Goal: Task Accomplishment & Management: Manage account settings

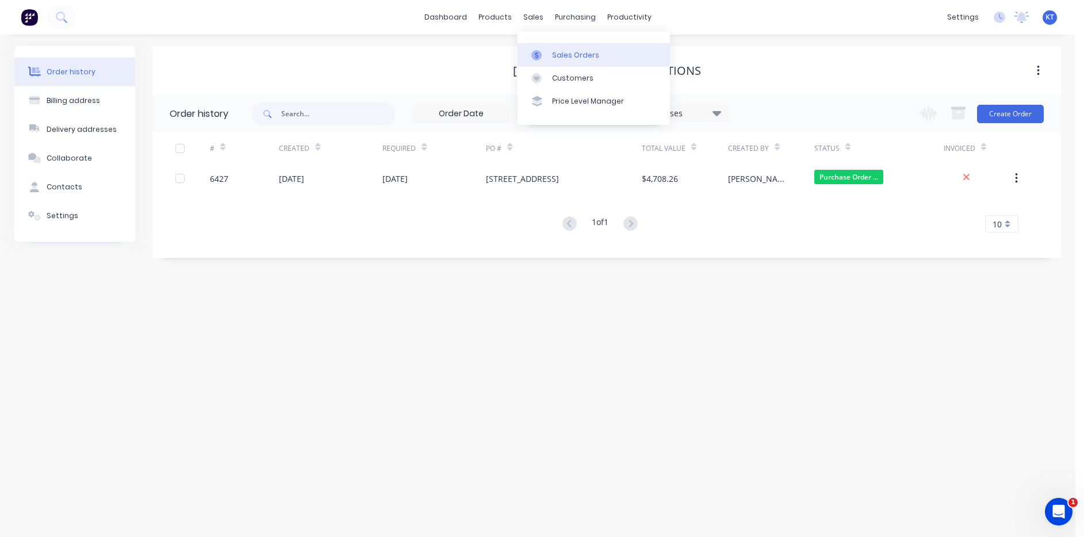
click at [551, 49] on link "Sales Orders" at bounding box center [594, 54] width 152 height 23
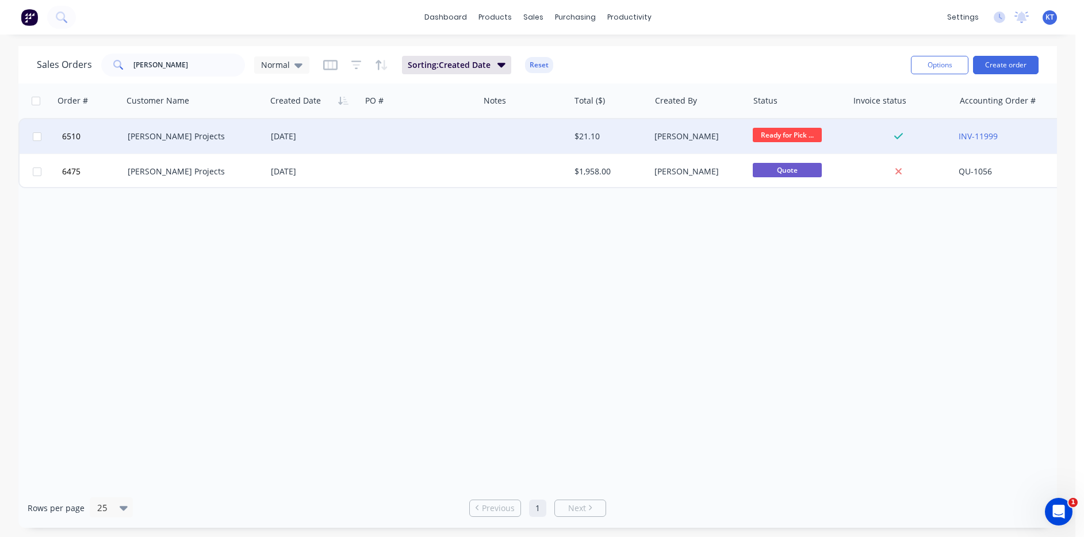
click at [239, 143] on div "[PERSON_NAME] Projects" at bounding box center [194, 136] width 143 height 35
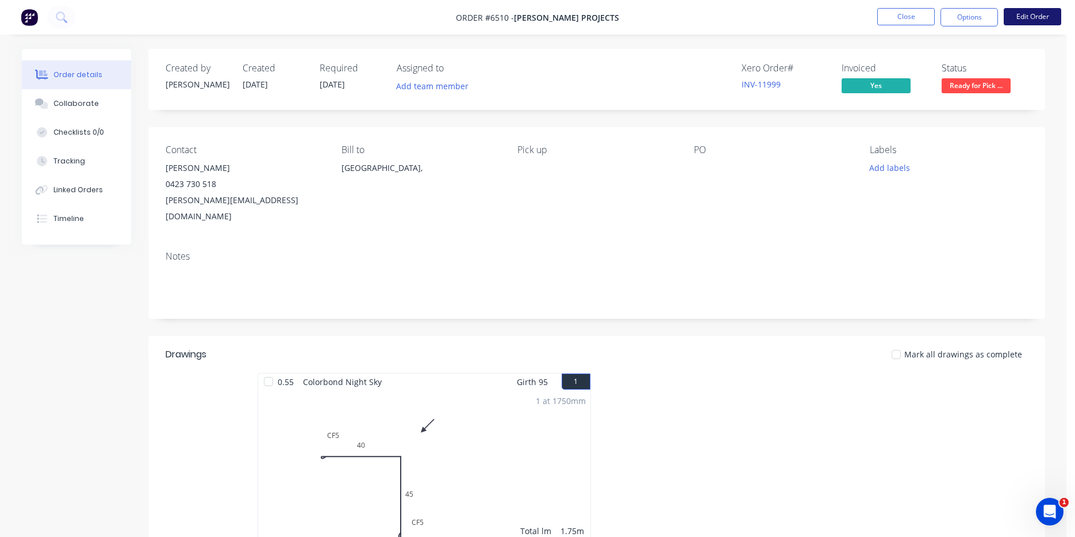
click at [1046, 21] on button "Edit Order" at bounding box center [1033, 16] width 58 height 17
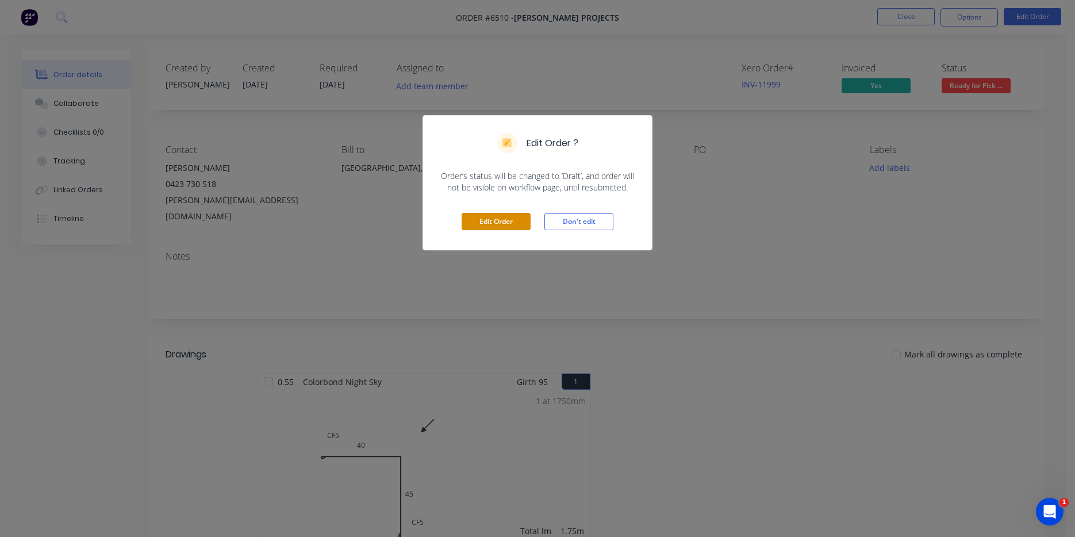
click at [519, 224] on button "Edit Order" at bounding box center [496, 221] width 69 height 17
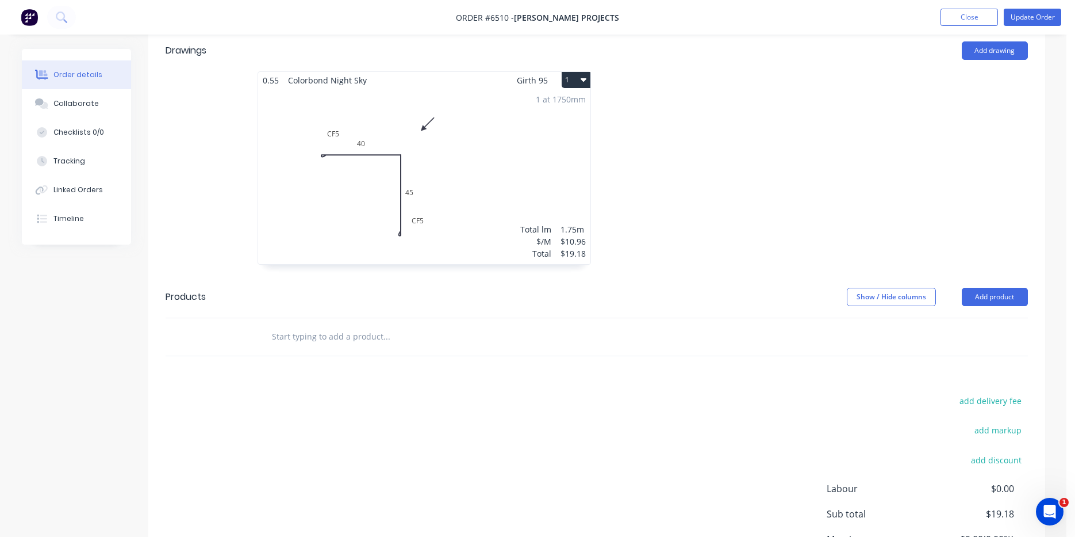
scroll to position [405, 0]
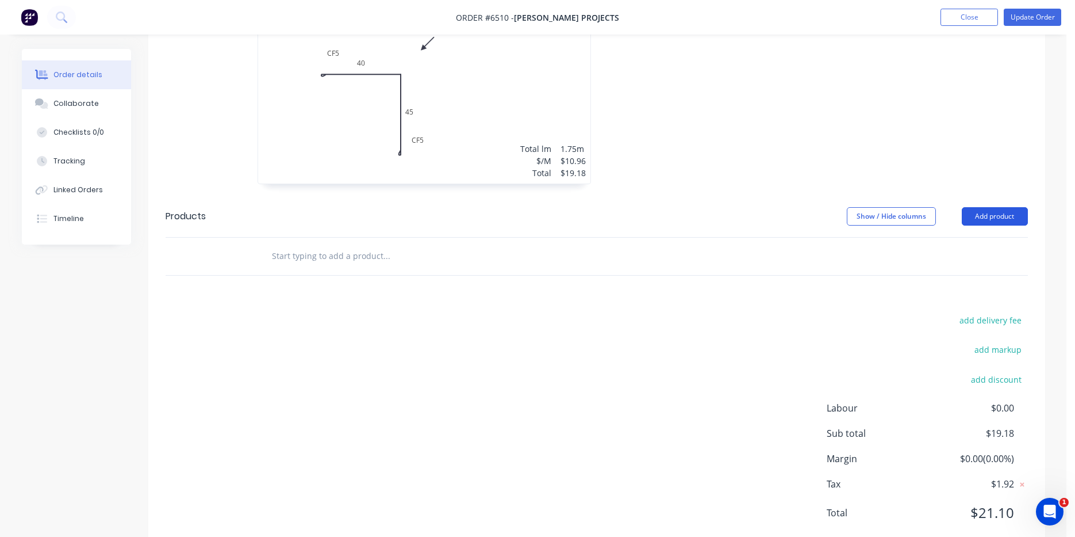
click at [982, 207] on button "Add product" at bounding box center [995, 216] width 66 height 18
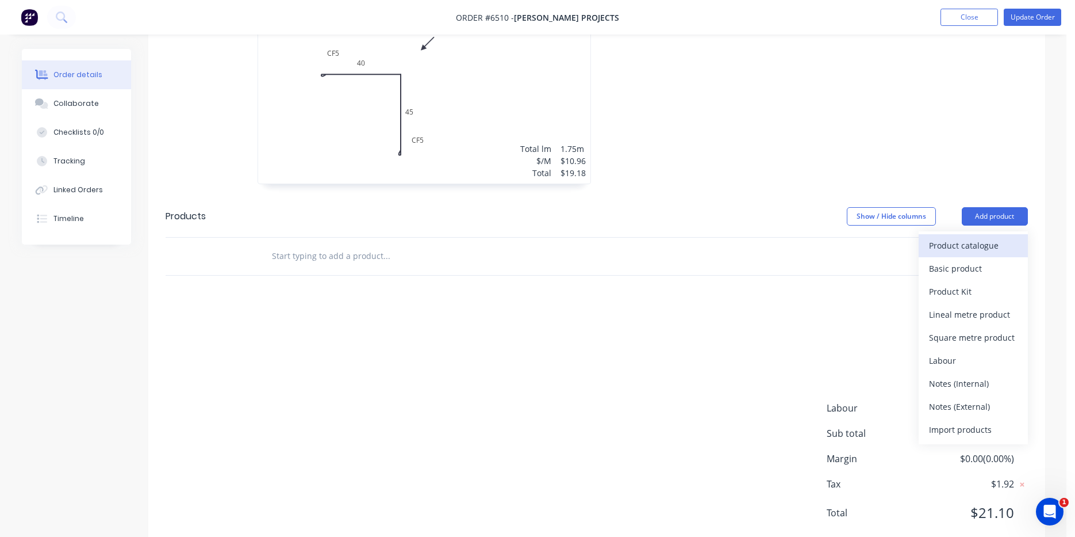
click at [972, 234] on button "Product catalogue" at bounding box center [973, 245] width 109 height 23
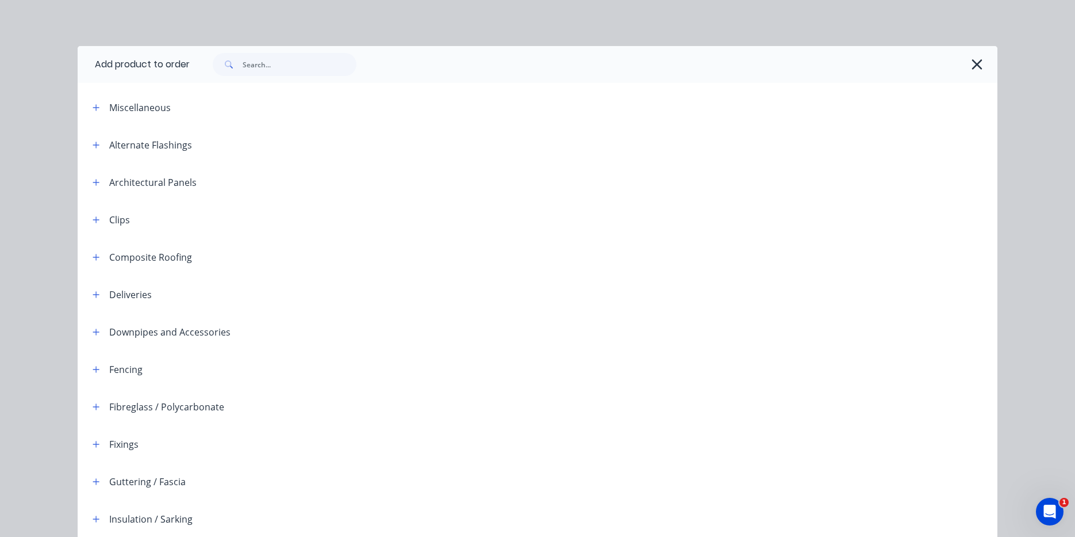
click at [331, 75] on div at bounding box center [594, 64] width 808 height 37
click at [319, 64] on input "text" at bounding box center [300, 64] width 114 height 23
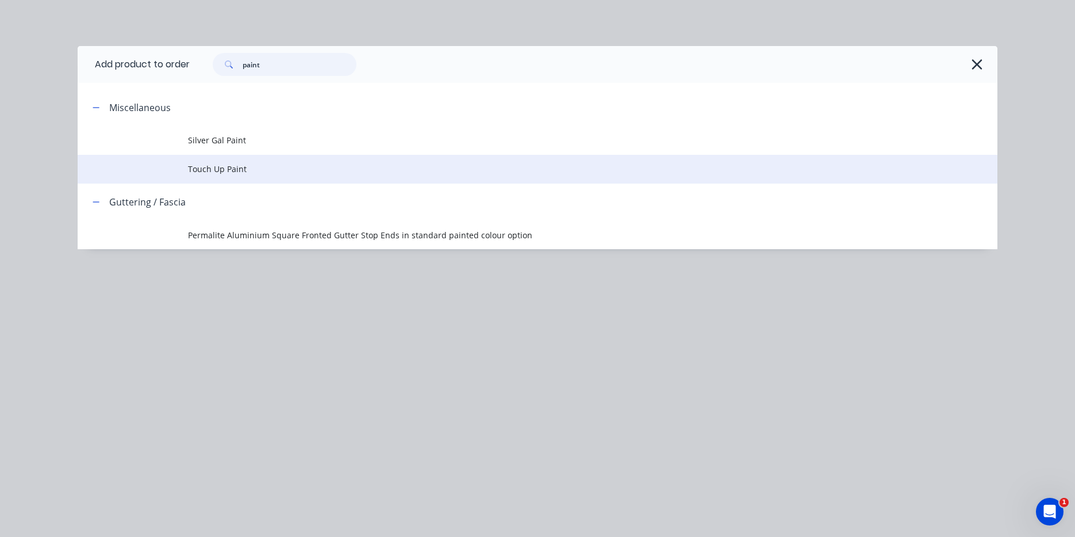
type input "paint"
click at [226, 174] on span "Touch Up Paint" at bounding box center [512, 169] width 648 height 12
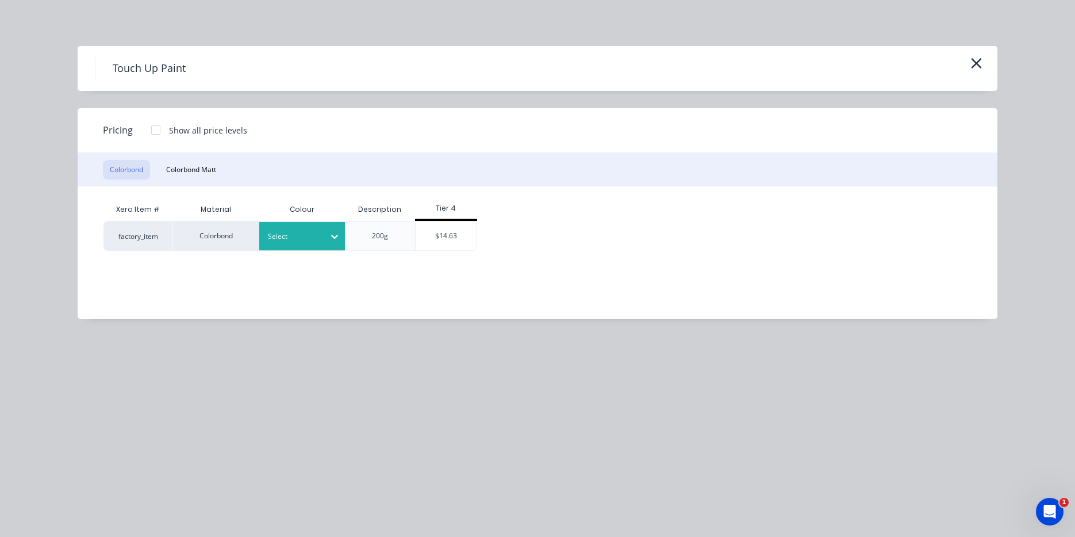
click at [334, 240] on icon at bounding box center [335, 237] width 12 height 12
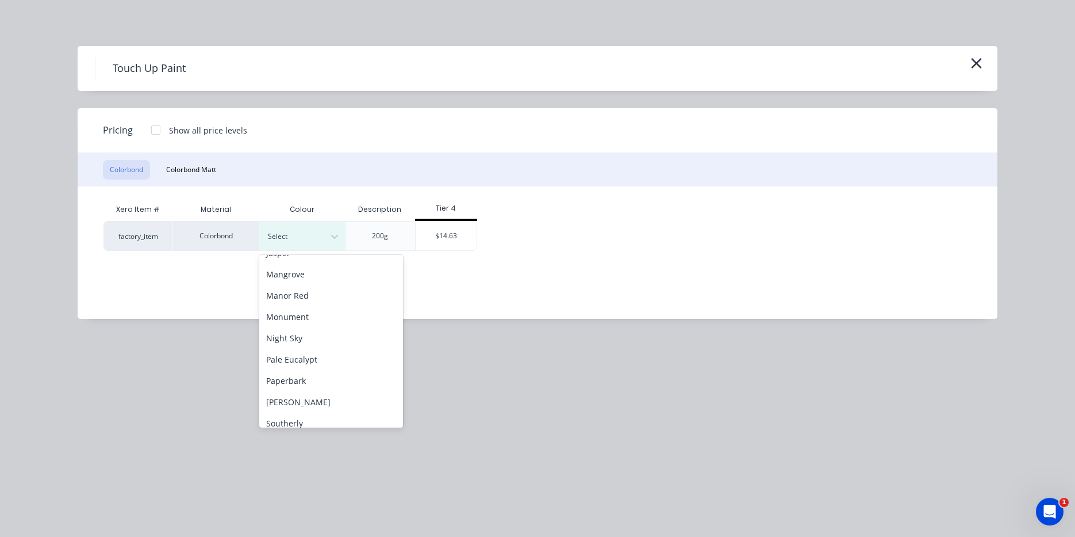
scroll to position [192, 0]
click at [303, 397] on div "Night Sky" at bounding box center [331, 395] width 144 height 21
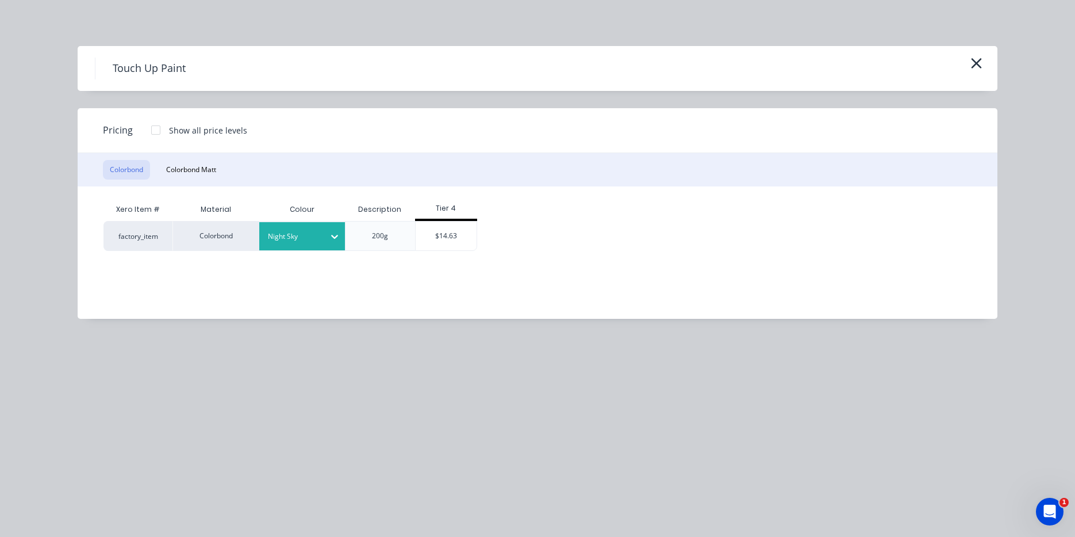
click at [451, 210] on div "Tier 4" at bounding box center [446, 208] width 63 height 10
click at [451, 241] on div "$14.63" at bounding box center [447, 235] width 62 height 29
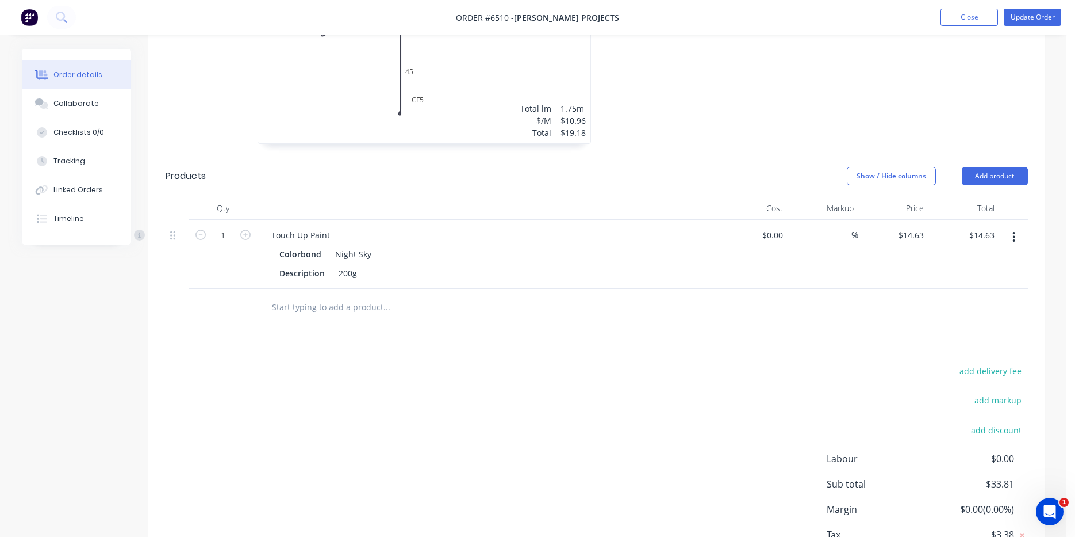
scroll to position [496, 0]
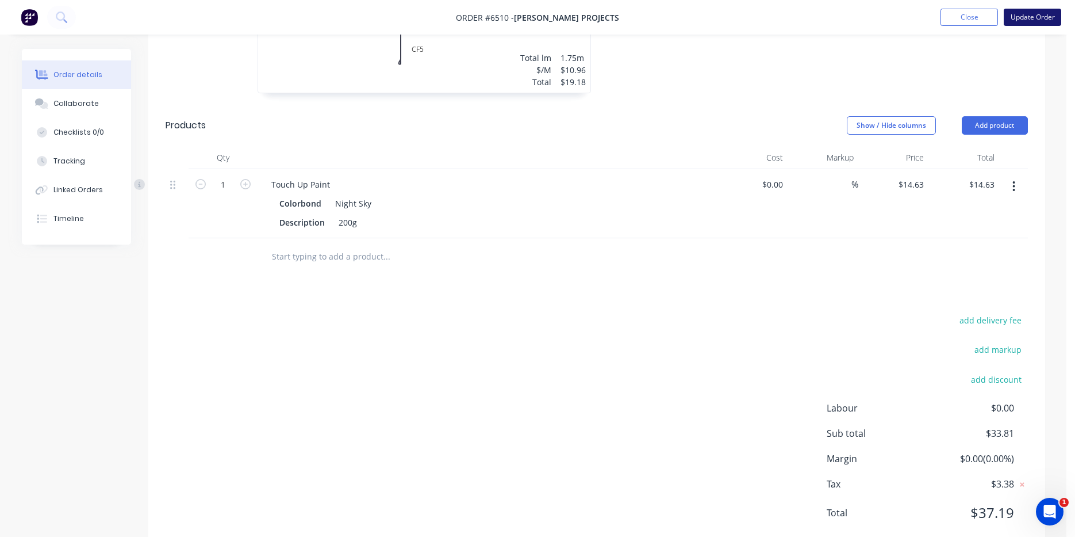
click at [1027, 17] on button "Update Order" at bounding box center [1033, 17] width 58 height 17
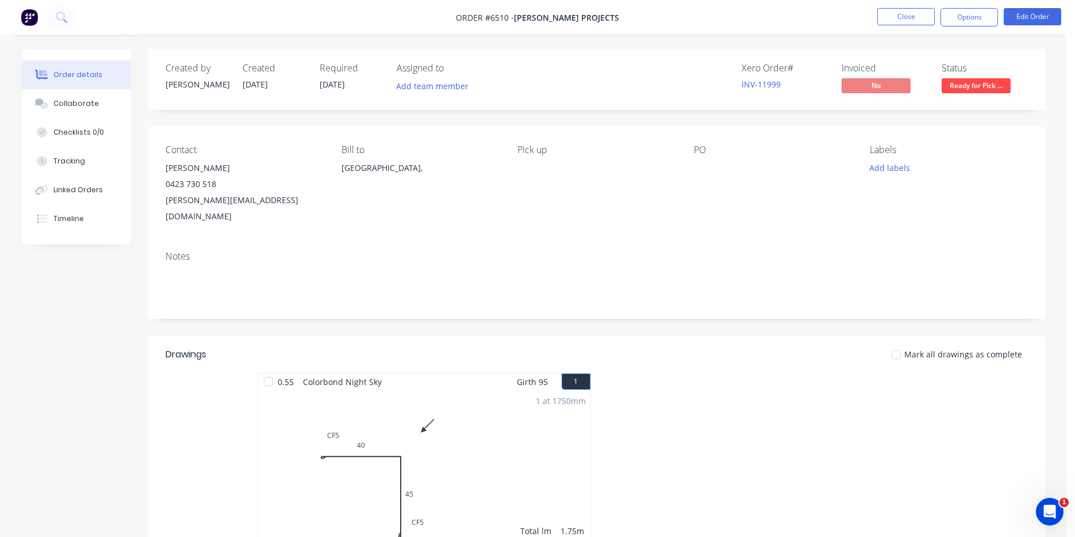
click at [985, 16] on button "Options" at bounding box center [970, 17] width 58 height 18
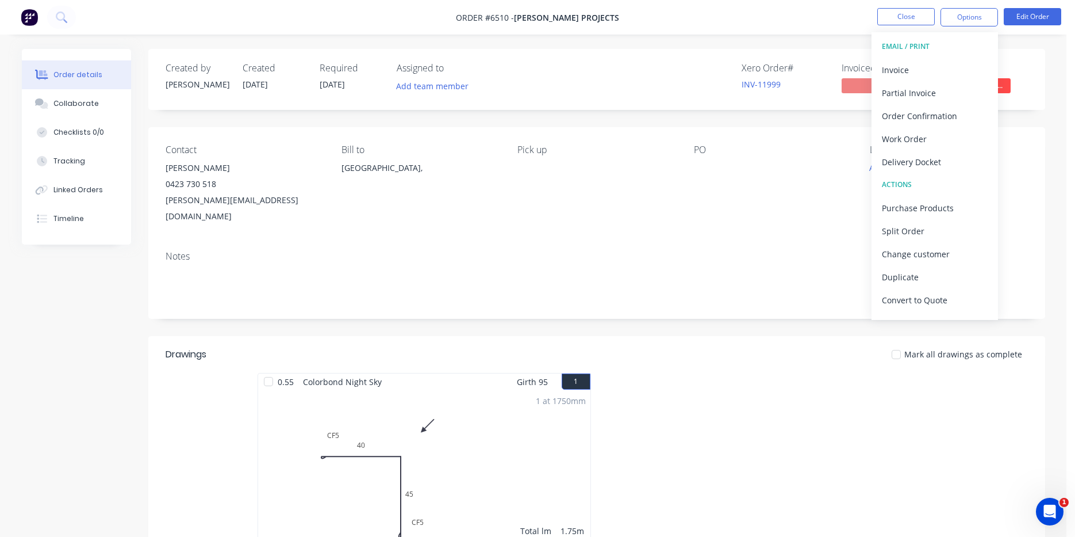
click at [920, 51] on div "EMAIL / PRINT" at bounding box center [935, 46] width 106 height 15
click at [916, 66] on div "Invoice" at bounding box center [935, 70] width 106 height 17
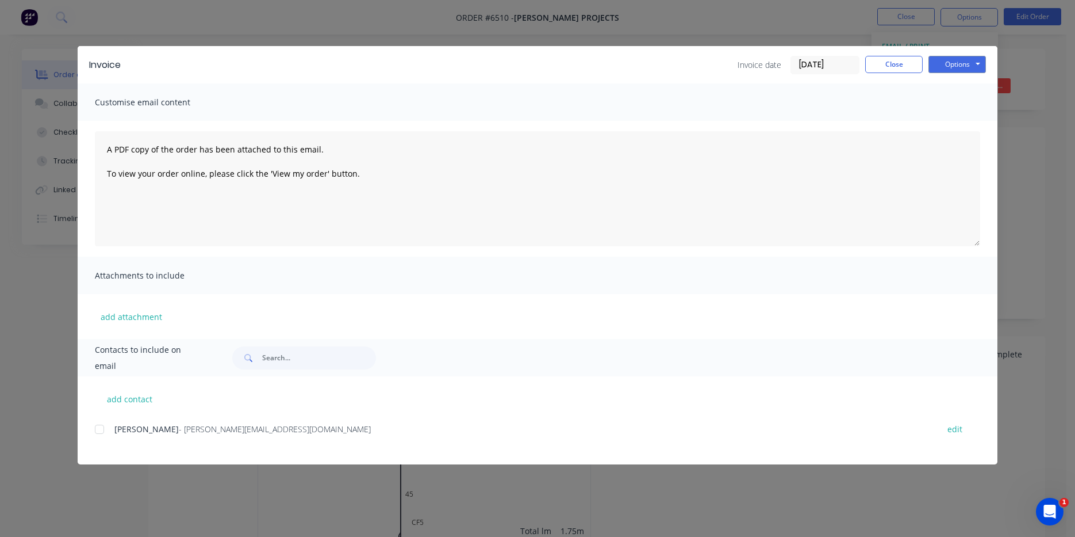
click at [106, 423] on div at bounding box center [99, 429] width 23 height 23
click at [949, 64] on button "Options" at bounding box center [958, 64] width 58 height 17
click at [958, 126] on button "Email" at bounding box center [966, 122] width 74 height 19
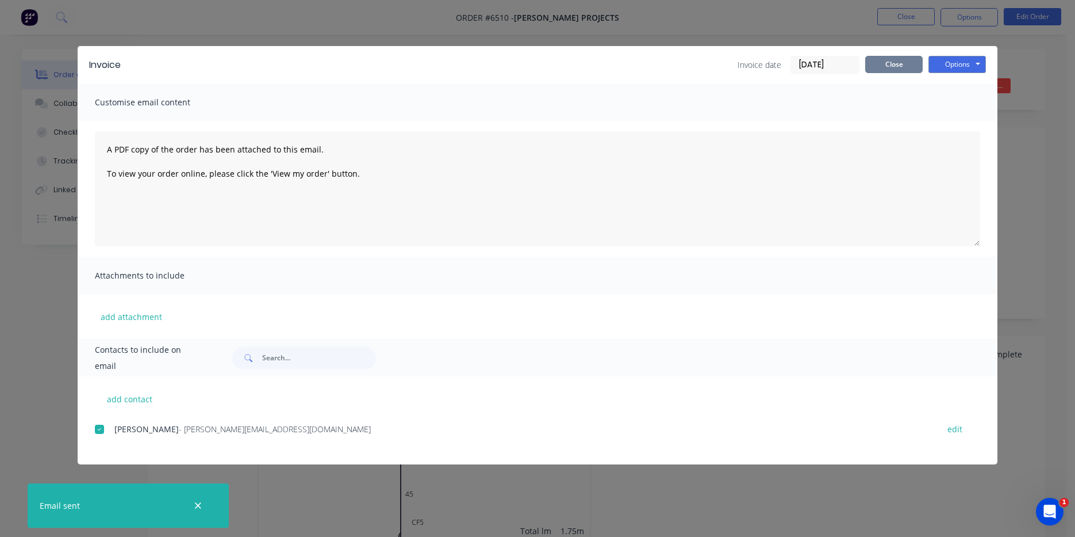
click at [893, 58] on button "Close" at bounding box center [895, 64] width 58 height 17
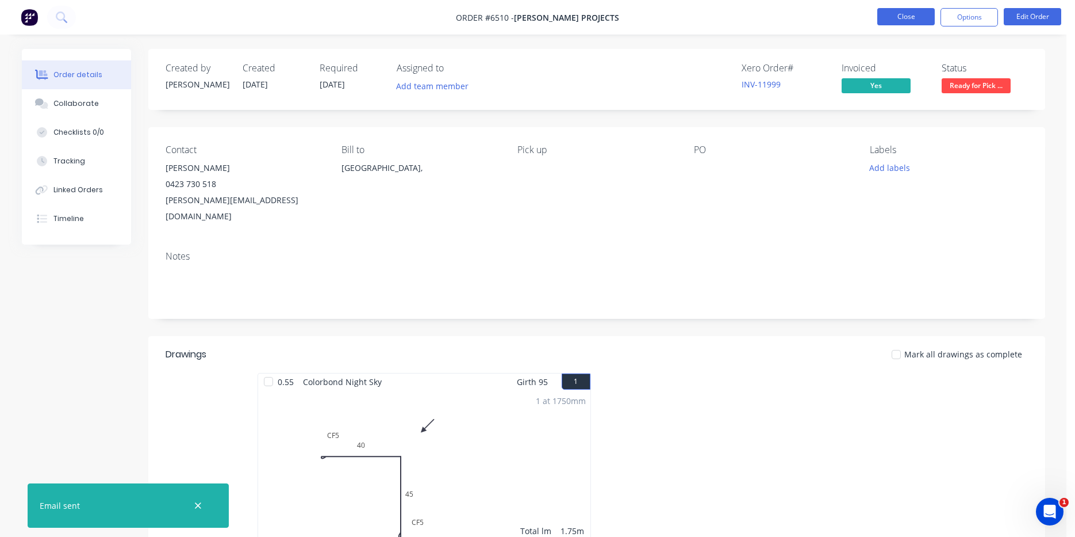
click at [905, 16] on button "Close" at bounding box center [907, 16] width 58 height 17
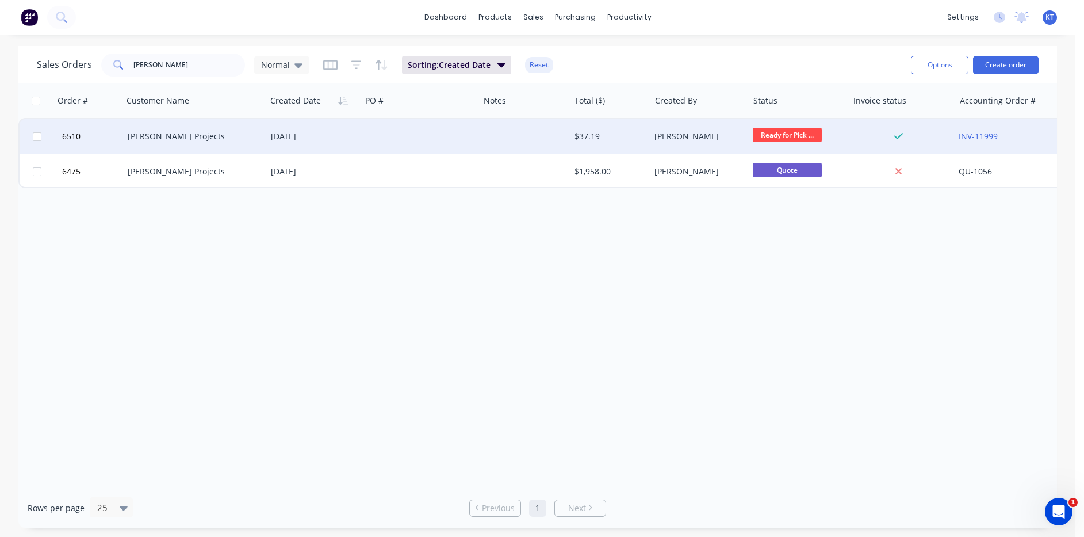
click at [680, 134] on div "[PERSON_NAME]" at bounding box center [696, 137] width 85 height 12
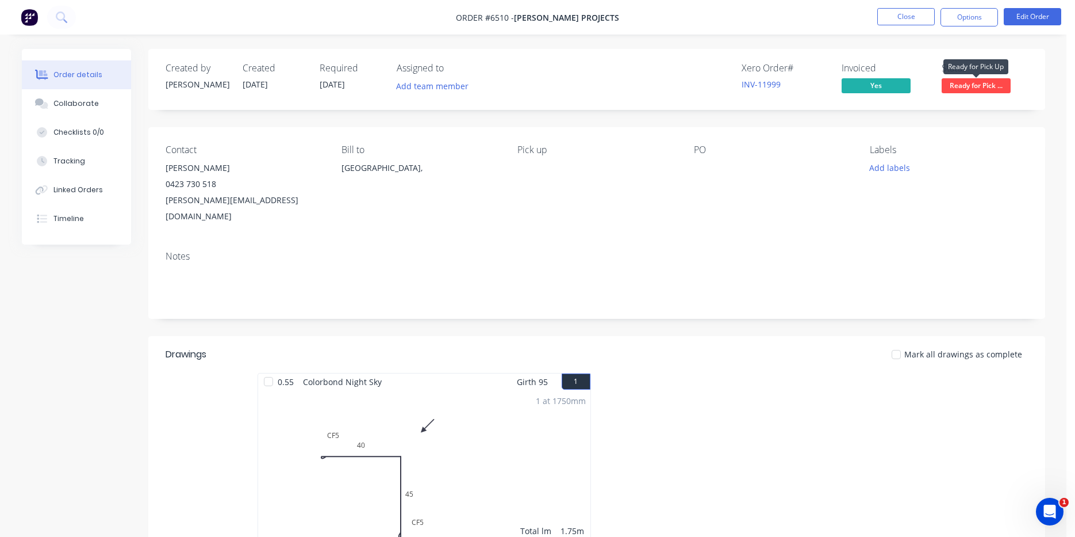
click at [1005, 82] on span "Ready for Pick ..." at bounding box center [976, 85] width 69 height 14
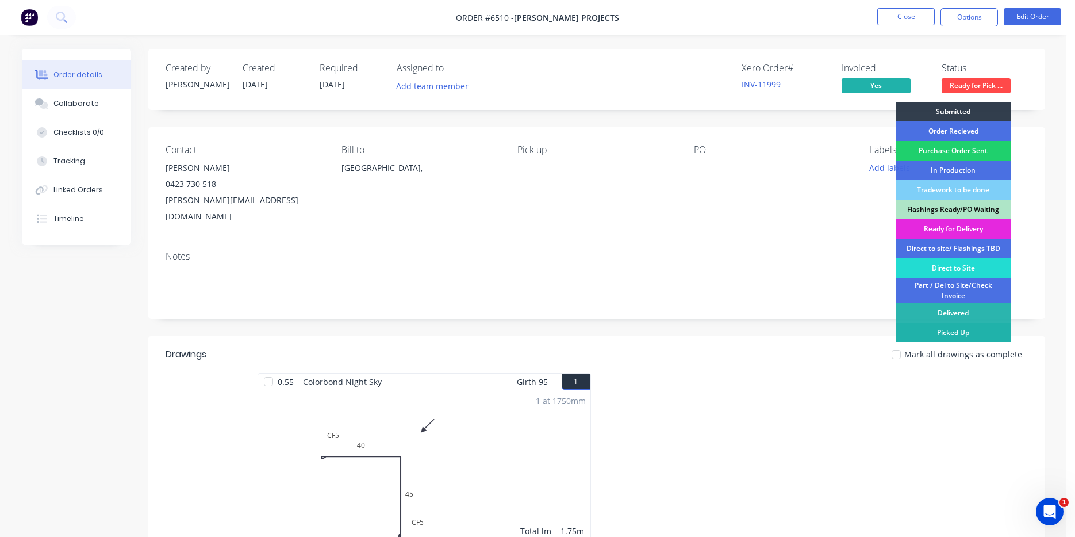
click at [983, 339] on div "Picked Up" at bounding box center [953, 333] width 115 height 20
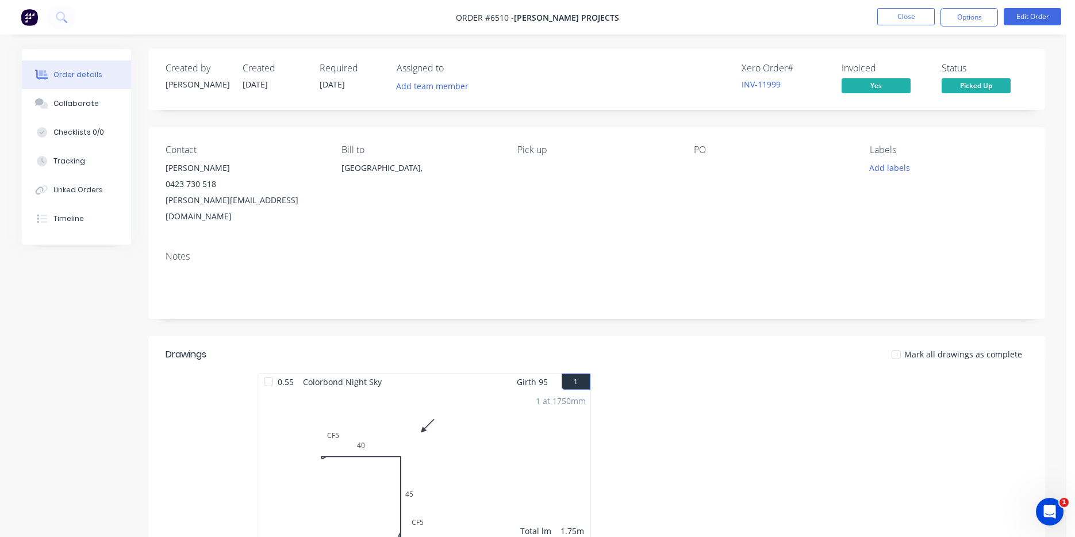
click at [902, 343] on div at bounding box center [896, 354] width 23 height 23
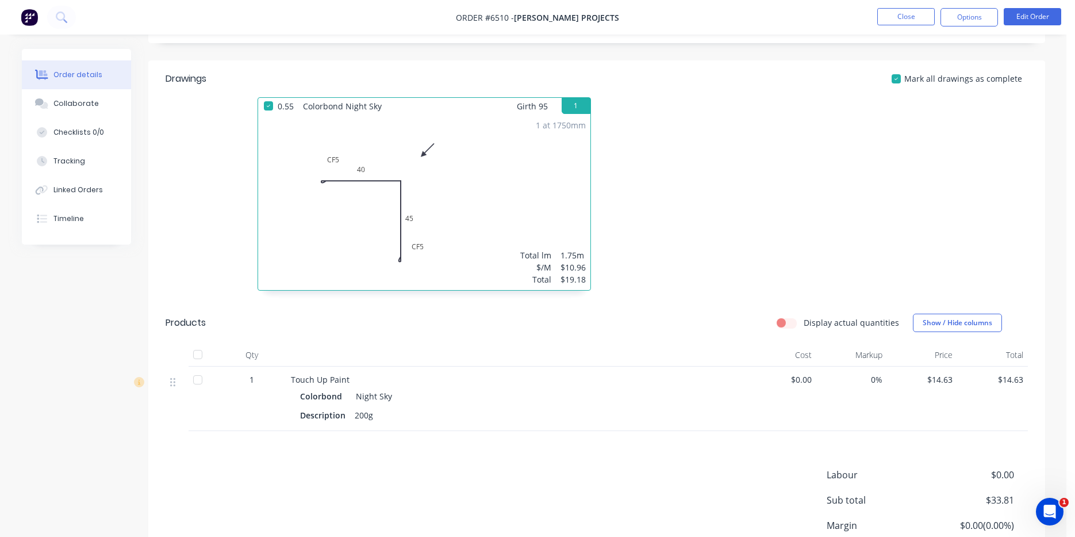
scroll to position [358, 0]
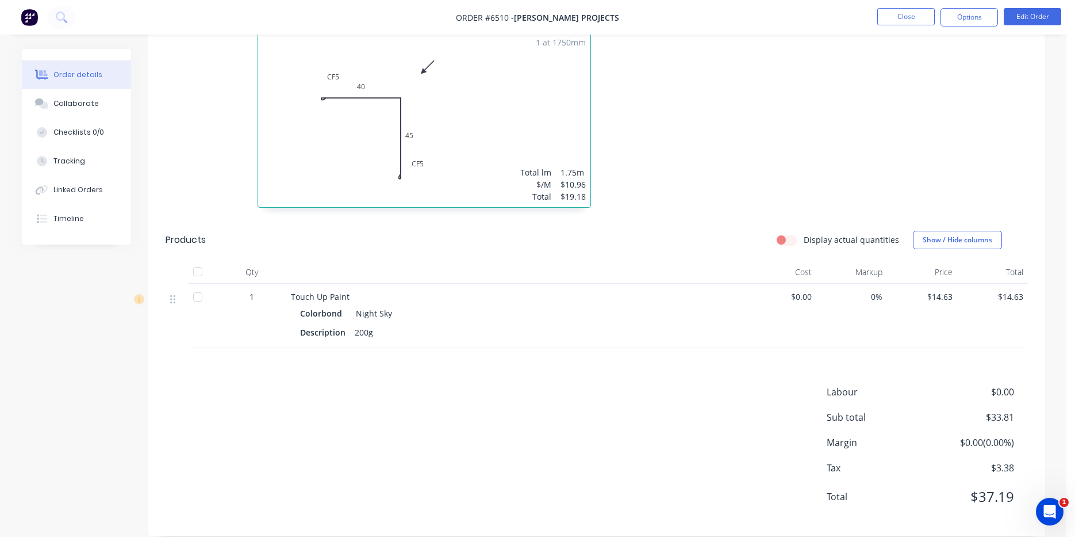
click at [199, 260] on div at bounding box center [197, 271] width 23 height 23
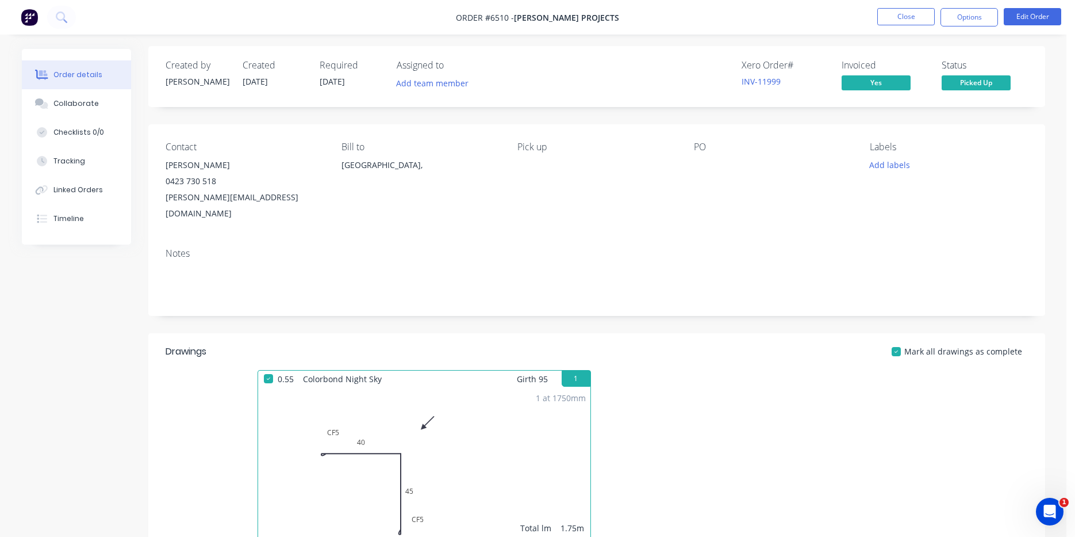
scroll to position [0, 0]
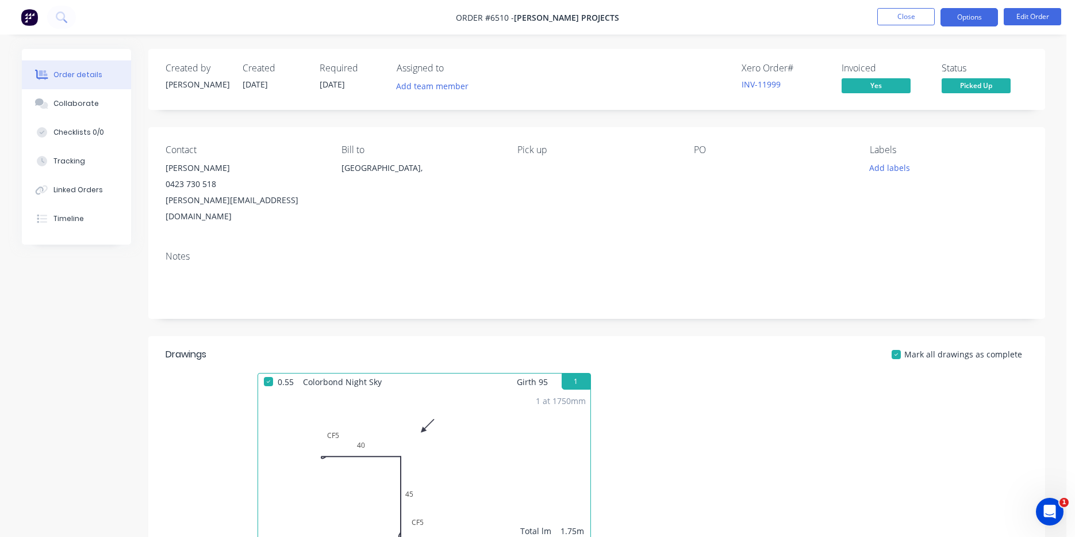
click at [962, 14] on button "Options" at bounding box center [970, 17] width 58 height 18
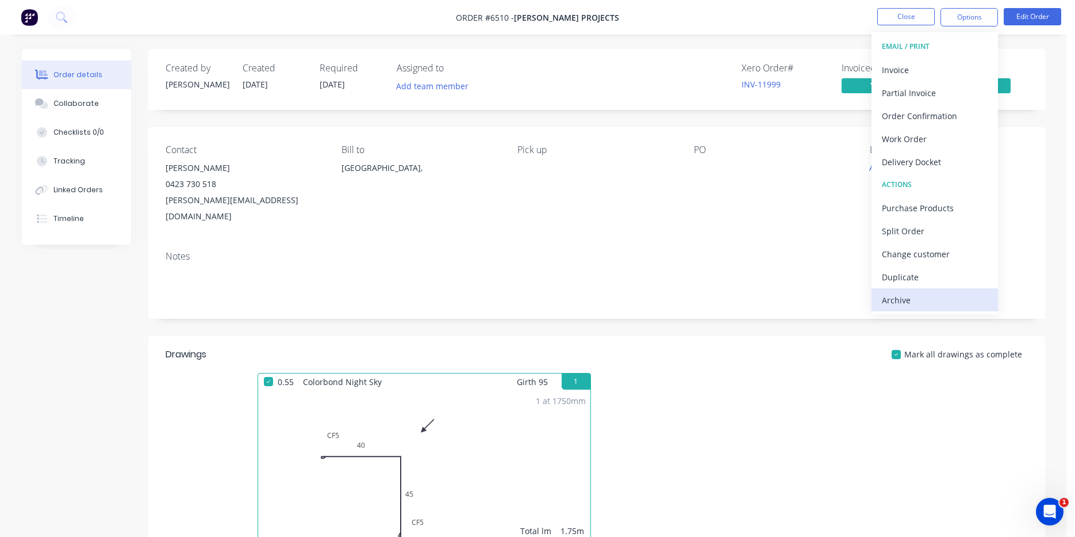
click at [927, 304] on div "Archive" at bounding box center [935, 300] width 106 height 17
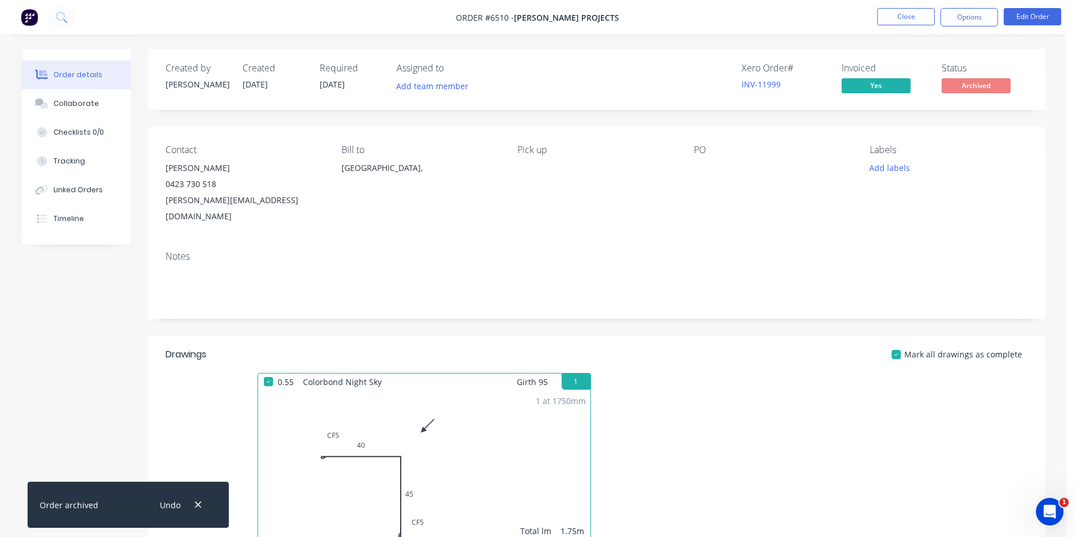
click at [325, 28] on nav "Order #6510 - Mcfadden Projects Close Options Edit Order" at bounding box center [537, 17] width 1075 height 35
click at [921, 7] on nav "Order #6510 - Mcfadden Projects Close Options Edit Order" at bounding box center [537, 17] width 1075 height 35
click at [1037, 102] on div "Created by Katie Created 12/08/25 Required 12/08/25 Assigned to Add team member…" at bounding box center [596, 79] width 897 height 61
click at [924, 17] on button "Close" at bounding box center [907, 16] width 58 height 17
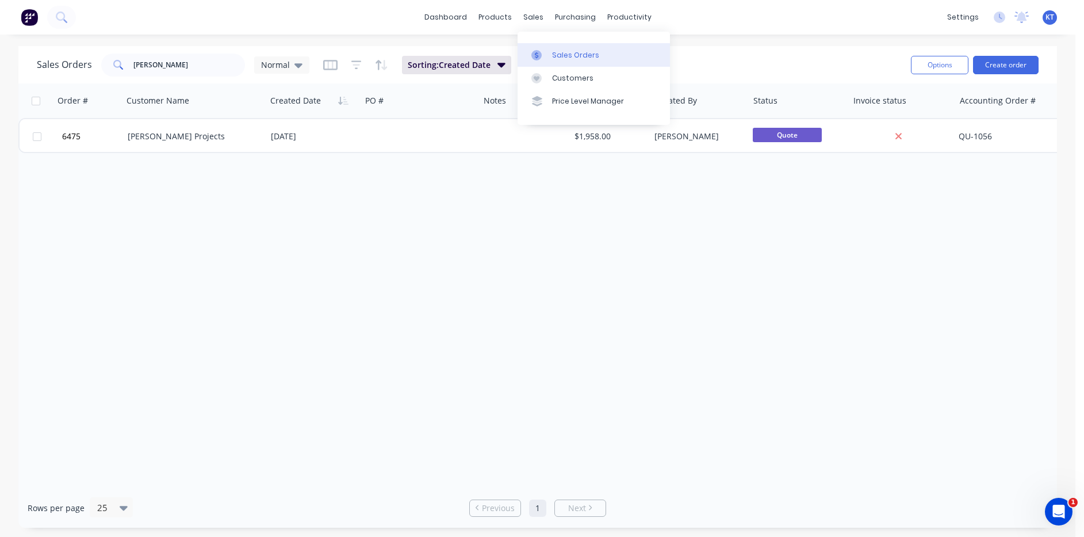
click at [571, 64] on link "Sales Orders" at bounding box center [594, 54] width 152 height 23
click at [600, 63] on link "Purchase Orders" at bounding box center [624, 54] width 152 height 23
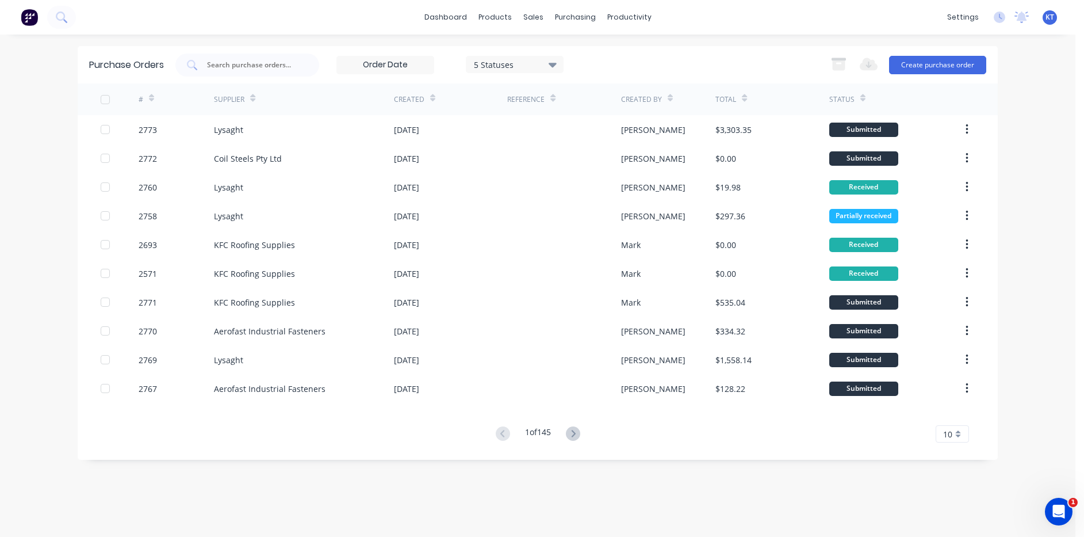
click at [1023, 121] on div "dashboard products sales purchasing productivity dashboard products Product Cat…" at bounding box center [537, 268] width 1075 height 537
click at [1017, 87] on div "dashboard products sales purchasing productivity dashboard products Product Cat…" at bounding box center [537, 268] width 1075 height 537
click at [531, 24] on div "sales" at bounding box center [534, 17] width 32 height 17
click at [546, 59] on div at bounding box center [539, 55] width 17 height 10
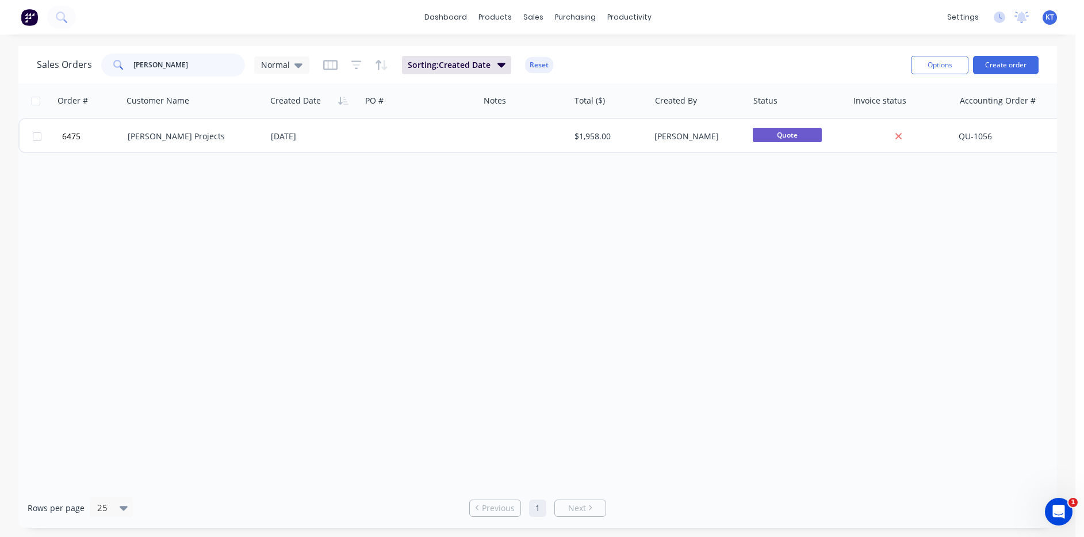
click at [169, 63] on input "mcfadden" at bounding box center [189, 64] width 112 height 23
type input "eco"
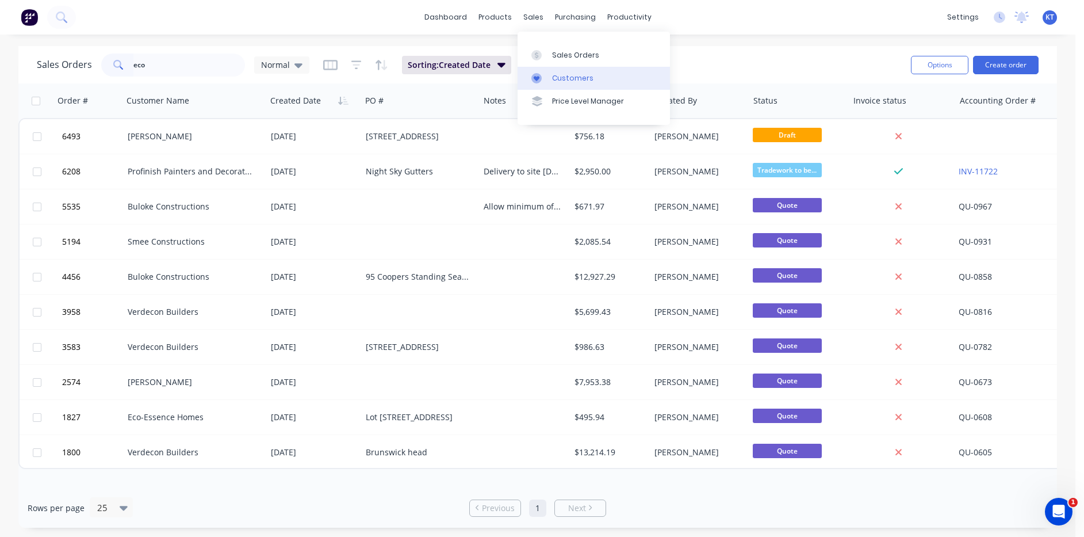
click at [556, 81] on div "Customers" at bounding box center [572, 78] width 41 height 10
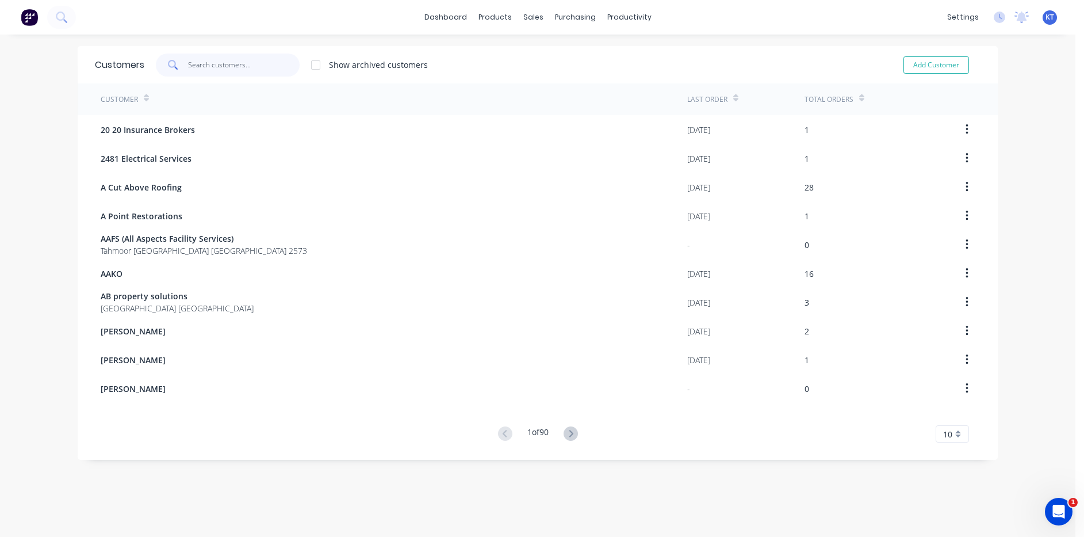
click at [227, 58] on input "text" at bounding box center [244, 64] width 112 height 23
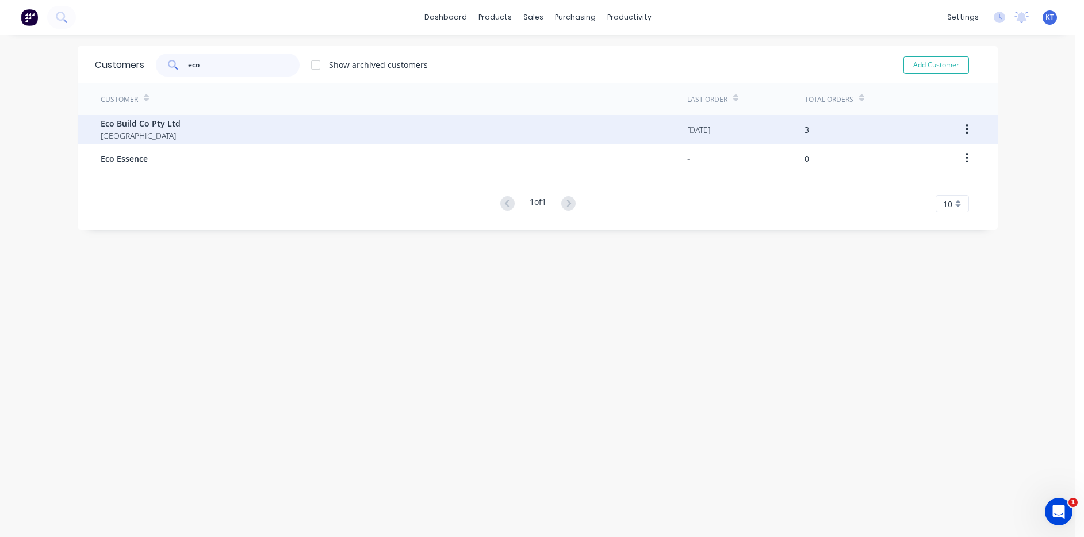
type input "eco"
click at [160, 132] on span "[GEOGRAPHIC_DATA]" at bounding box center [141, 135] width 80 height 12
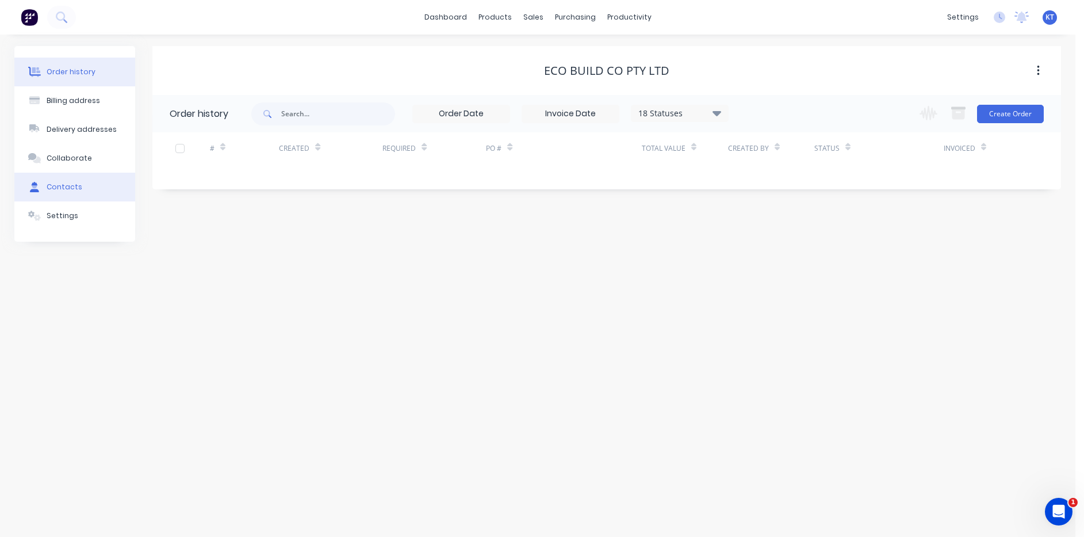
click at [51, 192] on button "Contacts" at bounding box center [74, 187] width 121 height 29
select select "AU"
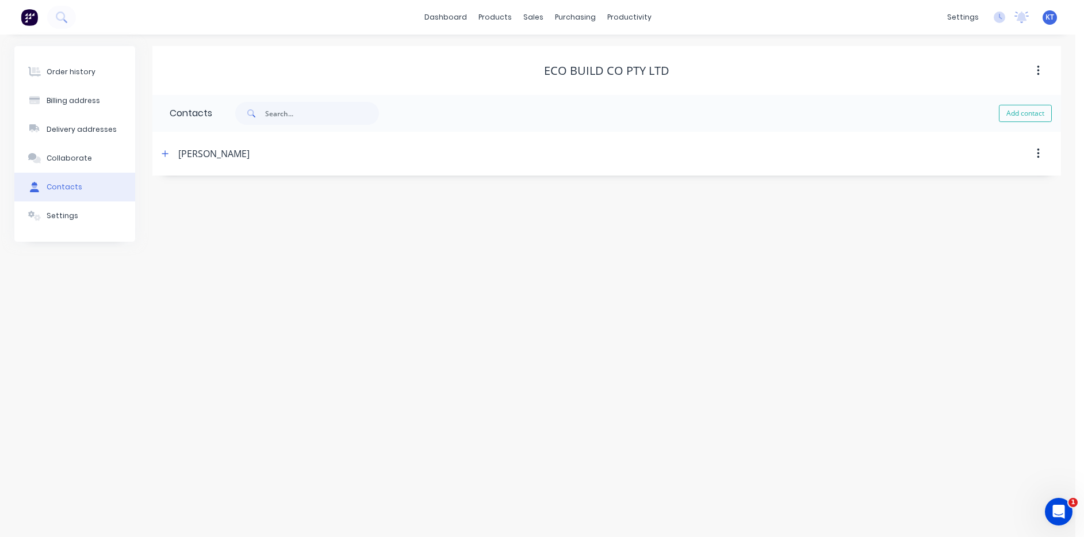
click at [187, 148] on div "Luke Quatermass" at bounding box center [213, 154] width 71 height 14
click at [170, 153] on button "button" at bounding box center [165, 153] width 14 height 14
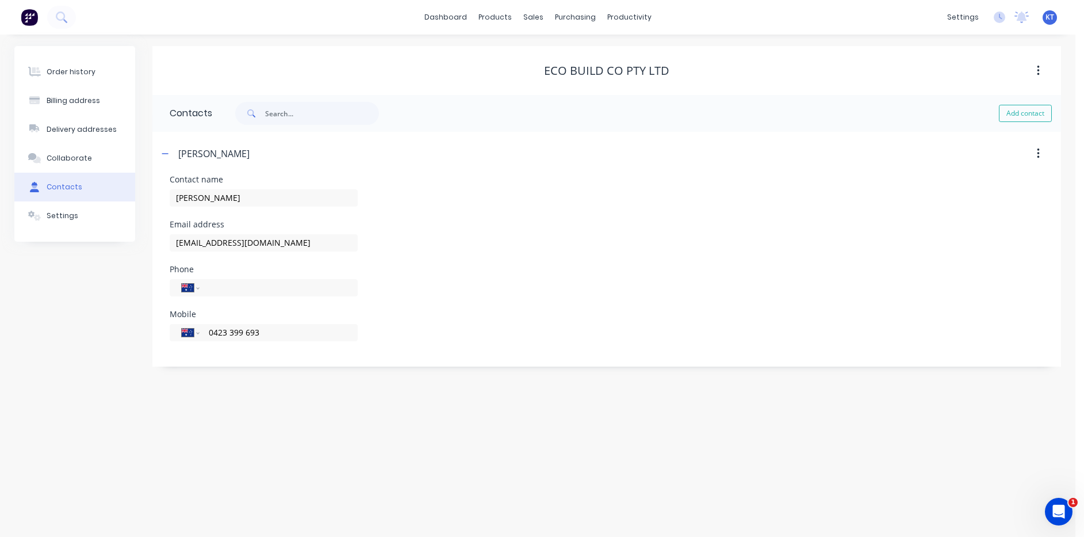
click at [37, 55] on div "Order history Billing address Delivery addresses Collaborate Contacts Settings" at bounding box center [74, 144] width 121 height 196
drag, startPoint x: 43, startPoint y: 63, endPoint x: 244, endPoint y: 82, distance: 202.2
click at [43, 64] on button "Order history" at bounding box center [74, 72] width 121 height 29
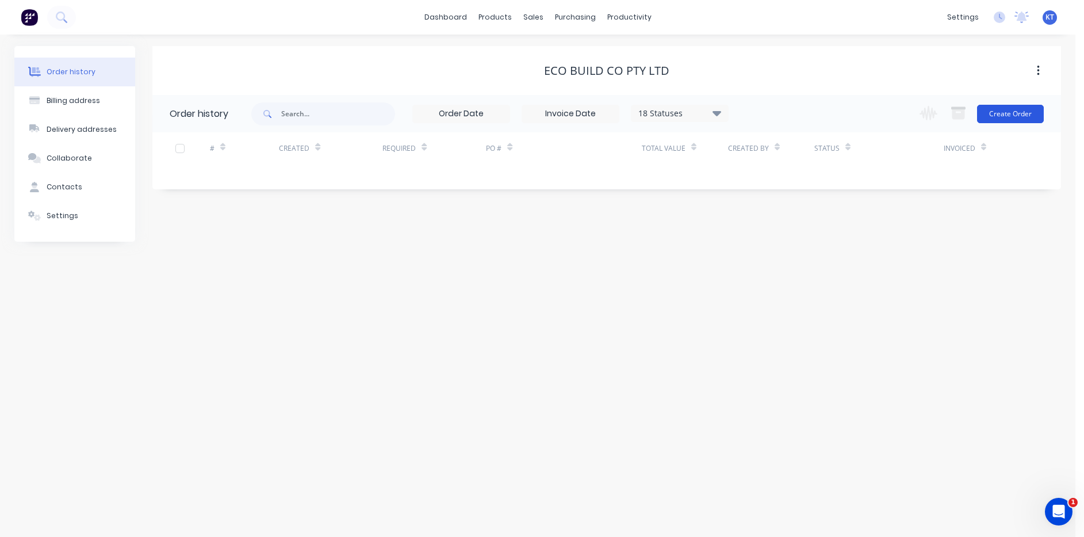
click at [1038, 118] on button "Create Order" at bounding box center [1010, 114] width 67 height 18
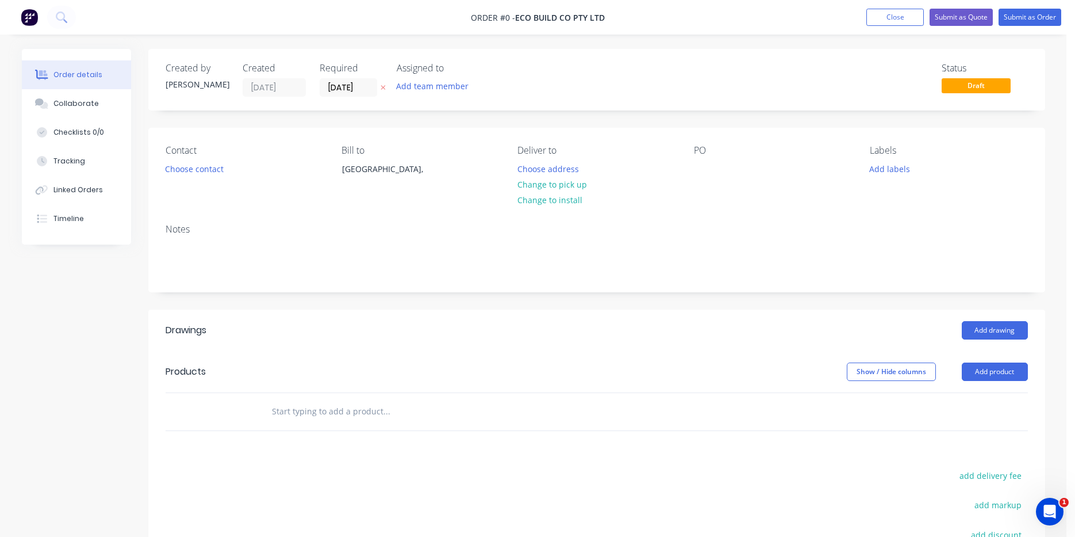
click at [1010, 340] on header "Drawings Add drawing" at bounding box center [596, 329] width 897 height 41
click at [999, 330] on button "Add drawing" at bounding box center [995, 330] width 66 height 18
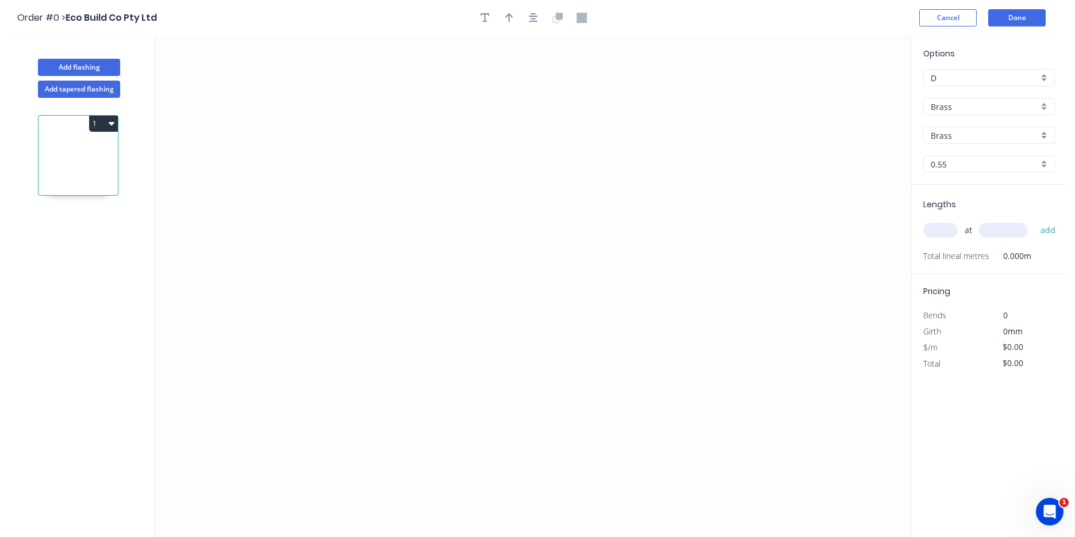
click at [105, 99] on div "1" at bounding box center [78, 328] width 151 height 460
click at [94, 94] on button "Add tapered flashing" at bounding box center [79, 89] width 82 height 17
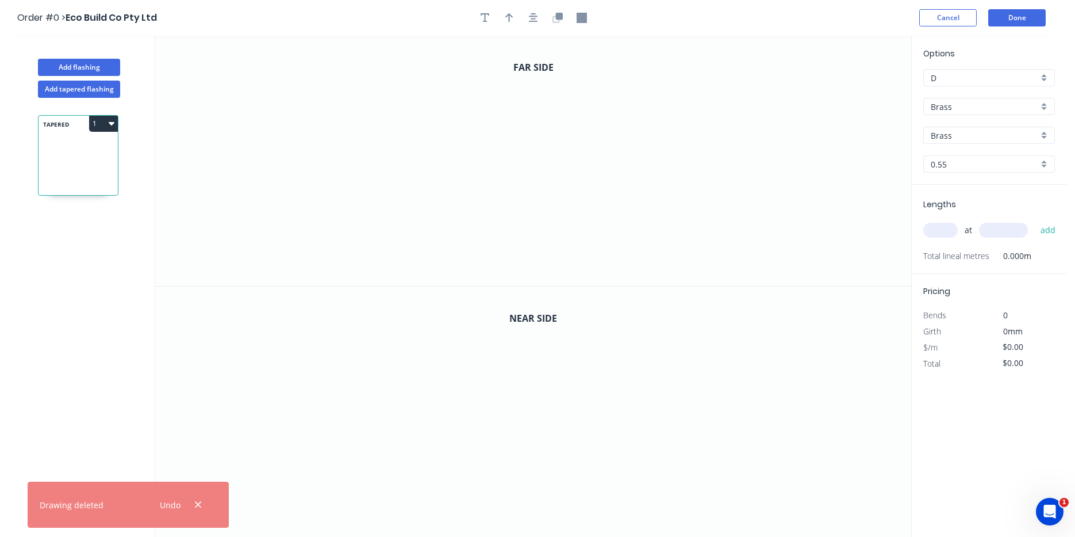
click at [1009, 104] on input "Brass" at bounding box center [985, 107] width 108 height 12
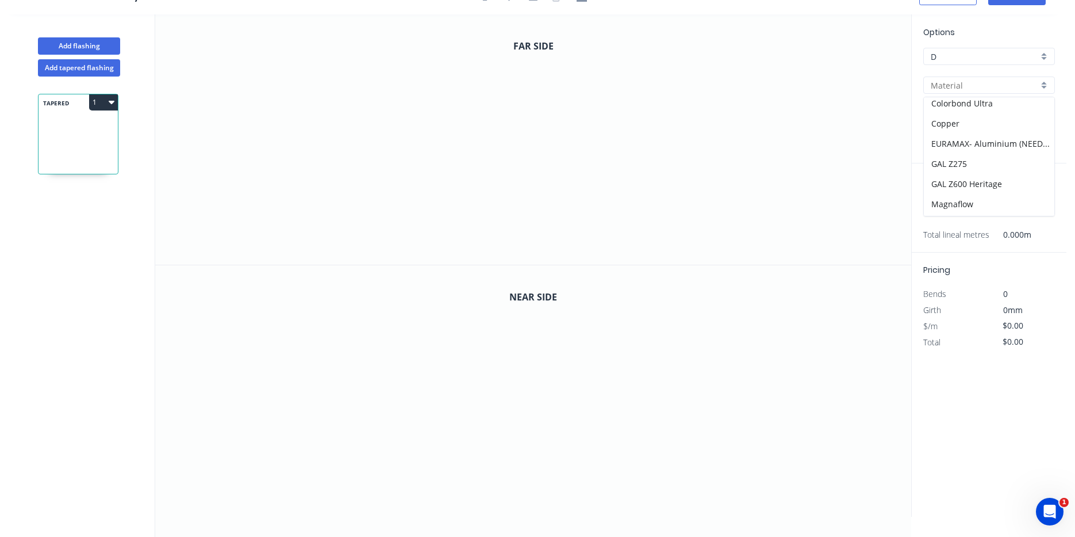
scroll to position [115, 0]
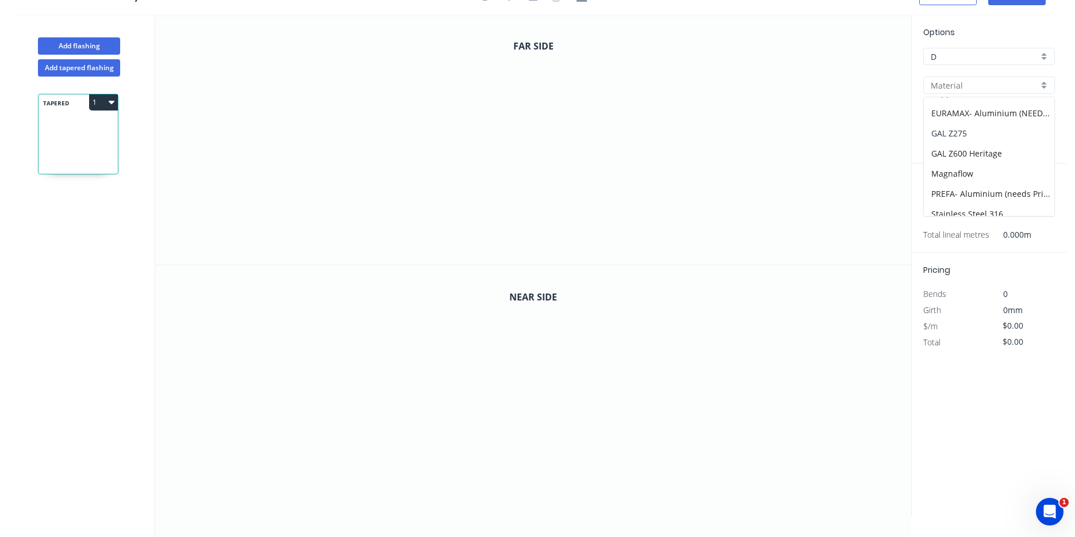
click at [1010, 136] on div "GAL Z275" at bounding box center [989, 133] width 131 height 20
type input "GAL Z275"
type input "Galvanised"
click at [423, 157] on icon "0" at bounding box center [533, 139] width 756 height 250
click at [443, 139] on icon "0" at bounding box center [533, 139] width 756 height 250
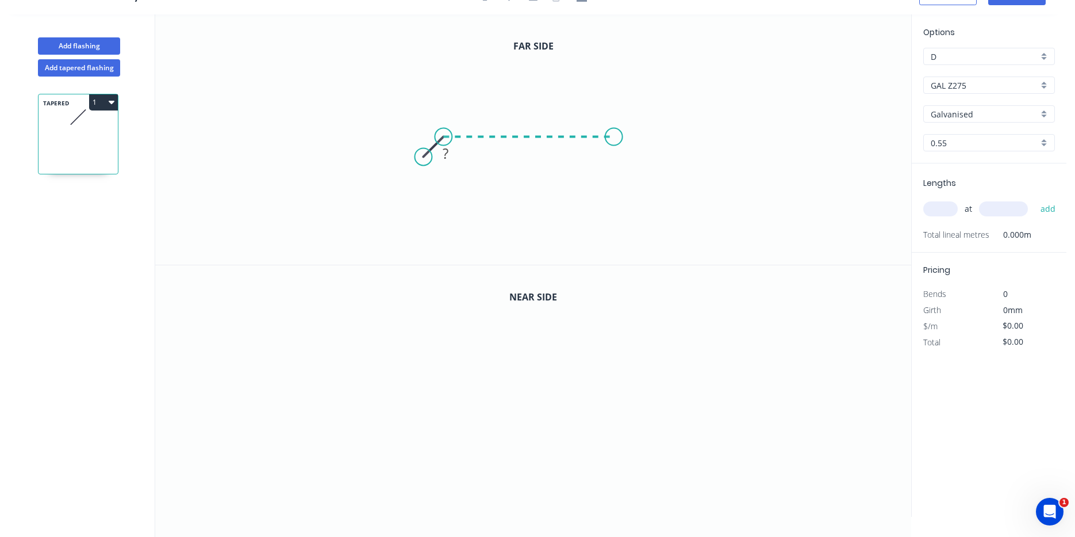
click at [614, 150] on icon "0 ?" at bounding box center [533, 139] width 756 height 250
click at [636, 170] on icon "0 ? ?" at bounding box center [533, 139] width 756 height 250
click at [951, 210] on input "text" at bounding box center [941, 208] width 35 height 15
type input "1"
type input "2900"
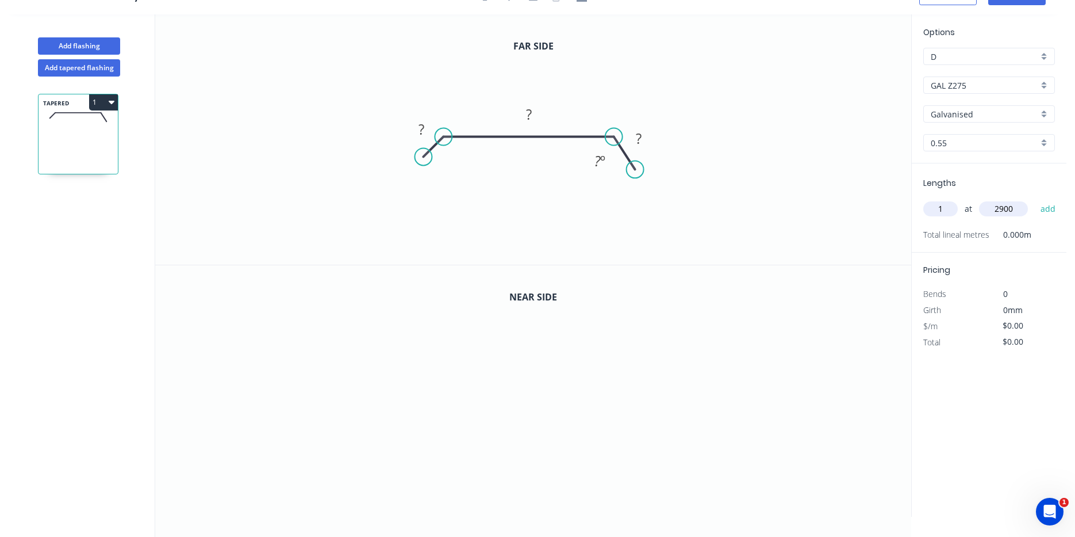
click at [1035, 199] on button "add" at bounding box center [1048, 209] width 27 height 20
click at [421, 123] on tspan "?" at bounding box center [422, 129] width 6 height 19
type input "$20.86"
type input "$60.49"
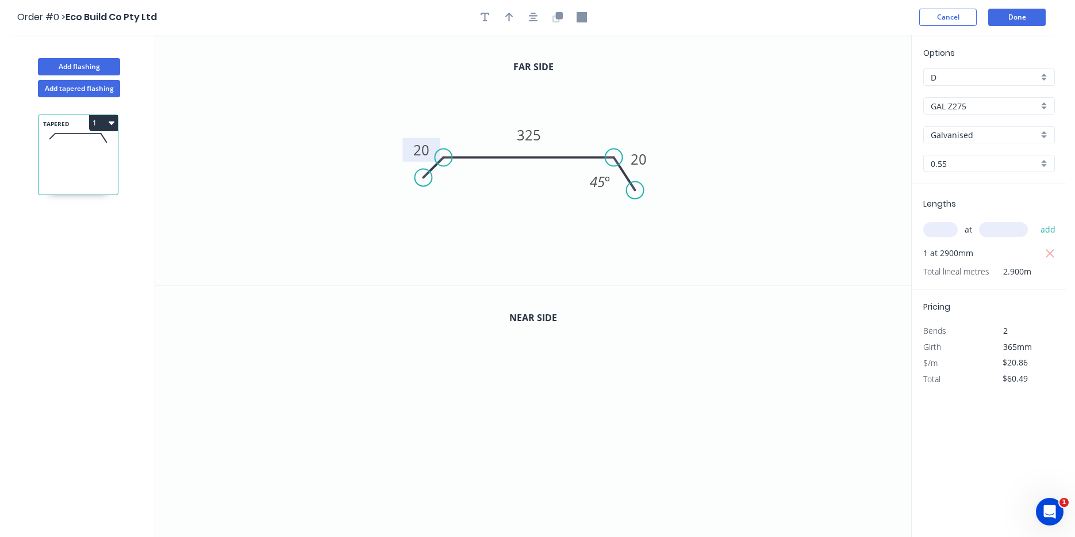
scroll to position [0, 0]
click at [563, 16] on button "button" at bounding box center [557, 17] width 17 height 17
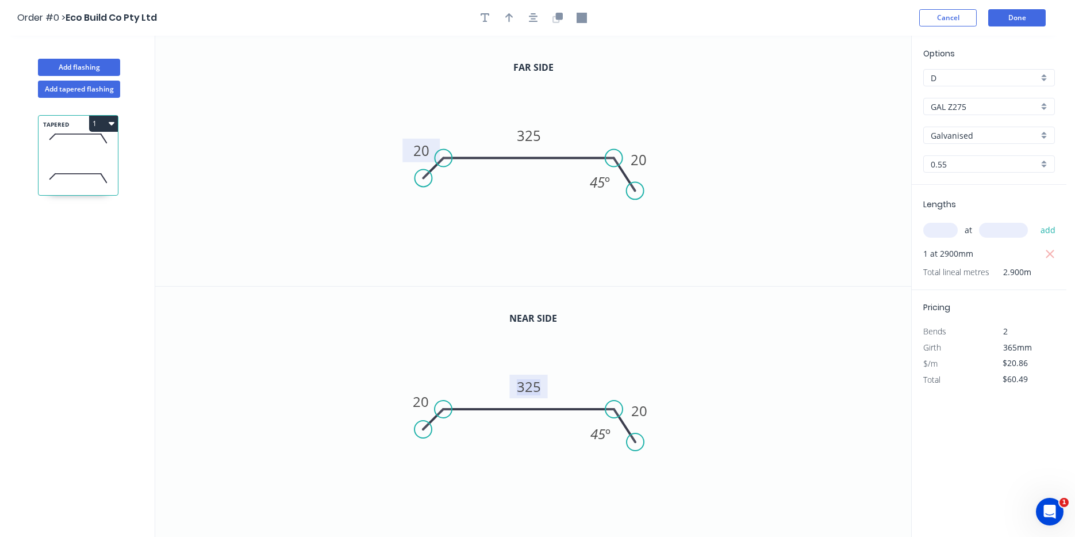
click at [526, 385] on tspan "325" at bounding box center [529, 386] width 24 height 19
type input "$22.66"
type input "$65.71"
click at [539, 18] on button "button" at bounding box center [533, 17] width 17 height 17
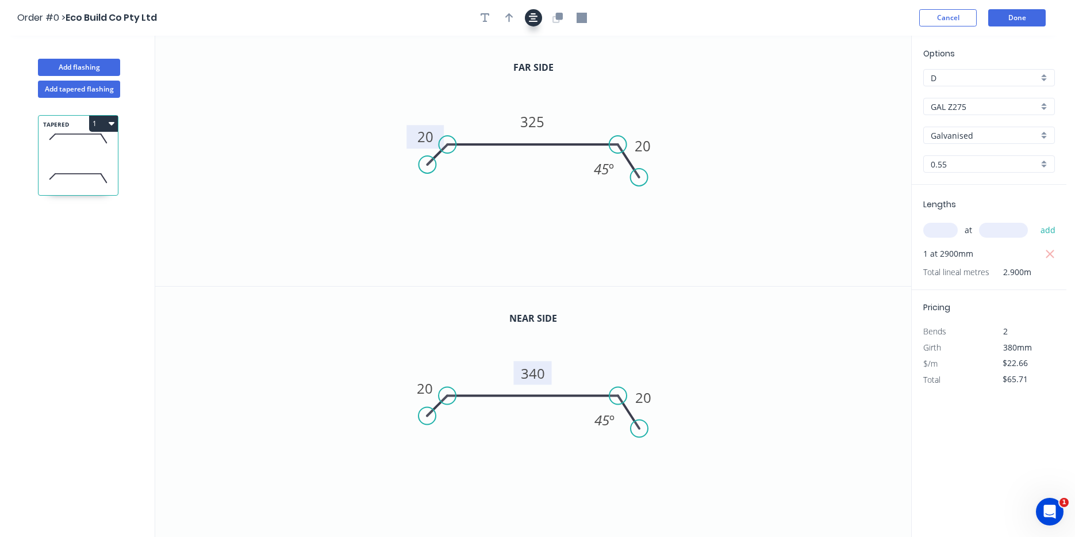
click at [536, 16] on icon "button" at bounding box center [533, 17] width 9 height 9
click at [504, 19] on button "button" at bounding box center [509, 17] width 17 height 17
drag, startPoint x: 855, startPoint y: 87, endPoint x: 605, endPoint y: 107, distance: 250.9
click at [605, 107] on icon "0 20 325 20 45 º" at bounding box center [533, 161] width 756 height 250
drag, startPoint x: 852, startPoint y: 89, endPoint x: 602, endPoint y: 113, distance: 251.9
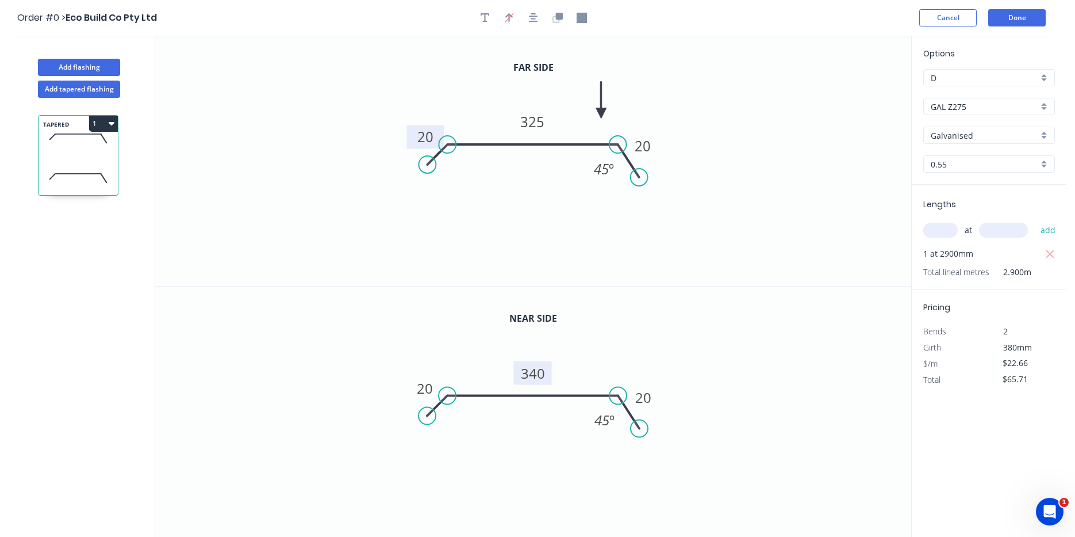
click at [602, 113] on icon at bounding box center [601, 100] width 10 height 37
click at [1038, 13] on button "Done" at bounding box center [1018, 17] width 58 height 17
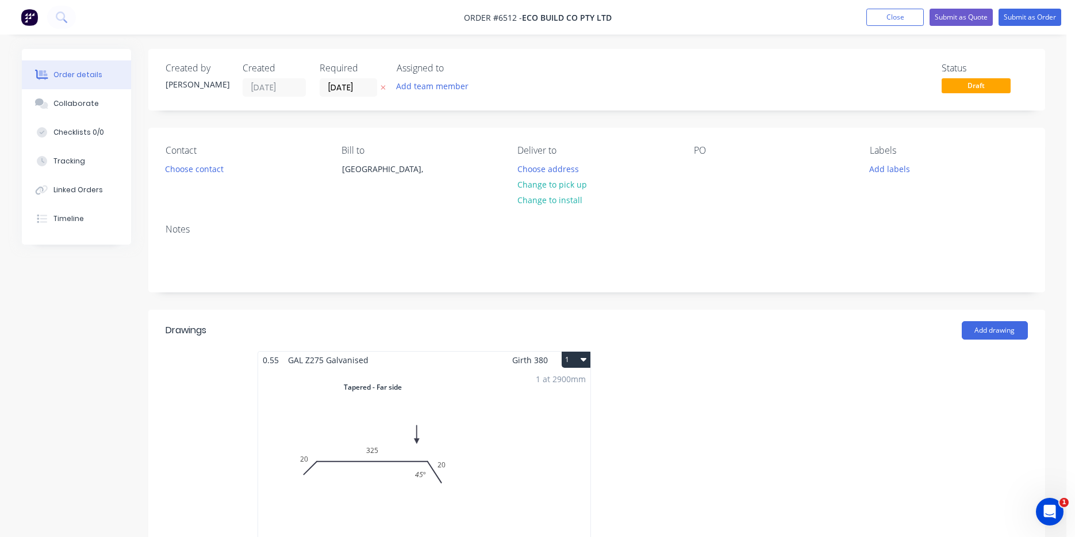
click at [184, 178] on div "Contact Choose contact" at bounding box center [245, 171] width 158 height 52
click at [205, 170] on button "Choose contact" at bounding box center [194, 168] width 71 height 16
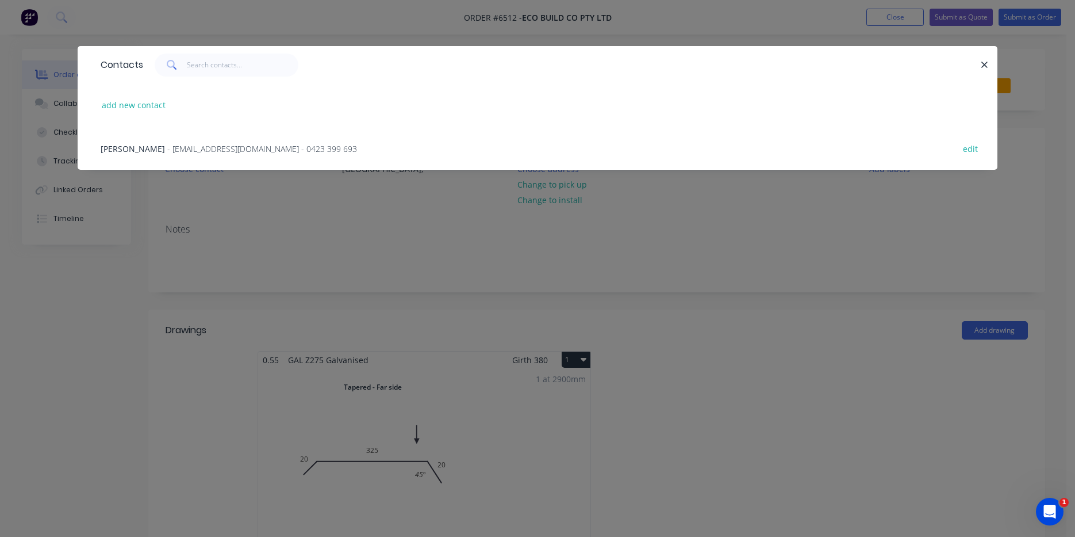
click at [201, 152] on span "- ecobuild.lq@gmail.com - 0423 399 693" at bounding box center [262, 148] width 190 height 11
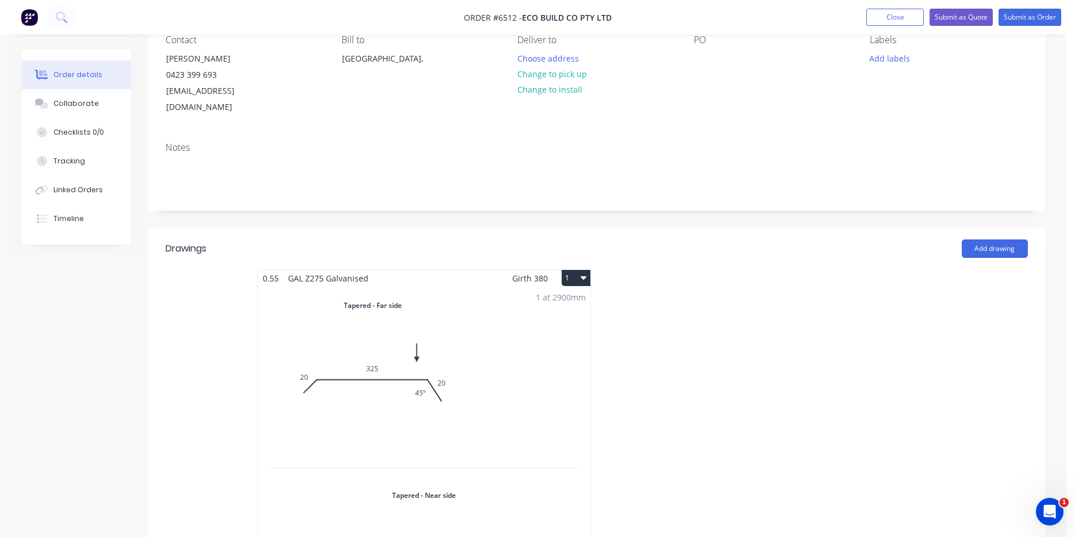
scroll to position [115, 0]
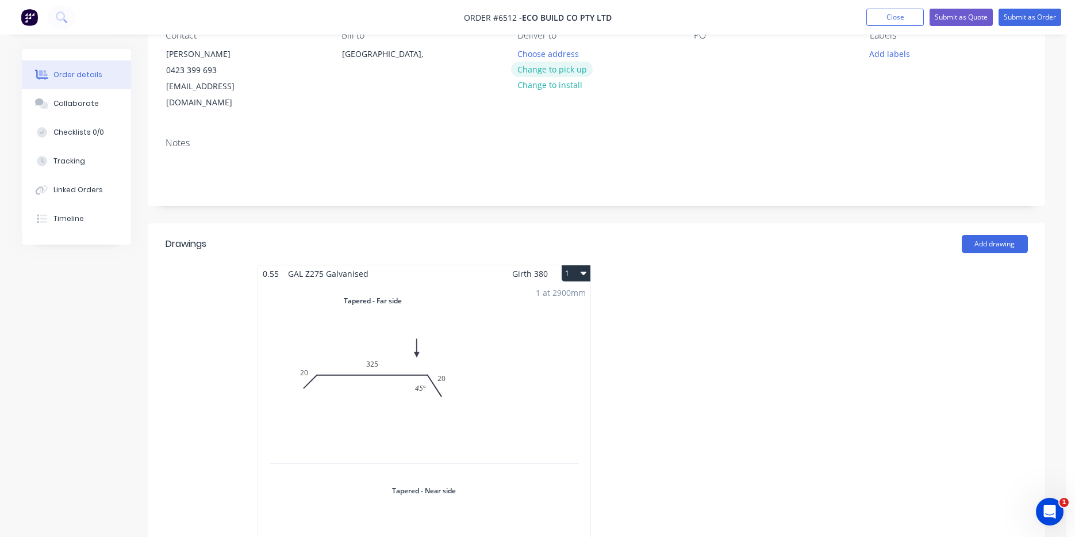
click at [532, 69] on button "Change to pick up" at bounding box center [552, 70] width 82 height 16
click at [1029, 18] on button "Submit as Order" at bounding box center [1030, 17] width 63 height 17
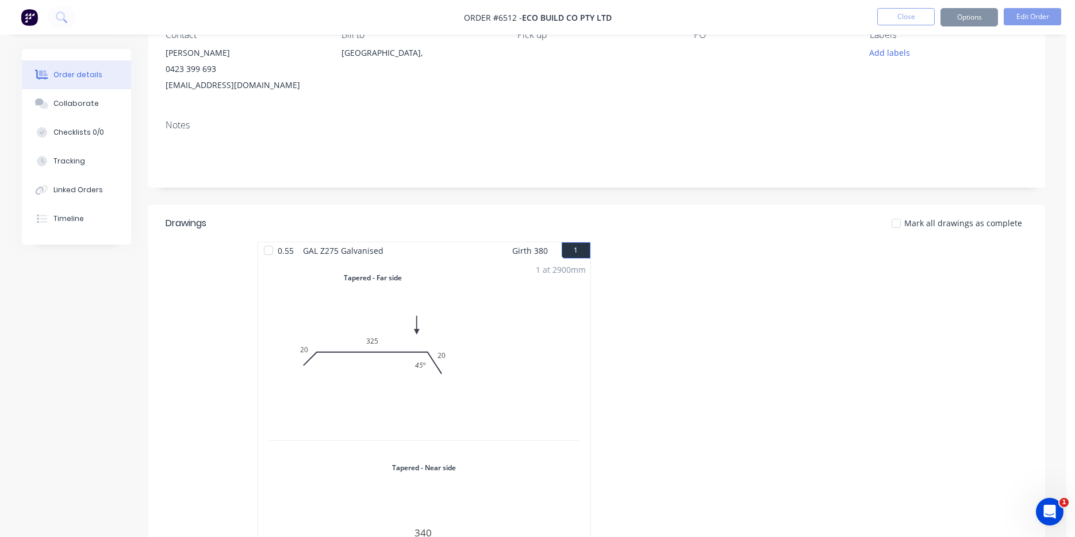
scroll to position [0, 0]
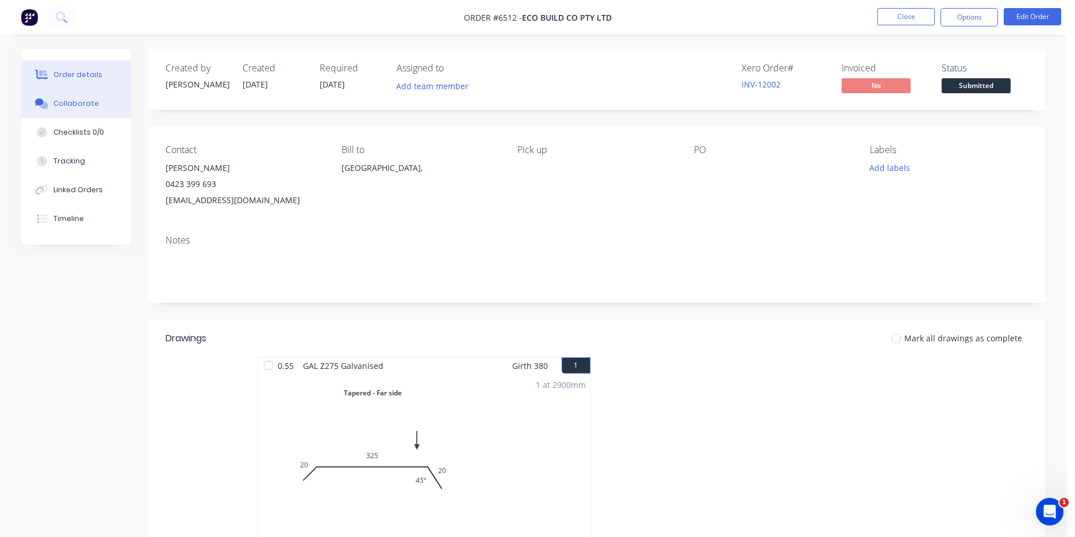
click at [102, 107] on button "Collaborate" at bounding box center [76, 103] width 109 height 29
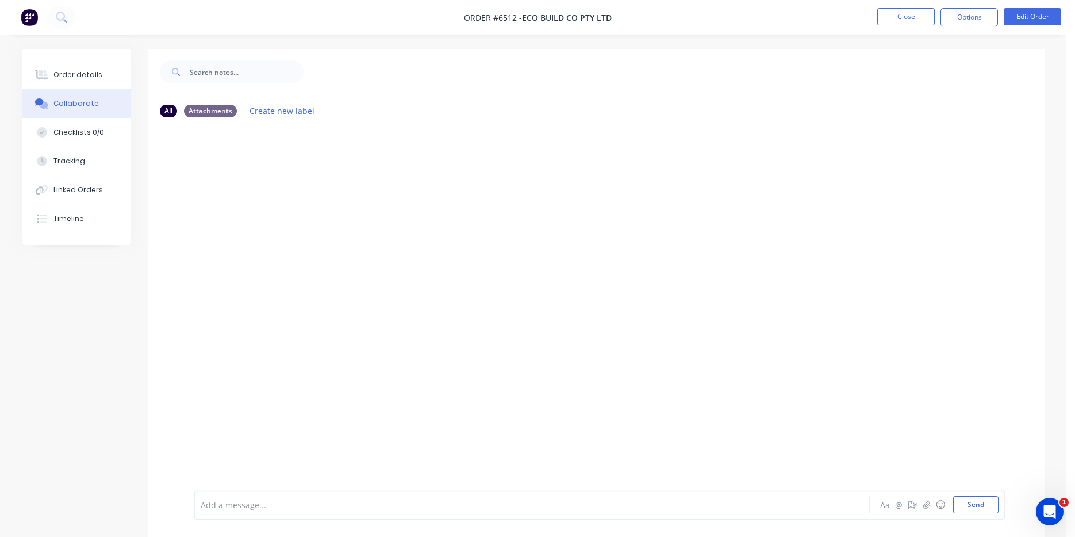
click at [1067, 528] on div at bounding box center [1067, 528] width 0 height 0
click at [1046, 485] on div "Order details Collaborate Checklists 0/0 Tracking Linked Orders Timeline Order …" at bounding box center [533, 301] width 1047 height 505
click at [925, 506] on icon "button" at bounding box center [926, 504] width 7 height 8
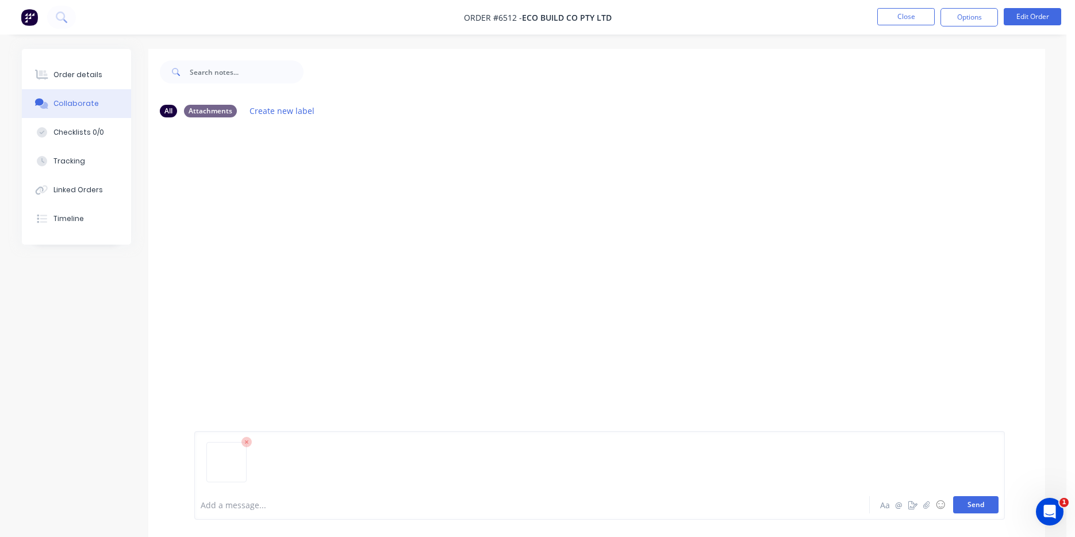
drag, startPoint x: 971, startPoint y: 508, endPoint x: 954, endPoint y: 506, distance: 17.5
click at [971, 509] on button "Send" at bounding box center [976, 504] width 45 height 17
click at [81, 88] on button "Order details" at bounding box center [76, 74] width 109 height 29
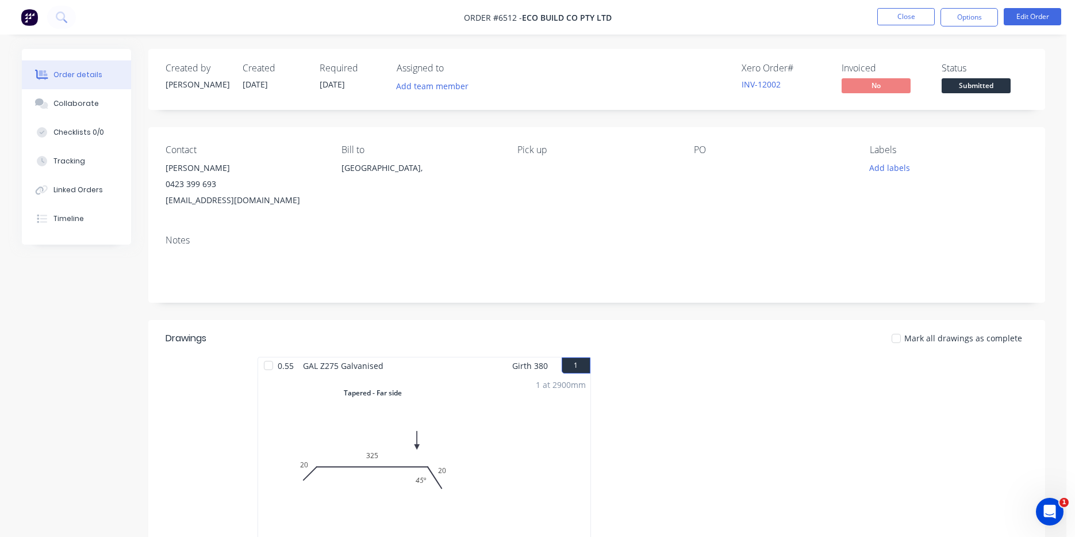
click at [983, 81] on span "Submitted" at bounding box center [976, 85] width 69 height 14
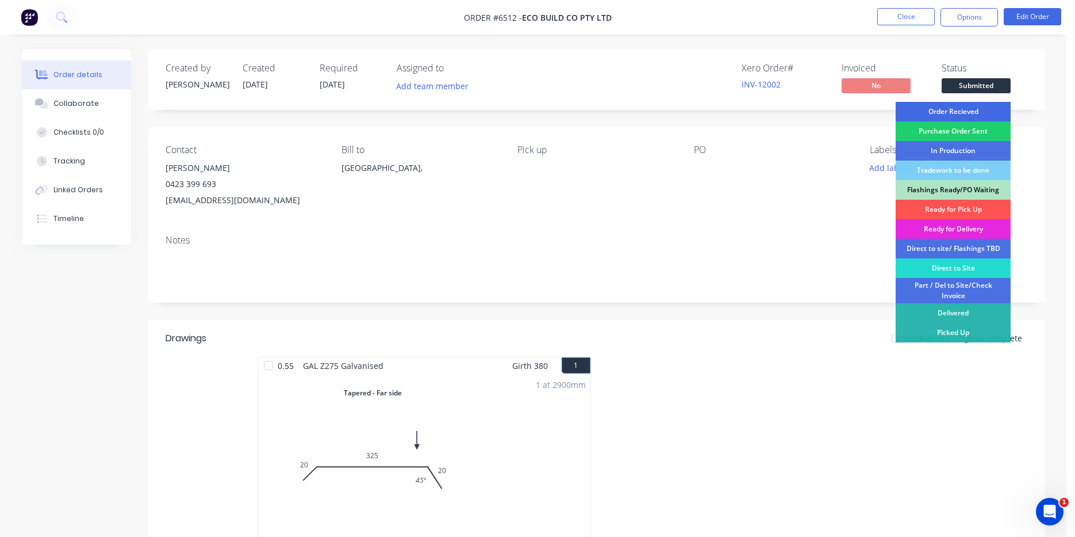
click at [953, 118] on div "Order Recieved" at bounding box center [953, 112] width 115 height 20
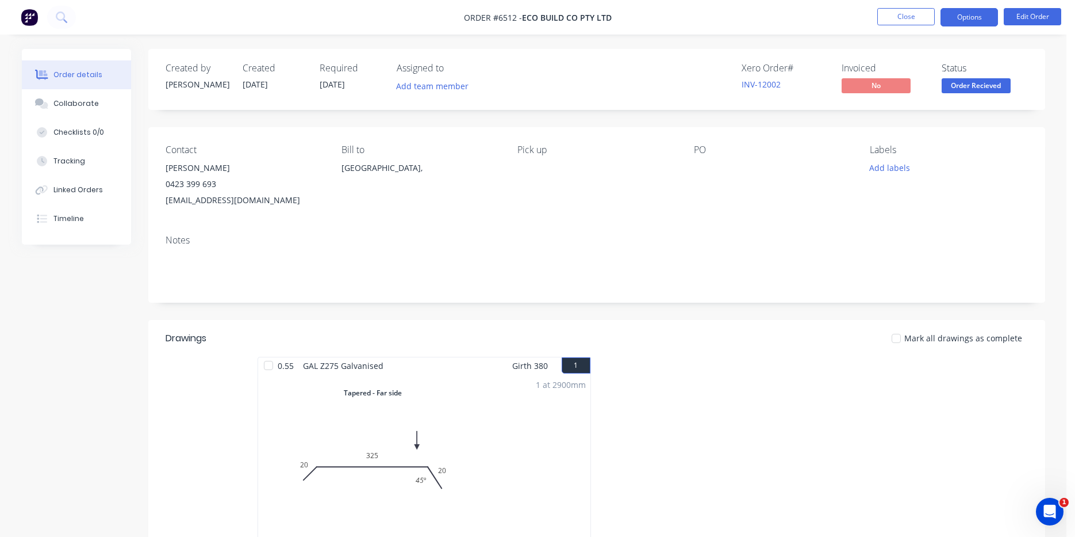
click at [963, 24] on button "Options" at bounding box center [970, 17] width 58 height 18
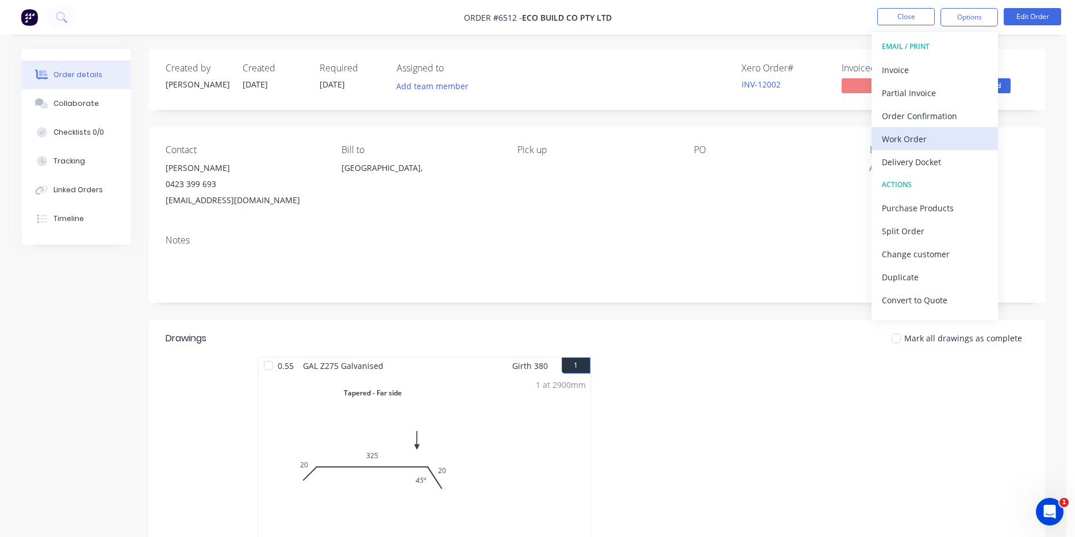
click at [947, 145] on div "Work Order" at bounding box center [935, 139] width 106 height 17
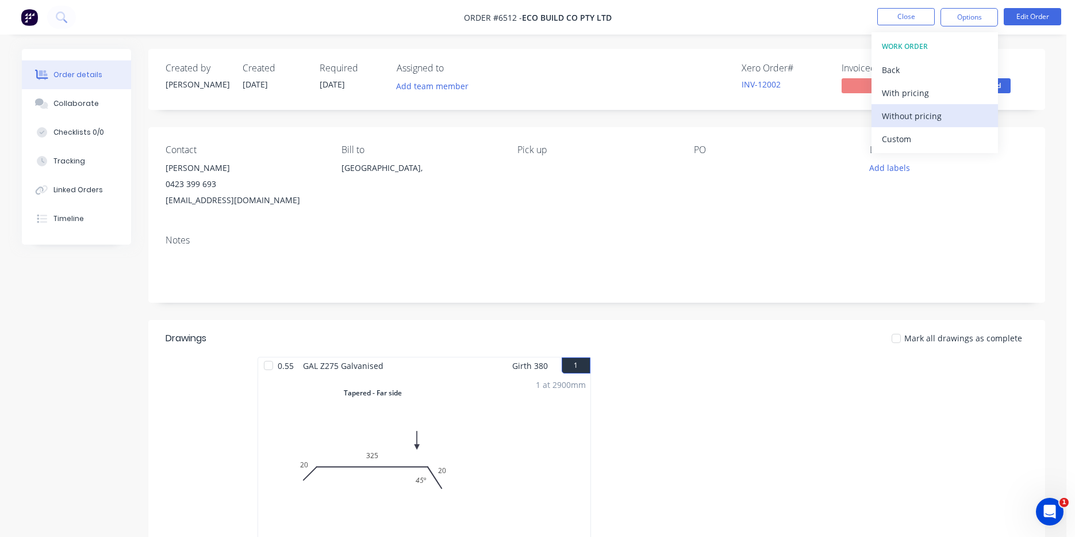
click at [904, 117] on div "Without pricing" at bounding box center [935, 116] width 106 height 17
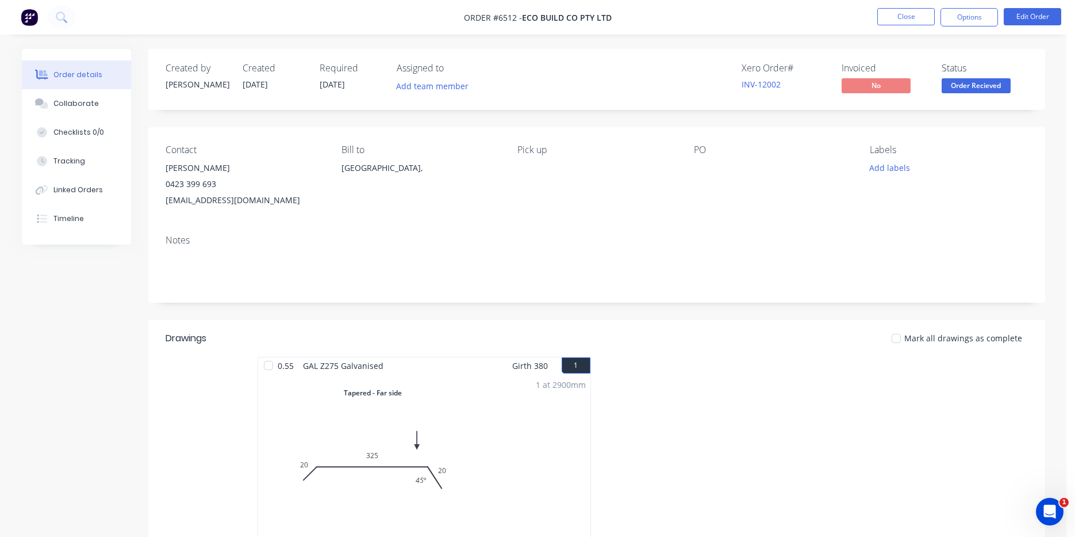
click at [876, 7] on nav "Order #6512 - Eco Build Co Pty Ltd Close Options Edit Order" at bounding box center [537, 17] width 1075 height 35
click at [881, 12] on button "Close" at bounding box center [907, 16] width 58 height 17
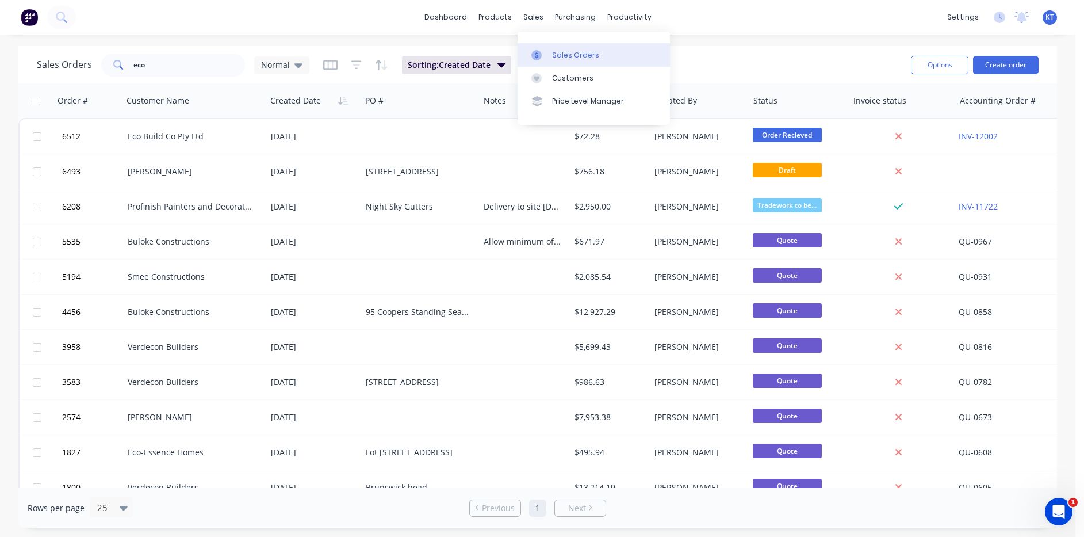
click at [565, 57] on div "Sales Orders" at bounding box center [575, 55] width 47 height 10
click at [992, 61] on button "Create order" at bounding box center [1006, 65] width 66 height 18
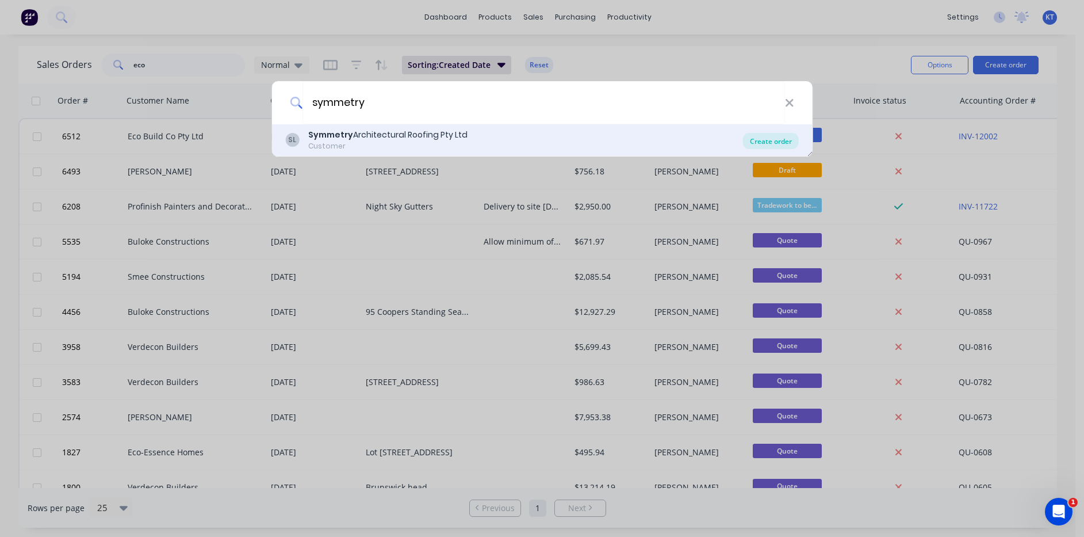
type input "symmetry"
click at [789, 137] on div "Create order" at bounding box center [771, 141] width 56 height 16
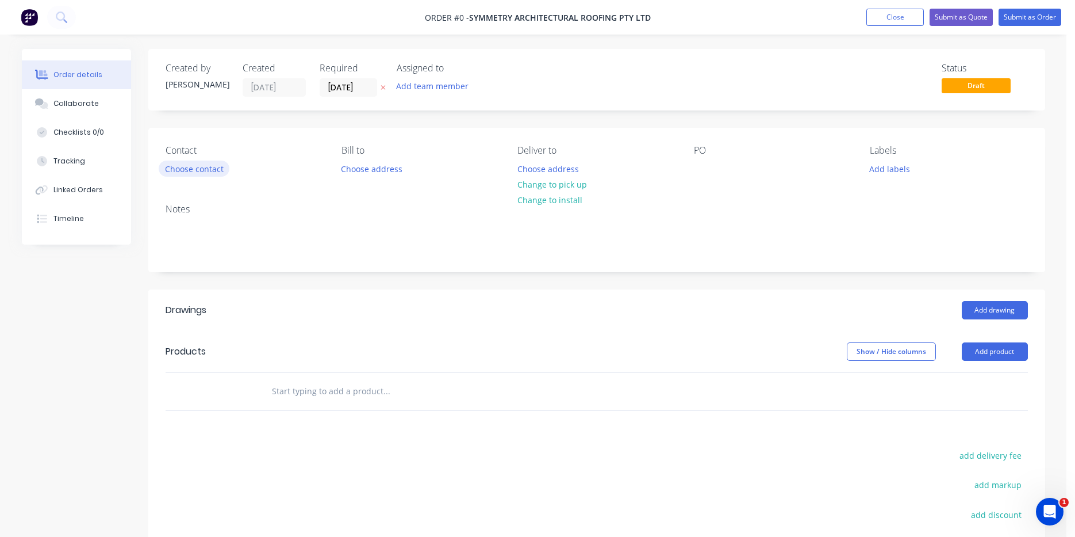
click at [197, 170] on button "Choose contact" at bounding box center [194, 168] width 71 height 16
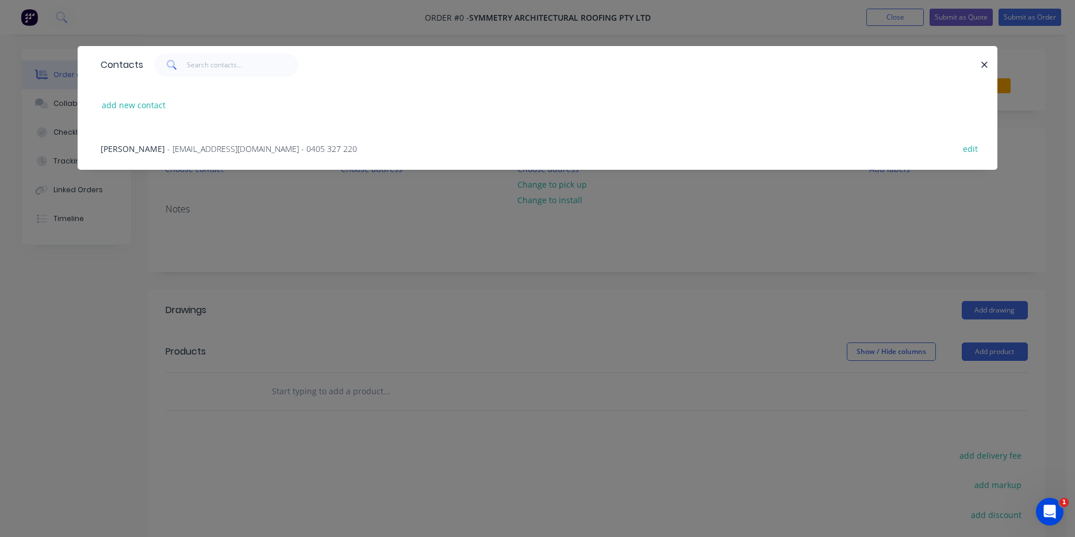
click at [167, 143] on span "- nippardteal@hotmail.com - 0405 327 220" at bounding box center [262, 148] width 190 height 11
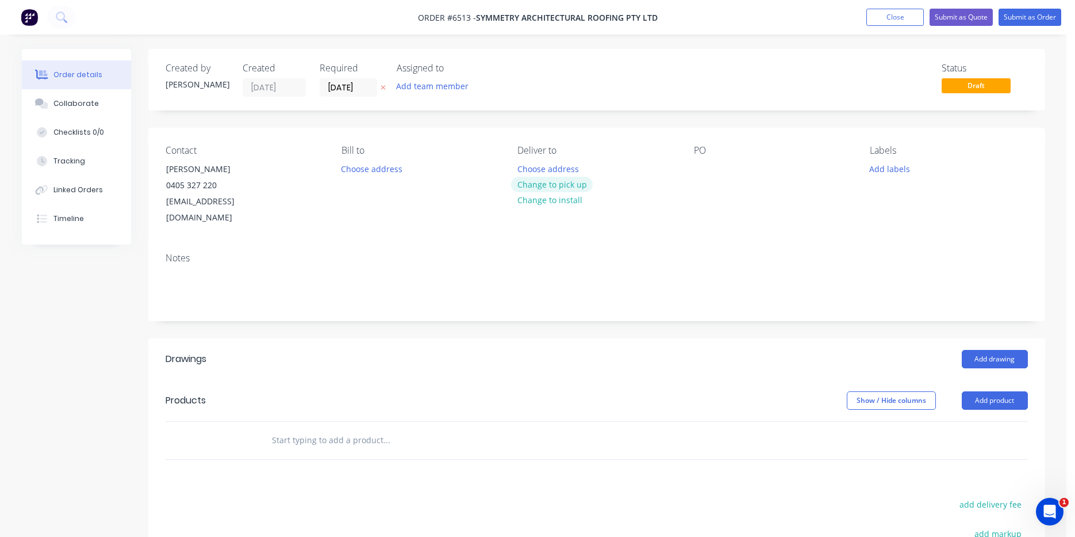
click at [546, 184] on button "Change to pick up" at bounding box center [552, 185] width 82 height 16
click at [1014, 350] on button "Add drawing" at bounding box center [995, 359] width 66 height 18
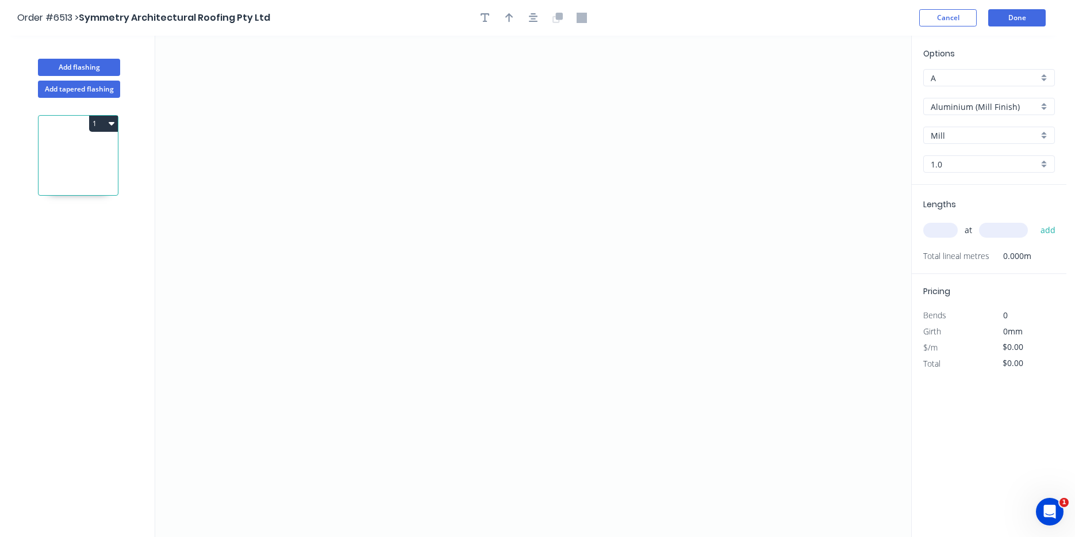
click at [1015, 103] on input "Aluminium (Mill Finish)" at bounding box center [985, 107] width 108 height 12
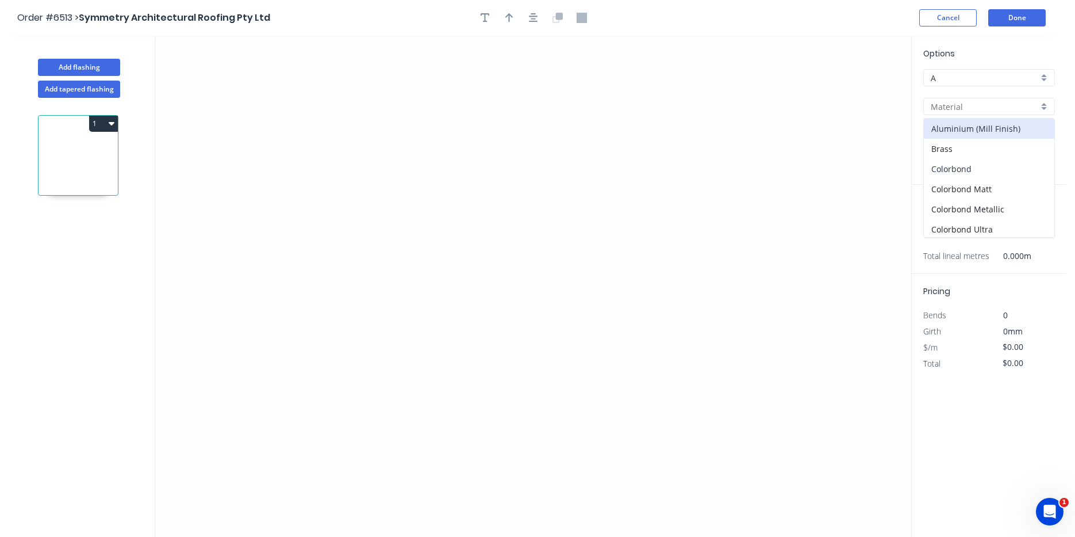
click at [1006, 168] on div "Colorbond" at bounding box center [989, 169] width 131 height 20
type input "Colorbond"
type input "Basalt"
type input "0.55"
click at [1007, 119] on div "Options A A Colorbond Colorbond Colorbond Matt Colorbond Metallic Colorbond Ult…" at bounding box center [989, 115] width 155 height 137
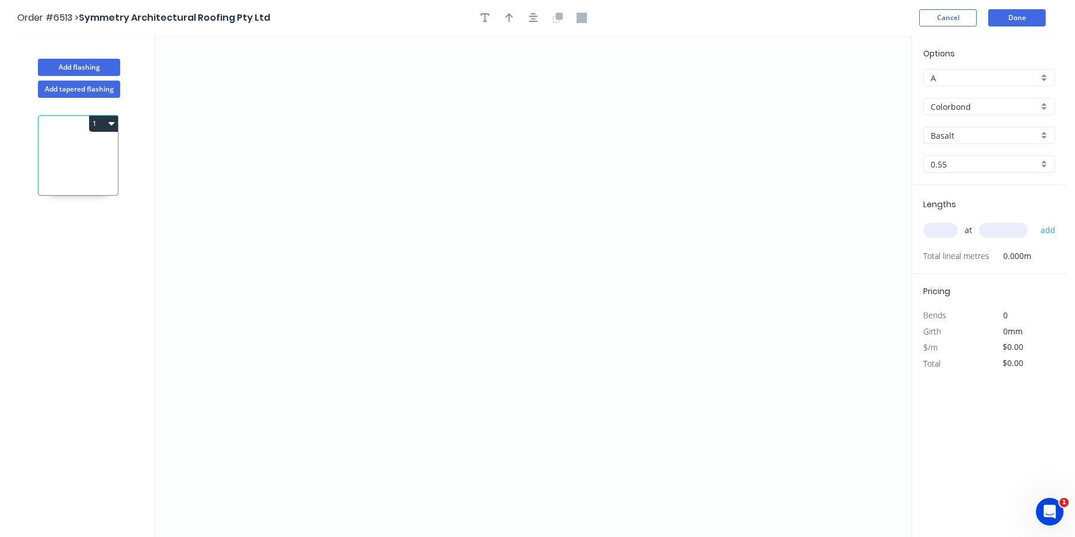
click at [1005, 131] on input "Basalt" at bounding box center [985, 135] width 108 height 12
click at [981, 177] on div "Monument" at bounding box center [989, 169] width 131 height 20
type input "Monument"
drag, startPoint x: 400, startPoint y: 346, endPoint x: 380, endPoint y: 265, distance: 83.4
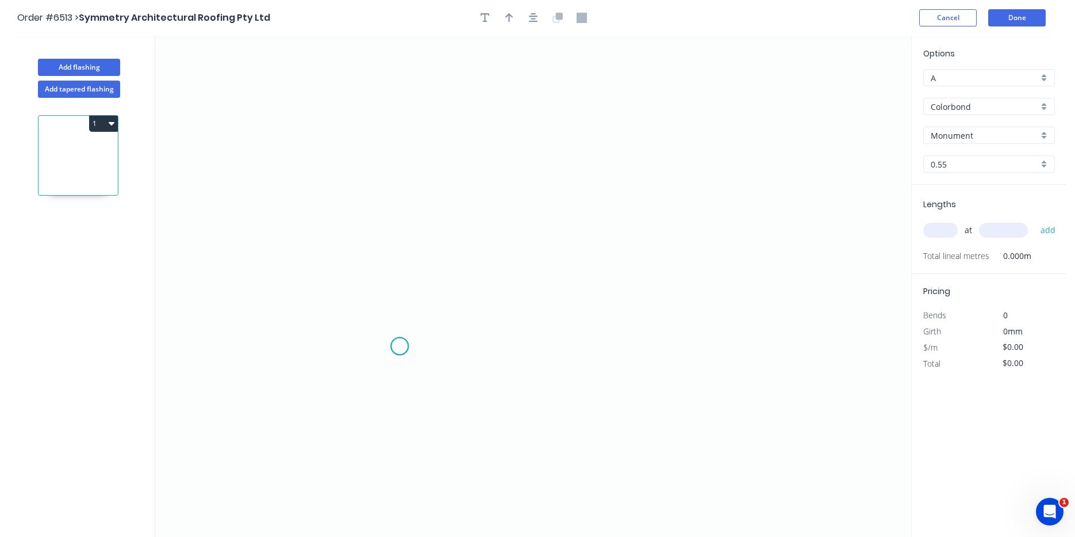
click at [400, 345] on icon "0" at bounding box center [533, 286] width 756 height 501
click at [401, 280] on icon "0" at bounding box center [533, 286] width 756 height 501
click at [612, 270] on icon "0 ?" at bounding box center [533, 286] width 756 height 501
click at [531, 18] on icon "button" at bounding box center [533, 18] width 9 height 10
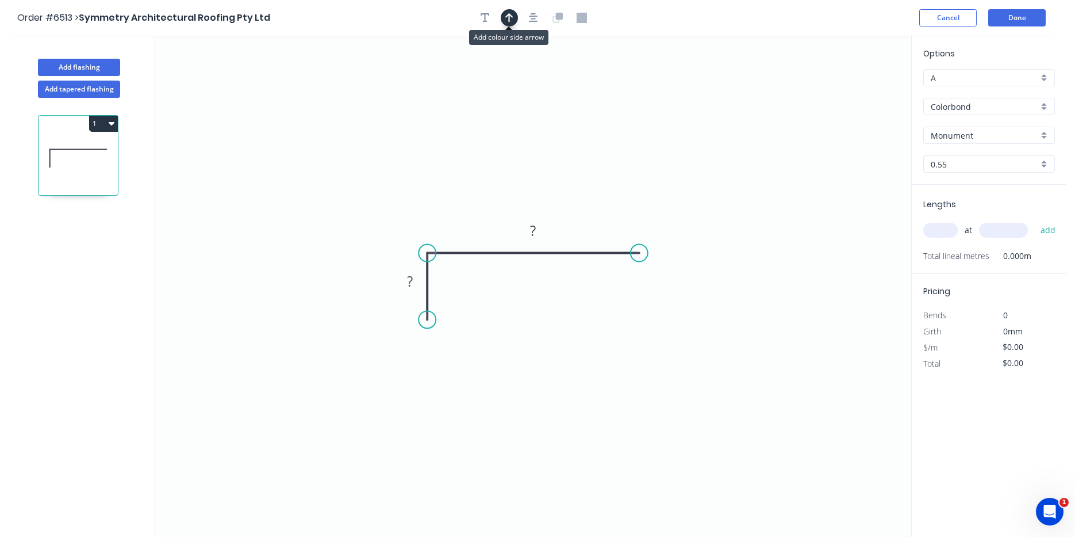
click at [514, 17] on button "button" at bounding box center [509, 17] width 17 height 17
drag, startPoint x: 810, startPoint y: 113, endPoint x: 486, endPoint y: 185, distance: 331.8
click at [476, 208] on icon at bounding box center [475, 196] width 10 height 37
click at [943, 231] on input "text" at bounding box center [941, 230] width 35 height 15
type input "1"
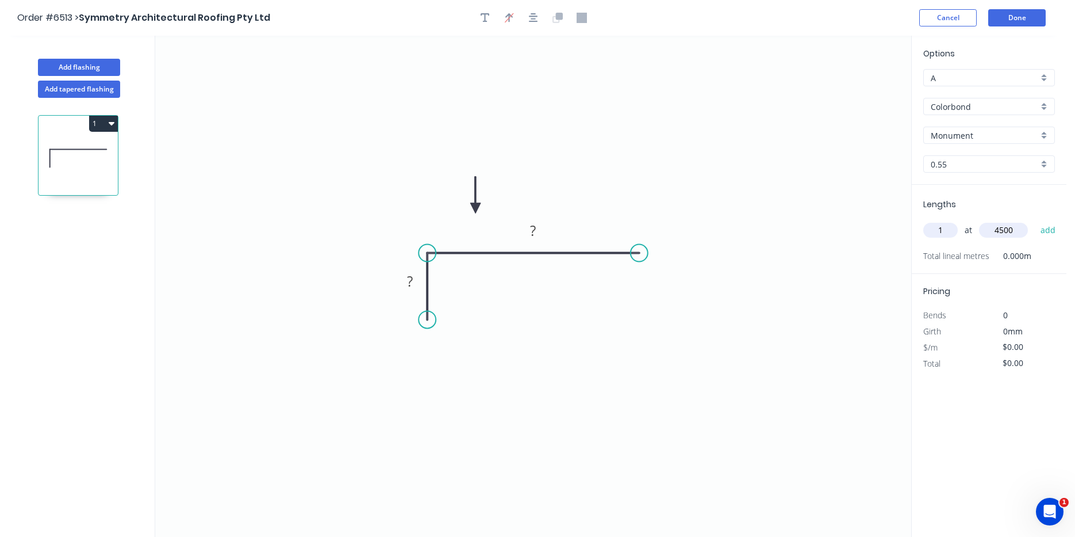
type input "4500"
click at [1035, 220] on button "add" at bounding box center [1048, 230] width 27 height 20
click at [405, 271] on rect at bounding box center [410, 282] width 37 height 24
click at [423, 288] on rect at bounding box center [410, 282] width 37 height 24
click at [426, 267] on icon "0 ? ?" at bounding box center [533, 286] width 756 height 501
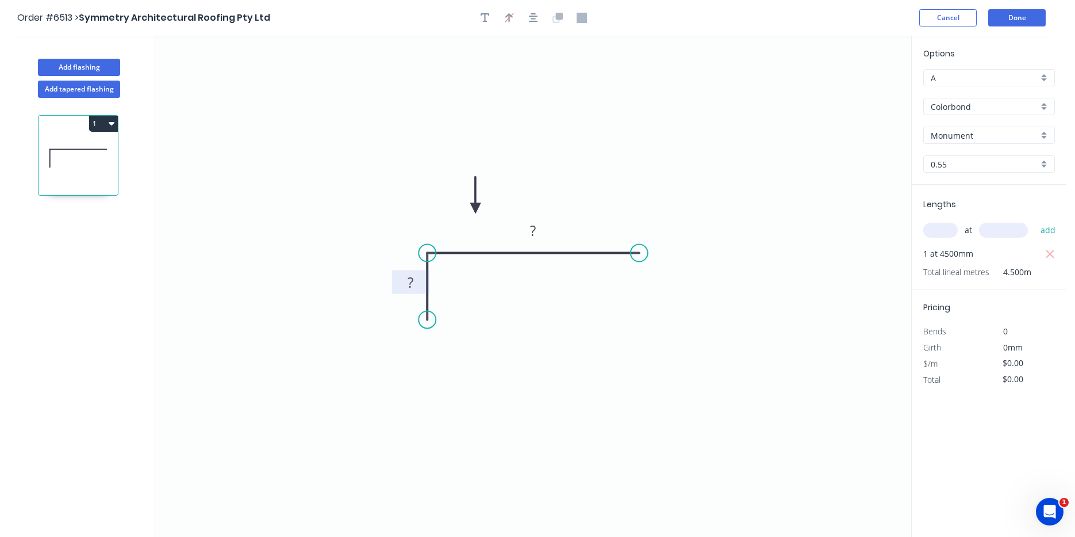
click at [418, 277] on rect at bounding box center [410, 283] width 23 height 16
type input "$8.12"
type input "$36.54"
click at [1017, 16] on button "Done" at bounding box center [1018, 17] width 58 height 17
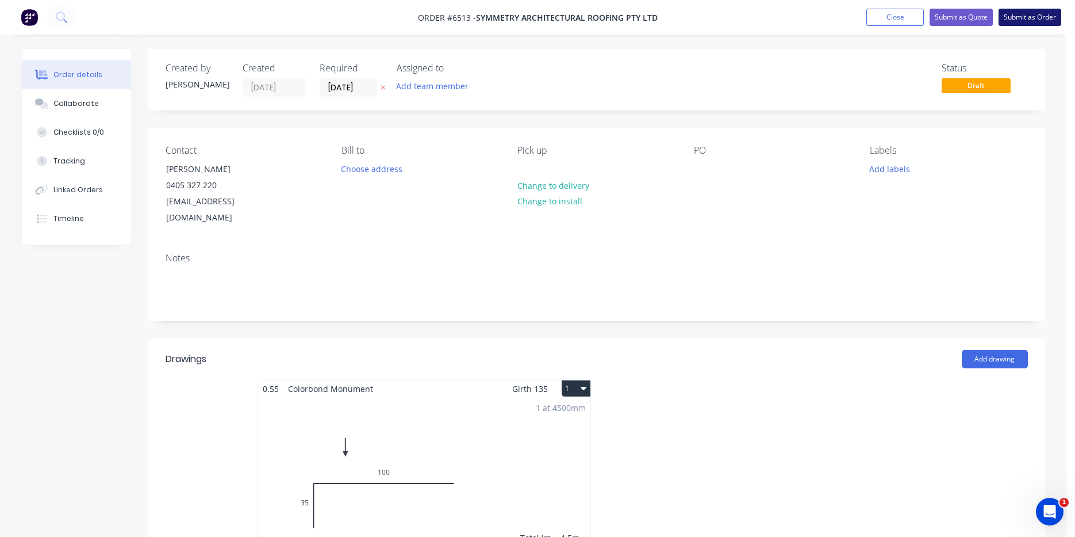
click at [1012, 19] on button "Submit as Order" at bounding box center [1030, 17] width 63 height 17
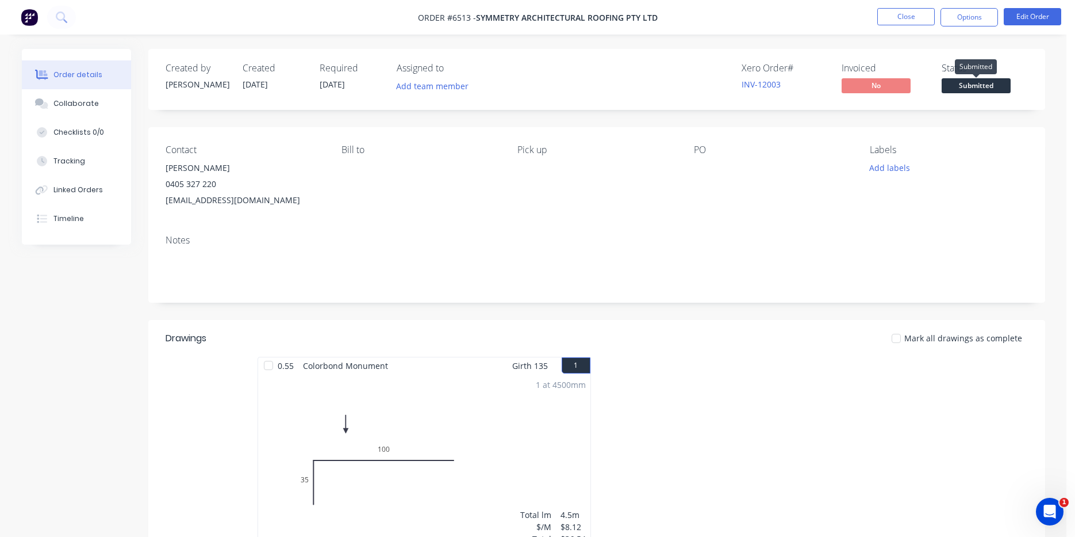
click at [999, 90] on span "Submitted" at bounding box center [976, 85] width 69 height 14
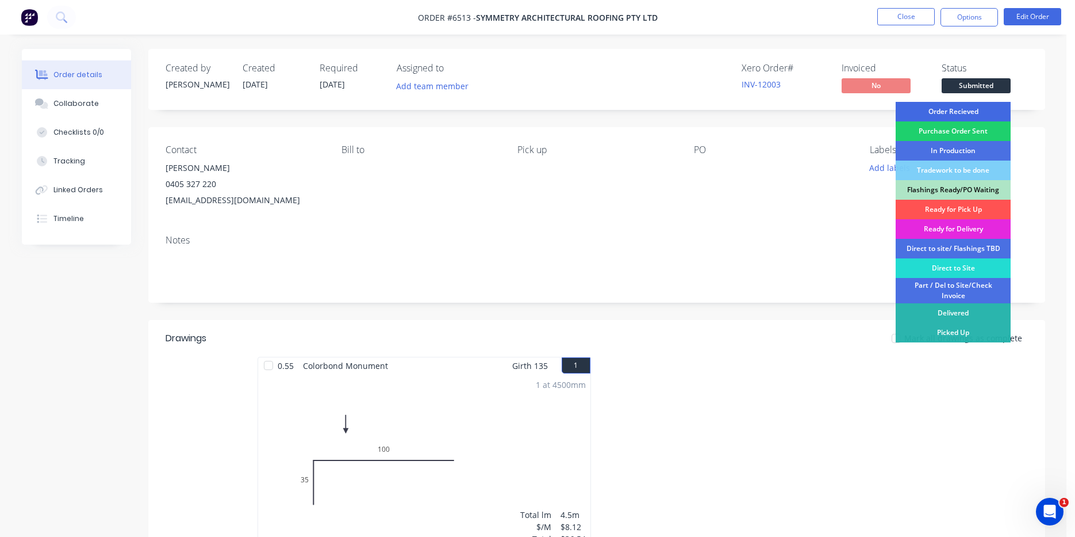
click at [973, 110] on div "Order Recieved" at bounding box center [953, 112] width 115 height 20
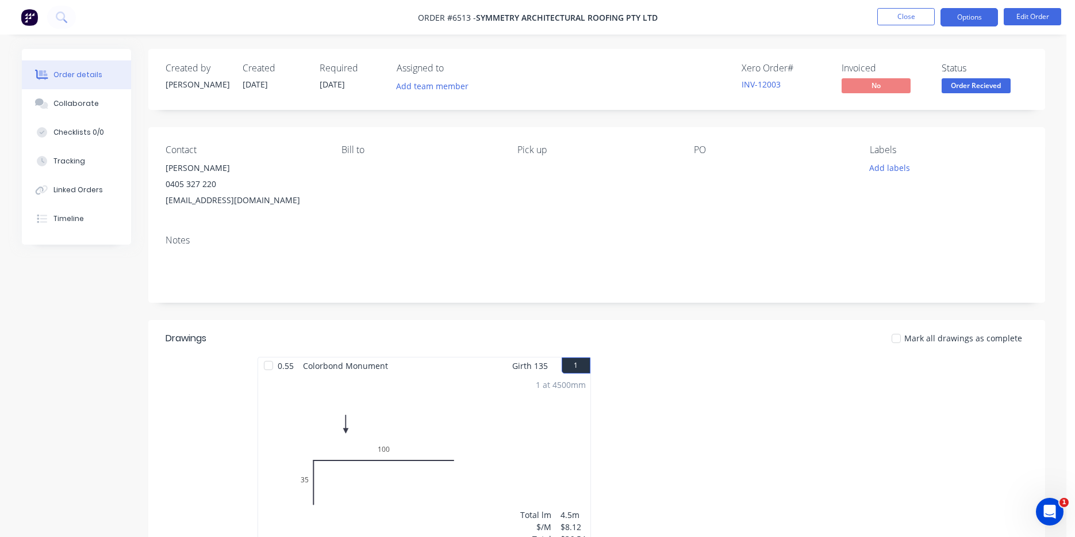
click at [986, 15] on button "Options" at bounding box center [970, 17] width 58 height 18
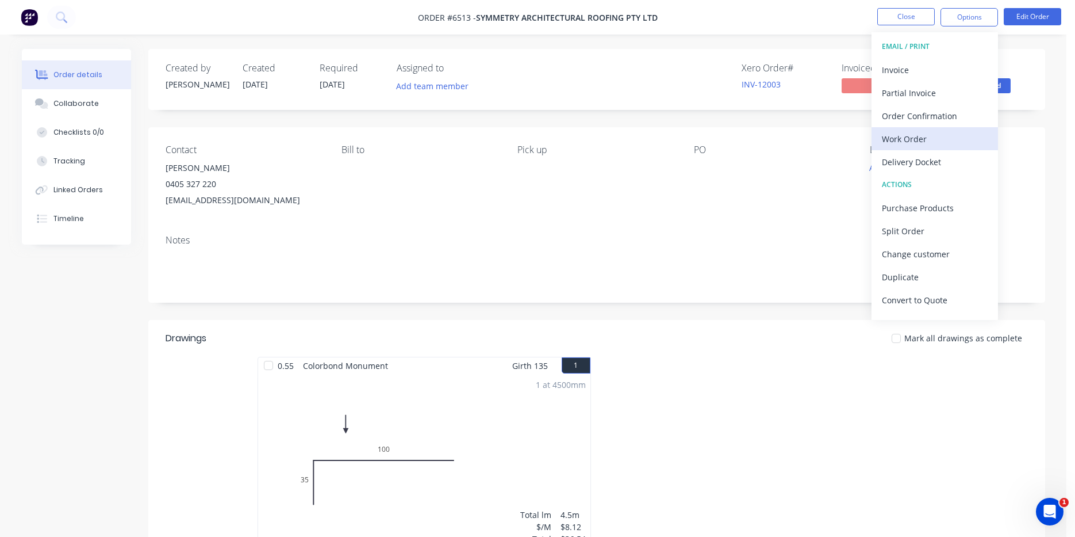
click at [899, 149] on button "Work Order" at bounding box center [935, 138] width 127 height 23
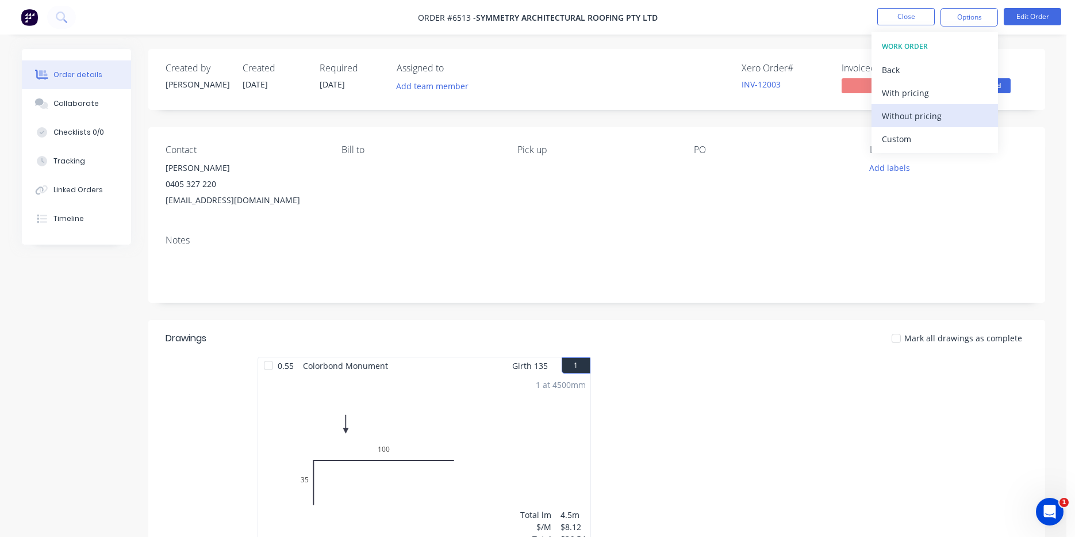
click at [881, 119] on button "Without pricing" at bounding box center [935, 115] width 127 height 23
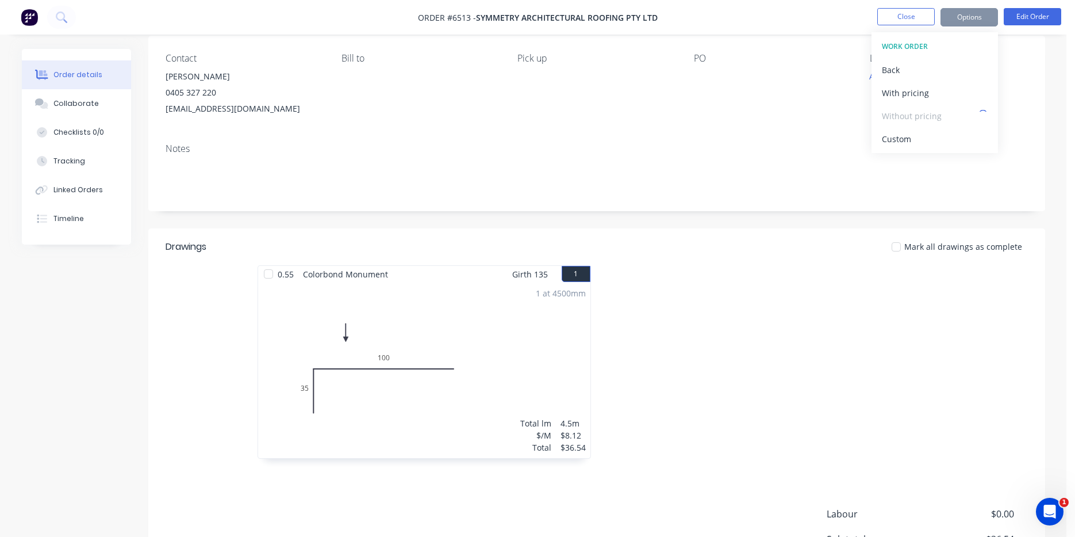
scroll to position [229, 0]
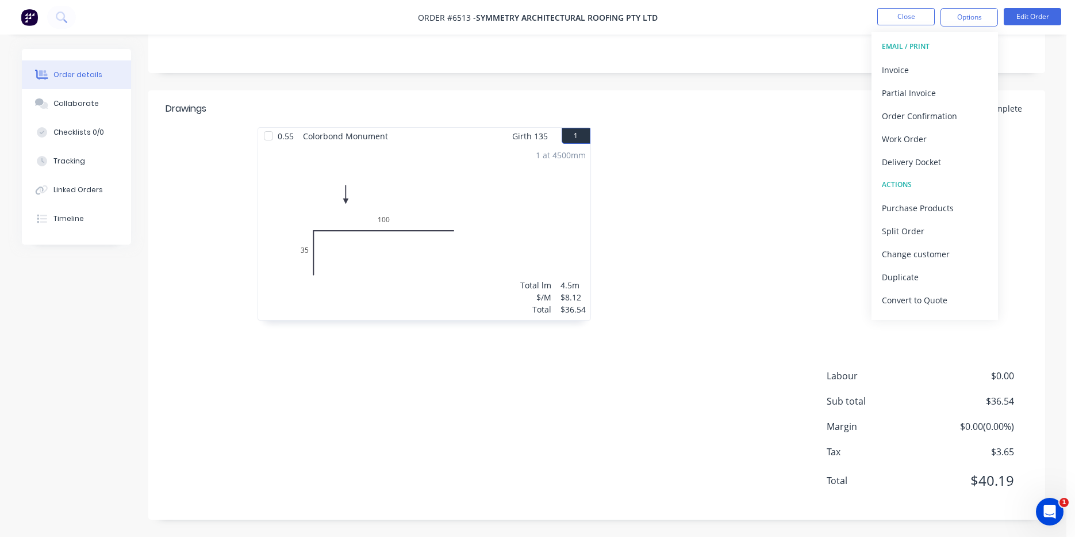
click at [689, 166] on div at bounding box center [769, 229] width 345 height 205
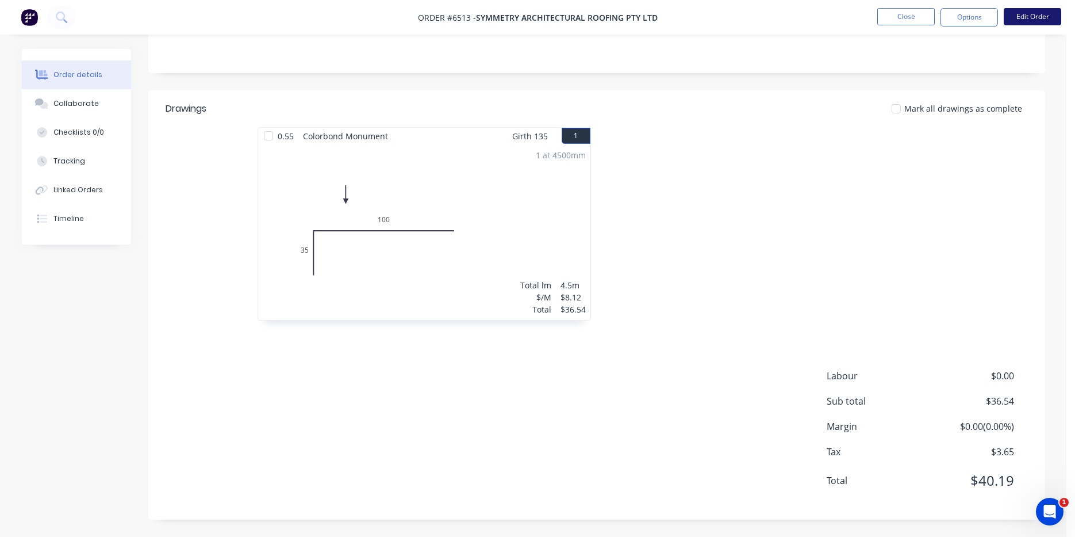
click at [1045, 17] on button "Edit Order" at bounding box center [1033, 16] width 58 height 17
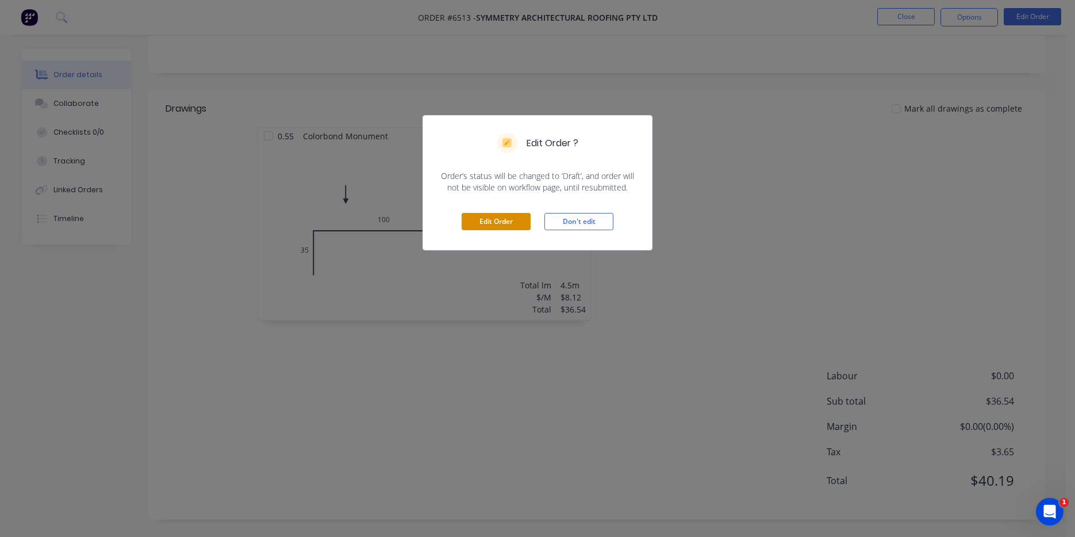
click at [529, 216] on button "Edit Order" at bounding box center [496, 221] width 69 height 17
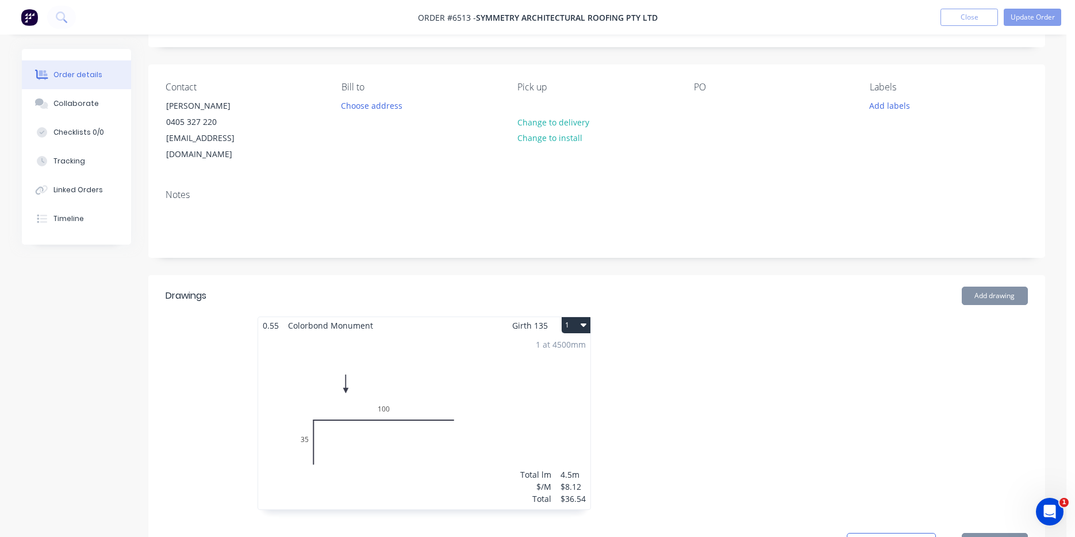
scroll to position [173, 0]
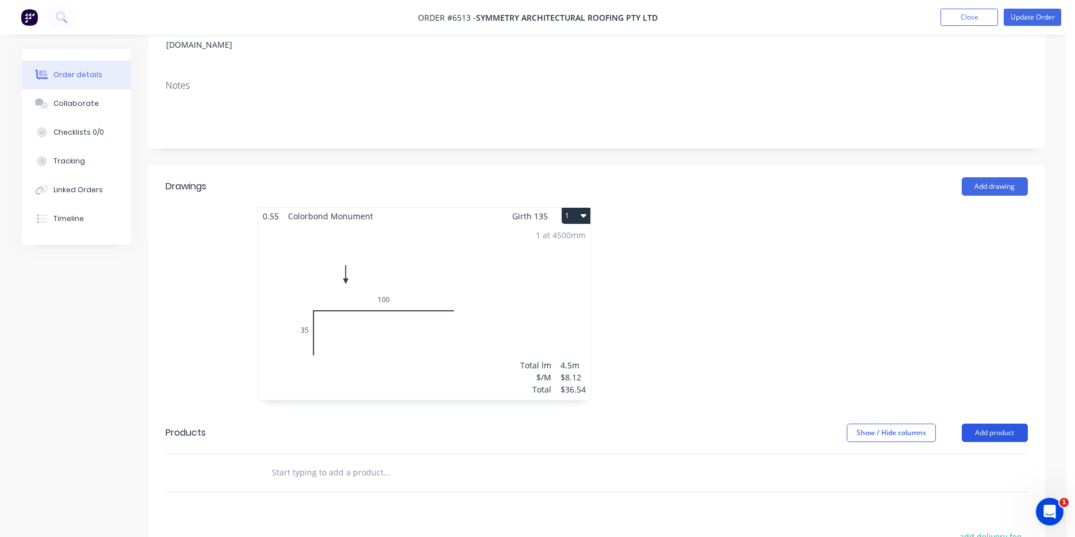
click at [991, 423] on button "Add product" at bounding box center [995, 432] width 66 height 18
click at [960, 453] on div "Product catalogue" at bounding box center [973, 461] width 89 height 17
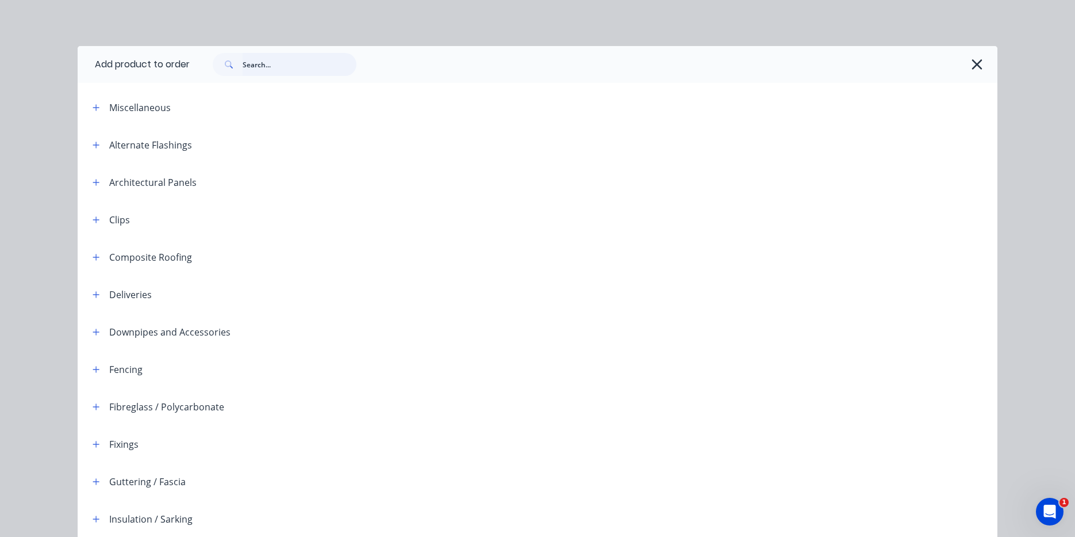
click at [288, 59] on input "text" at bounding box center [300, 64] width 114 height 23
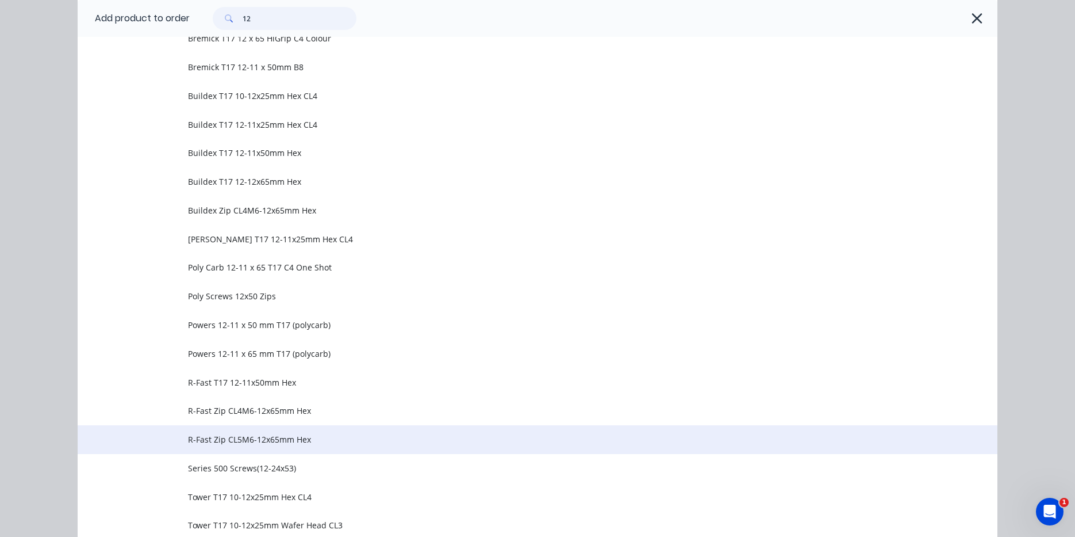
scroll to position [311, 0]
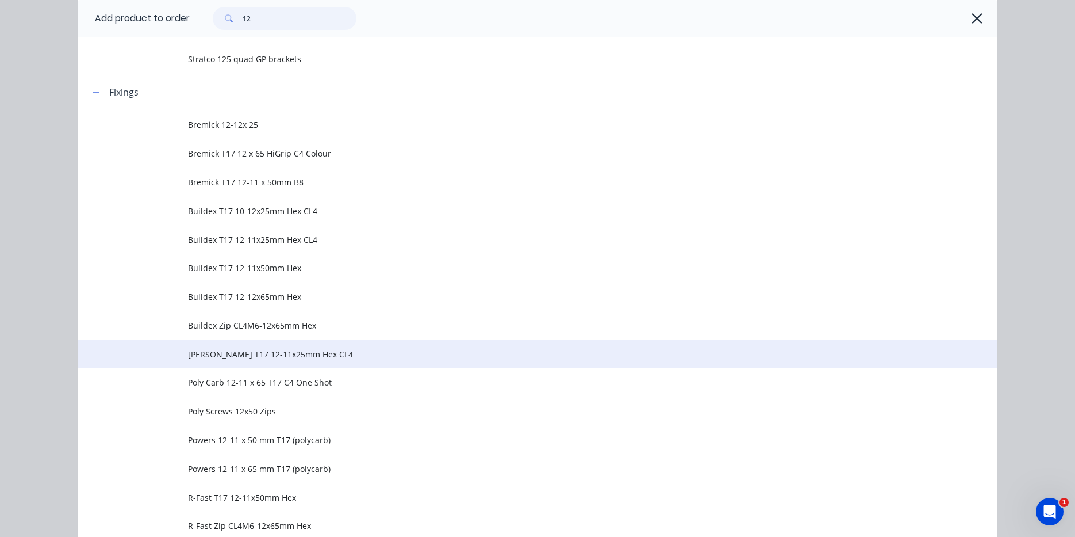
type input "12"
click at [255, 358] on span "Hobson T17 12-11x25mm Hex CL4" at bounding box center [512, 354] width 648 height 12
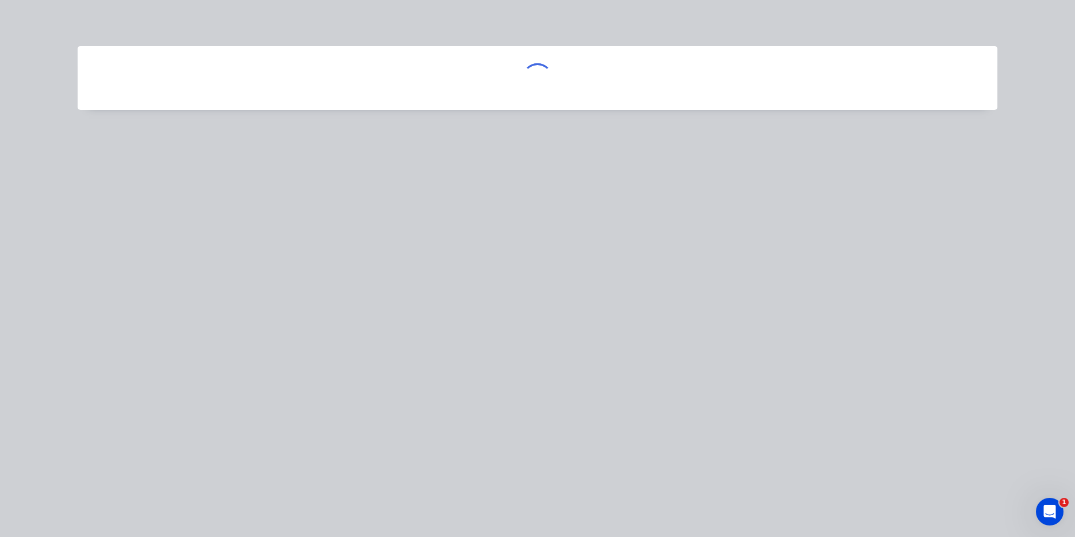
scroll to position [0, 0]
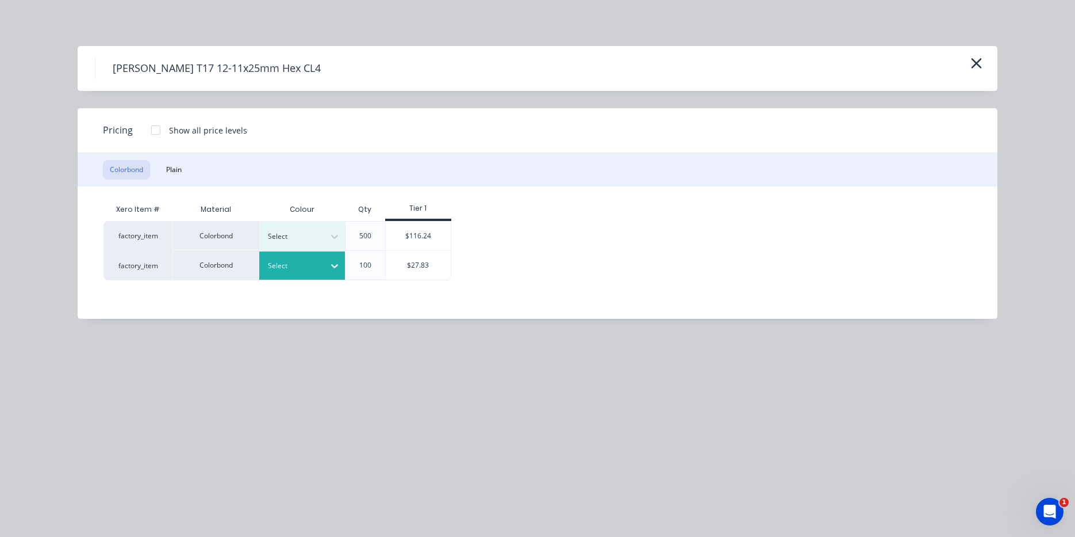
click at [320, 274] on div "Select" at bounding box center [302, 265] width 86 height 28
click at [144, 269] on div "Monument" at bounding box center [72, 258] width 144 height 21
click at [391, 275] on div "$27.83" at bounding box center [418, 265] width 65 height 29
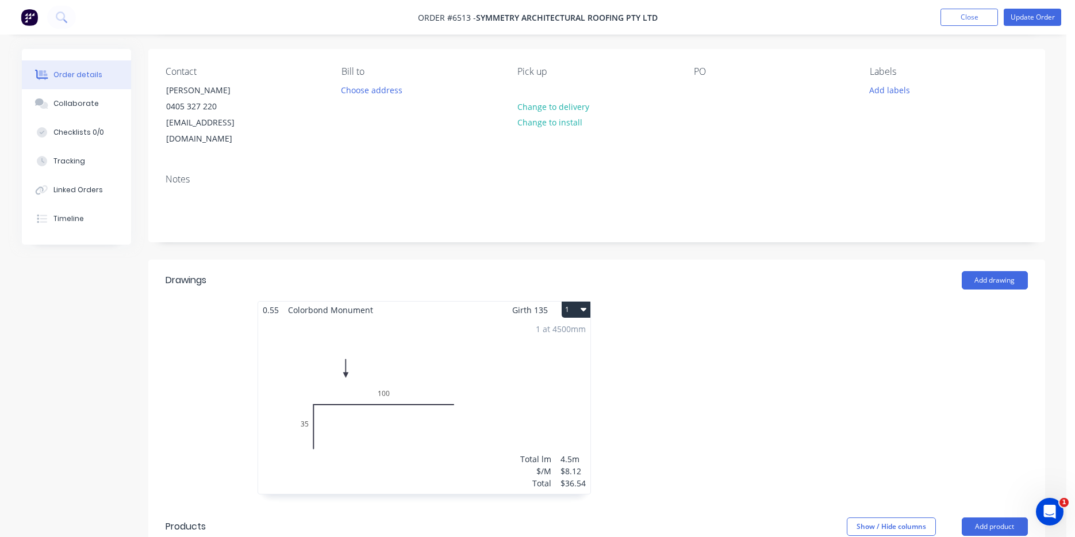
scroll to position [0, 0]
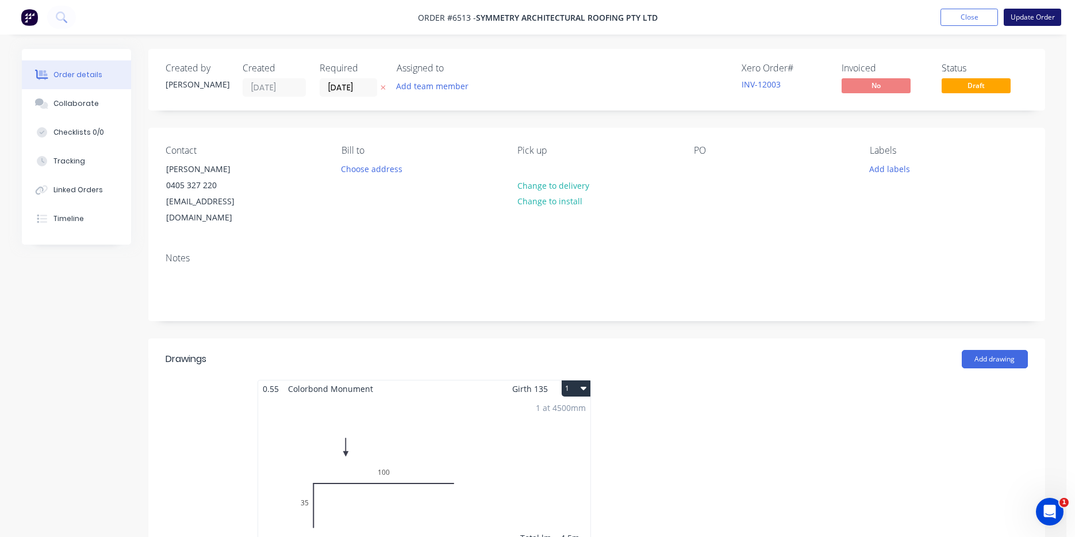
click at [1043, 17] on button "Update Order" at bounding box center [1033, 17] width 58 height 17
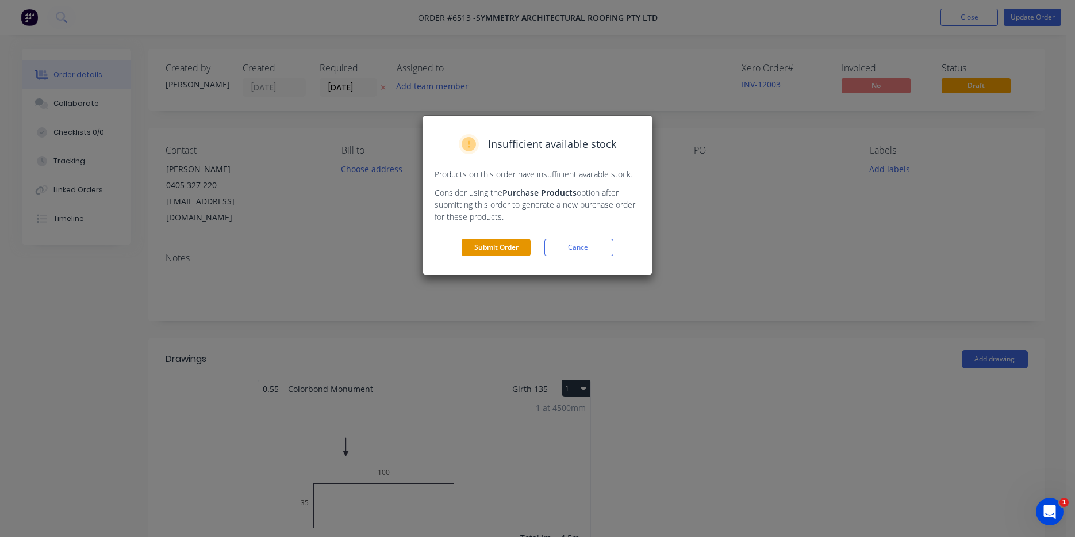
click at [484, 253] on button "Submit Order" at bounding box center [496, 247] width 69 height 17
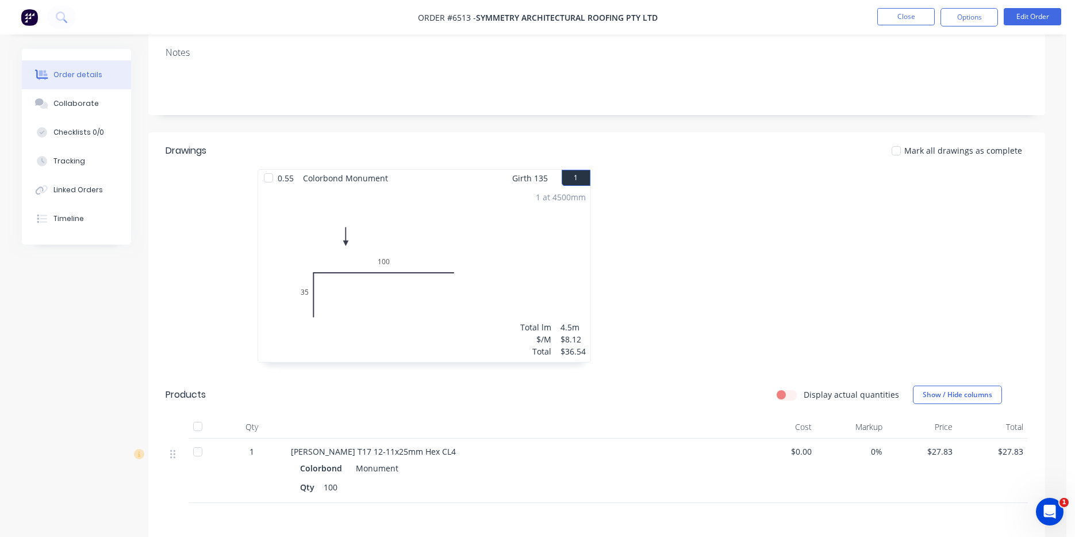
scroll to position [128, 0]
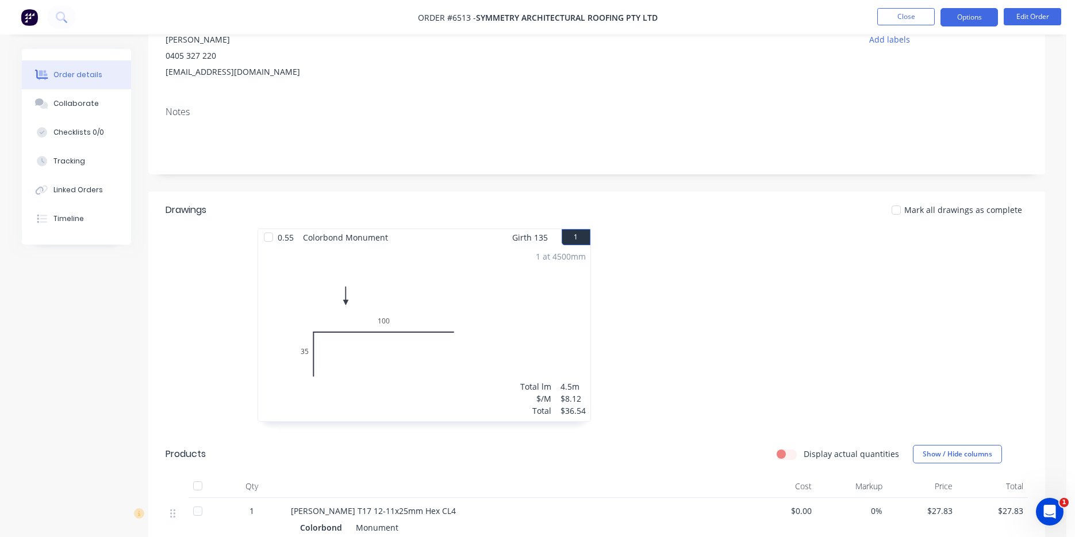
click at [987, 17] on button "Options" at bounding box center [970, 17] width 58 height 18
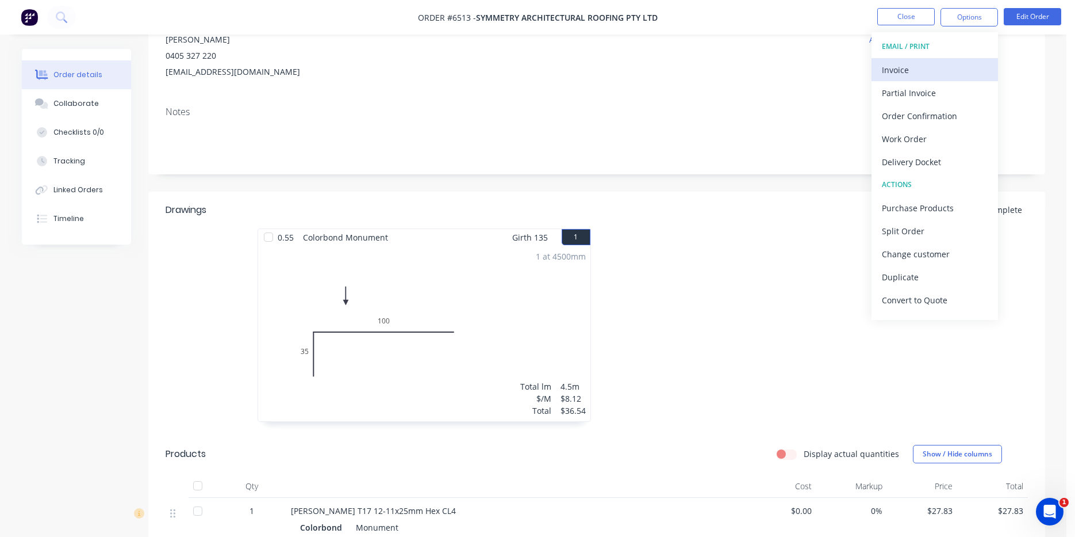
click at [956, 63] on div "Invoice" at bounding box center [935, 70] width 106 height 17
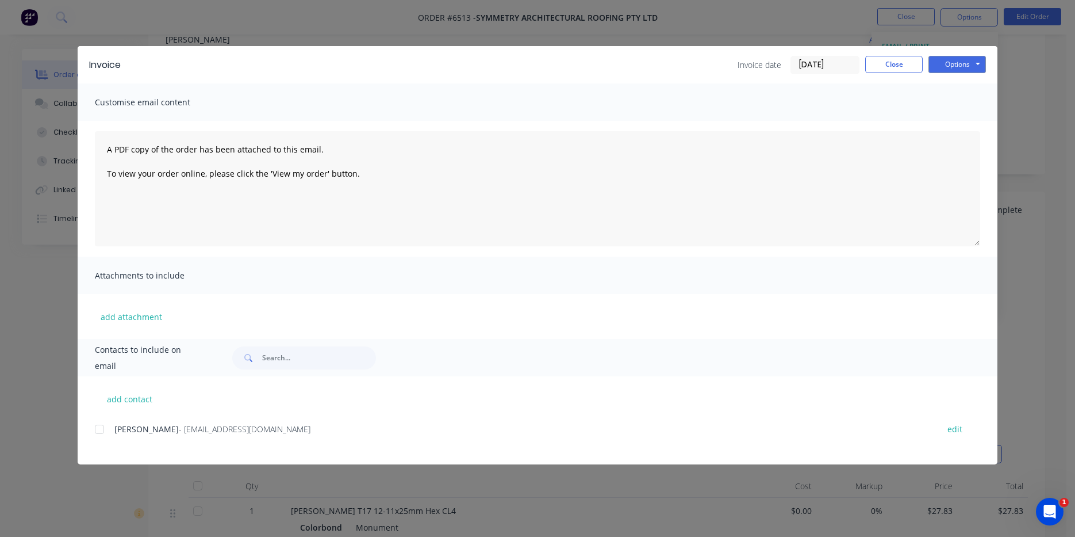
click at [106, 425] on div at bounding box center [99, 429] width 23 height 23
click at [974, 65] on button "Options" at bounding box center [958, 64] width 58 height 17
click at [970, 135] on textarea "A PDF copy of the order has been attached to this email. To view your order onl…" at bounding box center [538, 188] width 886 height 115
drag, startPoint x: 979, startPoint y: 63, endPoint x: 983, endPoint y: 72, distance: 10.8
click at [979, 63] on button "Options" at bounding box center [958, 64] width 58 height 17
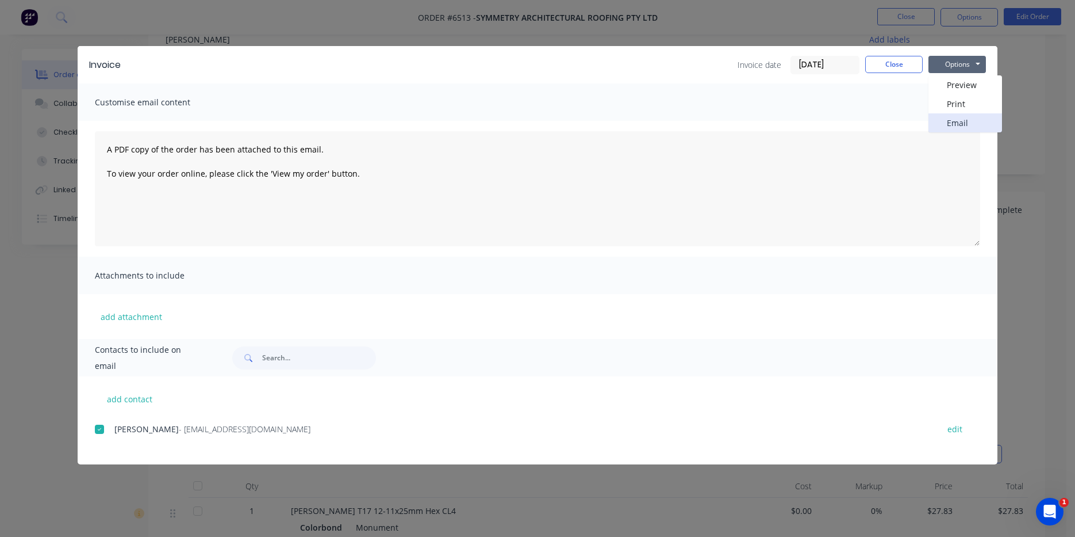
click at [985, 126] on button "Email" at bounding box center [966, 122] width 74 height 19
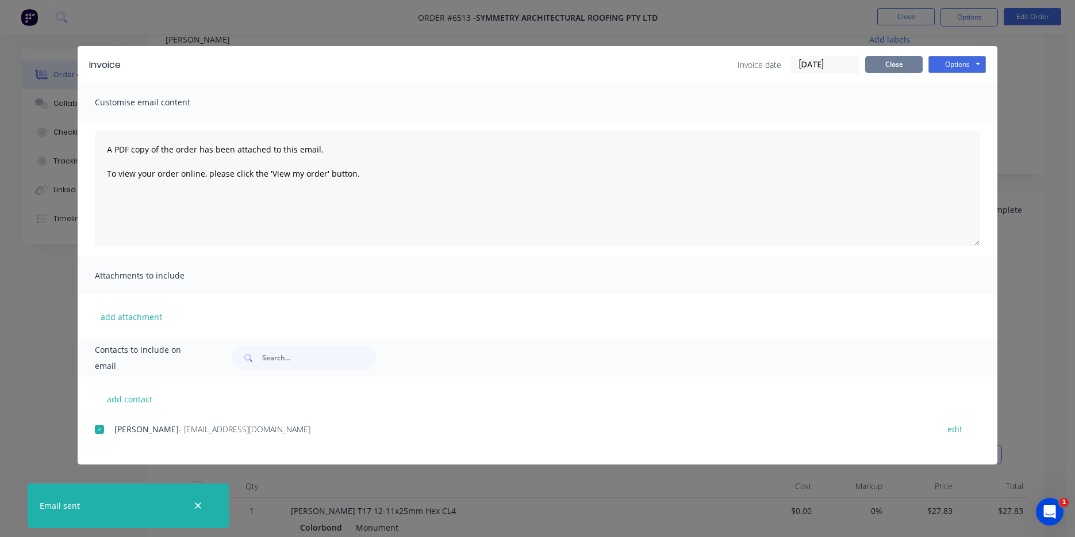
click at [870, 67] on button "Close" at bounding box center [895, 64] width 58 height 17
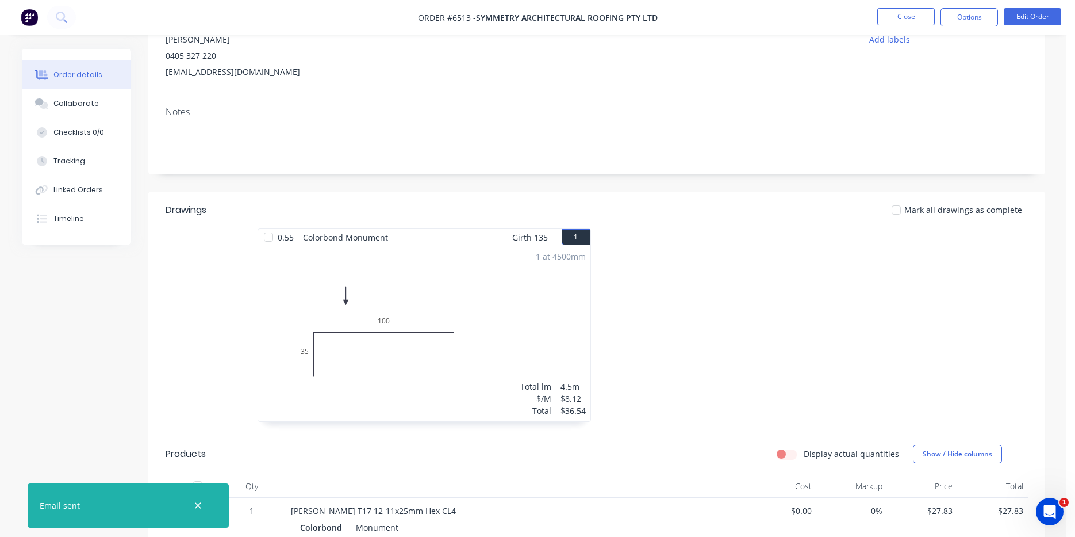
click at [908, 215] on div at bounding box center [896, 209] width 23 height 23
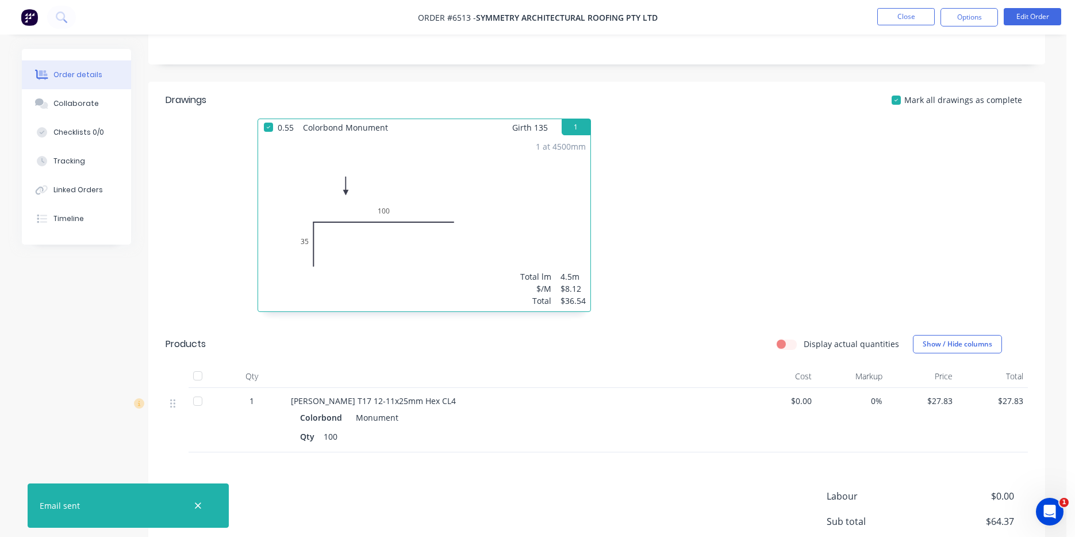
scroll to position [358, 0]
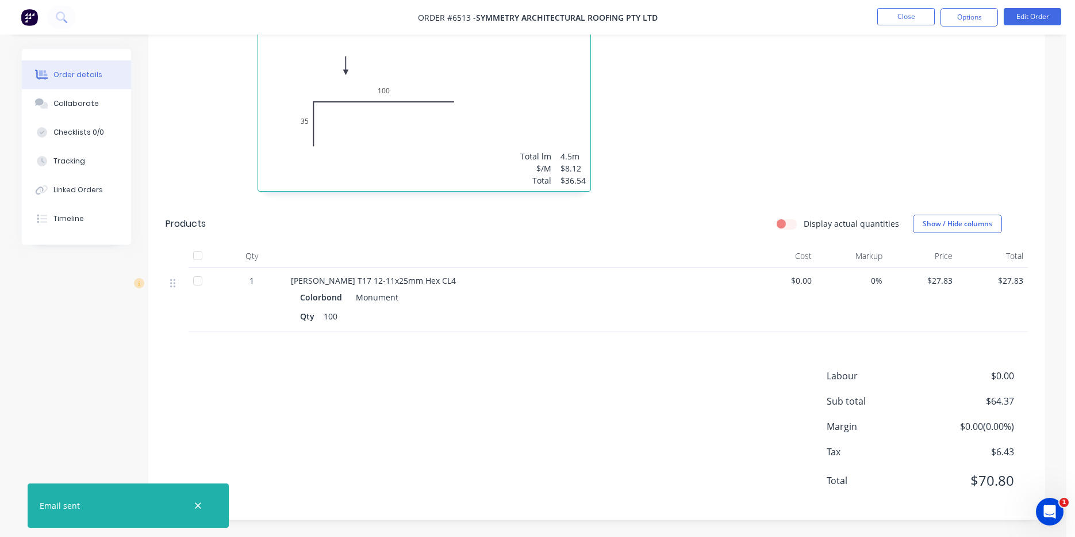
click at [205, 255] on div at bounding box center [197, 255] width 23 height 23
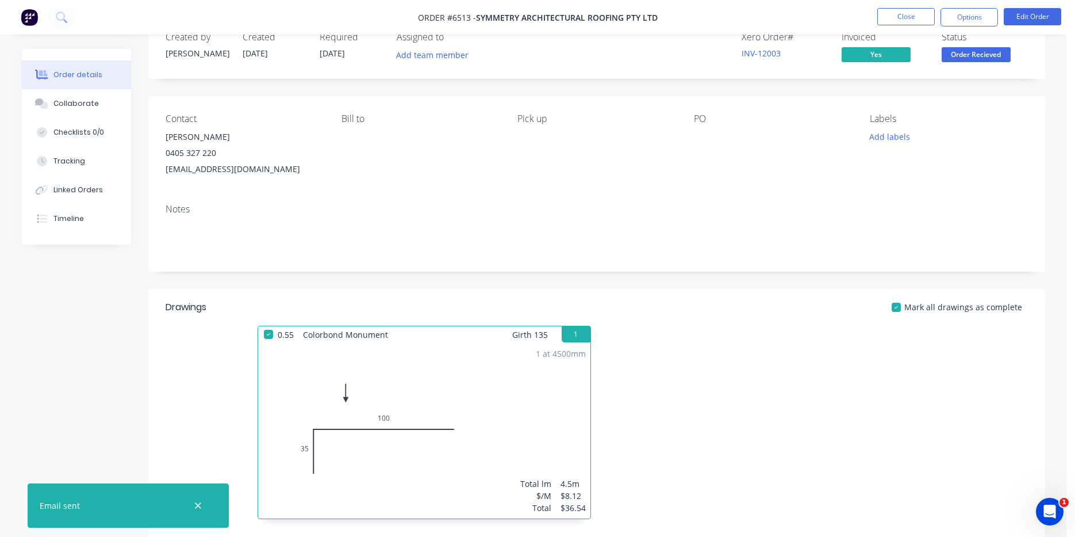
scroll to position [0, 0]
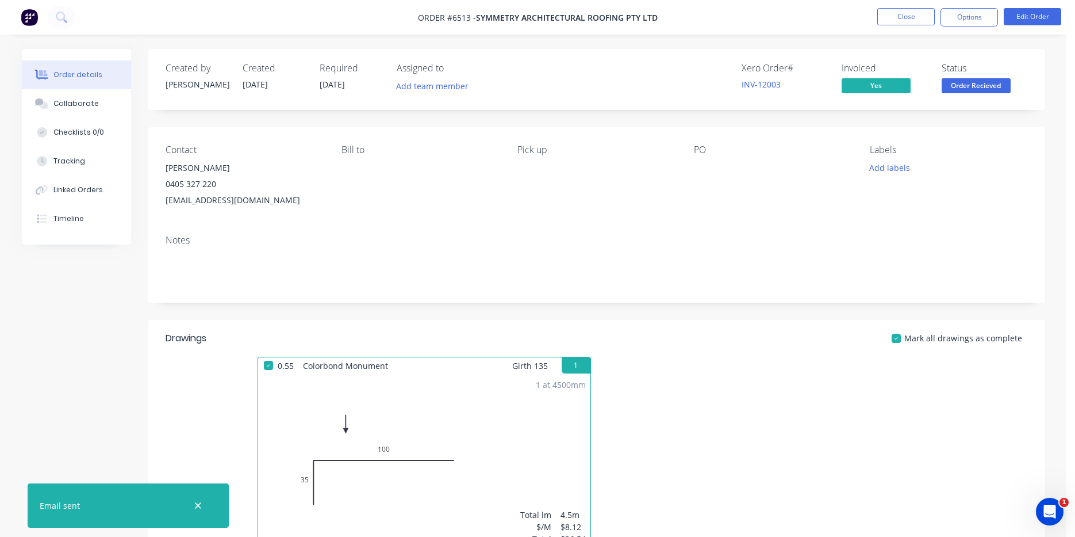
click at [964, 87] on span "Order Recieved" at bounding box center [976, 85] width 69 height 14
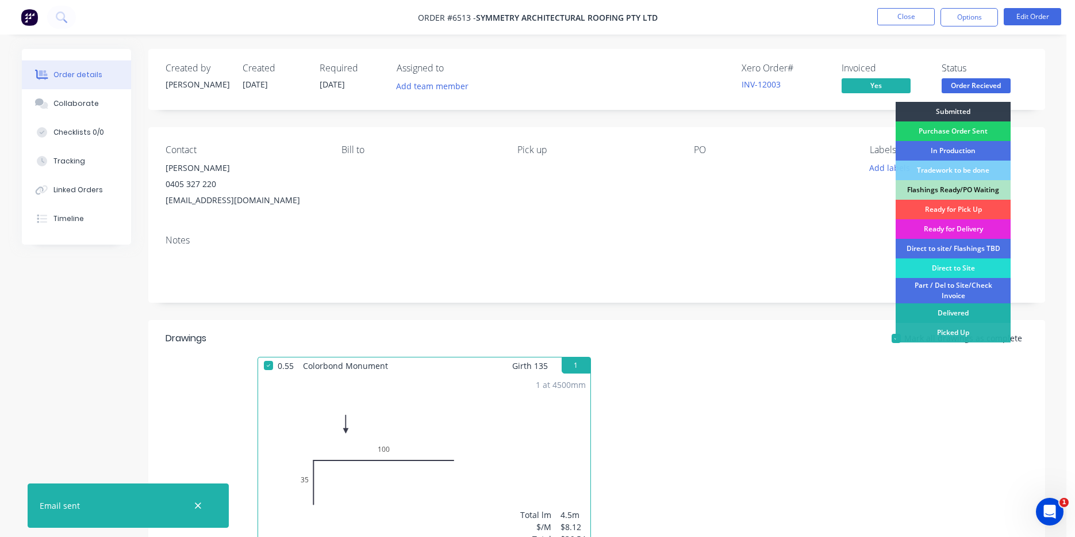
click at [969, 321] on div "Delivered" at bounding box center [953, 313] width 115 height 20
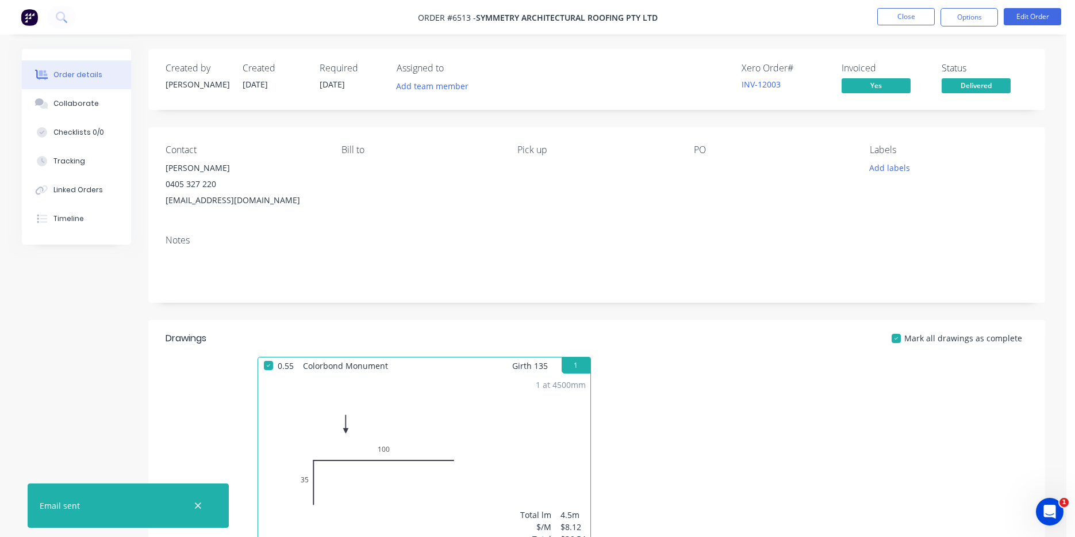
click at [989, 94] on button "Delivered" at bounding box center [976, 86] width 69 height 17
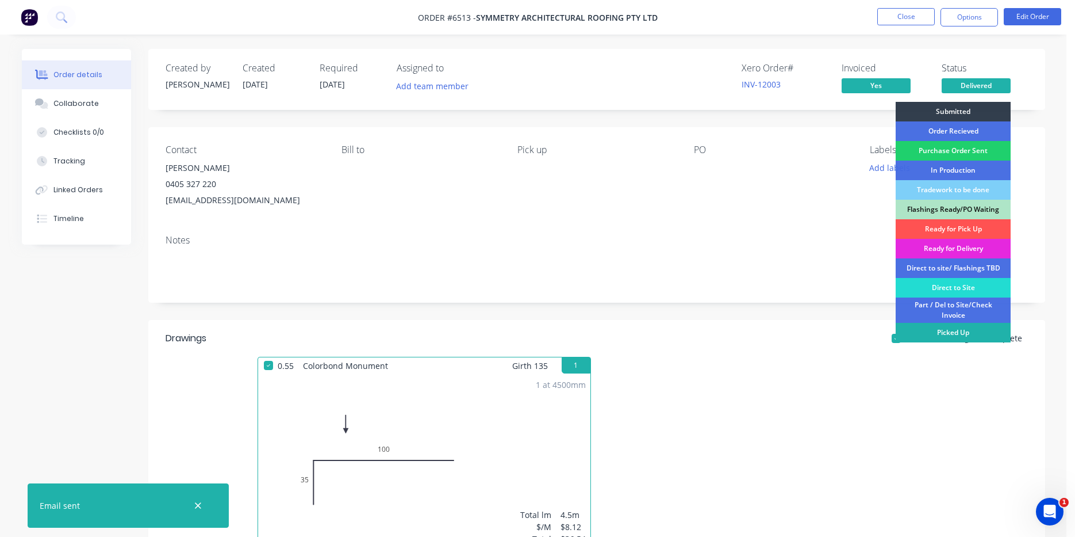
click at [954, 338] on div "Picked Up" at bounding box center [953, 333] width 115 height 20
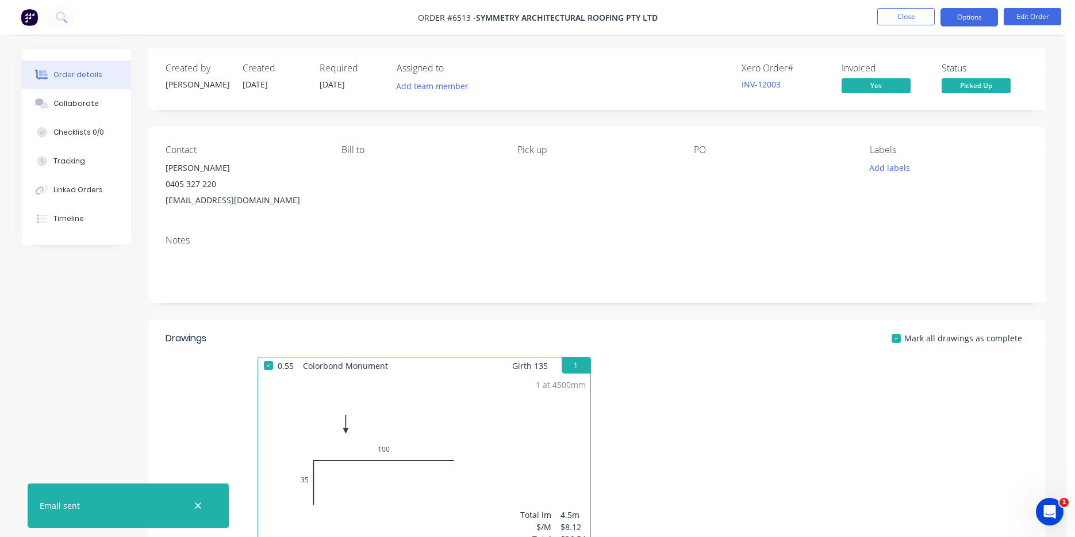
click at [980, 18] on button "Options" at bounding box center [970, 17] width 58 height 18
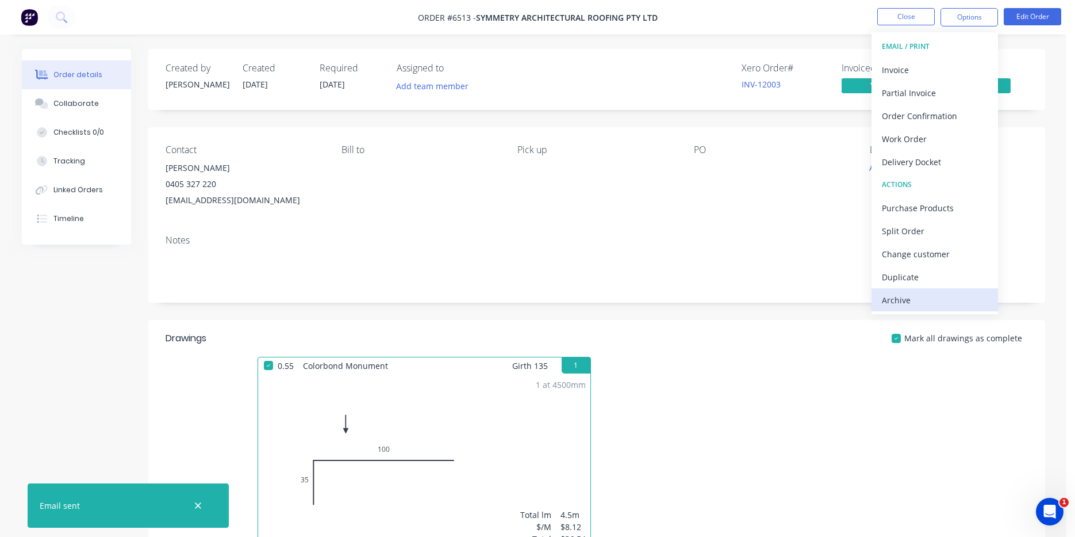
click at [970, 293] on div "Archive" at bounding box center [935, 300] width 106 height 17
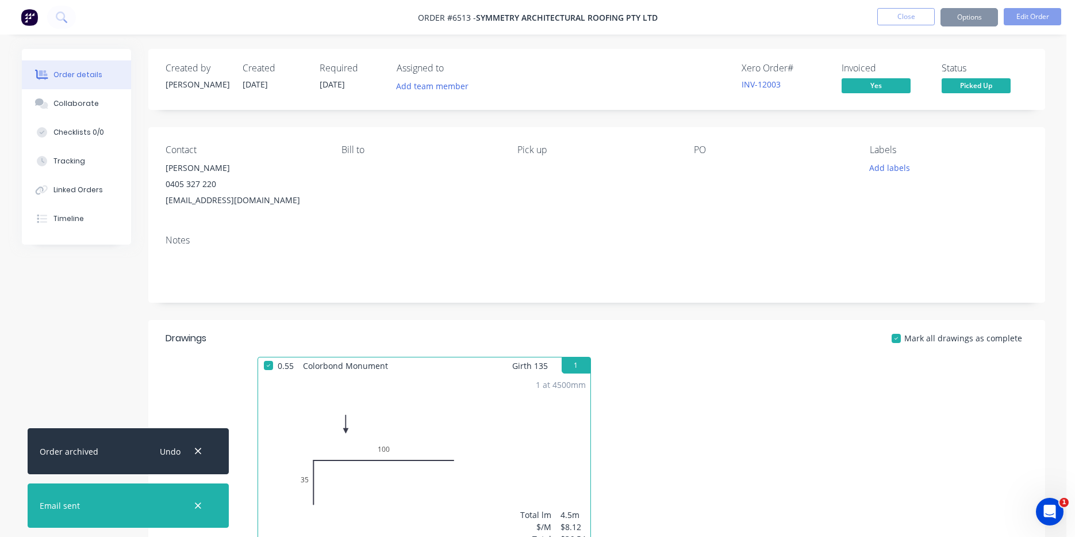
click at [910, 13] on button "Close" at bounding box center [907, 16] width 58 height 17
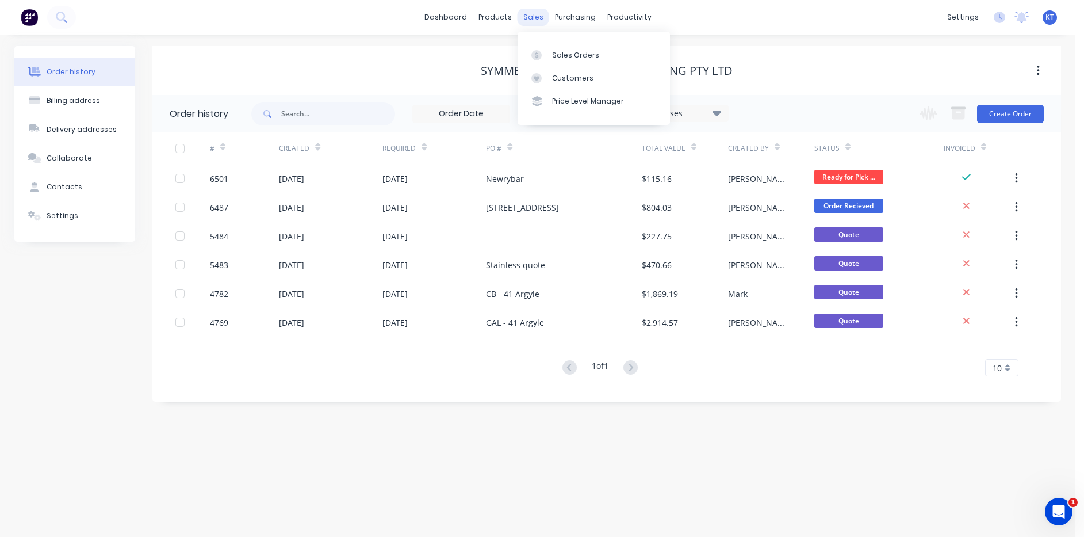
click at [537, 17] on div "sales" at bounding box center [534, 17] width 32 height 17
click at [558, 55] on div "Sales Orders" at bounding box center [575, 55] width 47 height 10
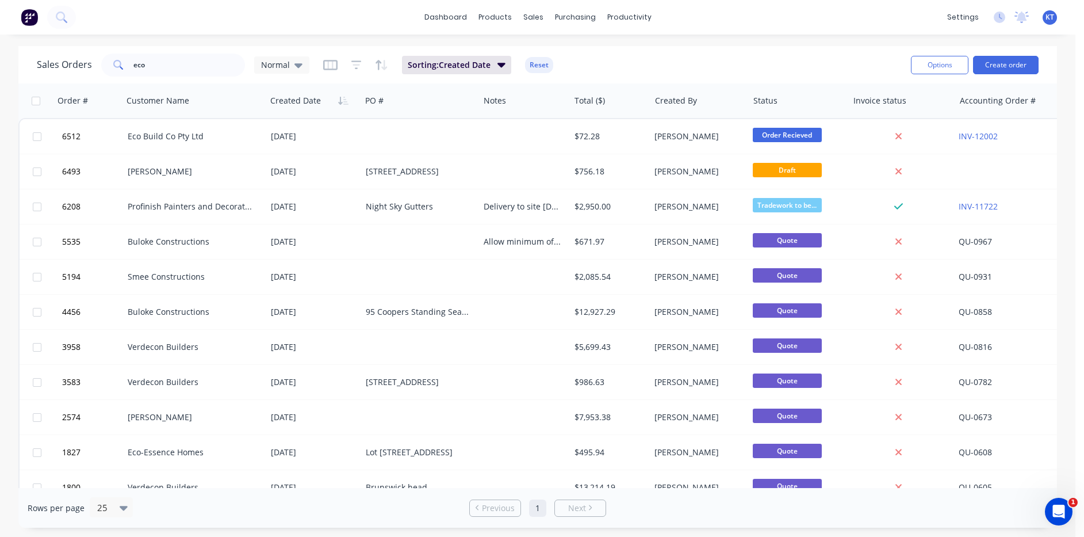
drag, startPoint x: 140, startPoint y: 79, endPoint x: 155, endPoint y: 72, distance: 16.7
click at [141, 79] on div "Sales Orders eco Normal Sorting: Created Date Reset Options Create order" at bounding box center [537, 64] width 1039 height 37
click at [155, 72] on input "eco" at bounding box center [189, 64] width 112 height 23
type input "foley"
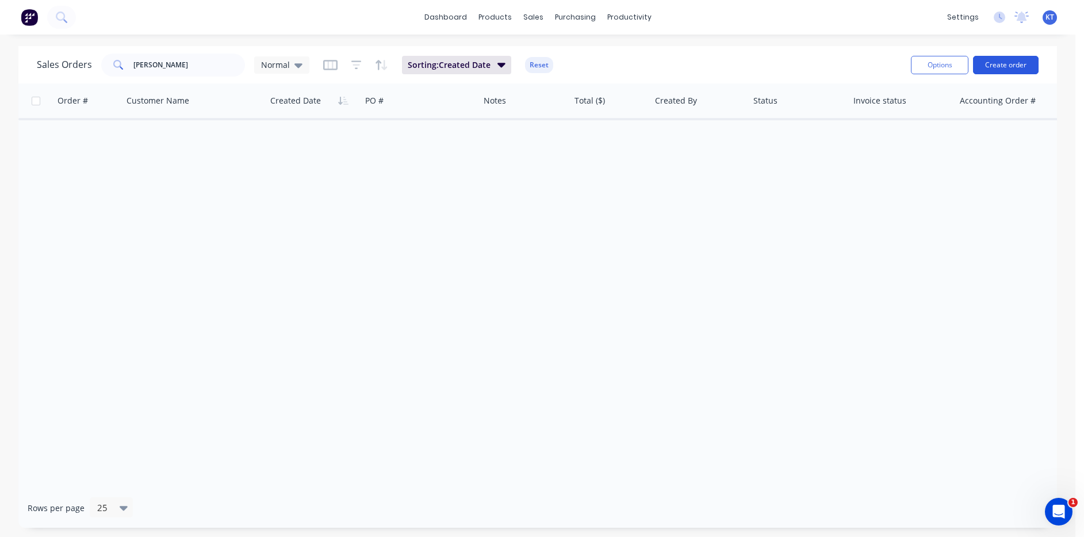
click at [1002, 61] on button "Create order" at bounding box center [1006, 65] width 66 height 18
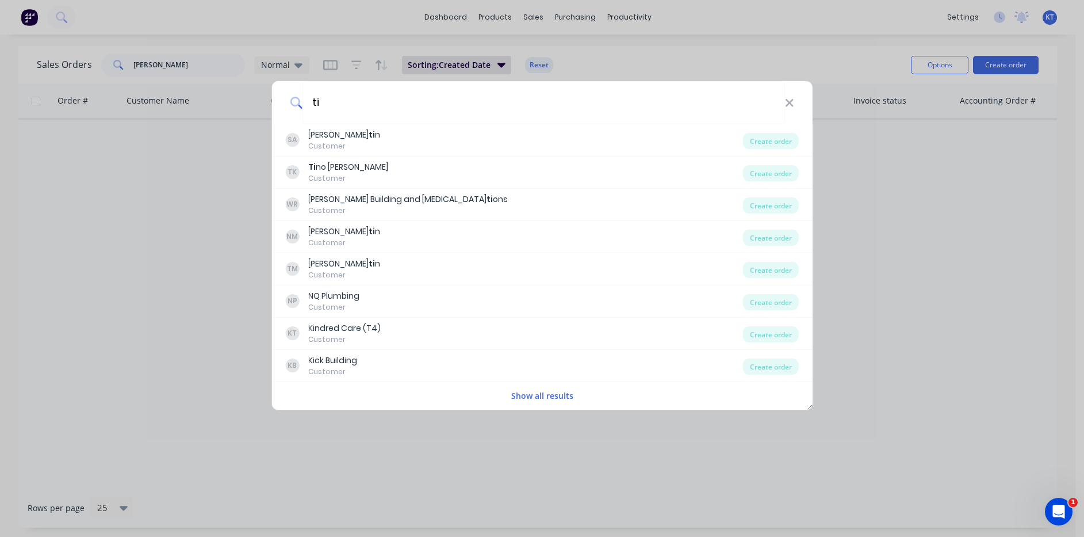
type input "t"
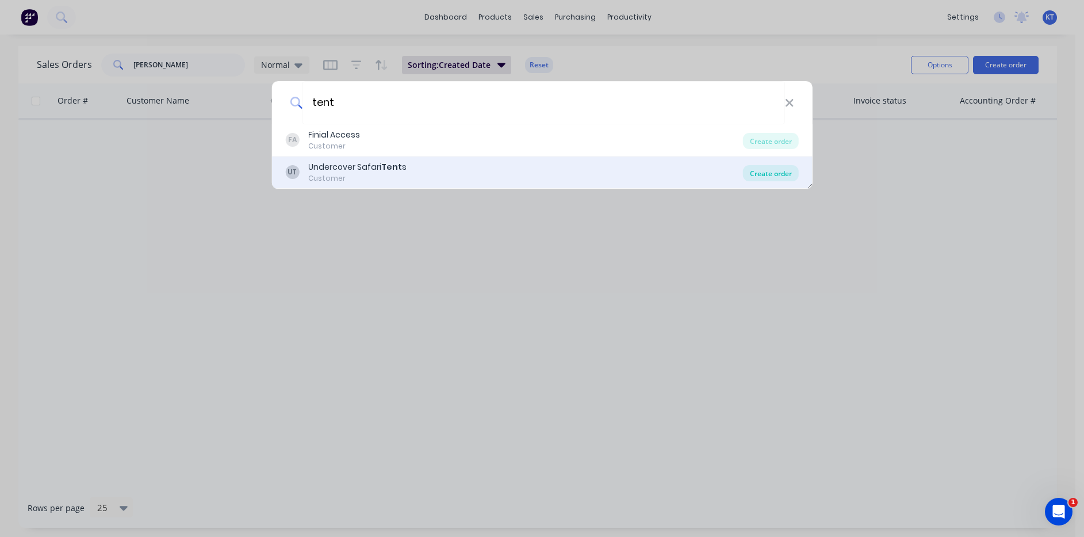
type input "tent"
click at [797, 176] on div "Create order" at bounding box center [771, 173] width 56 height 16
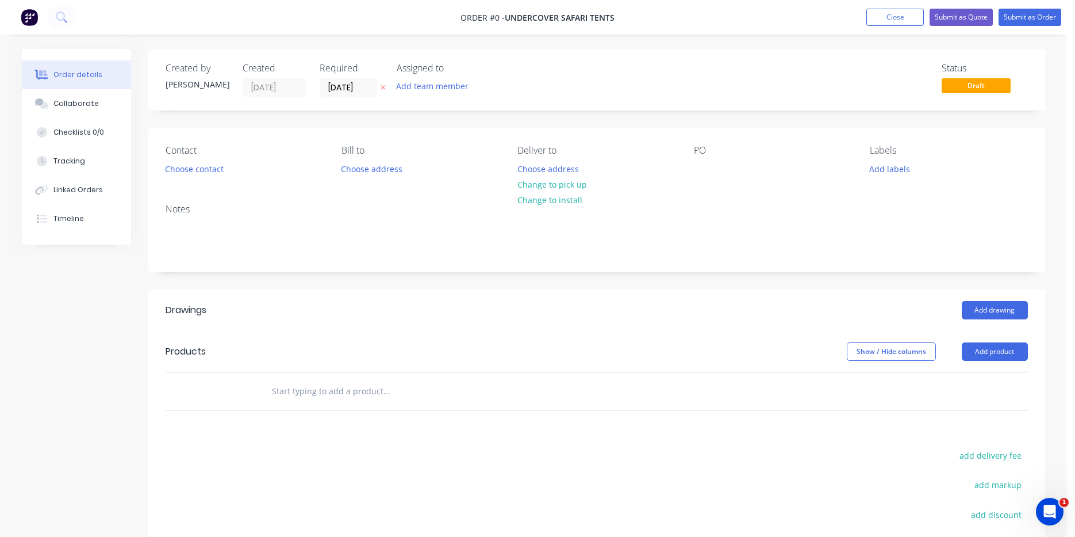
click at [193, 183] on div "Contact Choose contact Bill to Choose address Deliver to Choose address Change …" at bounding box center [596, 161] width 897 height 67
click at [193, 173] on button "Choose contact" at bounding box center [194, 168] width 71 height 16
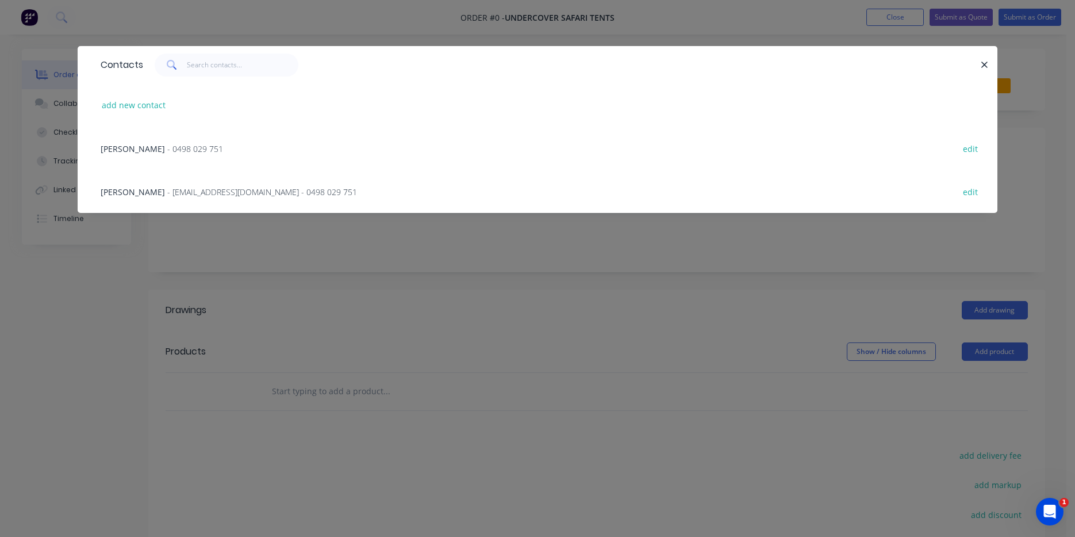
click at [167, 194] on span "- mitchdavis79@gmail.com - 0498 029 751" at bounding box center [262, 191] width 190 height 11
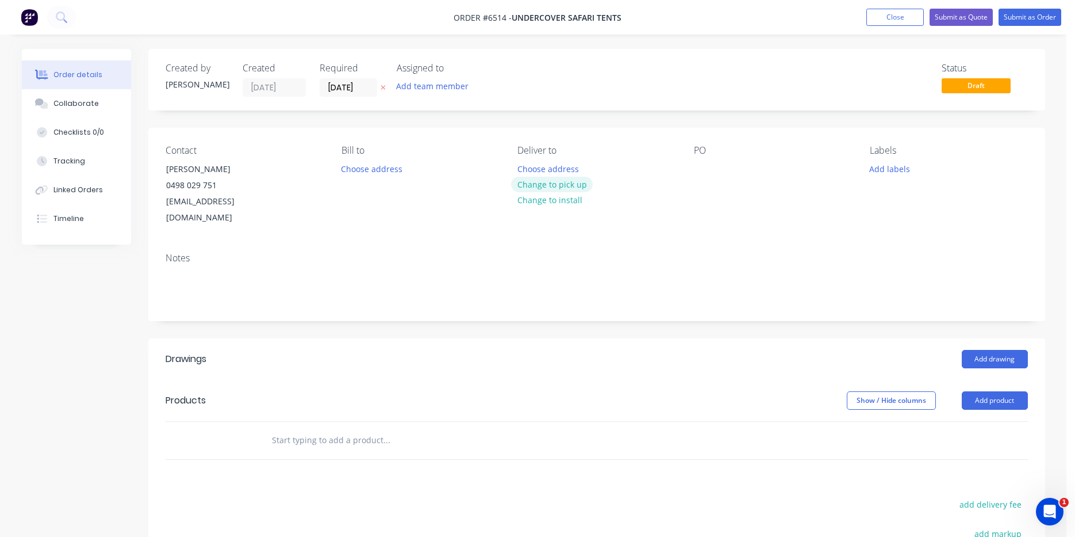
click at [554, 186] on button "Change to pick up" at bounding box center [552, 185] width 82 height 16
click at [716, 163] on div "PO" at bounding box center [773, 185] width 158 height 81
click at [697, 167] on div at bounding box center [703, 168] width 18 height 17
click at [993, 350] on button "Add drawing" at bounding box center [995, 359] width 66 height 18
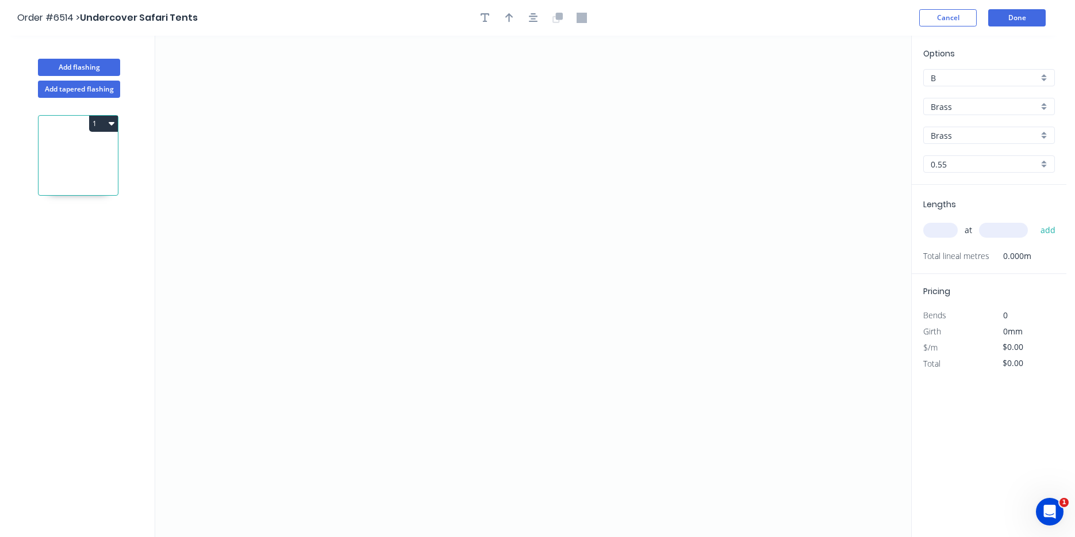
click at [987, 111] on input "Brass" at bounding box center [985, 107] width 108 height 12
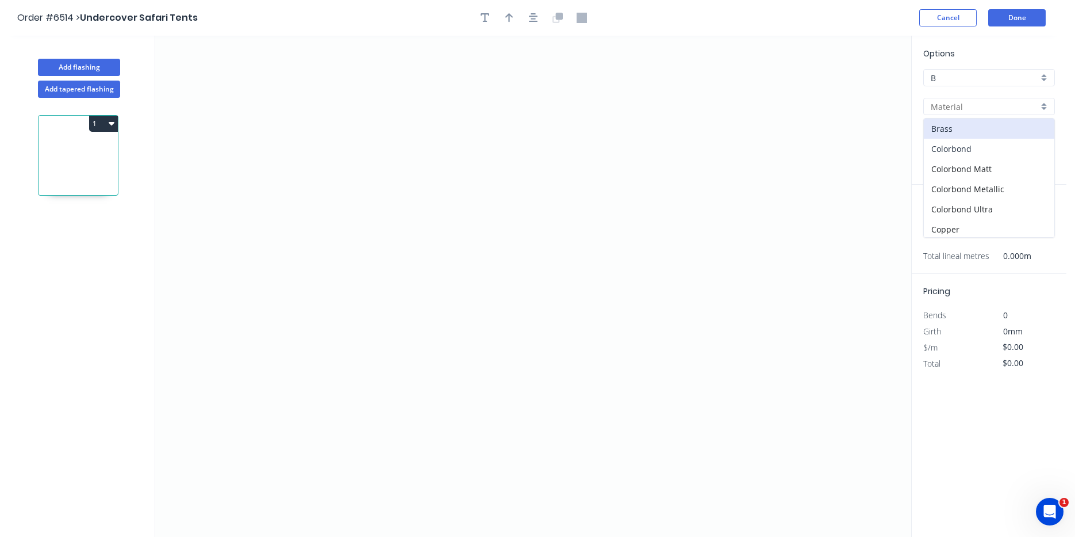
click at [964, 154] on div "Colorbond" at bounding box center [989, 149] width 131 height 20
type input "Colorbond"
type input "Basalt"
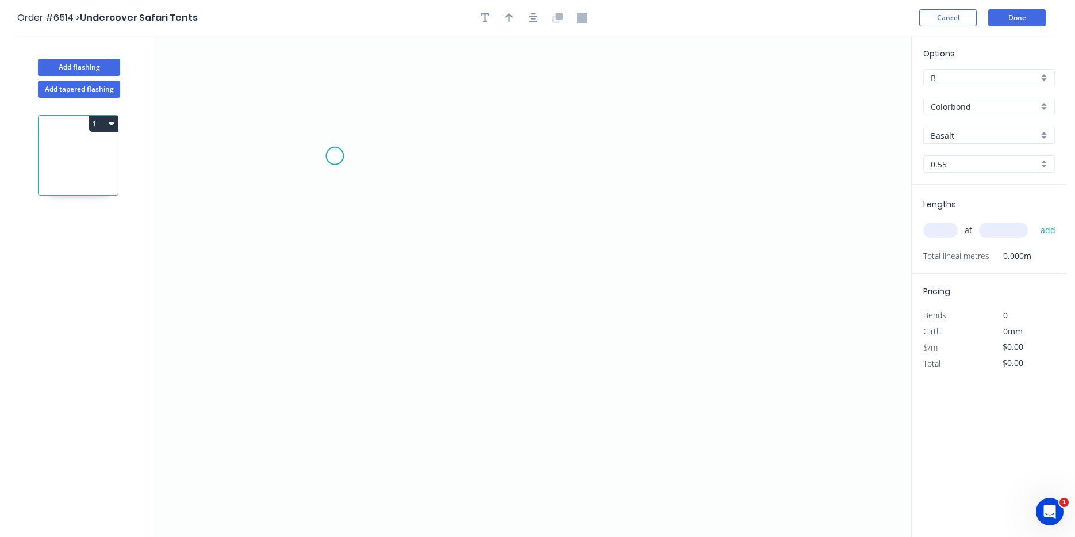
click at [335, 156] on icon "0" at bounding box center [533, 286] width 756 height 501
click at [345, 320] on icon "0" at bounding box center [533, 286] width 756 height 501
click at [519, 332] on icon "0 ?" at bounding box center [533, 286] width 756 height 501
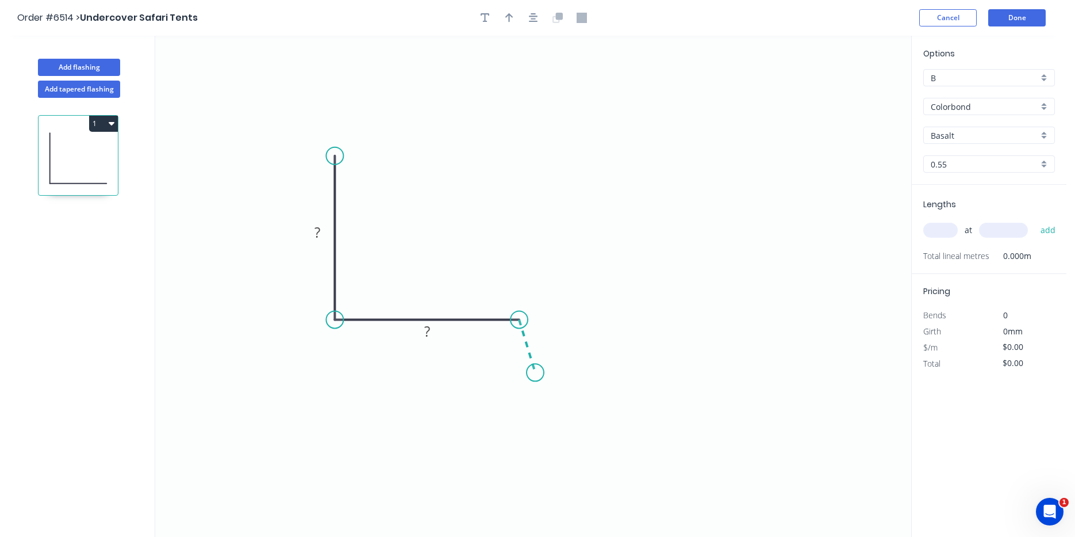
click at [535, 373] on icon "0 ? ?" at bounding box center [533, 286] width 756 height 501
click at [982, 135] on input "Basalt" at bounding box center [985, 135] width 108 height 12
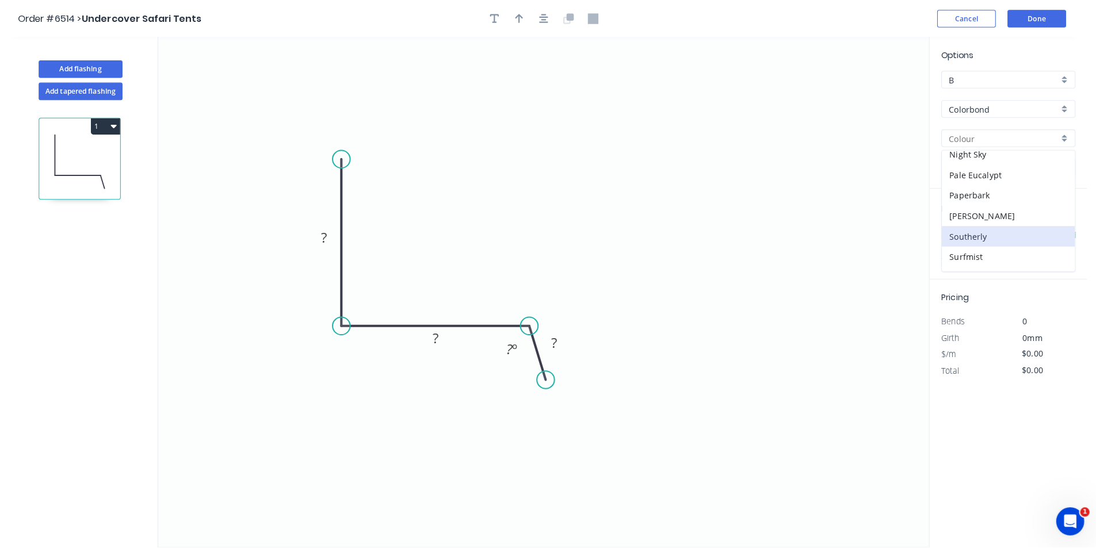
scroll to position [288, 0]
click at [962, 237] on div "Surfmist" at bounding box center [989, 232] width 131 height 20
type input "Surfmist"
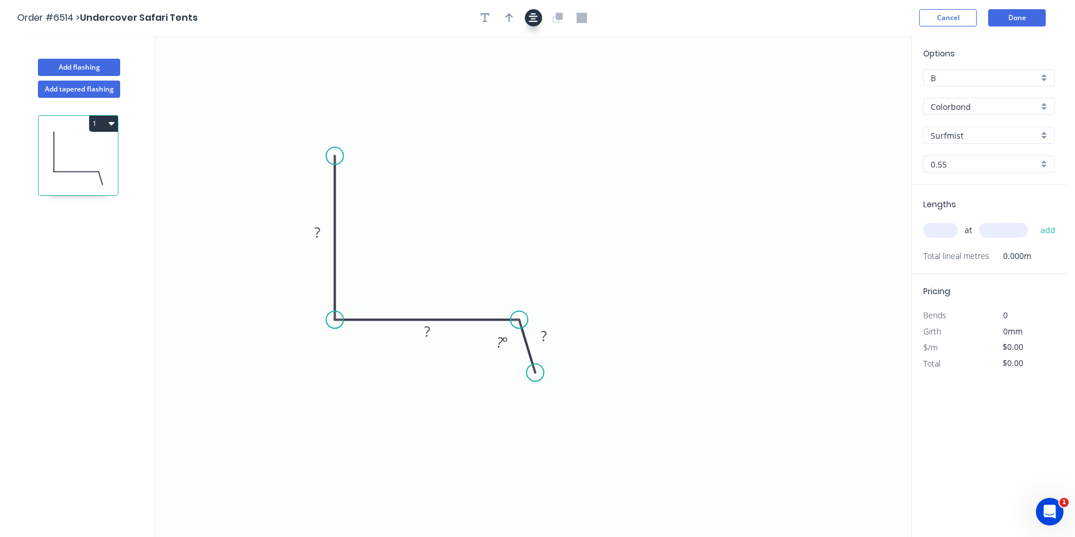
click at [533, 17] on icon "button" at bounding box center [533, 17] width 9 height 9
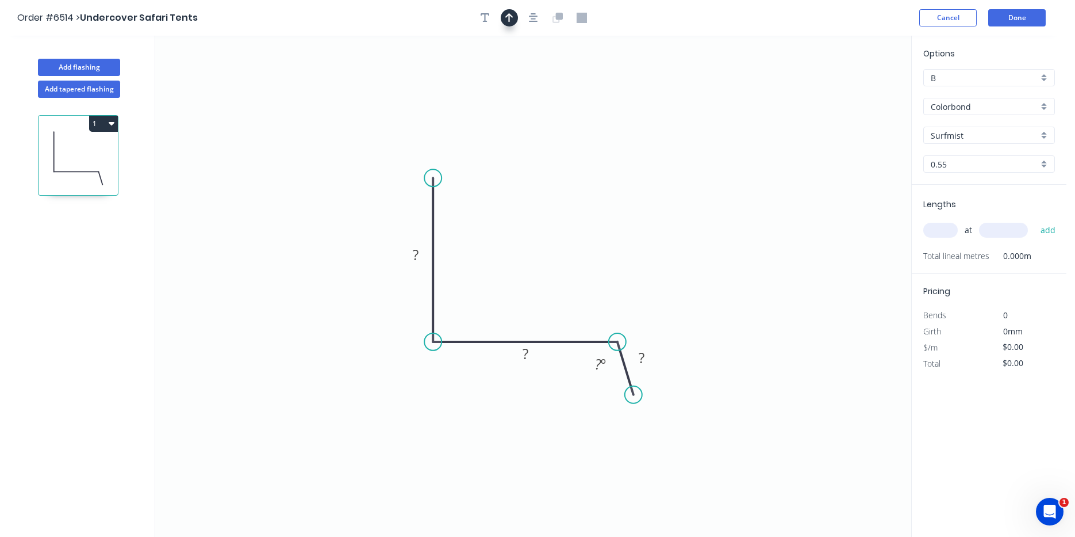
click at [513, 18] on icon "button" at bounding box center [510, 18] width 8 height 10
click at [858, 90] on icon at bounding box center [853, 80] width 10 height 37
drag, startPoint x: 856, startPoint y: 90, endPoint x: 480, endPoint y: 284, distance: 423.4
click at [480, 284] on icon at bounding box center [488, 273] width 33 height 33
click at [423, 246] on rect at bounding box center [415, 255] width 37 height 24
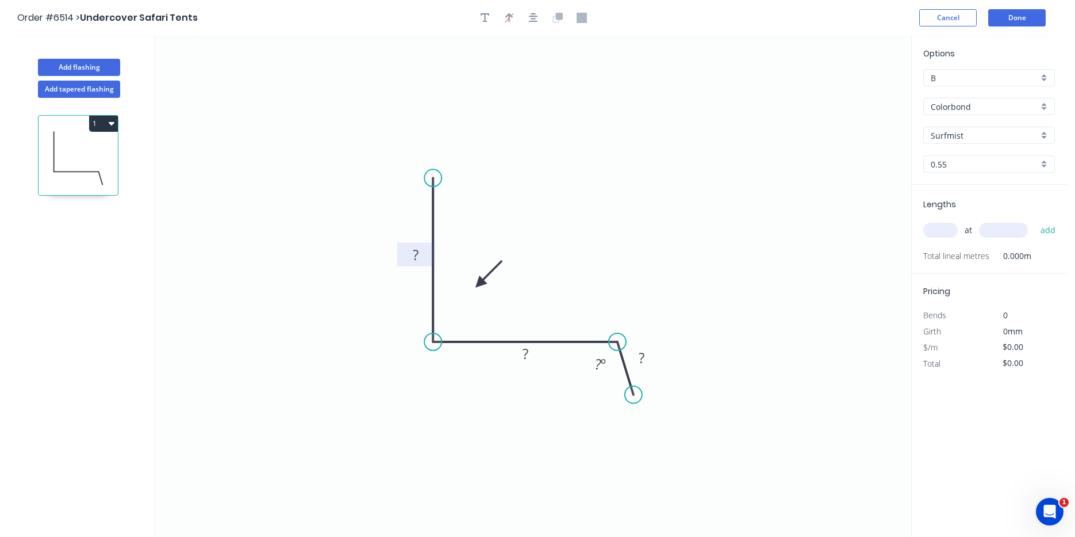
click at [422, 251] on rect at bounding box center [415, 255] width 23 height 16
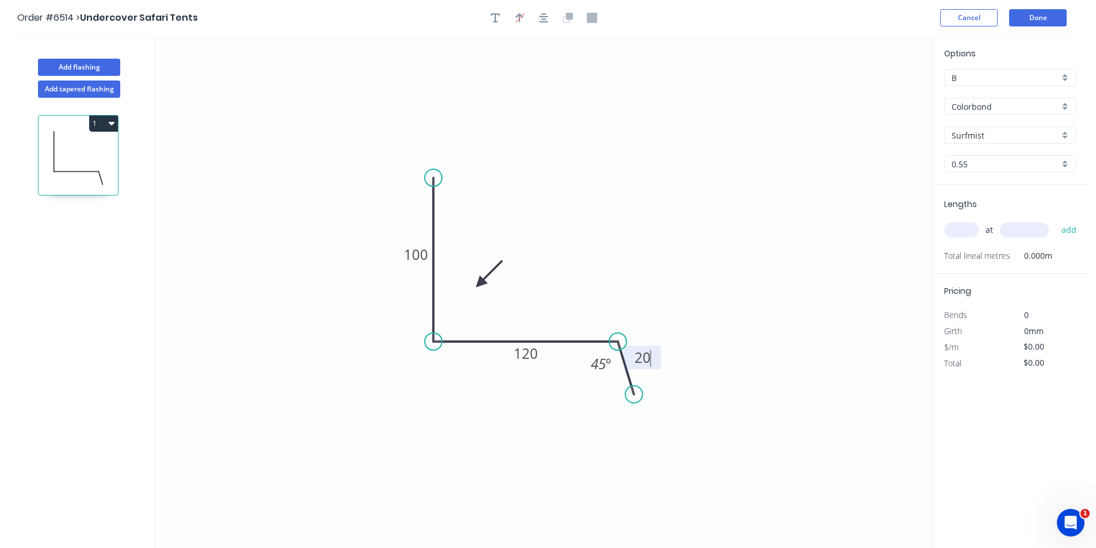
type input "$12.82"
click at [964, 236] on input "text" at bounding box center [961, 230] width 35 height 15
type input "1"
type input "6800"
click at [1055, 220] on button "add" at bounding box center [1068, 230] width 27 height 20
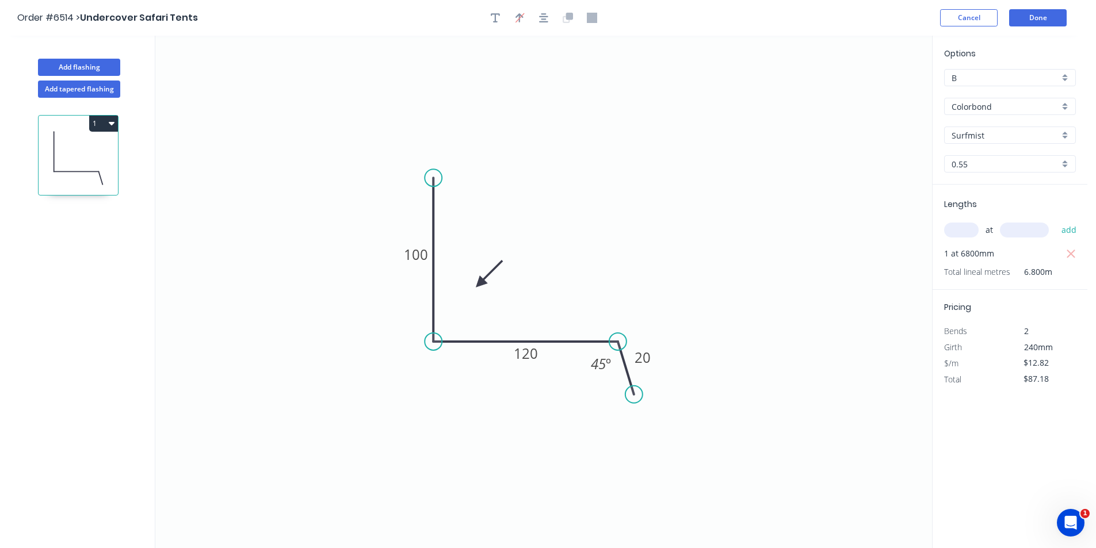
click at [89, 127] on div "1" at bounding box center [78, 124] width 79 height 16
click at [98, 126] on button "1" at bounding box center [103, 124] width 29 height 16
click at [98, 150] on div "Duplicate" at bounding box center [63, 152] width 89 height 17
type input "$0.00"
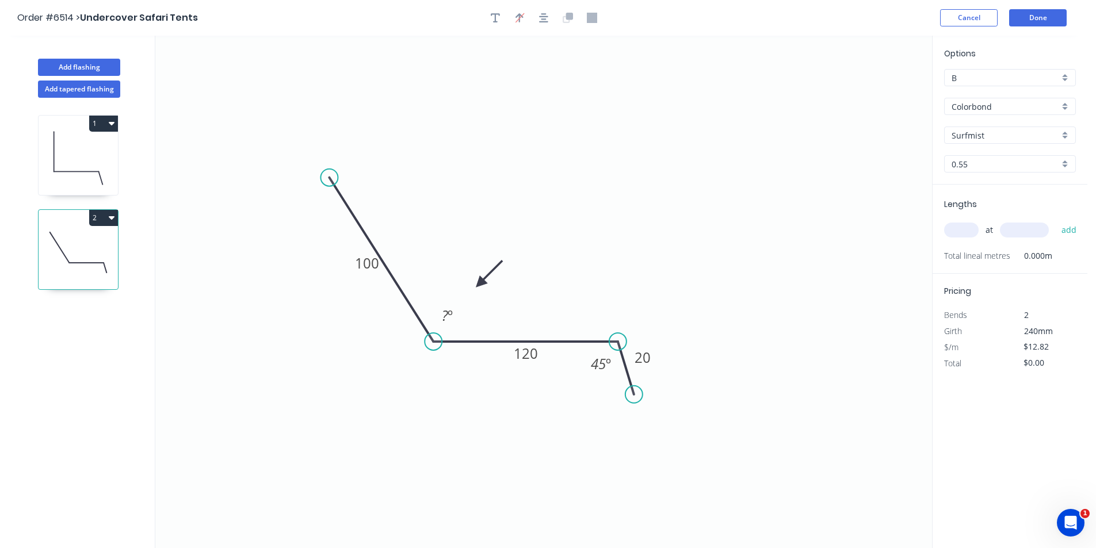
drag, startPoint x: 435, startPoint y: 178, endPoint x: 329, endPoint y: 178, distance: 105.8
click at [329, 178] on circle at bounding box center [328, 177] width 17 height 17
click at [370, 269] on tspan "100" at bounding box center [367, 263] width 24 height 19
type input "$15.89"
click at [962, 225] on input "text" at bounding box center [961, 230] width 35 height 15
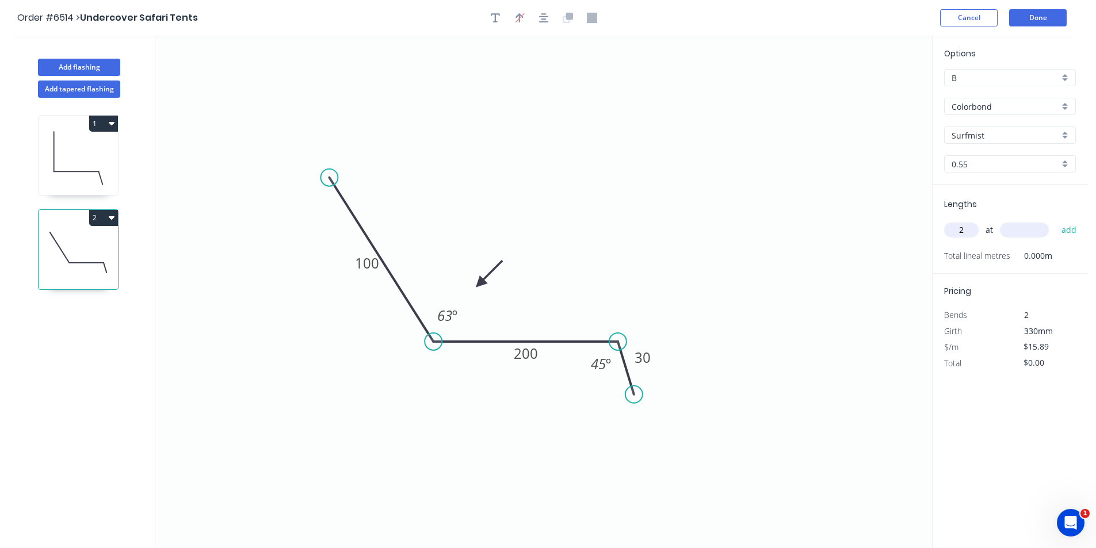
type input "2"
type input "6000"
click at [1055, 220] on button "add" at bounding box center [1068, 230] width 27 height 20
type input "$190.68"
click at [91, 71] on button "Add flashing" at bounding box center [79, 67] width 82 height 17
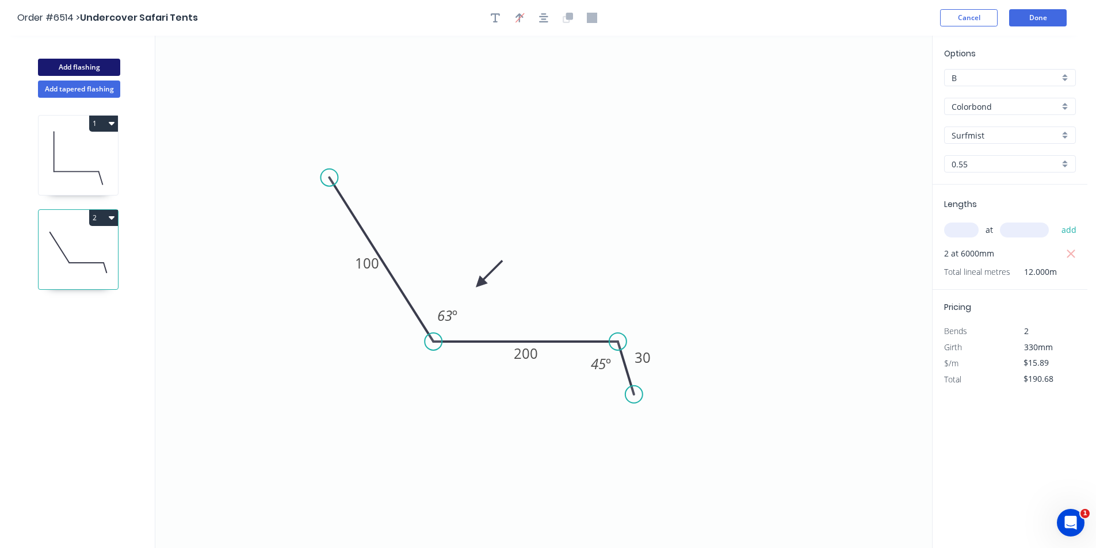
type input "$0.00"
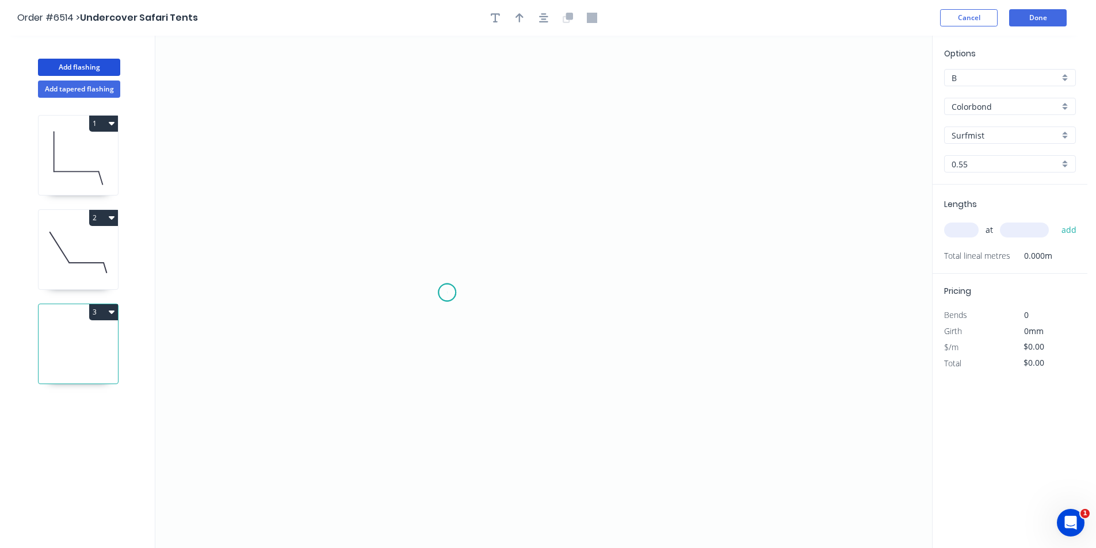
click at [447, 293] on icon "0" at bounding box center [543, 292] width 776 height 512
click at [435, 323] on icon "0" at bounding box center [543, 292] width 776 height 512
click at [423, 206] on icon at bounding box center [429, 264] width 12 height 117
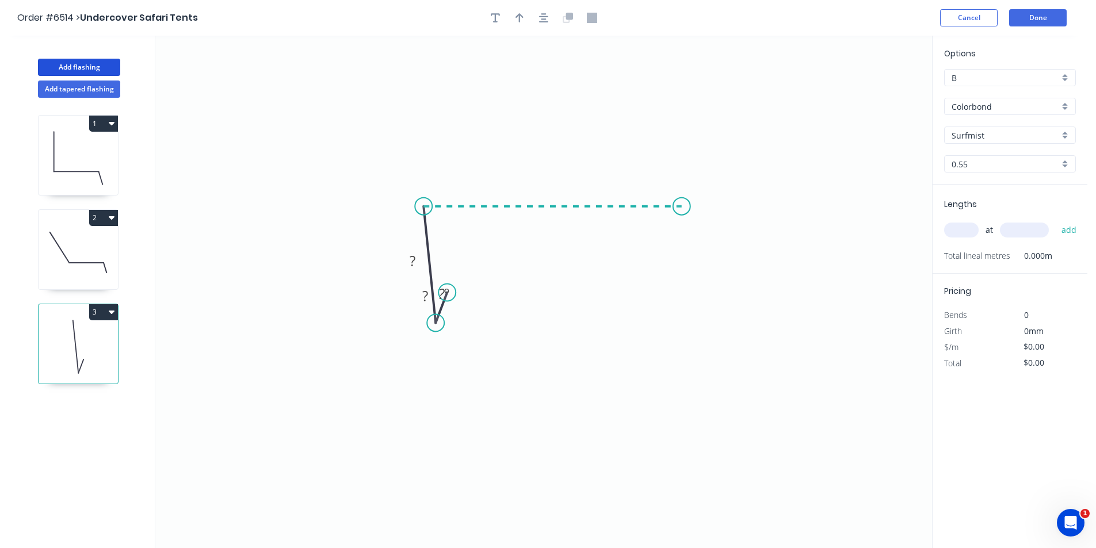
click at [682, 223] on icon "0 ? ? ? º" at bounding box center [543, 292] width 776 height 512
click at [701, 250] on icon "0 ? ? ? ? º ? º" at bounding box center [543, 292] width 776 height 512
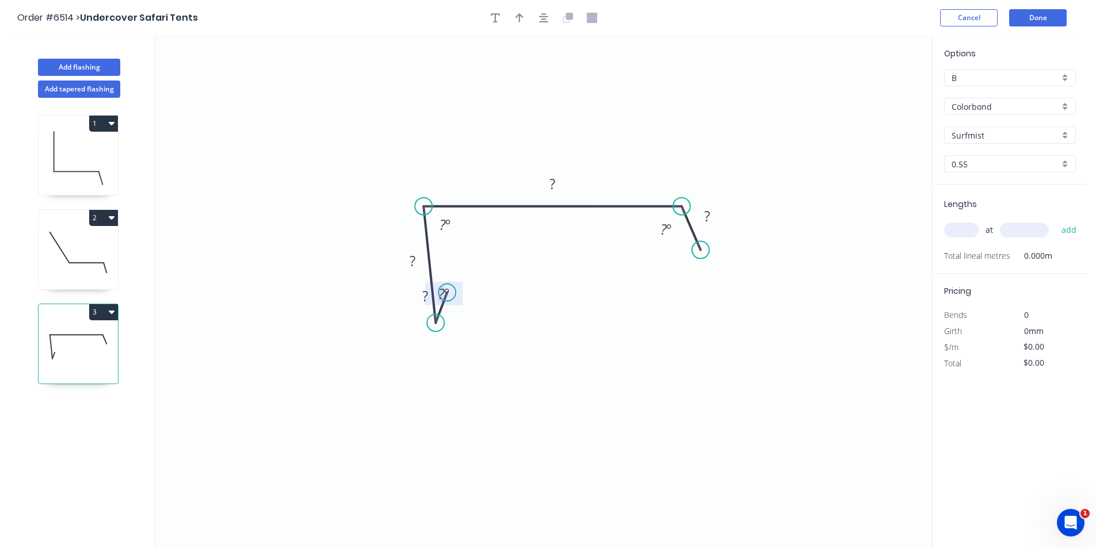
drag, startPoint x: 447, startPoint y: 289, endPoint x: 453, endPoint y: 300, distance: 12.3
click at [453, 300] on g "? º" at bounding box center [443, 293] width 23 height 19
drag, startPoint x: 446, startPoint y: 291, endPoint x: 460, endPoint y: 301, distance: 16.8
click at [460, 301] on g "? º" at bounding box center [443, 294] width 37 height 24
drag, startPoint x: 445, startPoint y: 296, endPoint x: 449, endPoint y: 290, distance: 7.0
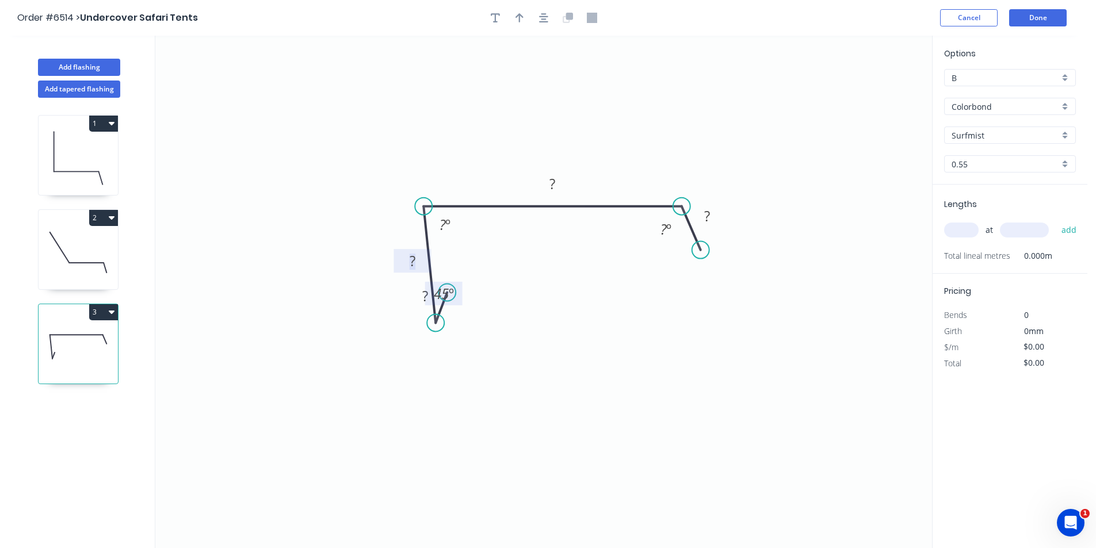
click at [448, 291] on tspan "45" at bounding box center [441, 293] width 15 height 19
drag, startPoint x: 446, startPoint y: 290, endPoint x: 465, endPoint y: 311, distance: 28.1
click at [465, 311] on icon "0 ? ? ? ? 45 º ? º ? º" at bounding box center [543, 292] width 776 height 512
drag, startPoint x: 460, startPoint y: 297, endPoint x: 520, endPoint y: 289, distance: 61.0
click at [520, 289] on rect at bounding box center [503, 285] width 37 height 24
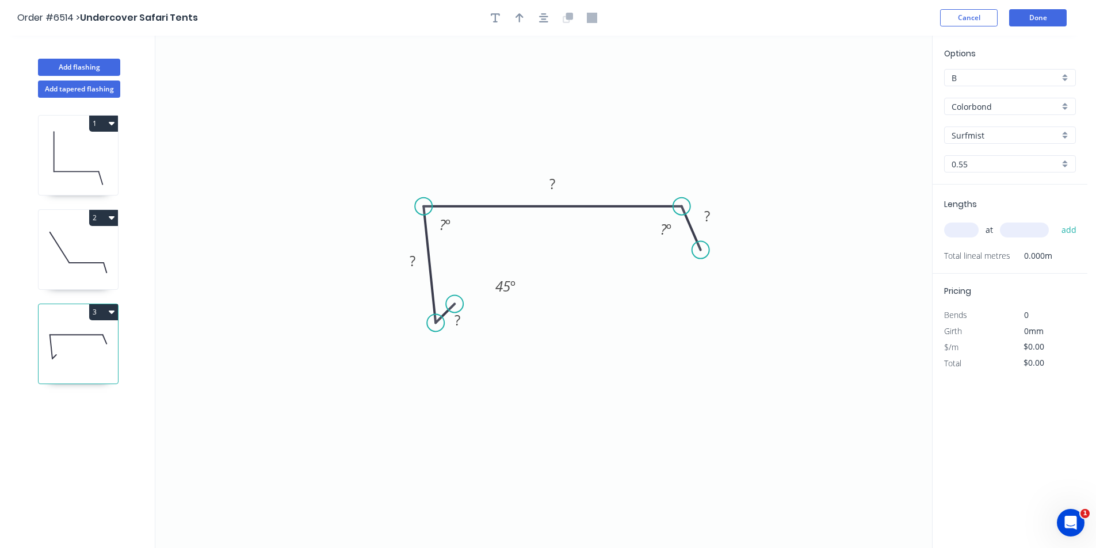
click at [454, 304] on circle at bounding box center [454, 303] width 17 height 17
click at [513, 282] on tspan "º" at bounding box center [512, 286] width 5 height 19
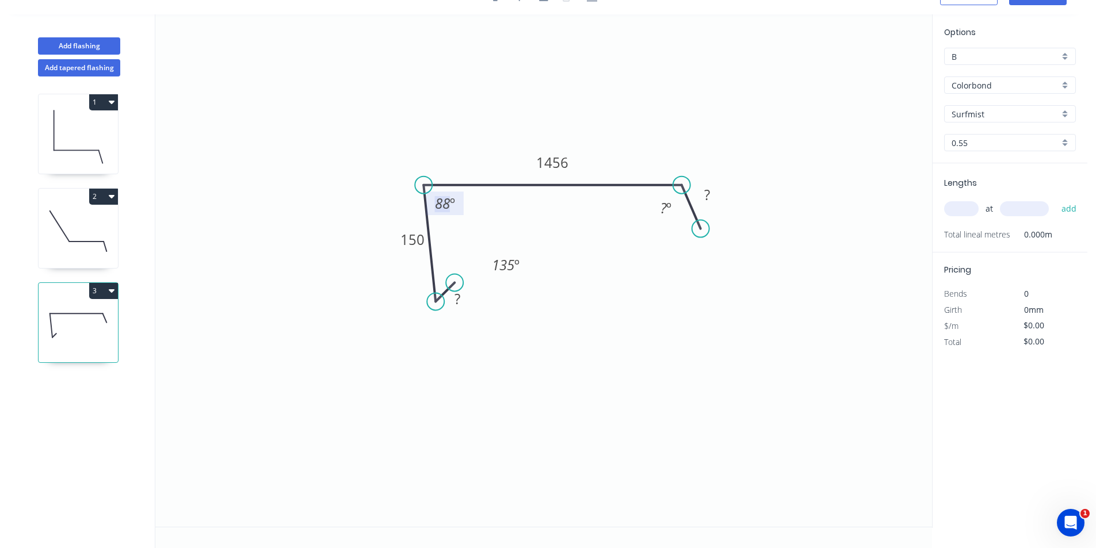
click at [450, 201] on tspan "º" at bounding box center [452, 203] width 5 height 19
type input "$16.63"
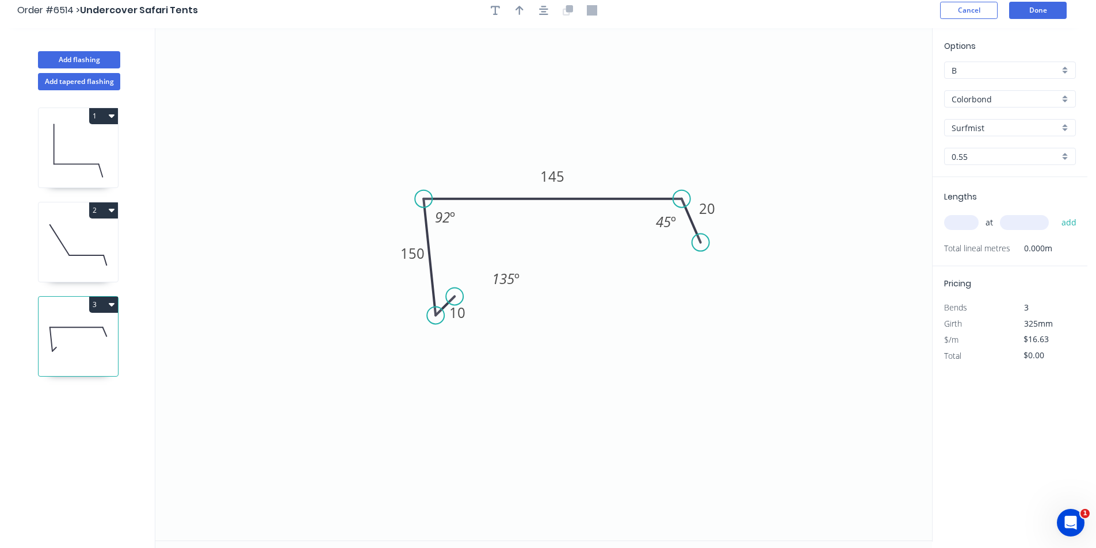
scroll to position [0, 0]
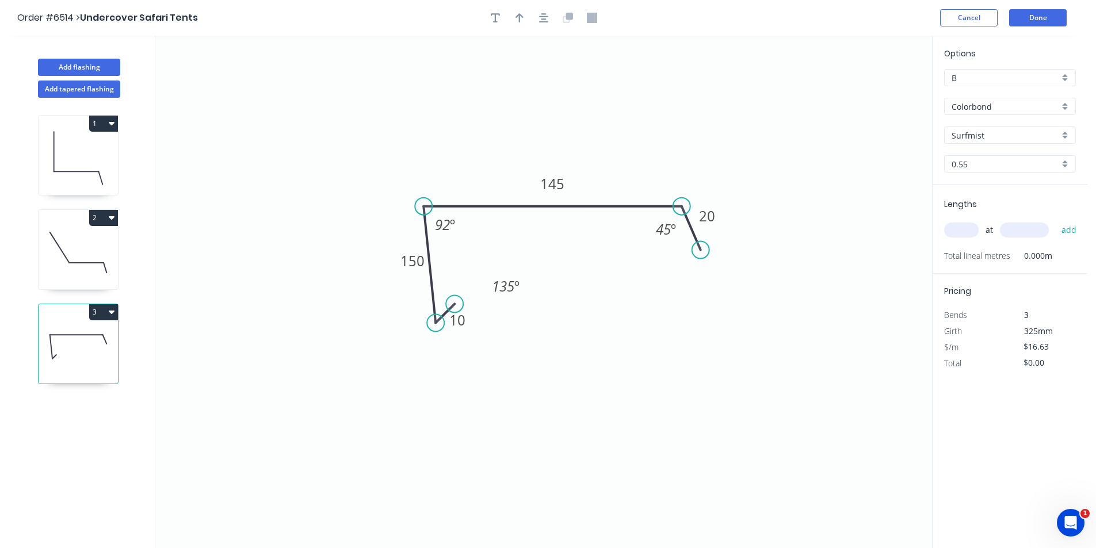
click at [973, 235] on input "text" at bounding box center [961, 230] width 35 height 15
type input "1"
type input "6800"
click at [1055, 220] on button "add" at bounding box center [1068, 230] width 27 height 20
type input "$113.08"
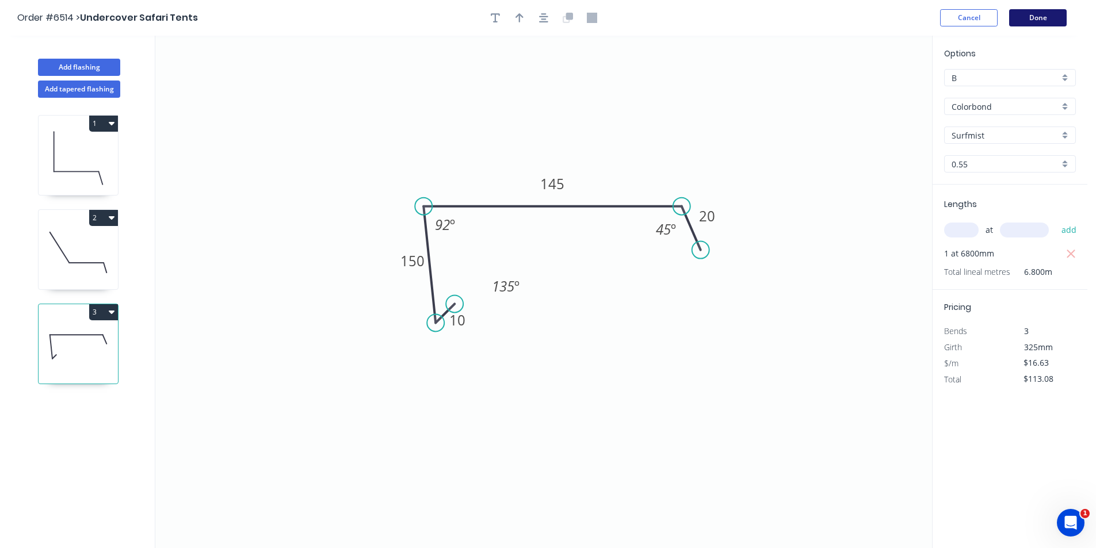
click at [1047, 13] on button "Done" at bounding box center [1038, 17] width 58 height 17
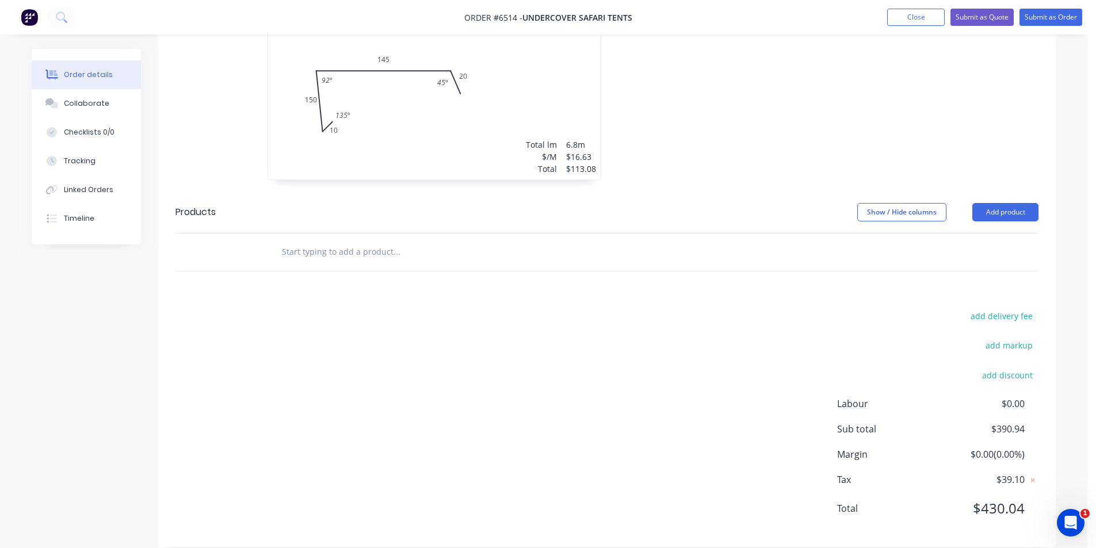
scroll to position [368, 0]
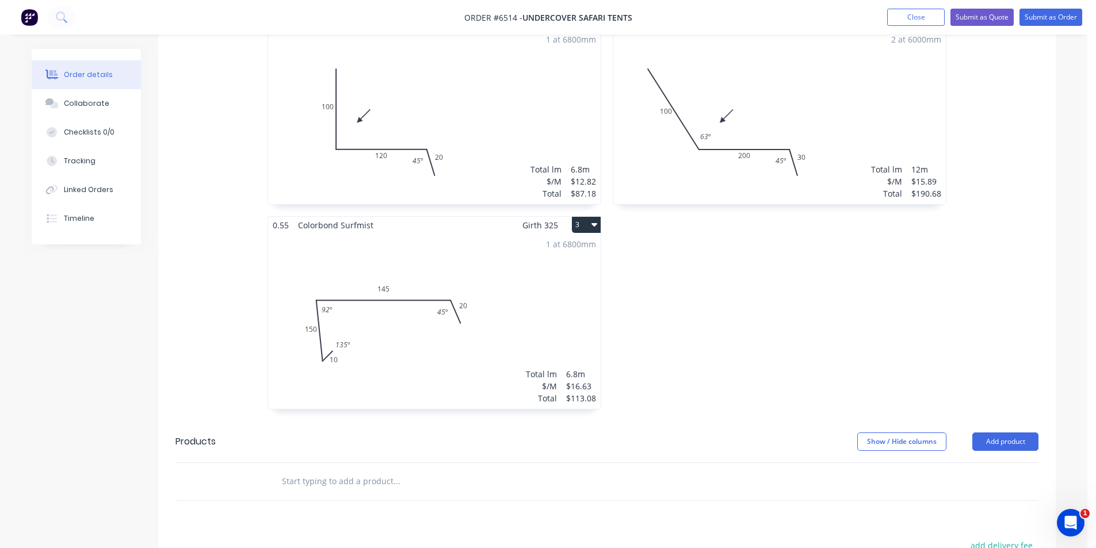
click at [1015, 421] on header "Products Show / Hide columns Add product" at bounding box center [606, 441] width 897 height 41
click at [1016, 432] on button "Add product" at bounding box center [1005, 441] width 66 height 18
click at [1005, 462] on div "Product catalogue" at bounding box center [983, 470] width 89 height 17
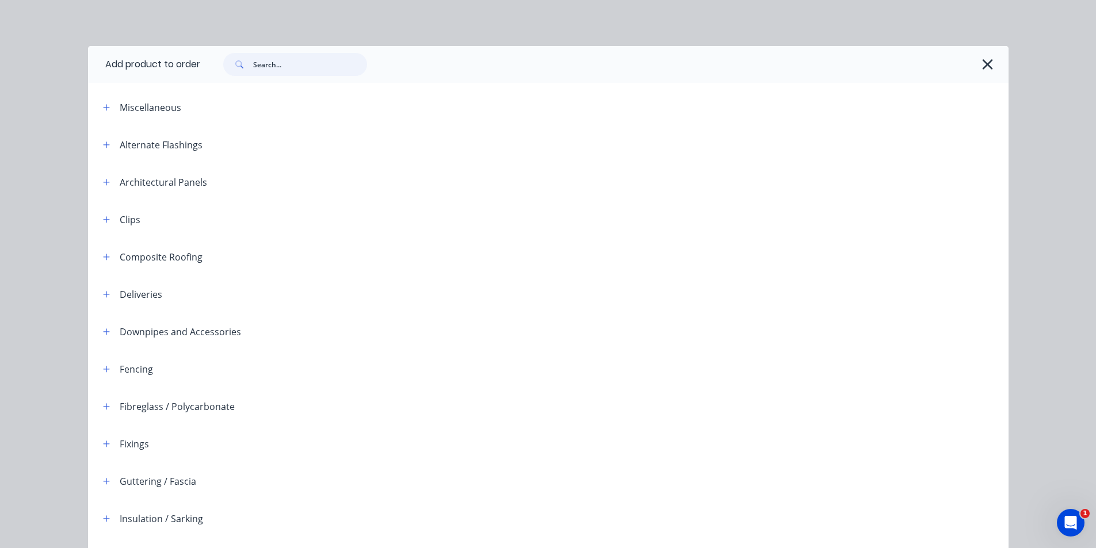
click at [276, 66] on input "text" at bounding box center [310, 64] width 114 height 23
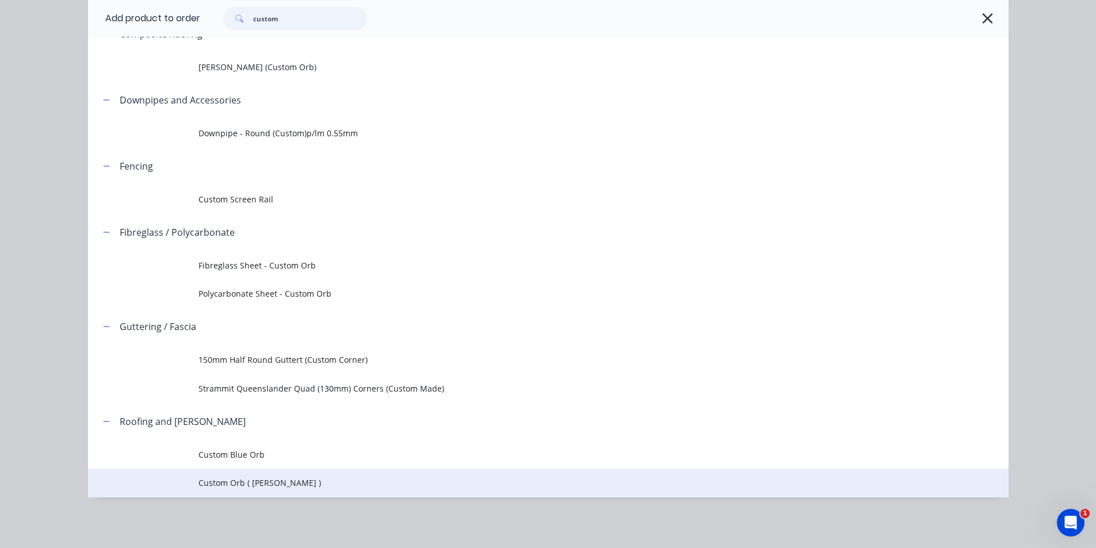
scroll to position [614, 0]
type input "custom"
click at [252, 487] on span "Custom Orb ( Corro )" at bounding box center [522, 483] width 648 height 12
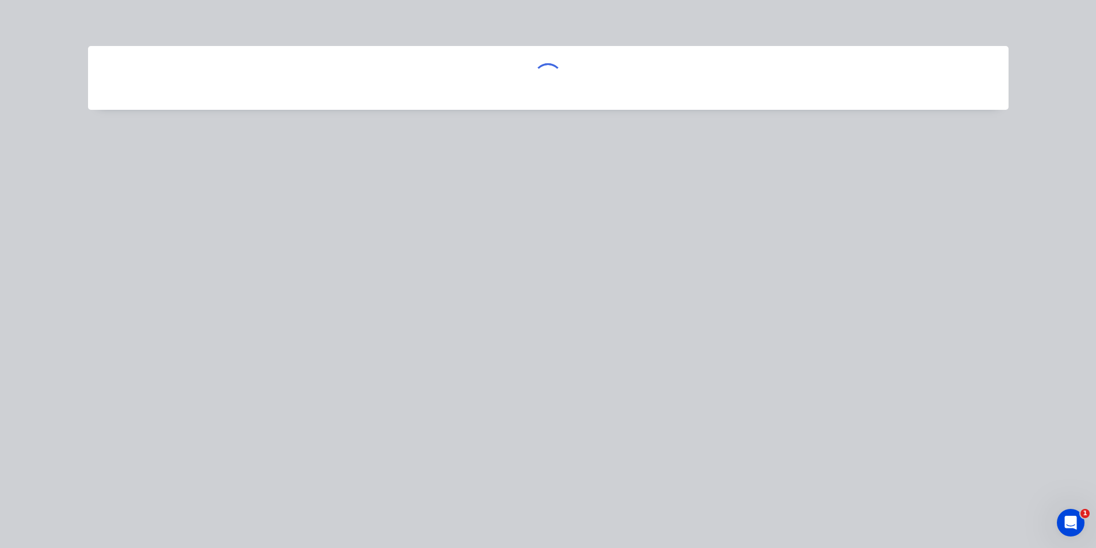
scroll to position [0, 0]
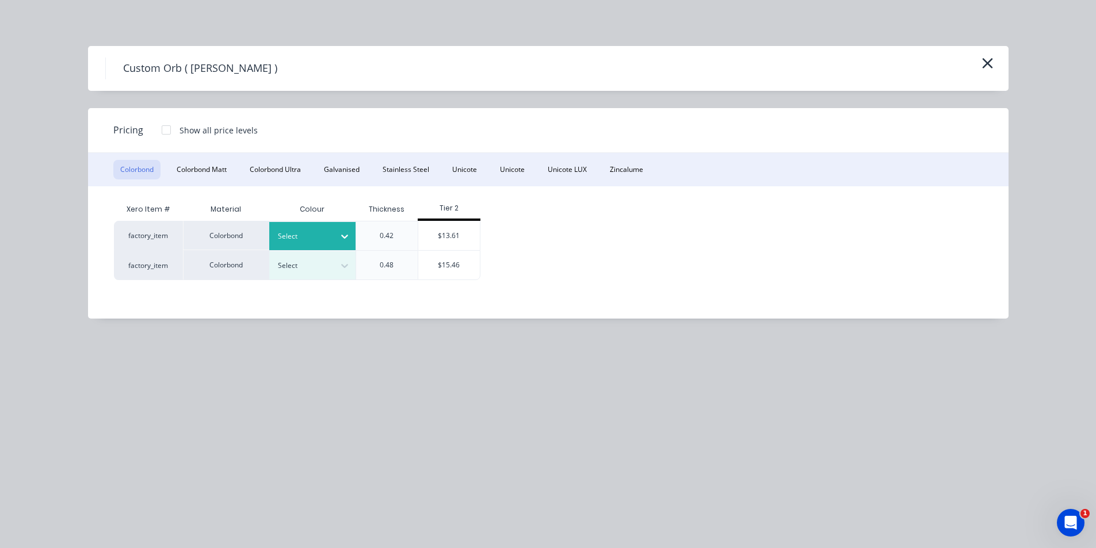
click at [335, 232] on div at bounding box center [344, 236] width 21 height 18
click at [144, 100] on div "Surfmist" at bounding box center [72, 89] width 144 height 21
click at [455, 234] on div "$13.61" at bounding box center [449, 235] width 62 height 29
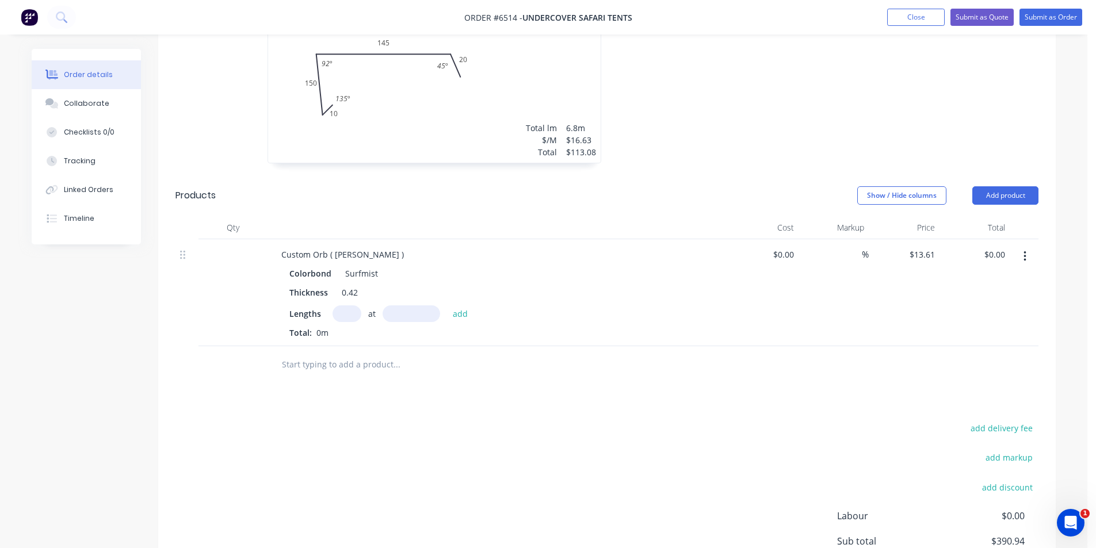
click at [352, 305] on input "text" at bounding box center [346, 313] width 29 height 17
type input "1"
type input "5"
type input "6580"
click at [447, 305] on button "add" at bounding box center [460, 313] width 27 height 16
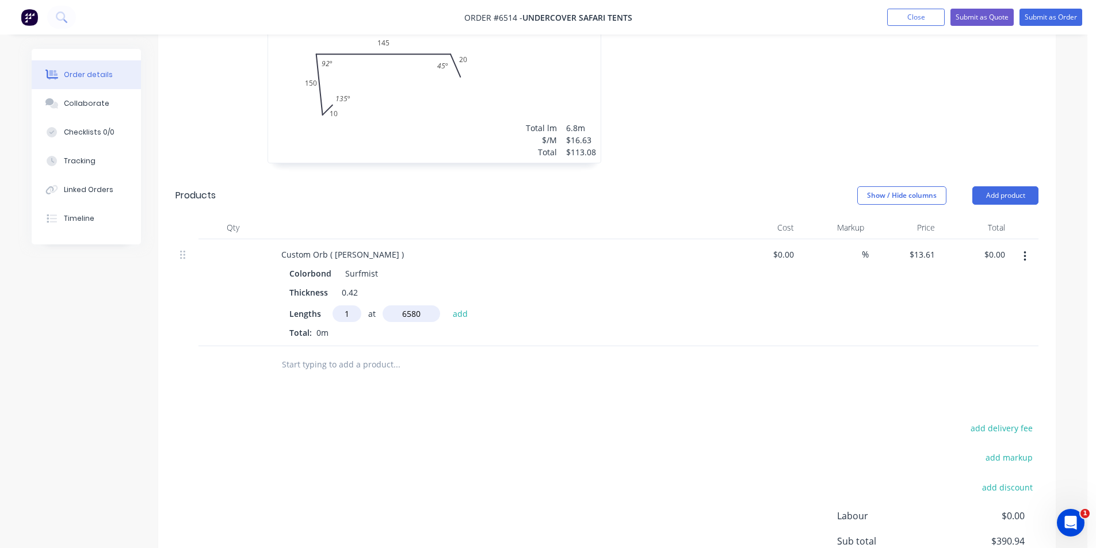
type input "$89.55"
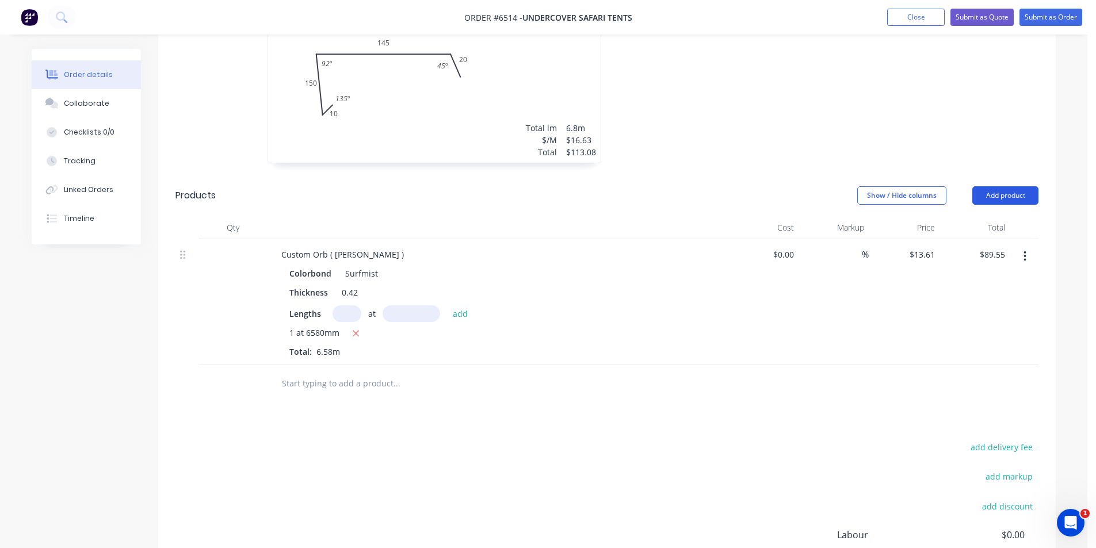
click at [1015, 186] on button "Add product" at bounding box center [1005, 195] width 66 height 18
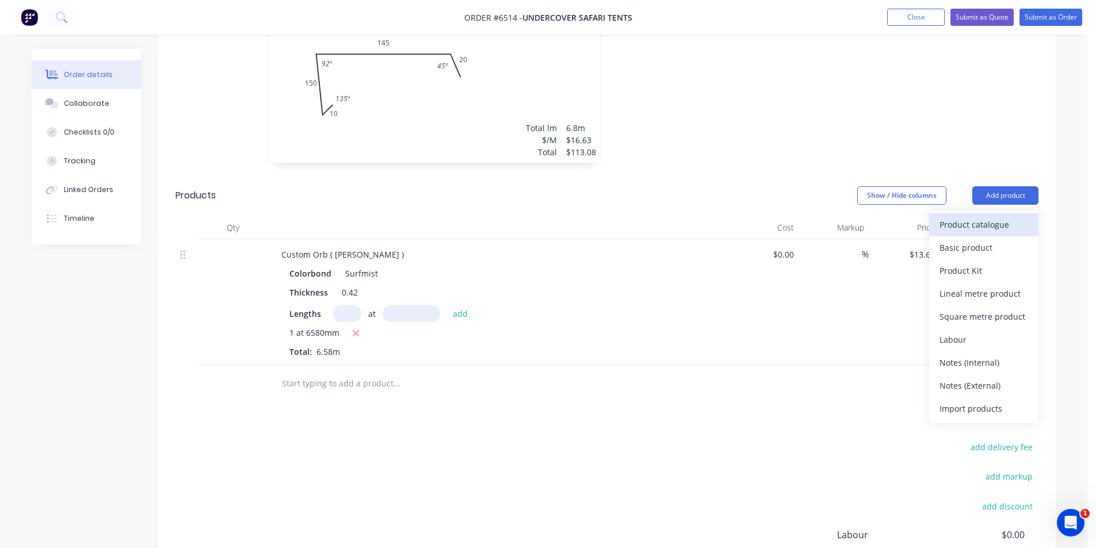
drag, startPoint x: 1002, startPoint y: 195, endPoint x: 1001, endPoint y: 210, distance: 15.0
click at [1002, 210] on div "Product catalogue Basic product Product Kit Lineal metre product Square metre p…" at bounding box center [983, 316] width 109 height 213
click at [1001, 216] on div "Product catalogue" at bounding box center [983, 224] width 89 height 17
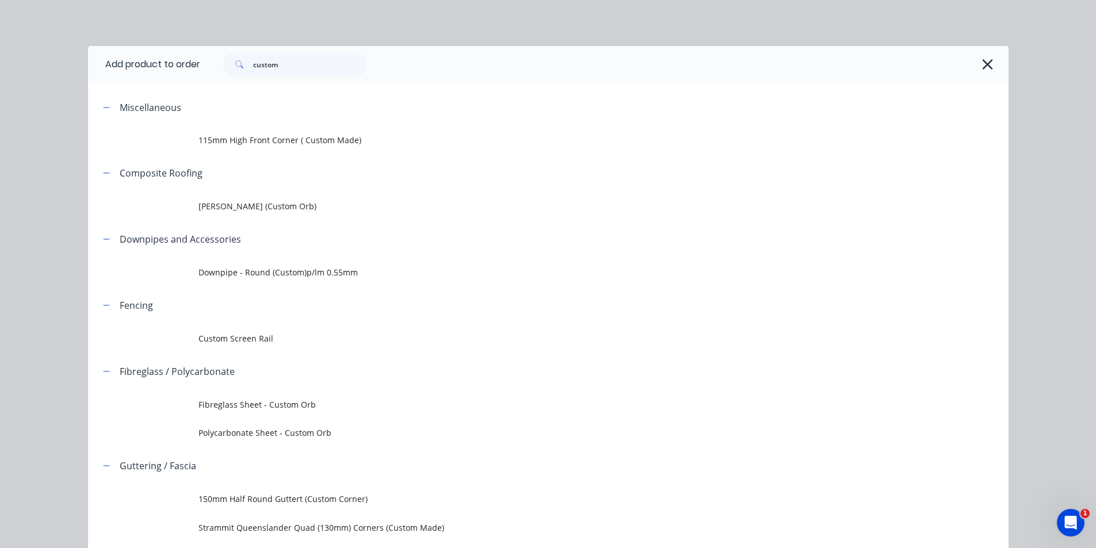
click at [335, 52] on div "custom" at bounding box center [604, 64] width 808 height 37
click at [326, 72] on input "custom" at bounding box center [310, 64] width 114 height 23
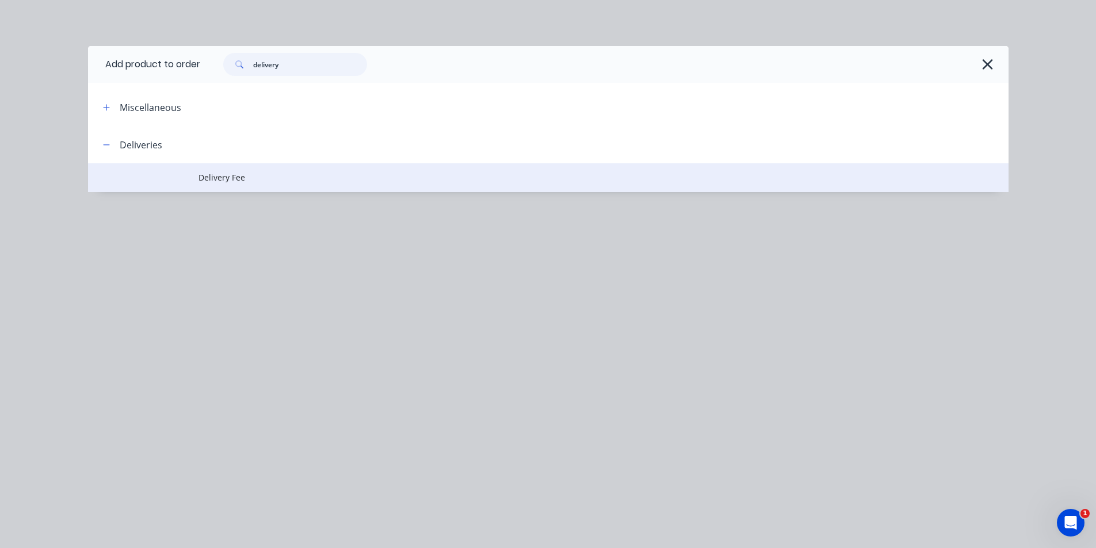
type input "delivery"
click at [209, 187] on td "Delivery Fee" at bounding box center [603, 177] width 810 height 29
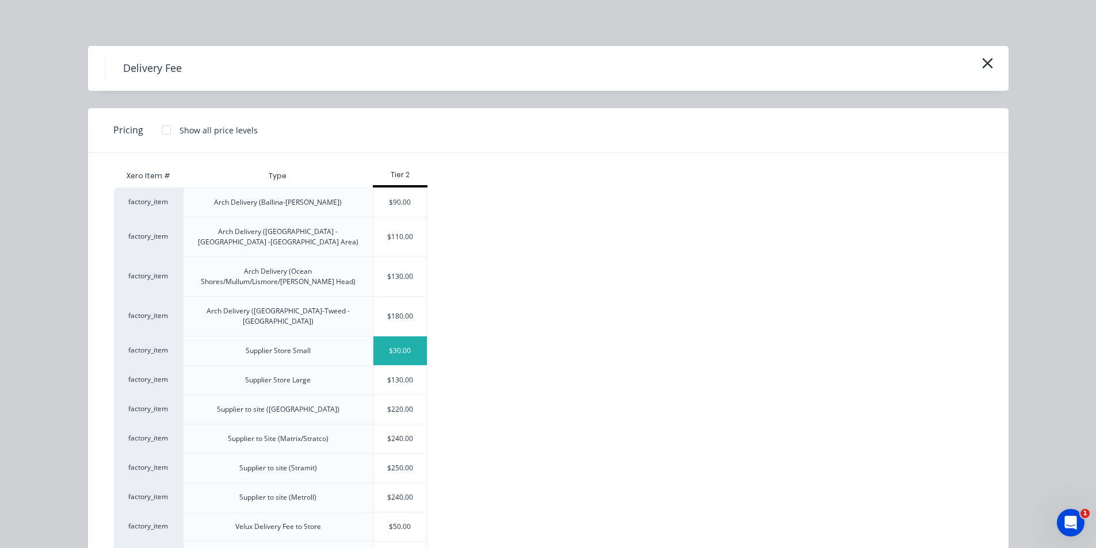
click at [416, 336] on div "$30.00" at bounding box center [400, 350] width 54 height 29
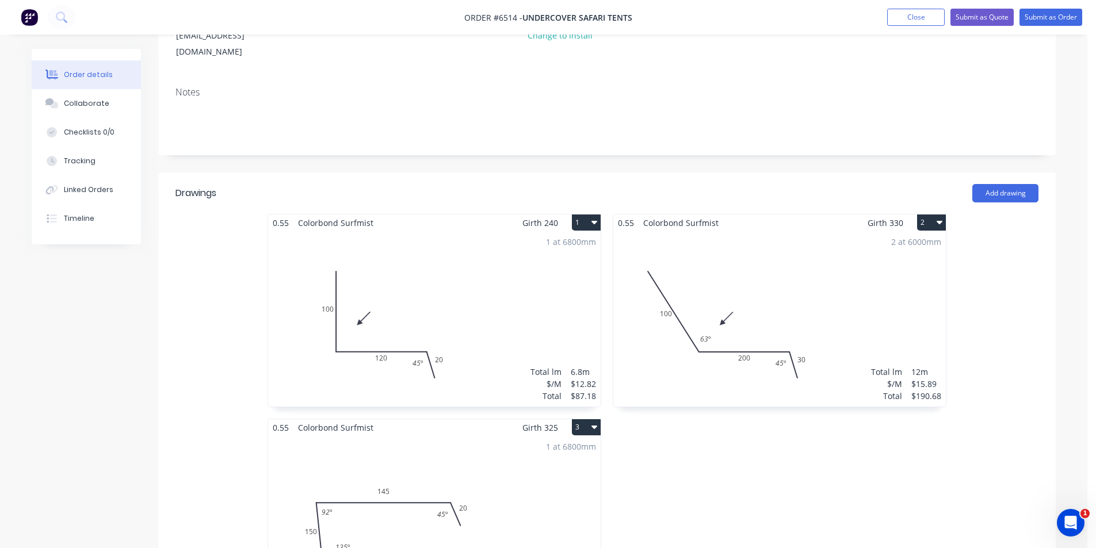
click at [405, 490] on div "1 at 6800mm Total lm $/M Total 6.8m $16.63 $113.08" at bounding box center [434, 523] width 332 height 175
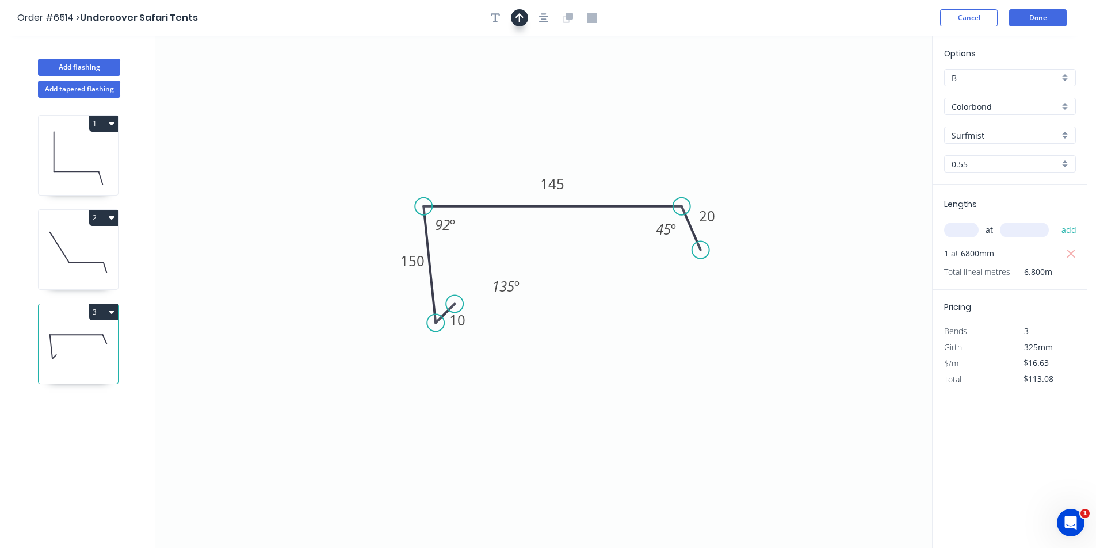
click at [546, 17] on icon "button" at bounding box center [543, 17] width 9 height 9
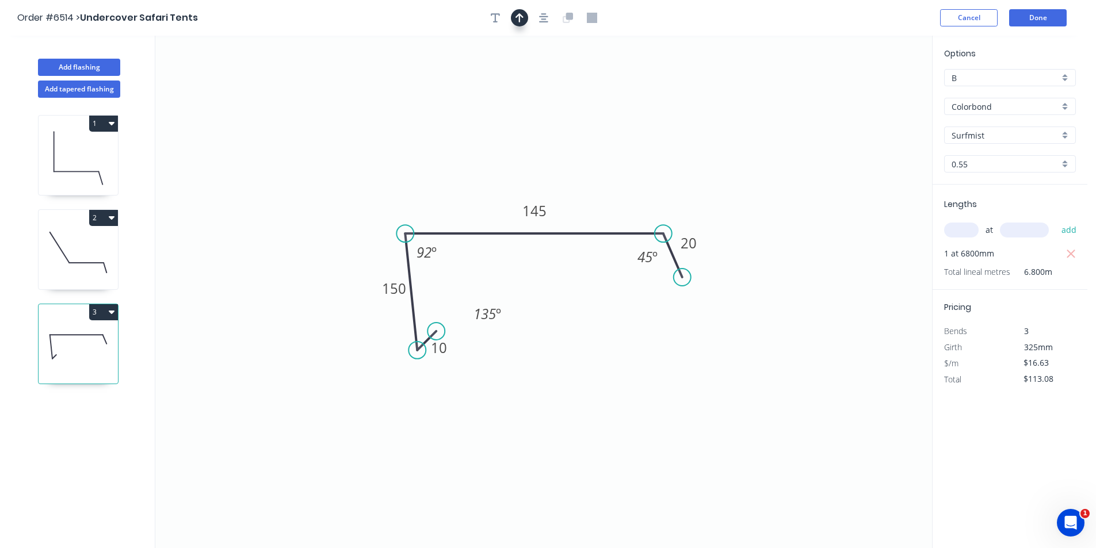
click at [516, 18] on icon "button" at bounding box center [519, 18] width 8 height 10
drag, startPoint x: 725, startPoint y: 127, endPoint x: 491, endPoint y: 221, distance: 252.4
click at [472, 216] on icon at bounding box center [466, 197] width 10 height 37
click at [1054, 16] on button "Done" at bounding box center [1038, 17] width 58 height 17
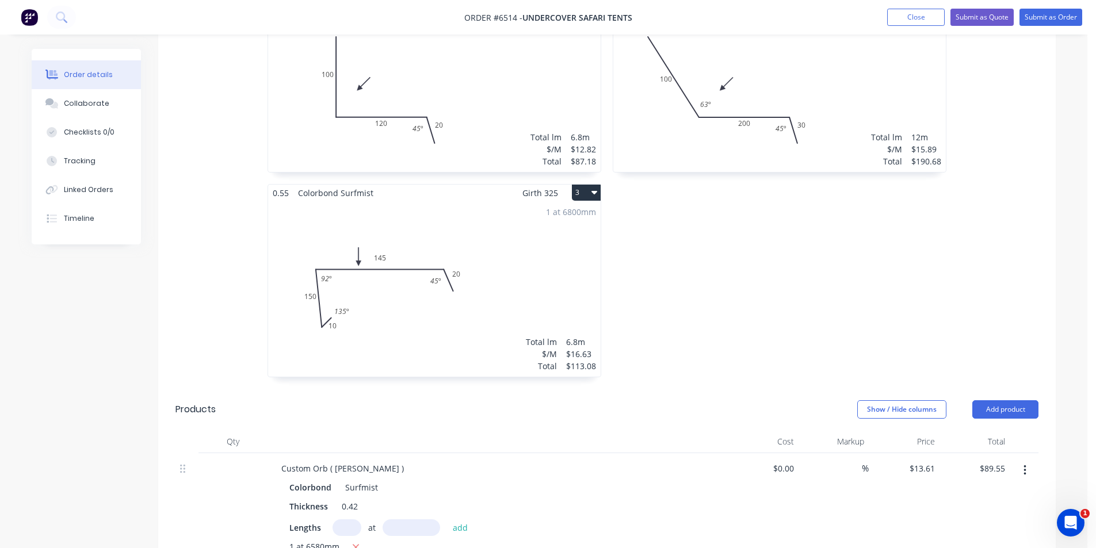
scroll to position [281, 0]
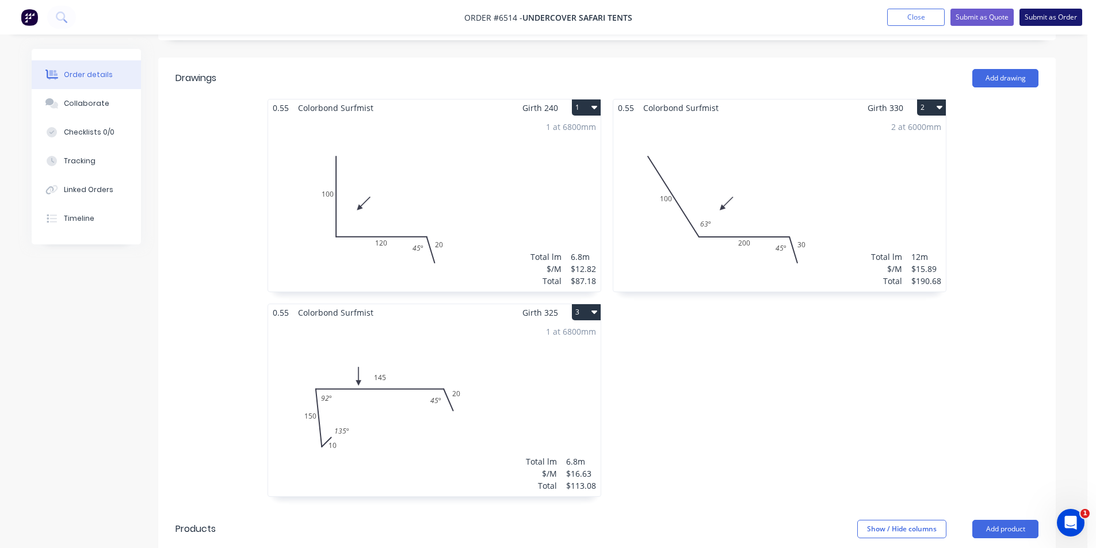
click at [1059, 15] on button "Submit as Order" at bounding box center [1050, 17] width 63 height 17
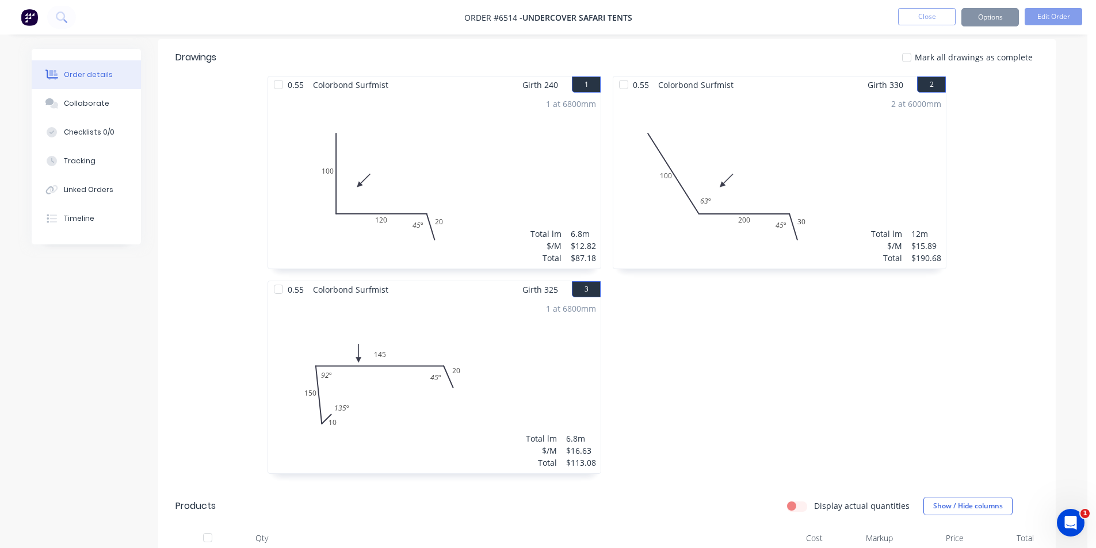
scroll to position [0, 0]
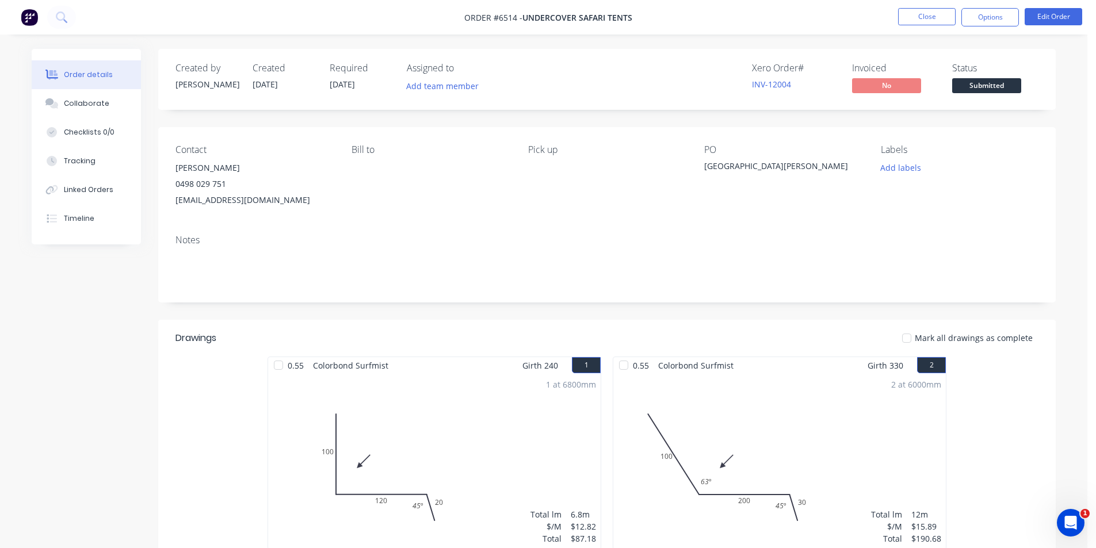
click at [999, 84] on span "Submitted" at bounding box center [986, 85] width 69 height 14
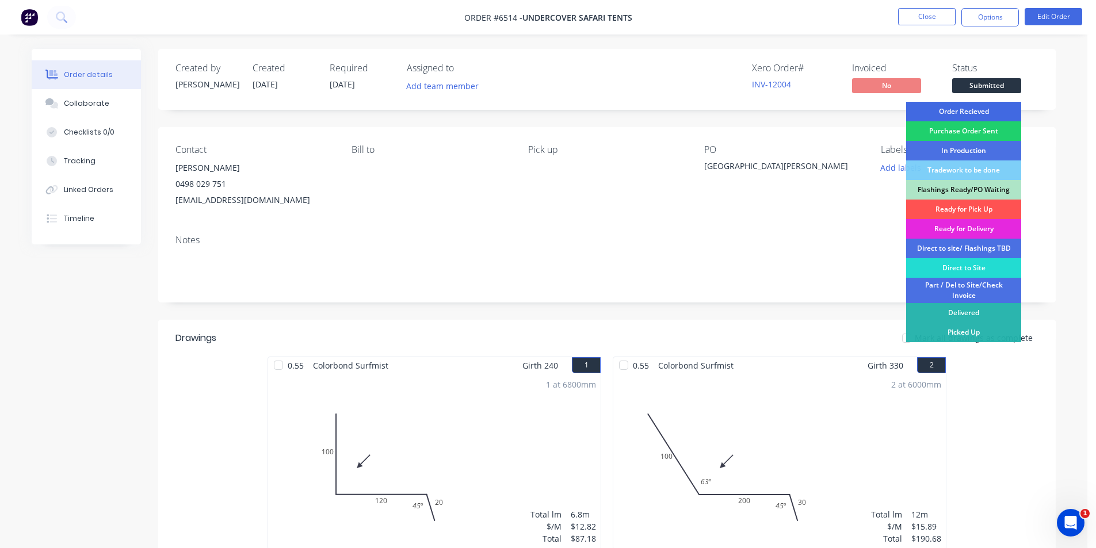
click at [975, 113] on div "Order Recieved" at bounding box center [963, 112] width 115 height 20
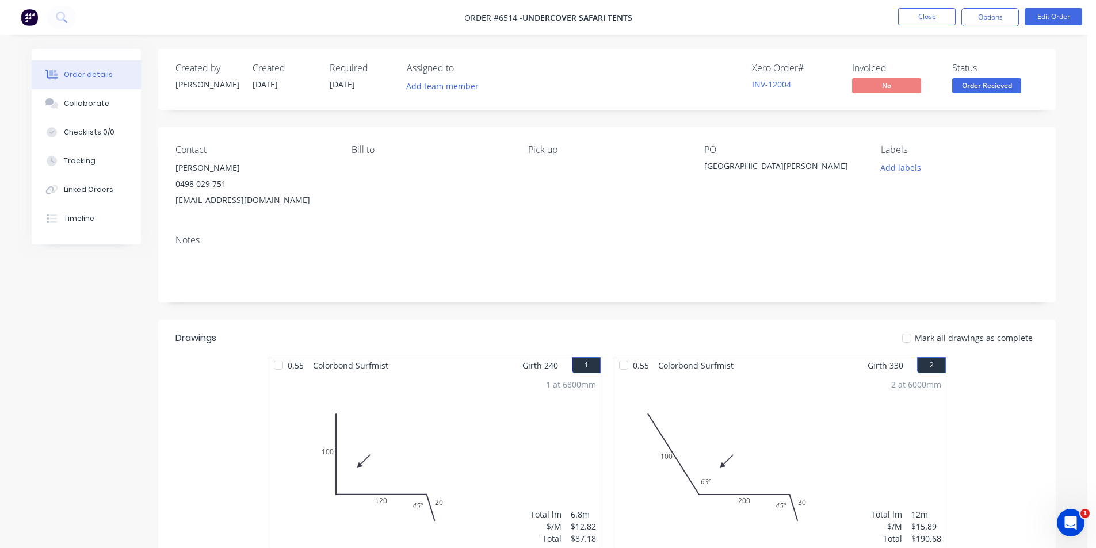
click at [977, 20] on button "Options" at bounding box center [990, 17] width 58 height 18
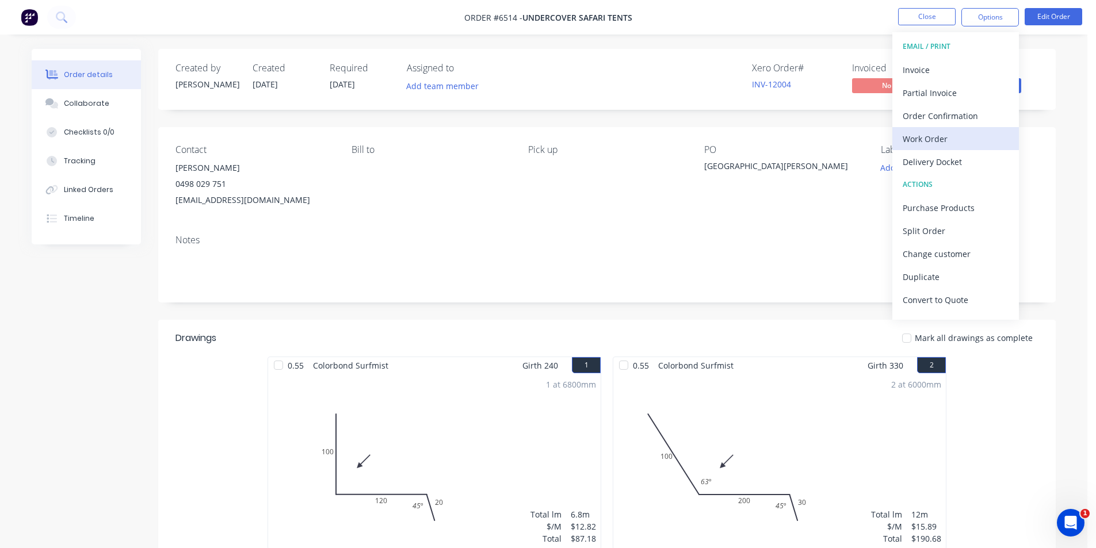
click at [956, 140] on div "Work Order" at bounding box center [955, 139] width 106 height 17
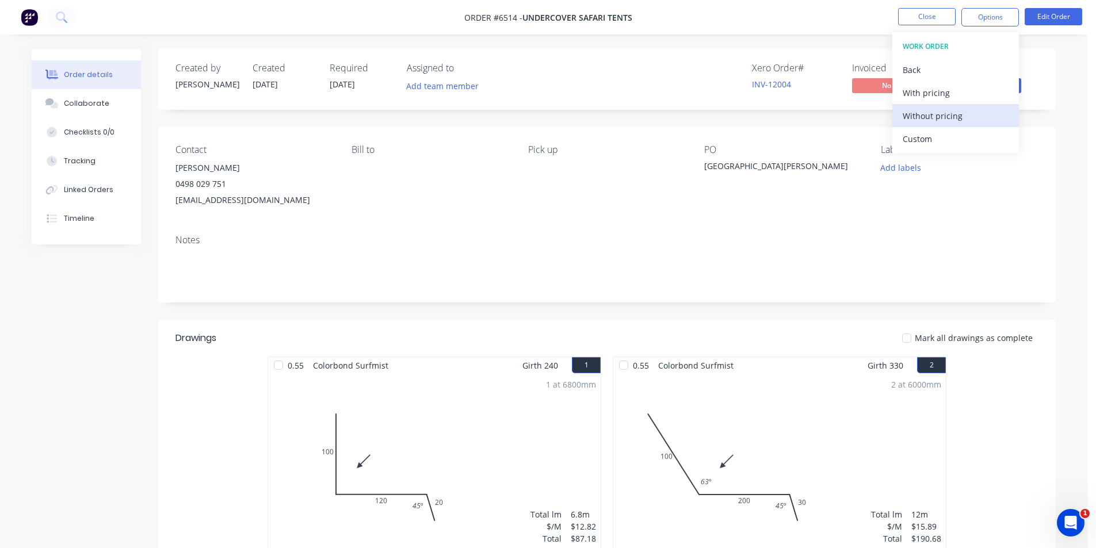
click at [955, 110] on div "Without pricing" at bounding box center [955, 116] width 106 height 17
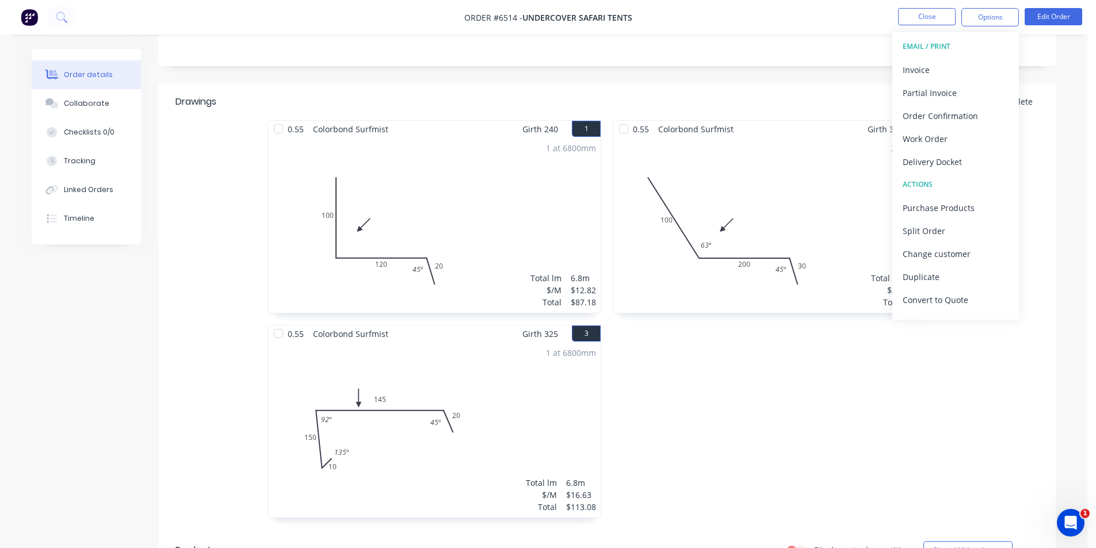
scroll to position [288, 0]
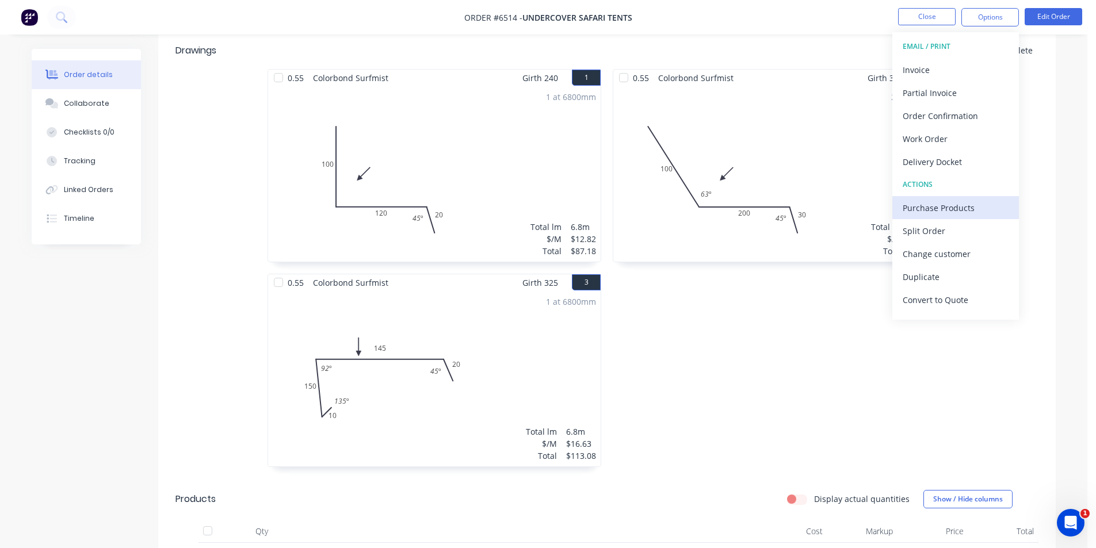
click at [958, 206] on div "Purchase Products" at bounding box center [955, 208] width 106 height 17
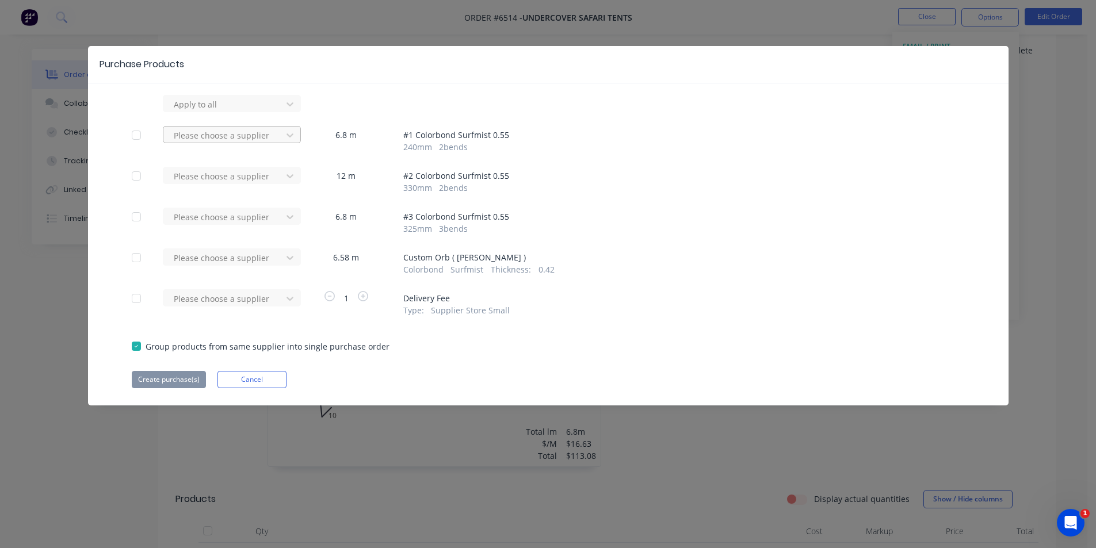
click at [257, 113] on div "Please choose a supplier" at bounding box center [224, 103] width 110 height 17
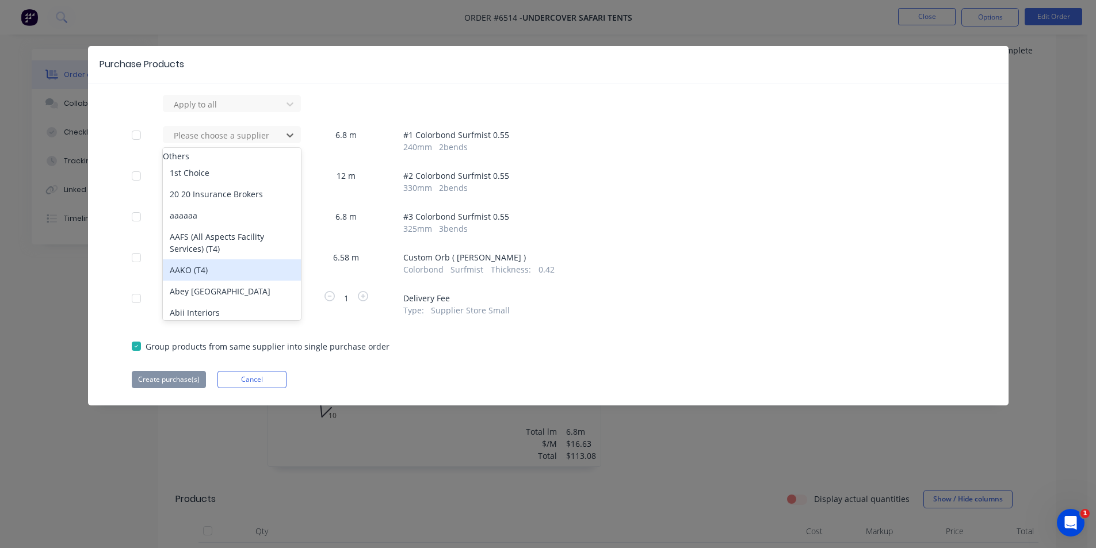
click at [727, 266] on div "Colorbond Surfmist Thickness : 0.42" at bounding box center [683, 269] width 561 height 12
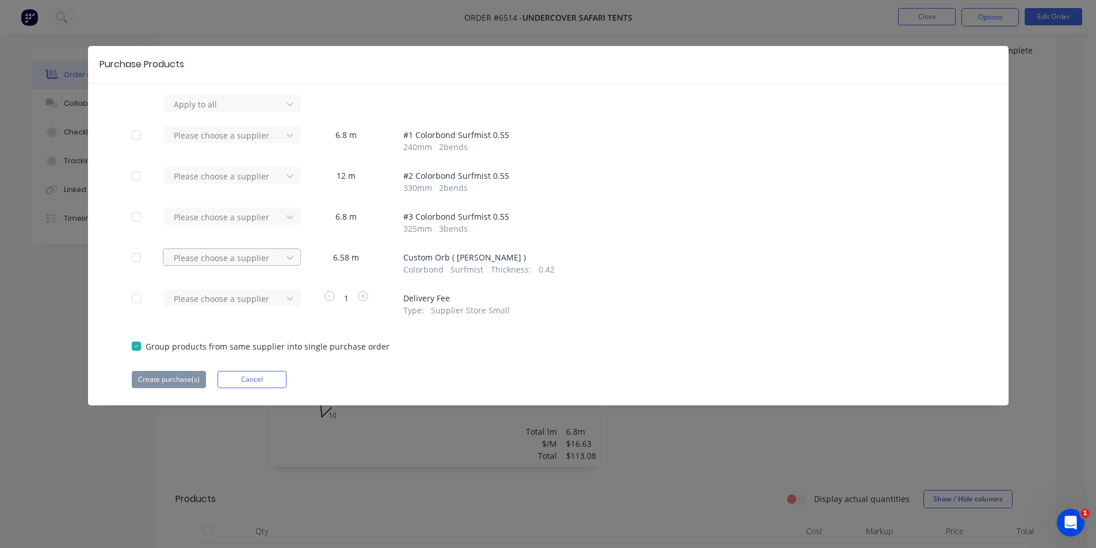
click at [229, 112] on div at bounding box center [225, 104] width 104 height 14
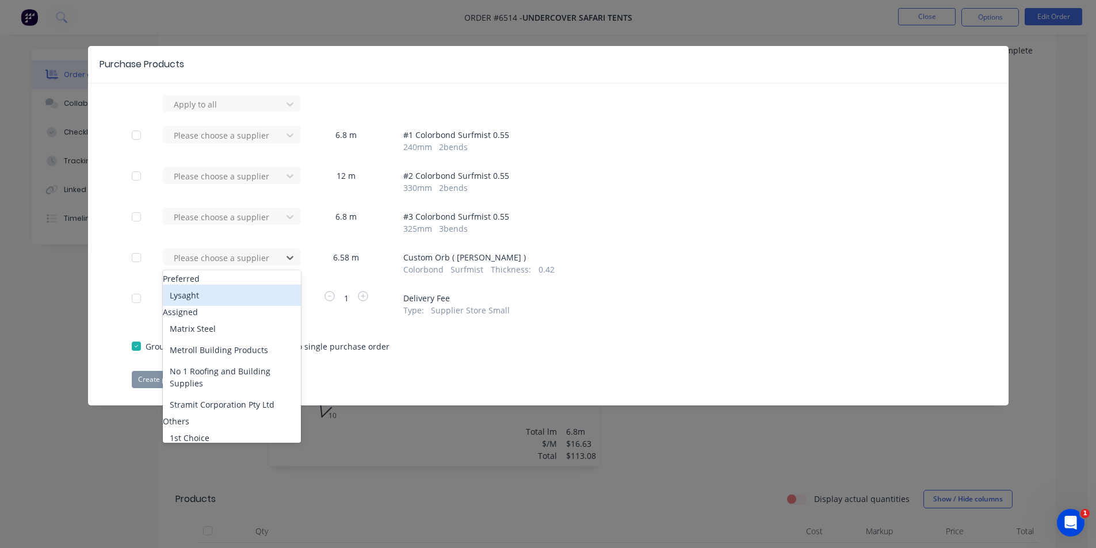
click at [190, 306] on div "Lysaght" at bounding box center [232, 295] width 138 height 21
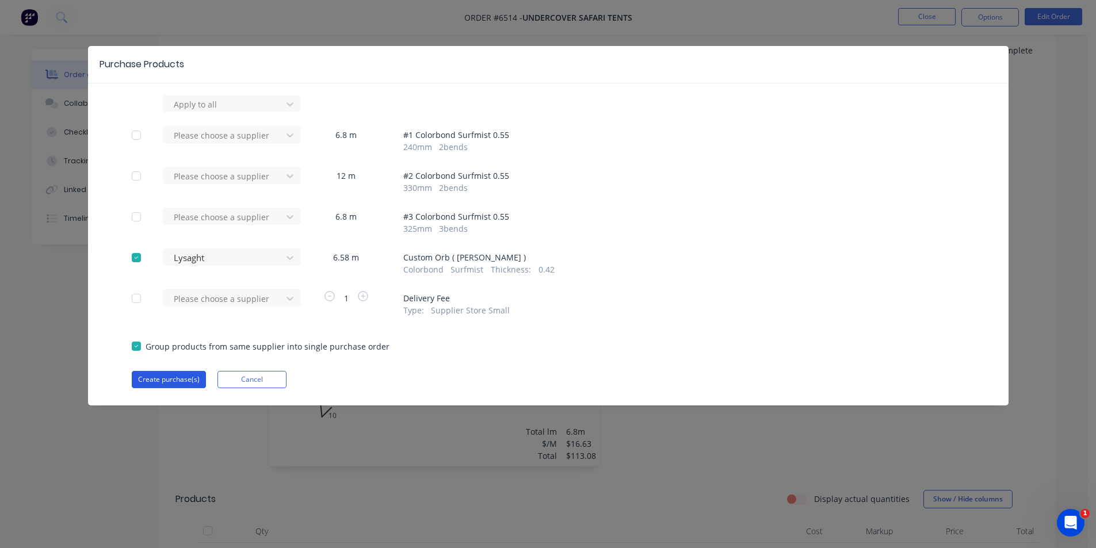
click at [167, 389] on div "Purchase Products Apply to all Please choose a supplier 6.8 m # 1 Colorbond Sur…" at bounding box center [548, 225] width 920 height 359
click at [167, 382] on button "Create purchase(s)" at bounding box center [169, 379] width 74 height 17
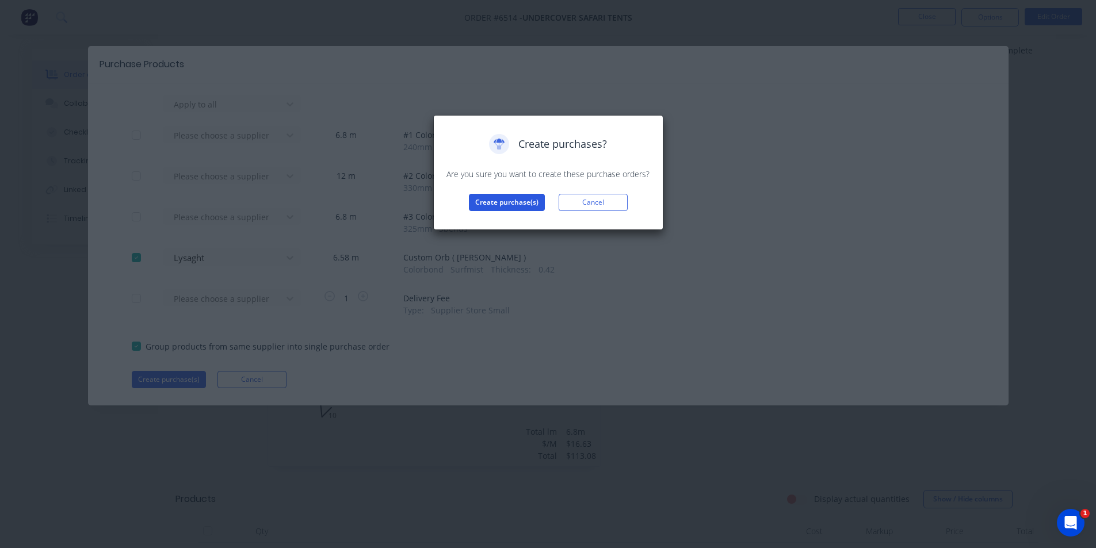
click at [516, 209] on button "Create purchase(s)" at bounding box center [507, 202] width 76 height 17
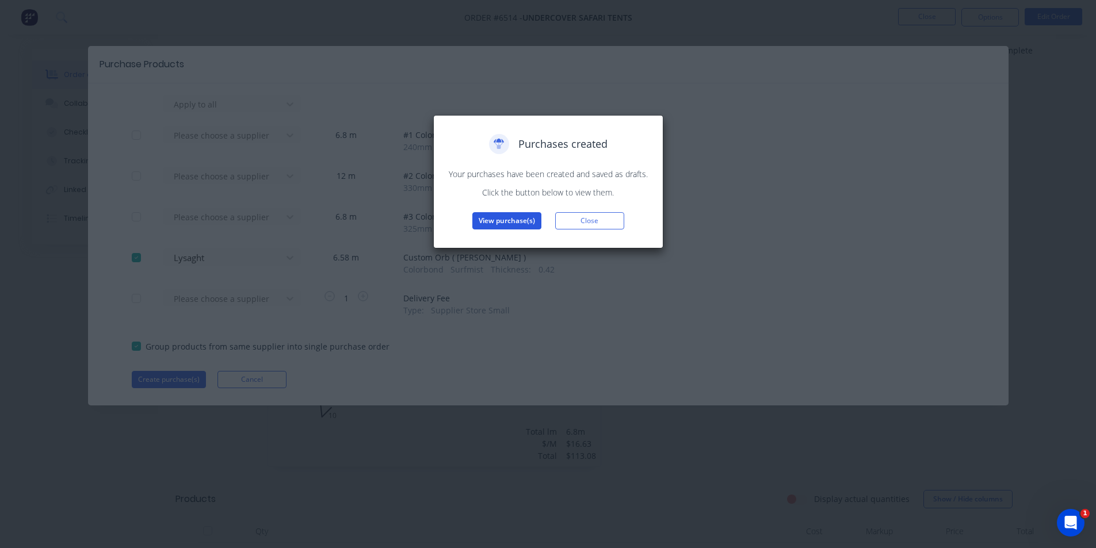
click at [511, 216] on button "View purchase(s)" at bounding box center [506, 220] width 69 height 17
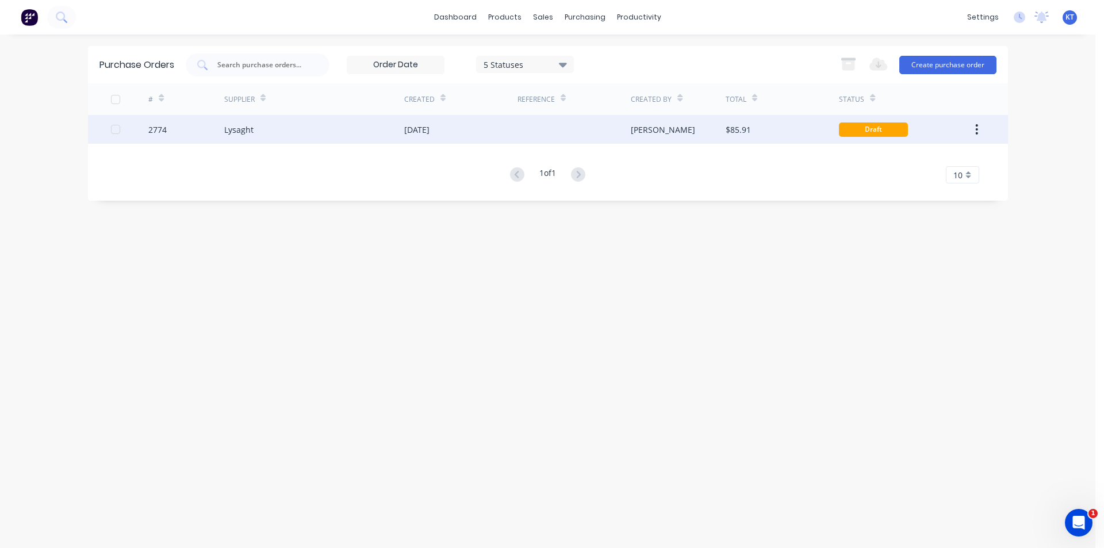
click at [497, 124] on div "[DATE]" at bounding box center [460, 129] width 113 height 29
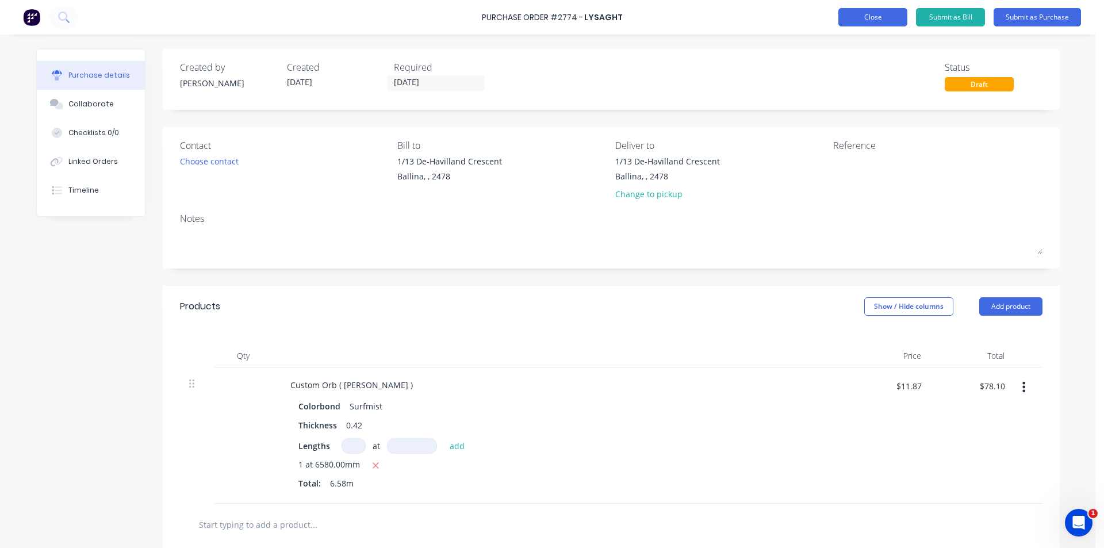
click at [868, 18] on button "Close" at bounding box center [873, 17] width 69 height 18
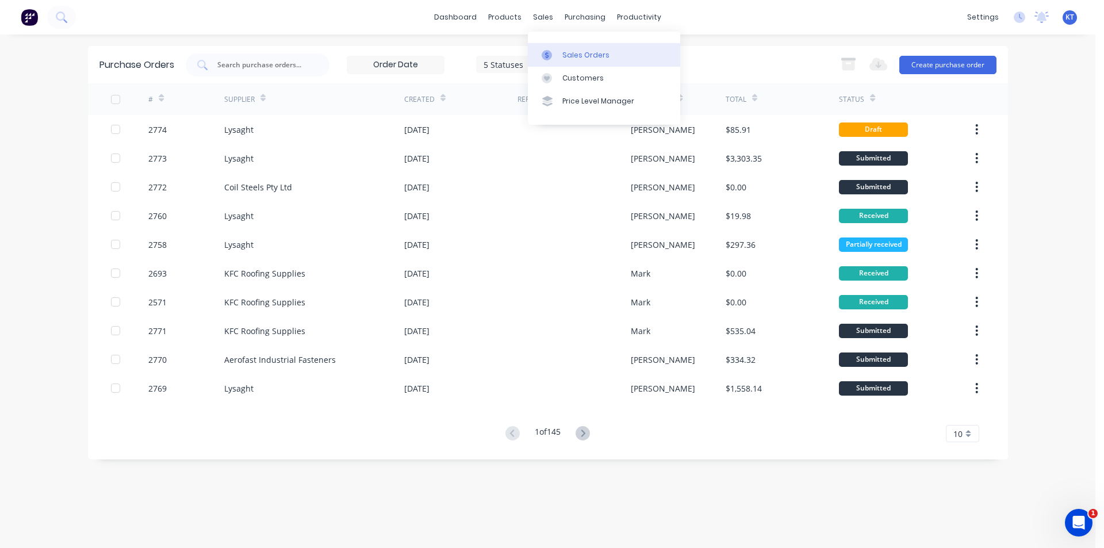
click at [564, 58] on div "Sales Orders" at bounding box center [585, 55] width 47 height 10
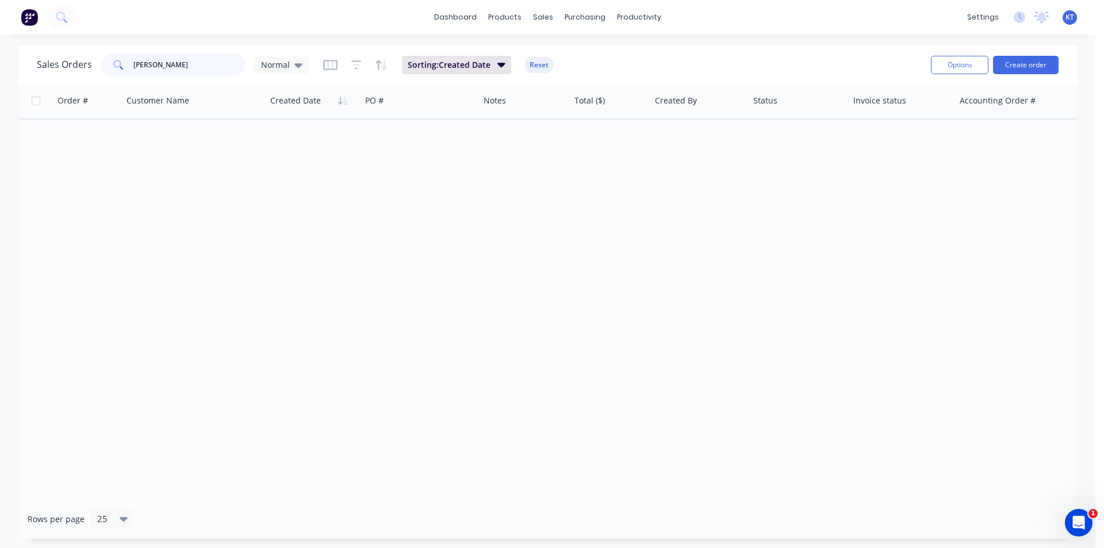
click at [197, 59] on input "foley" at bounding box center [189, 64] width 112 height 23
click at [196, 59] on input "foley" at bounding box center [189, 64] width 112 height 23
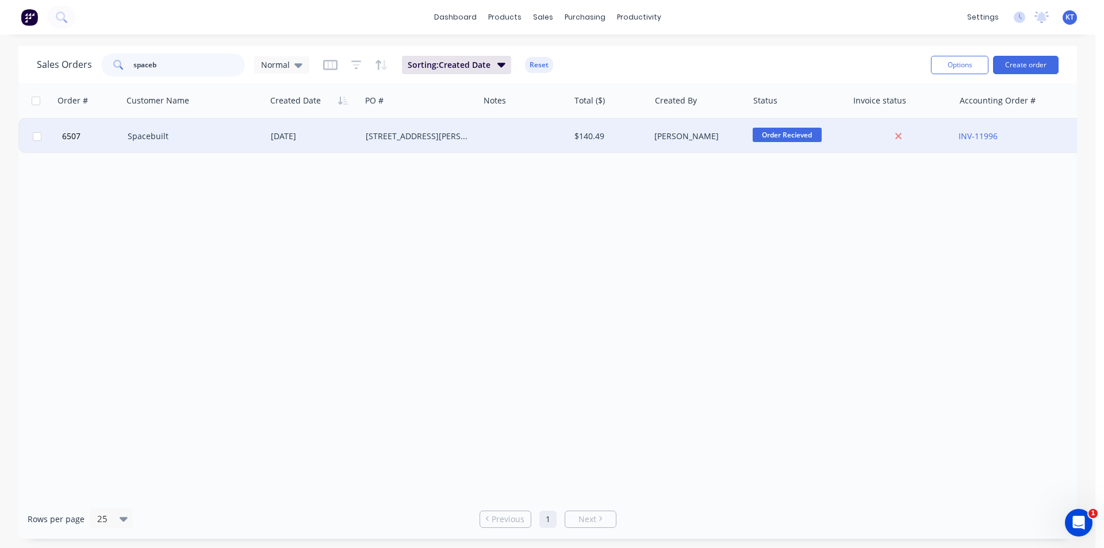
type input "spaceb"
click at [389, 137] on div "[STREET_ADDRESS][PERSON_NAME]" at bounding box center [418, 137] width 104 height 12
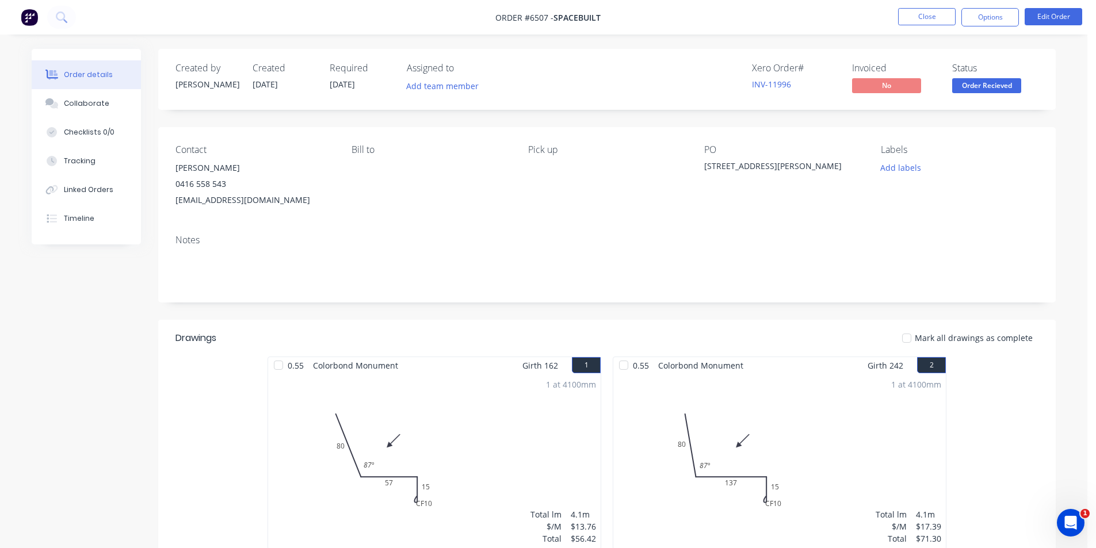
click at [1012, 85] on span "Order Recieved" at bounding box center [986, 85] width 69 height 14
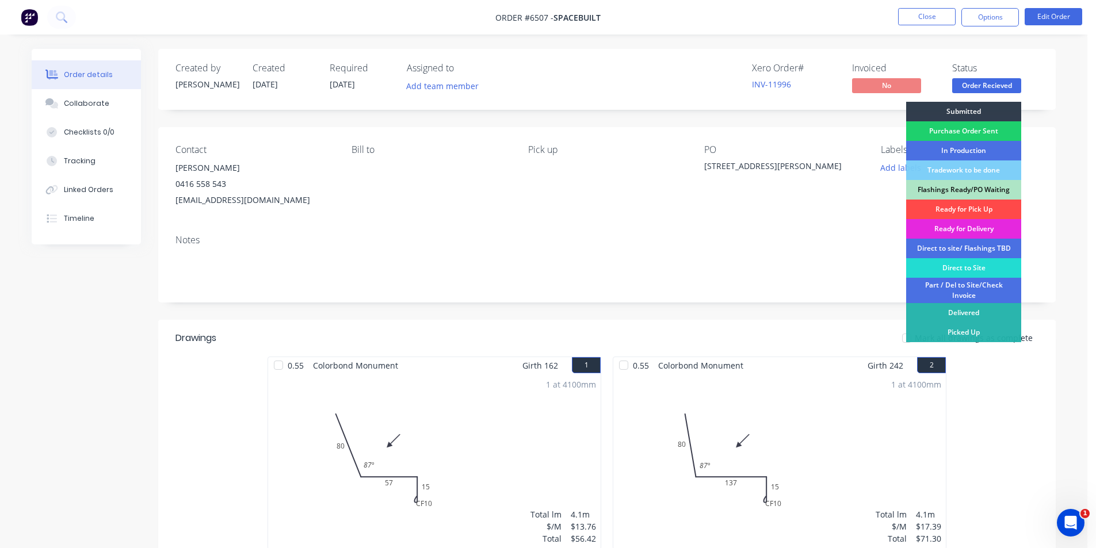
click at [1001, 205] on div "Ready for Pick Up" at bounding box center [963, 210] width 115 height 20
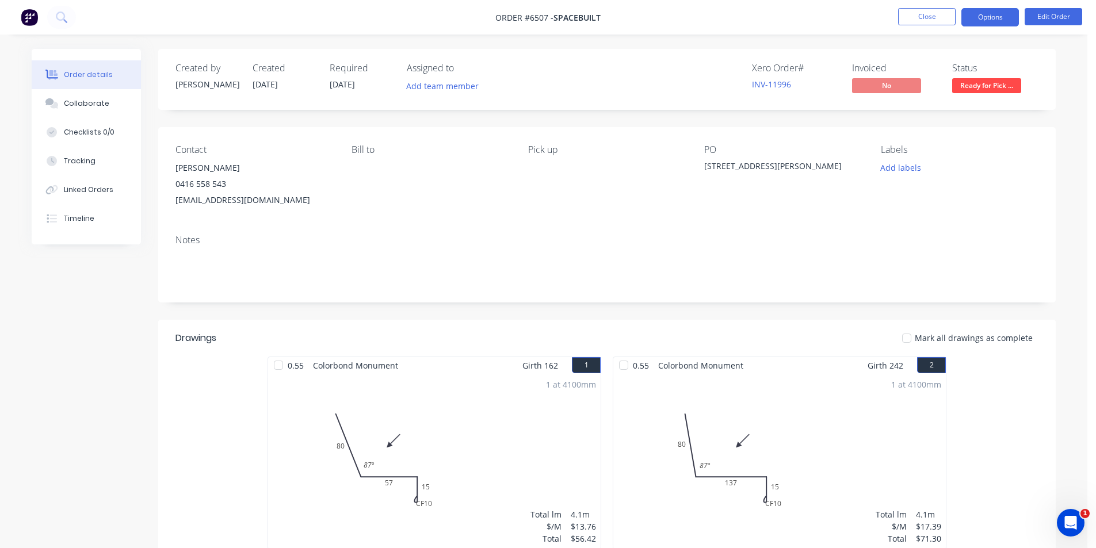
click at [981, 8] on button "Options" at bounding box center [990, 17] width 58 height 18
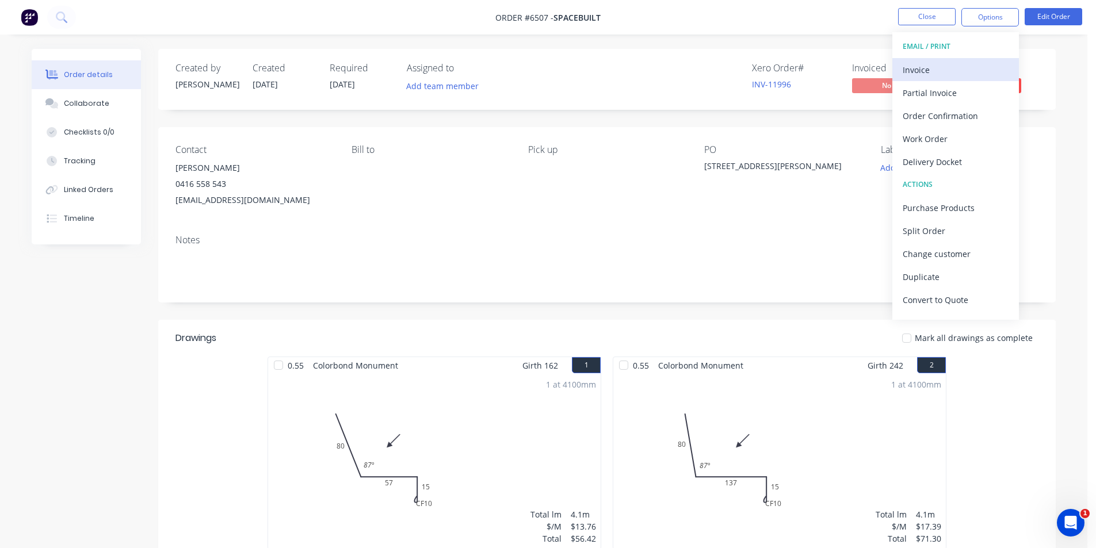
click at [929, 62] on div "Invoice" at bounding box center [955, 70] width 106 height 17
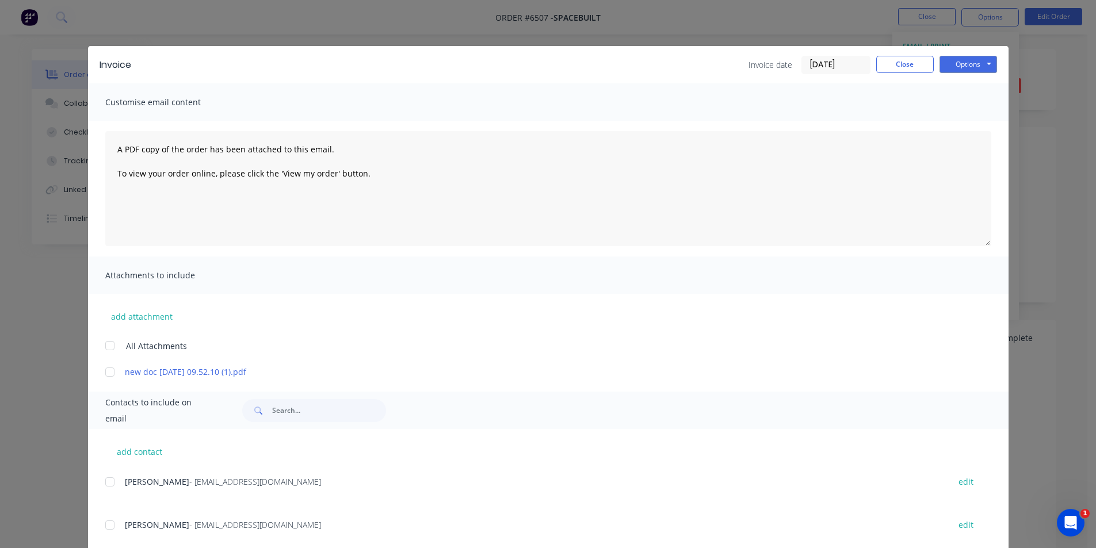
click at [104, 526] on div at bounding box center [109, 525] width 23 height 23
click at [114, 482] on div at bounding box center [109, 481] width 23 height 23
click at [951, 66] on button "Options" at bounding box center [968, 64] width 58 height 17
click at [950, 113] on button "Print" at bounding box center [976, 103] width 74 height 19
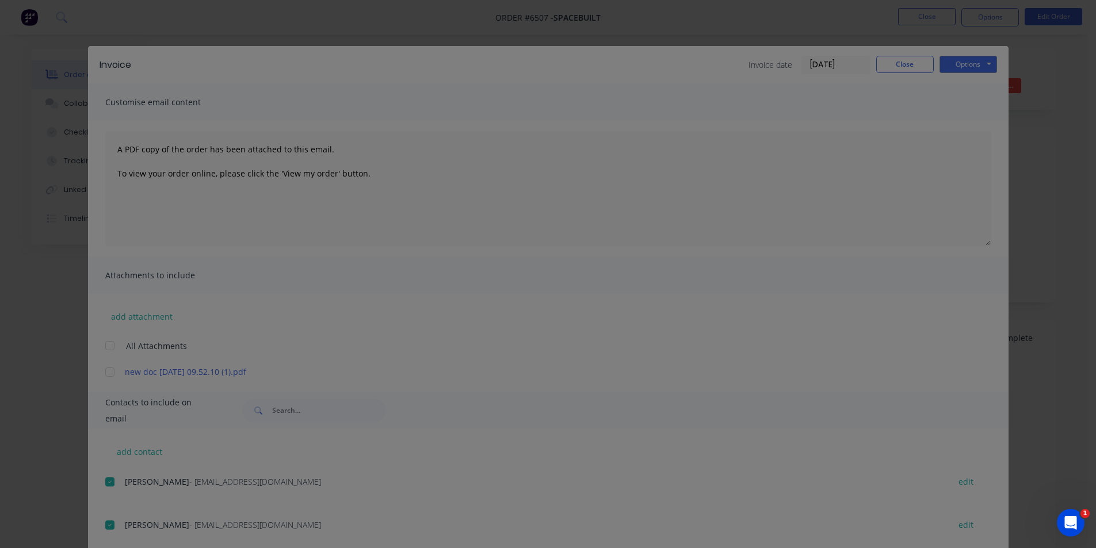
drag, startPoint x: 950, startPoint y: 113, endPoint x: 953, endPoint y: 118, distance: 5.9
click at [952, 119] on div "Sending to your accounting package... Loading... This may take a few moments. P…" at bounding box center [548, 274] width 1096 height 548
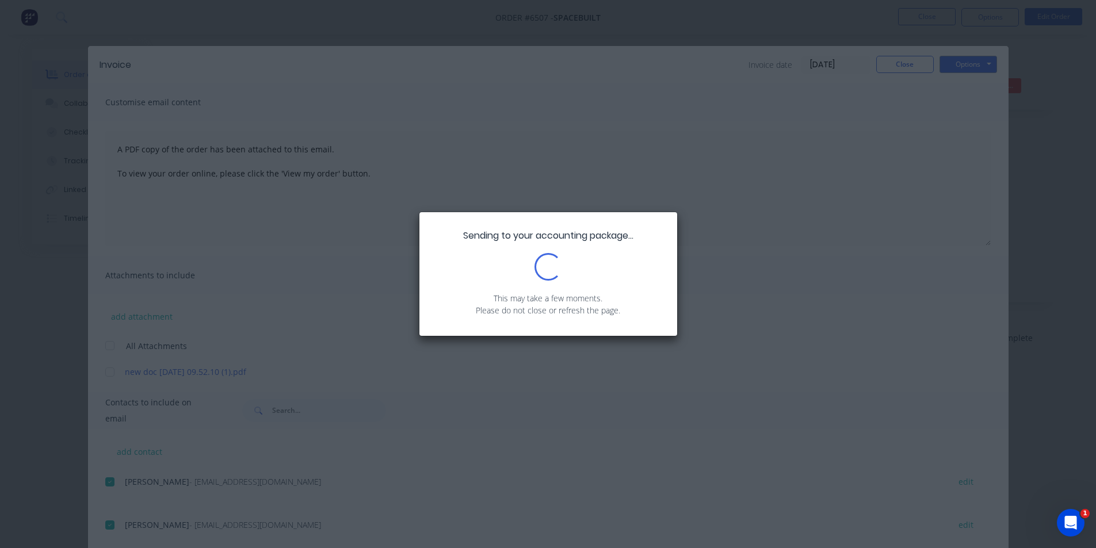
click at [904, 59] on div "Sending to your accounting package... Loading... This may take a few moments. P…" at bounding box center [548, 274] width 1096 height 548
click at [1061, 169] on div "Sending to your accounting package... Loading... This may take a few moments. P…" at bounding box center [548, 274] width 1096 height 548
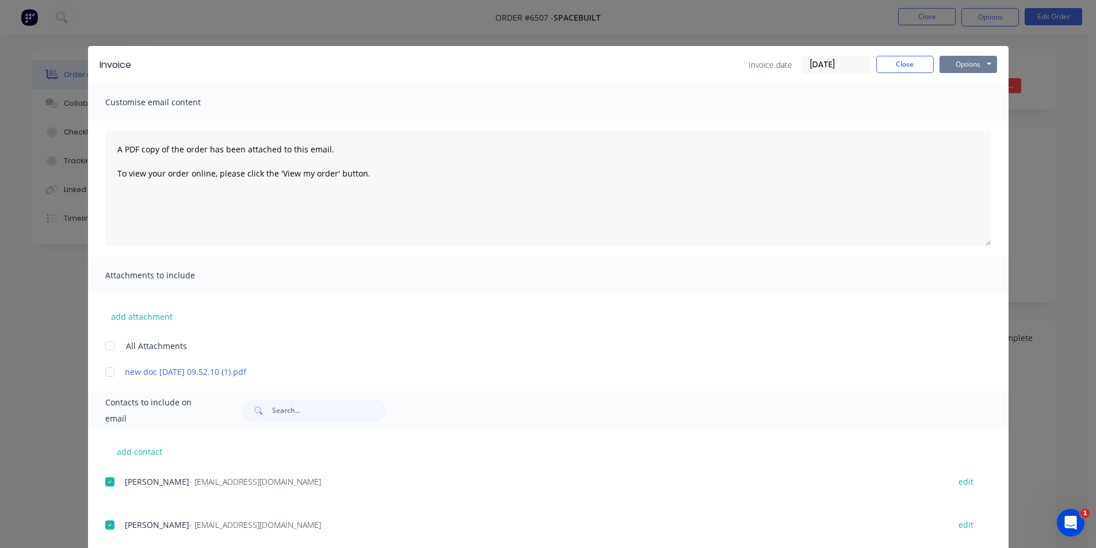
click at [978, 68] on button "Options" at bounding box center [968, 64] width 58 height 17
click at [1000, 121] on button "Email" at bounding box center [976, 122] width 74 height 19
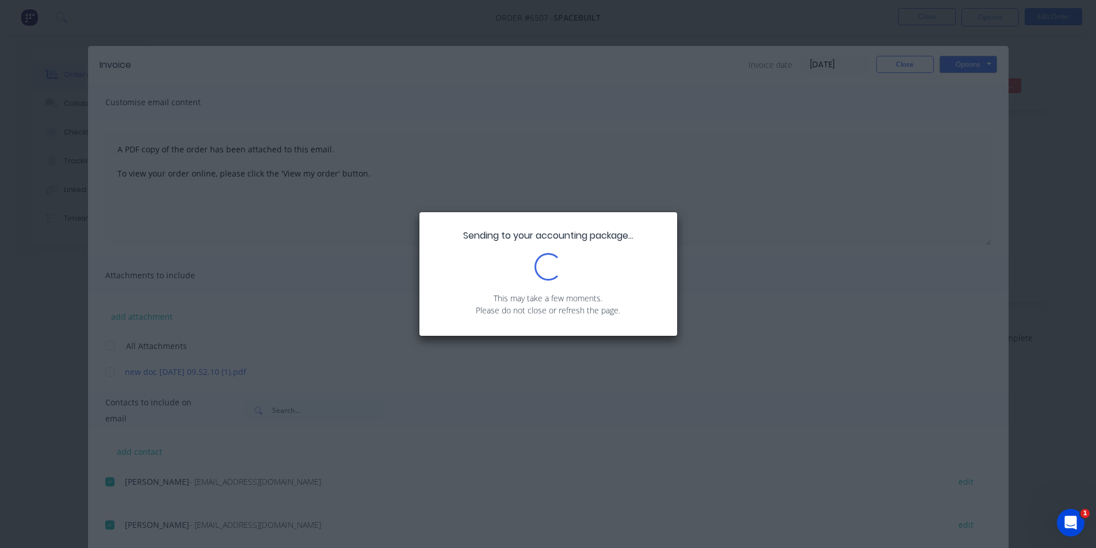
click at [913, 63] on div "Sending to your accounting package... Loading... This may take a few moments. P…" at bounding box center [548, 274] width 1096 height 548
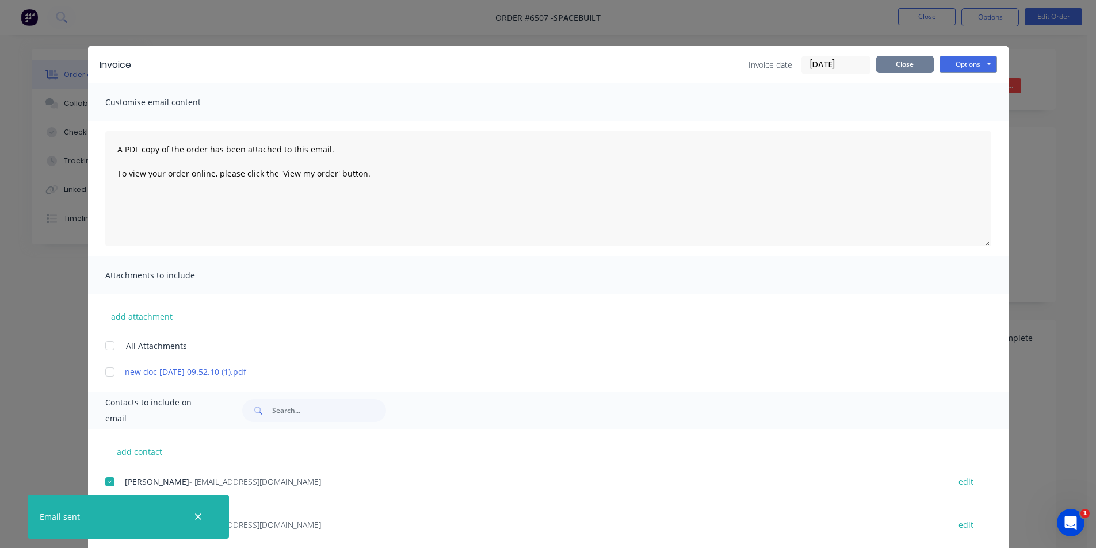
click at [905, 60] on button "Close" at bounding box center [905, 64] width 58 height 17
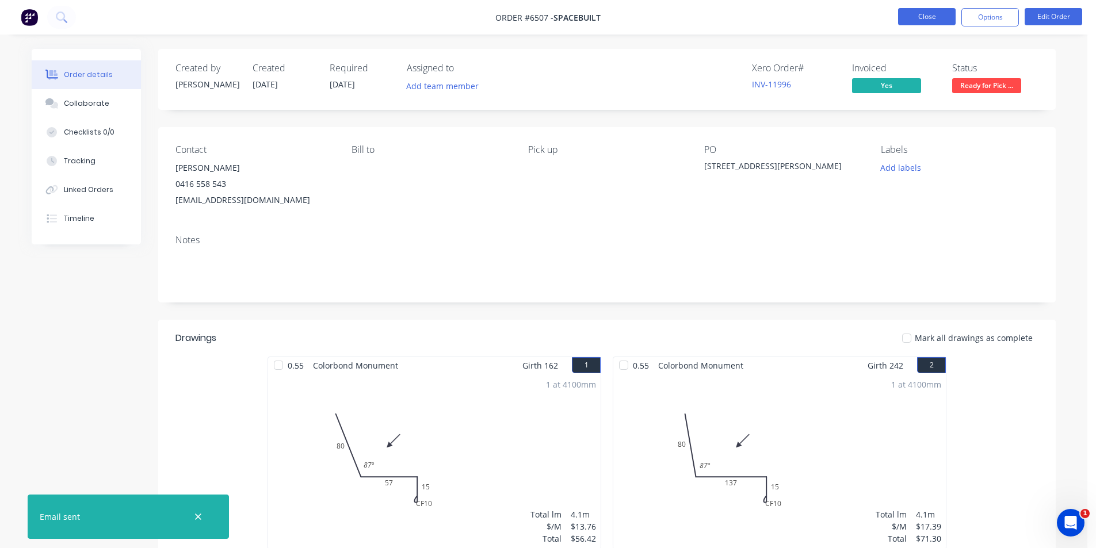
click at [914, 17] on button "Close" at bounding box center [927, 16] width 58 height 17
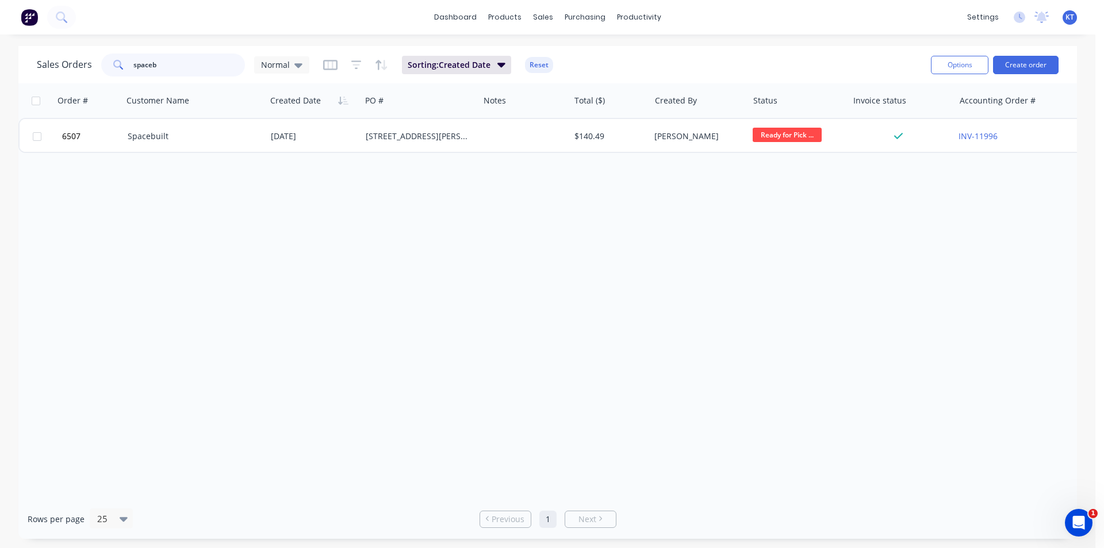
click at [202, 74] on input "spaceb" at bounding box center [189, 64] width 112 height 23
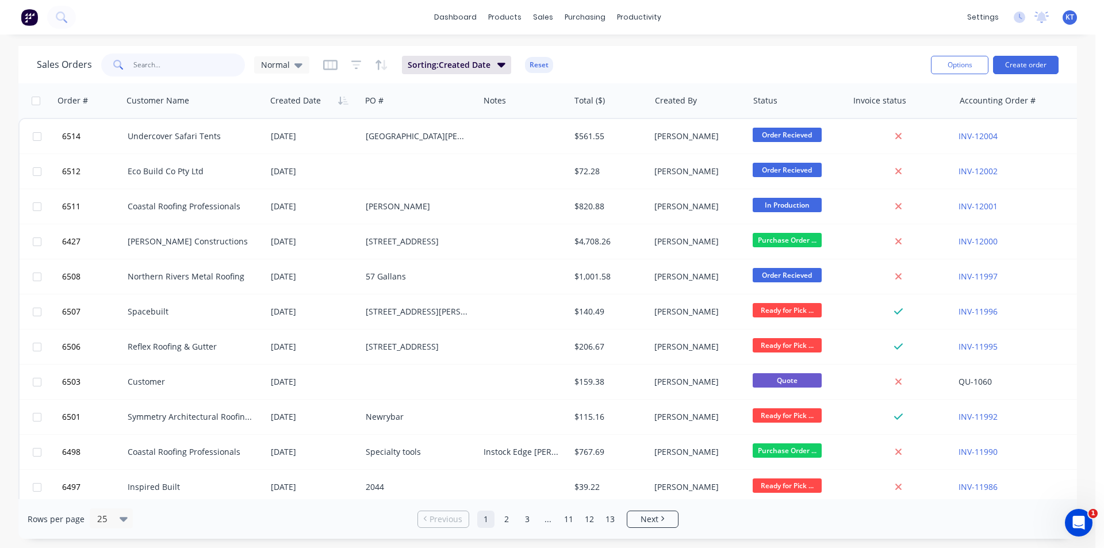
type input "n"
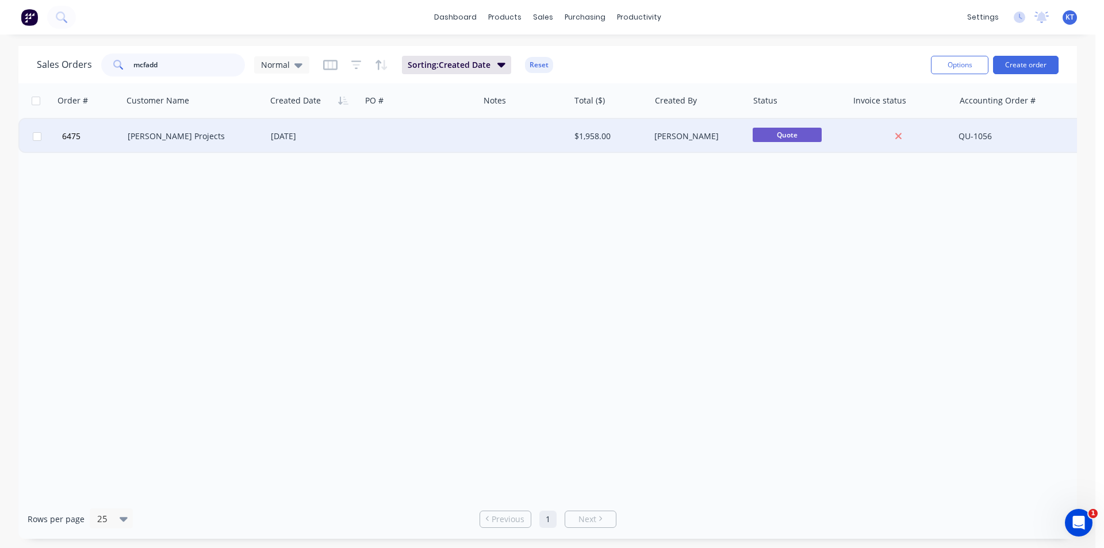
type input "mcfadd"
click at [205, 143] on div "[PERSON_NAME] Projects" at bounding box center [194, 136] width 143 height 35
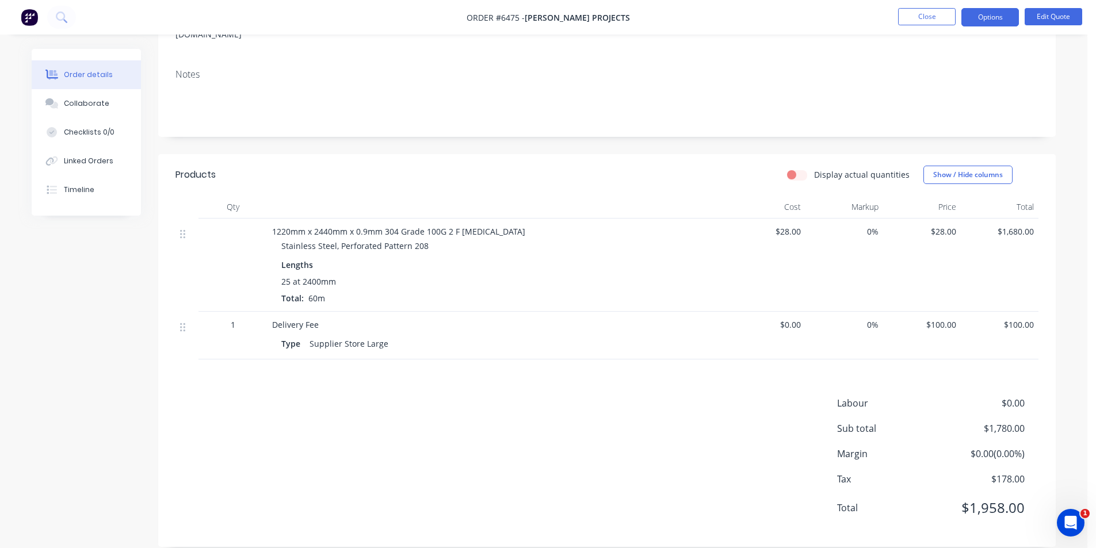
scroll to position [124, 0]
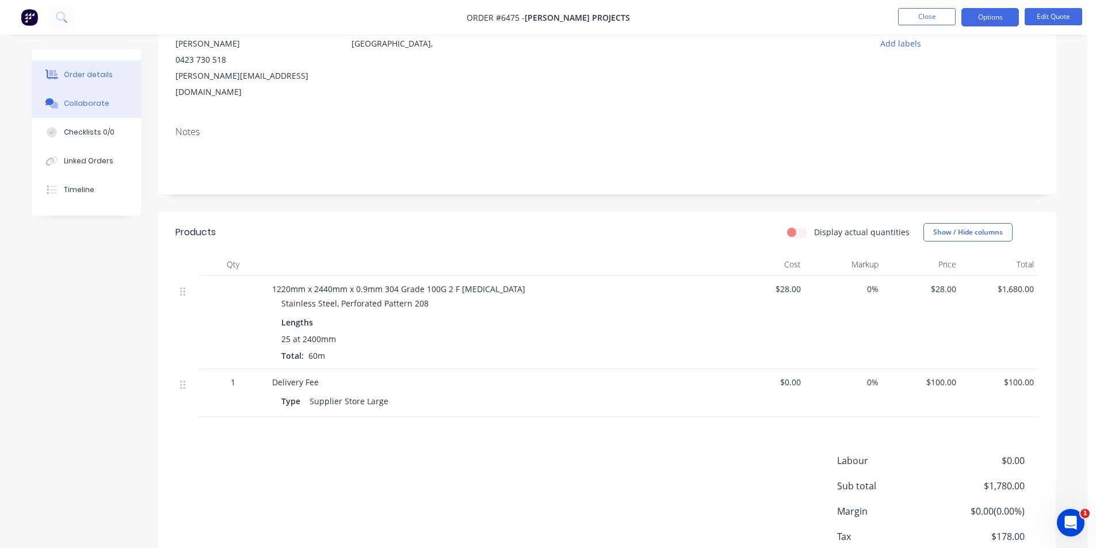
click at [108, 98] on button "Collaborate" at bounding box center [86, 103] width 109 height 29
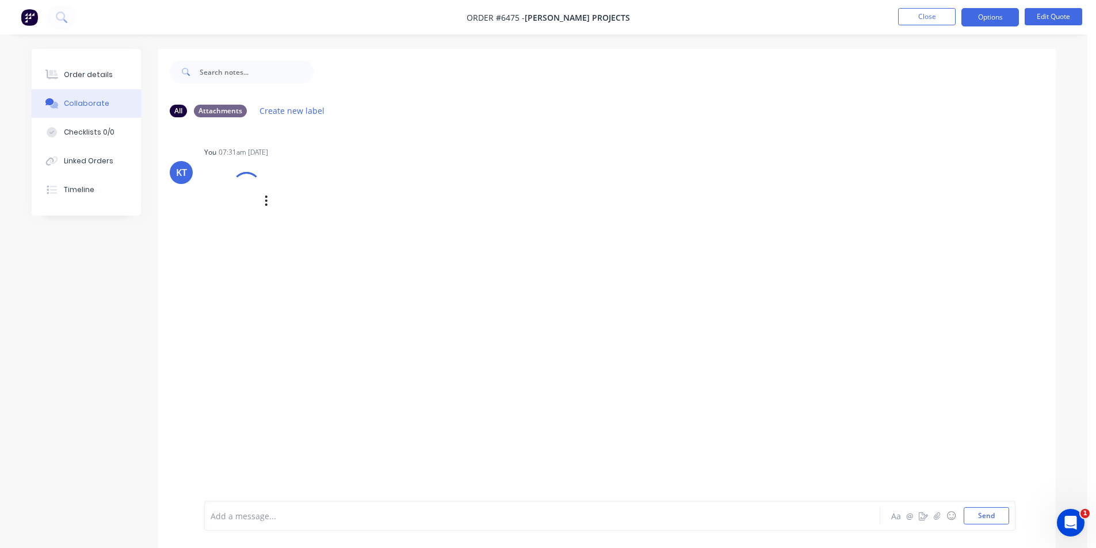
click at [237, 175] on div "Labels Download Delete" at bounding box center [294, 200] width 181 height 77
click at [235, 192] on img at bounding box center [245, 214] width 83 height 75
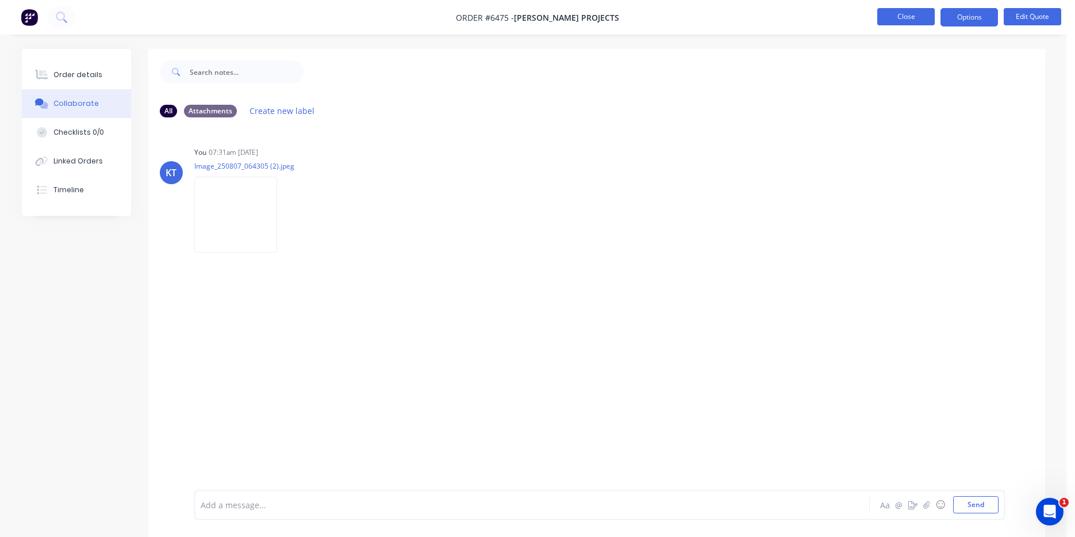
click at [903, 17] on button "Close" at bounding box center [907, 16] width 58 height 17
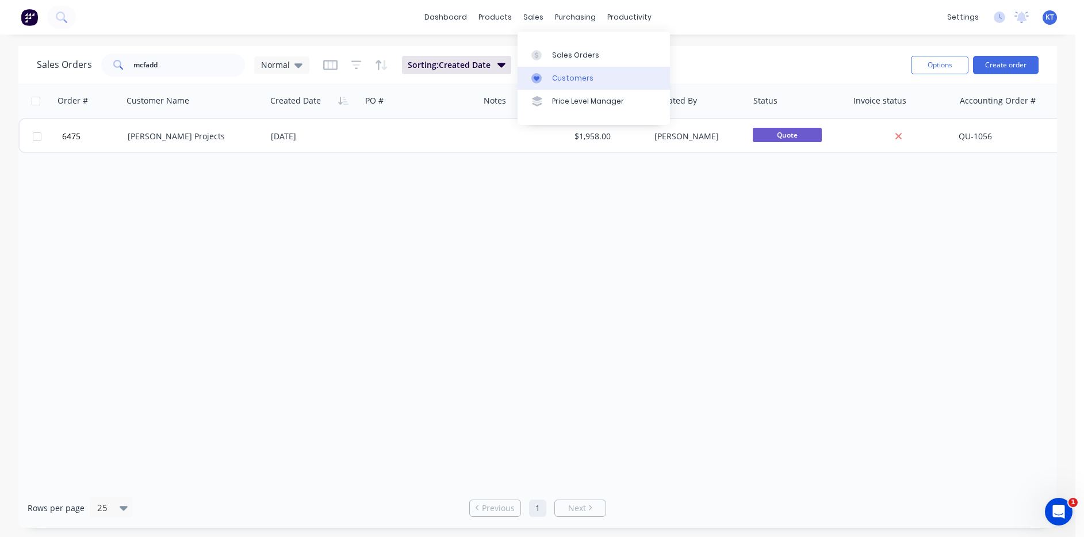
drag, startPoint x: 559, startPoint y: 60, endPoint x: 548, endPoint y: 66, distance: 12.9
click at [559, 61] on link "Sales Orders" at bounding box center [594, 54] width 152 height 23
click at [585, 66] on link "Purchase Orders" at bounding box center [624, 54] width 152 height 23
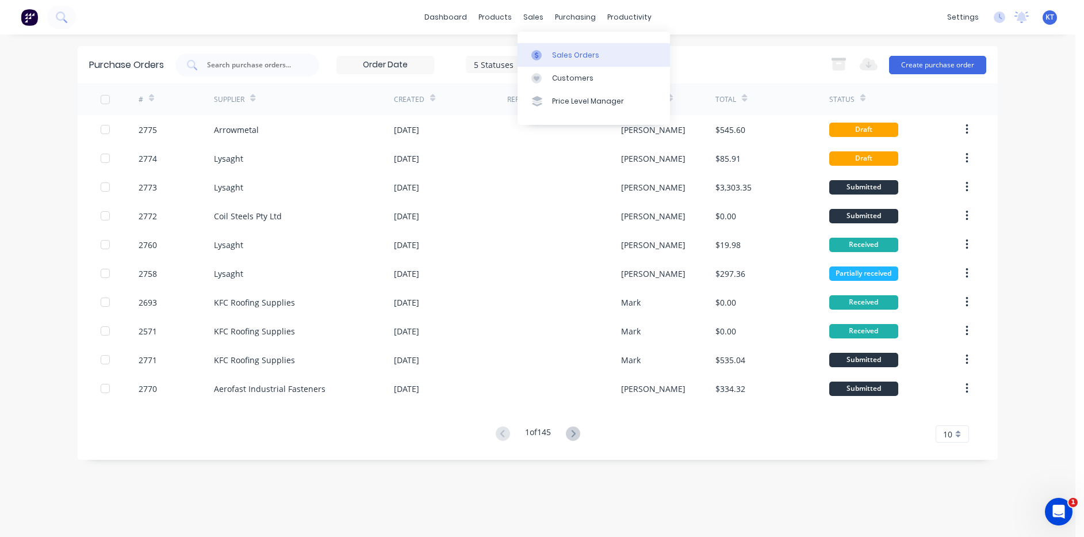
click at [564, 50] on div "Sales Orders" at bounding box center [575, 55] width 47 height 10
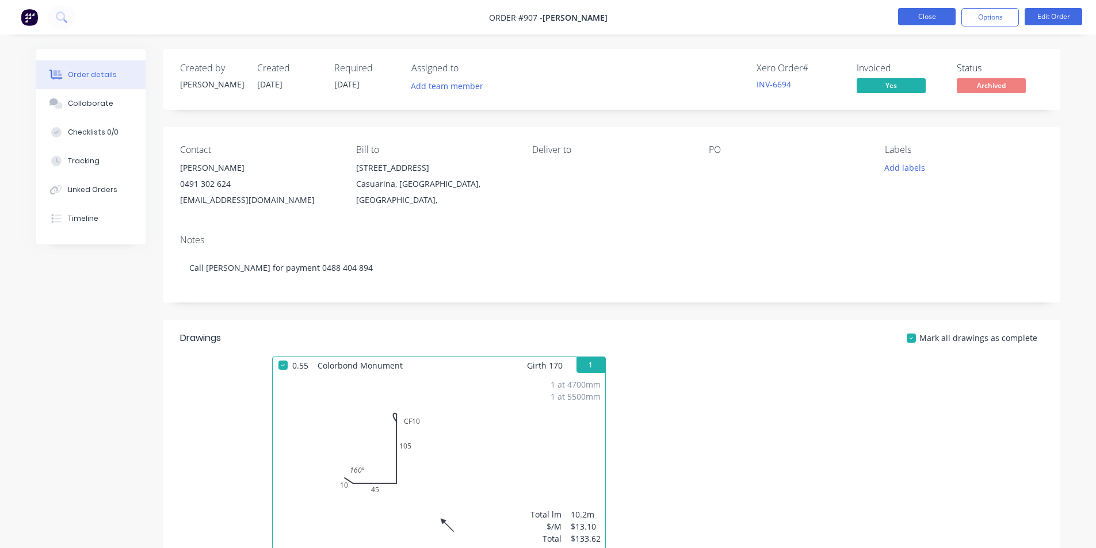
click at [948, 21] on button "Close" at bounding box center [927, 16] width 58 height 17
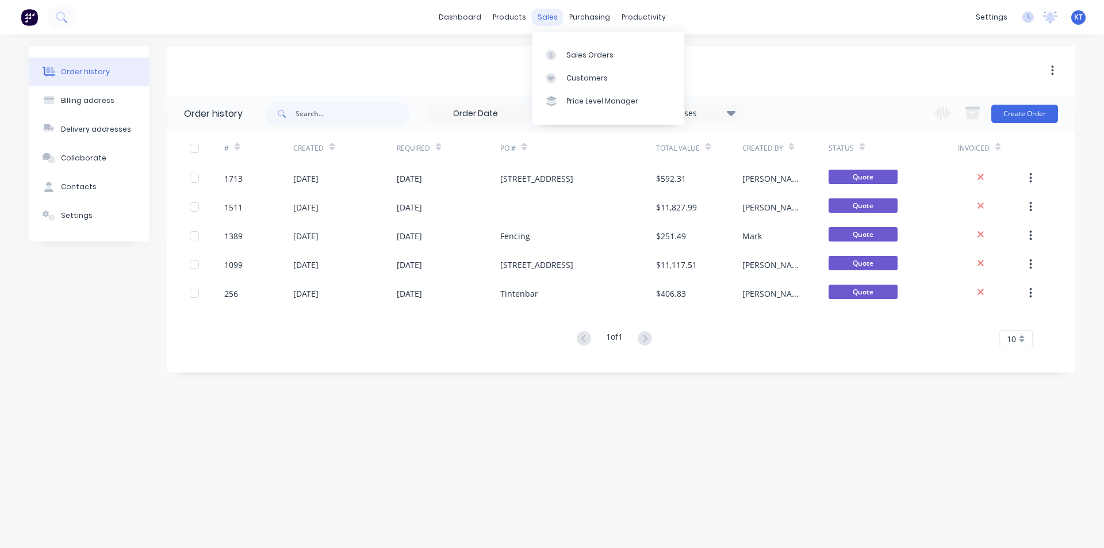
click at [549, 16] on div "sales" at bounding box center [548, 17] width 32 height 17
click at [595, 56] on div "Sales Orders" at bounding box center [589, 55] width 47 height 10
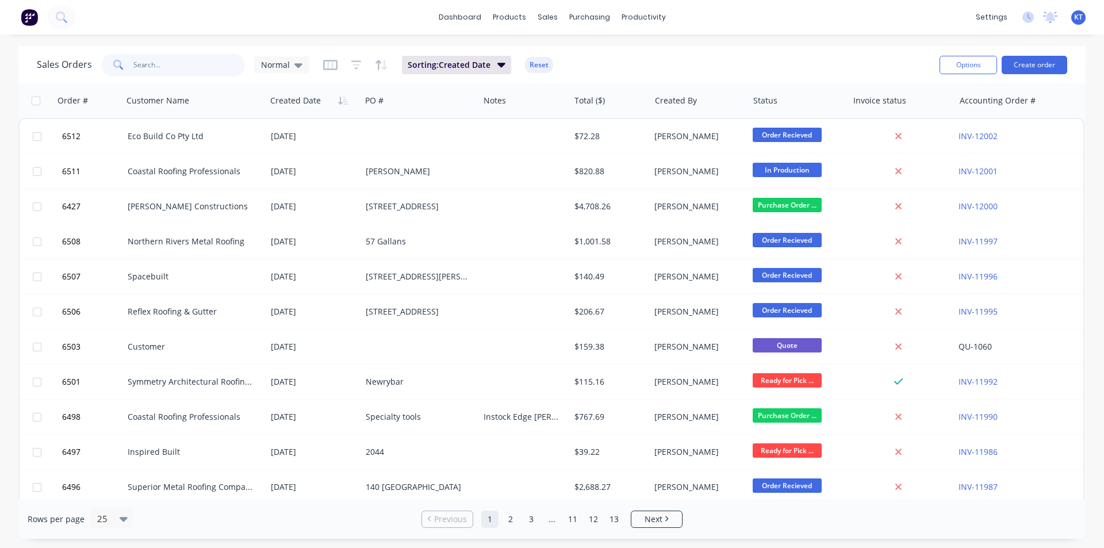
click at [160, 71] on input "text" at bounding box center [189, 64] width 112 height 23
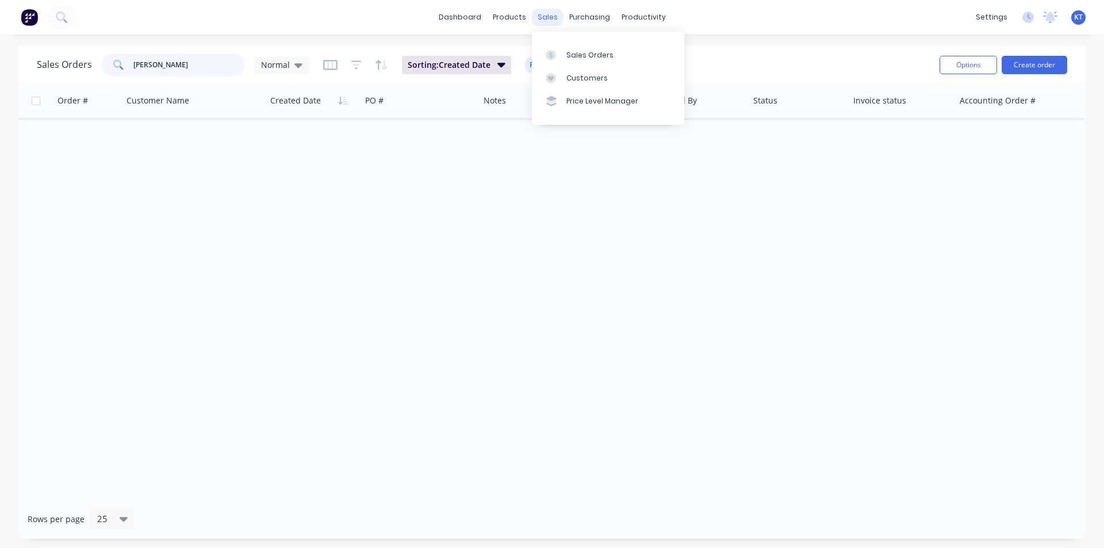
type input "[PERSON_NAME]"
click at [552, 18] on div "sales" at bounding box center [548, 17] width 32 height 17
drag, startPoint x: 586, startPoint y: 61, endPoint x: 584, endPoint y: 74, distance: 13.3
click at [587, 60] on link "Sales Orders" at bounding box center [608, 54] width 152 height 23
click at [187, 66] on input "[PERSON_NAME]" at bounding box center [189, 64] width 112 height 23
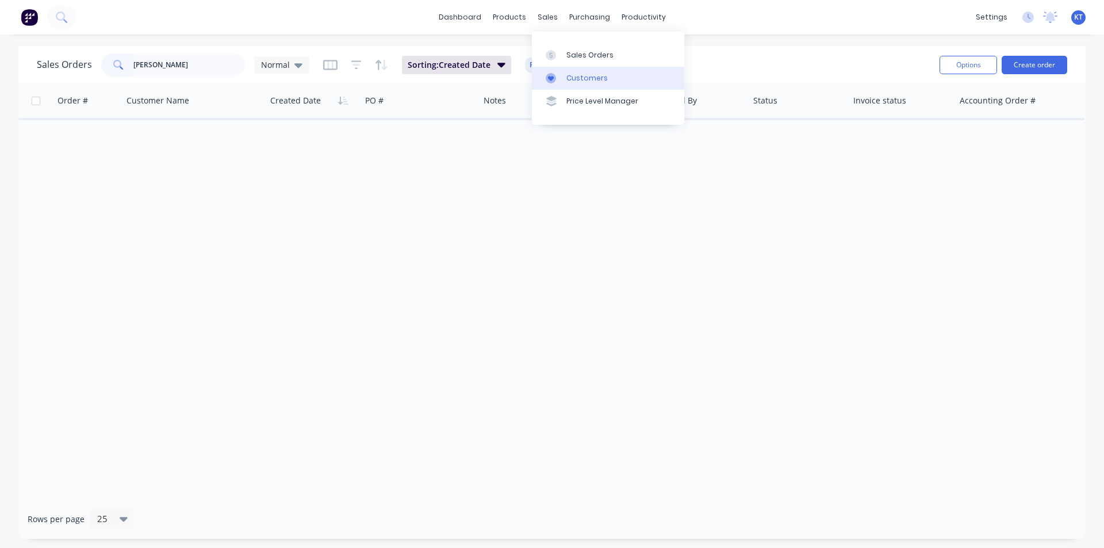
click at [583, 74] on div "Customers" at bounding box center [586, 78] width 41 height 10
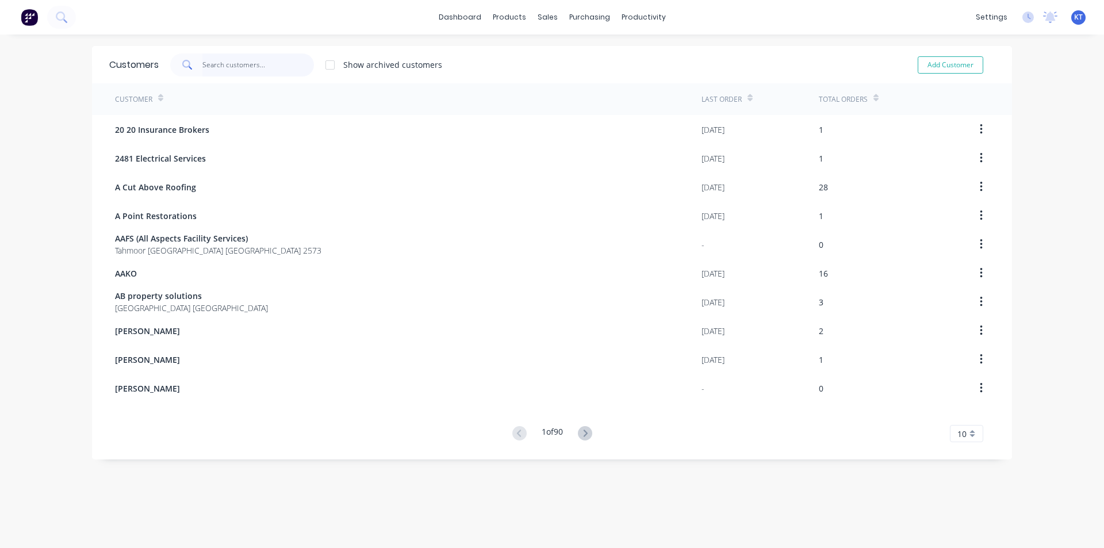
click at [265, 63] on input "text" at bounding box center [258, 64] width 112 height 23
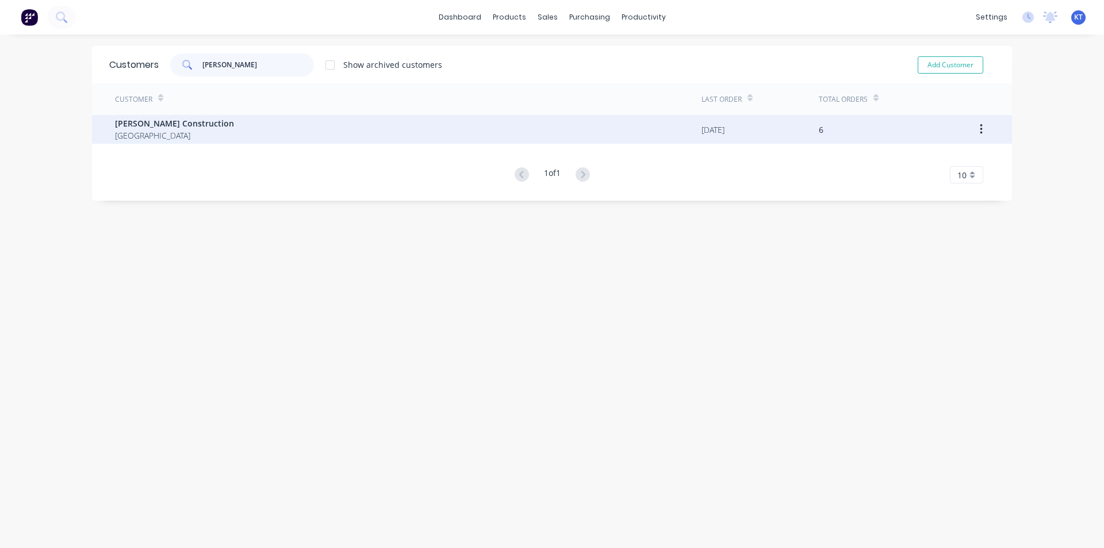
type input "[PERSON_NAME]"
click at [202, 121] on div "[PERSON_NAME] Construction [GEOGRAPHIC_DATA]" at bounding box center [408, 129] width 587 height 29
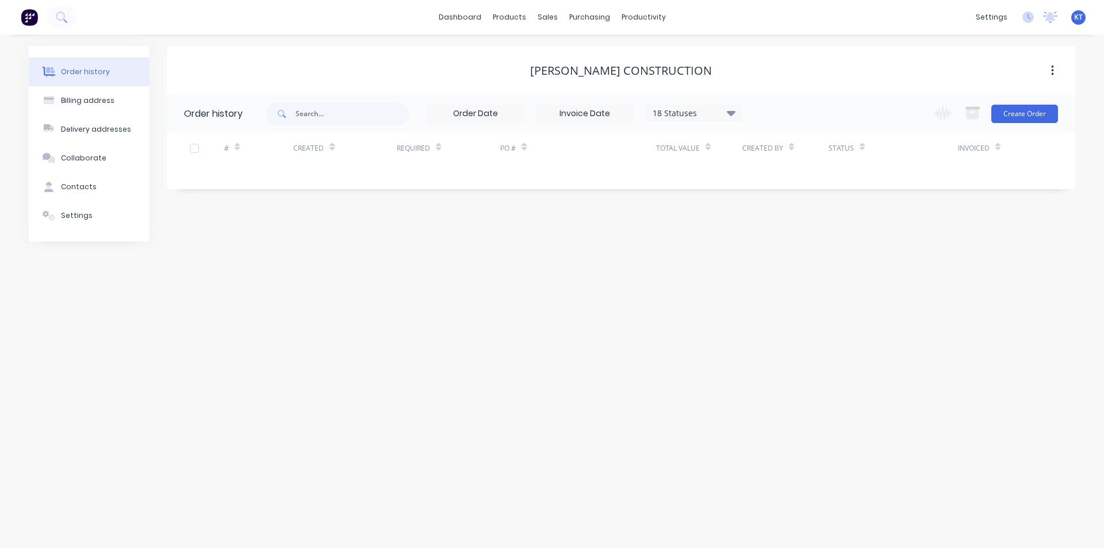
click at [732, 114] on icon at bounding box center [731, 112] width 9 height 5
click at [356, 160] on div "Created" at bounding box center [345, 148] width 104 height 32
click at [733, 113] on icon at bounding box center [731, 112] width 9 height 5
click at [774, 270] on div "Archived" at bounding box center [718, 274] width 144 height 23
drag, startPoint x: 761, startPoint y: 273, endPoint x: 778, endPoint y: 276, distance: 17.0
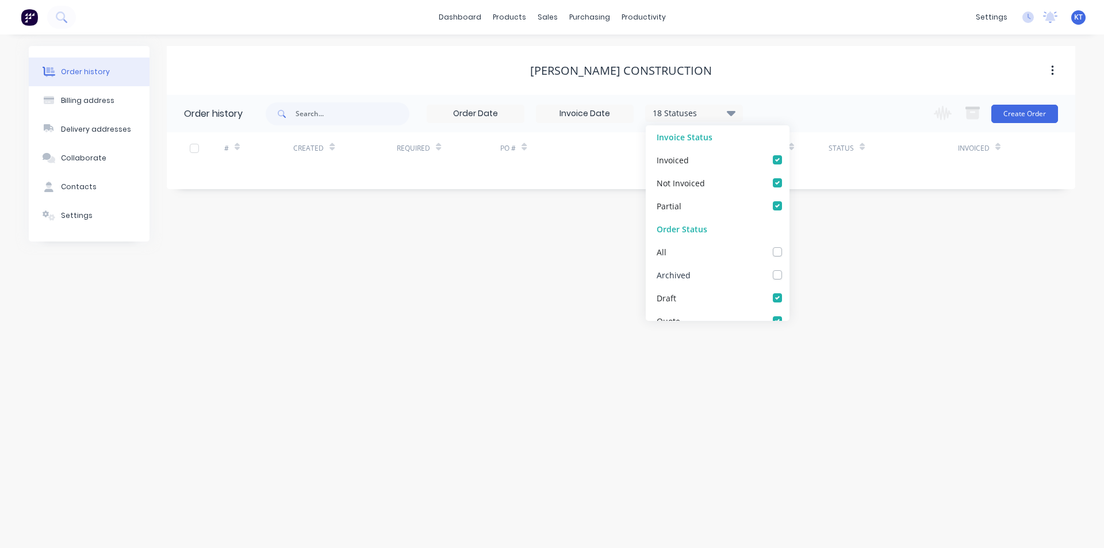
click at [767, 274] on div "Archived" at bounding box center [718, 274] width 144 height 23
drag, startPoint x: 755, startPoint y: 272, endPoint x: 764, endPoint y: 272, distance: 9.2
click at [756, 272] on div "Archived" at bounding box center [718, 274] width 144 height 23
click at [764, 272] on div "Archived" at bounding box center [718, 274] width 144 height 23
click at [789, 269] on label at bounding box center [789, 269] width 0 height 0
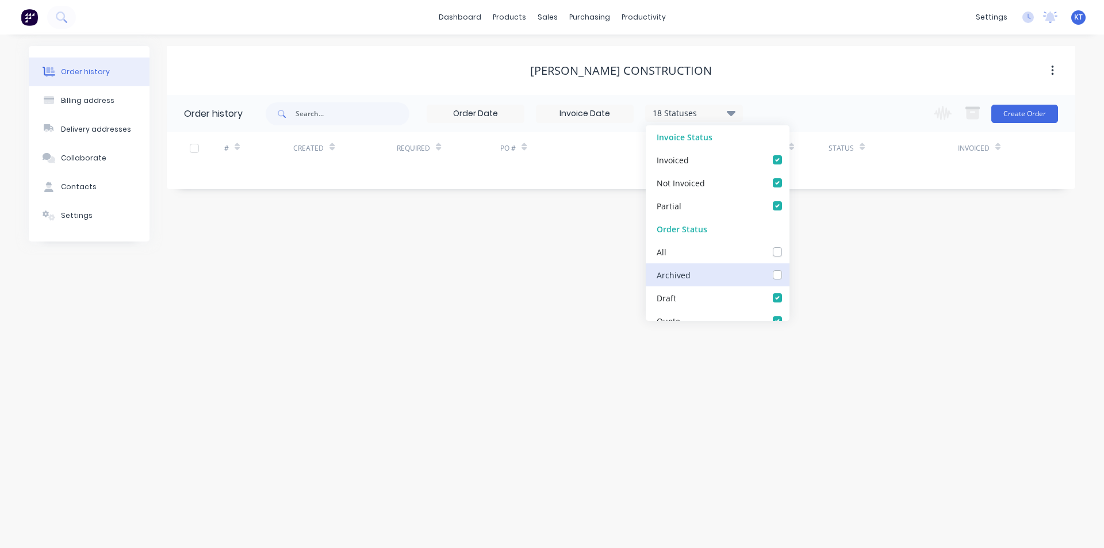
click at [789, 275] on input "checkbox" at bounding box center [793, 274] width 9 height 11
checkbox input "true"
click at [908, 281] on div "Order history Billing address Delivery addresses Collaborate Contacts Settings …" at bounding box center [552, 292] width 1104 height 514
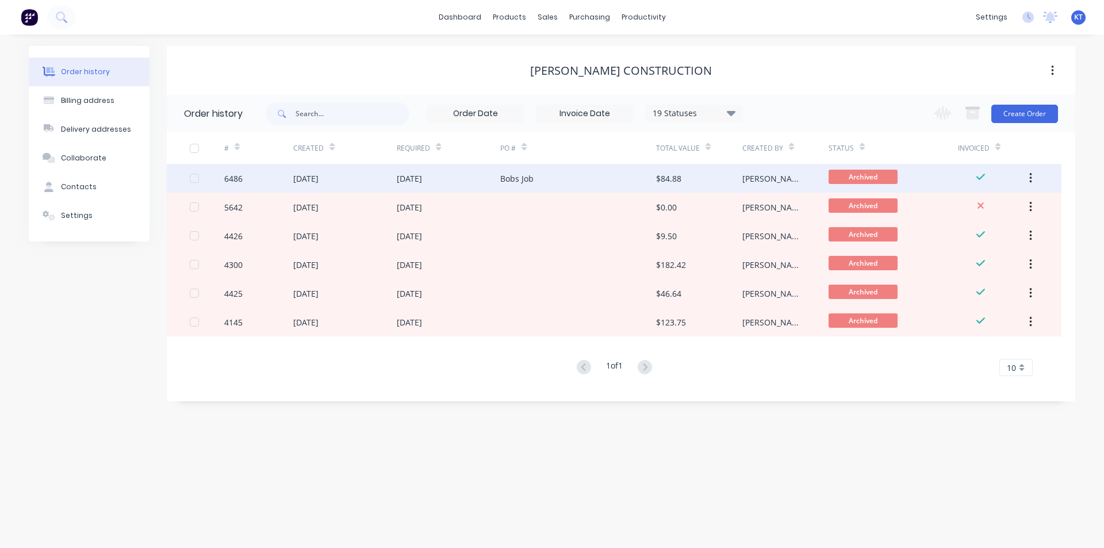
click at [498, 176] on div "[DATE]" at bounding box center [449, 178] width 104 height 29
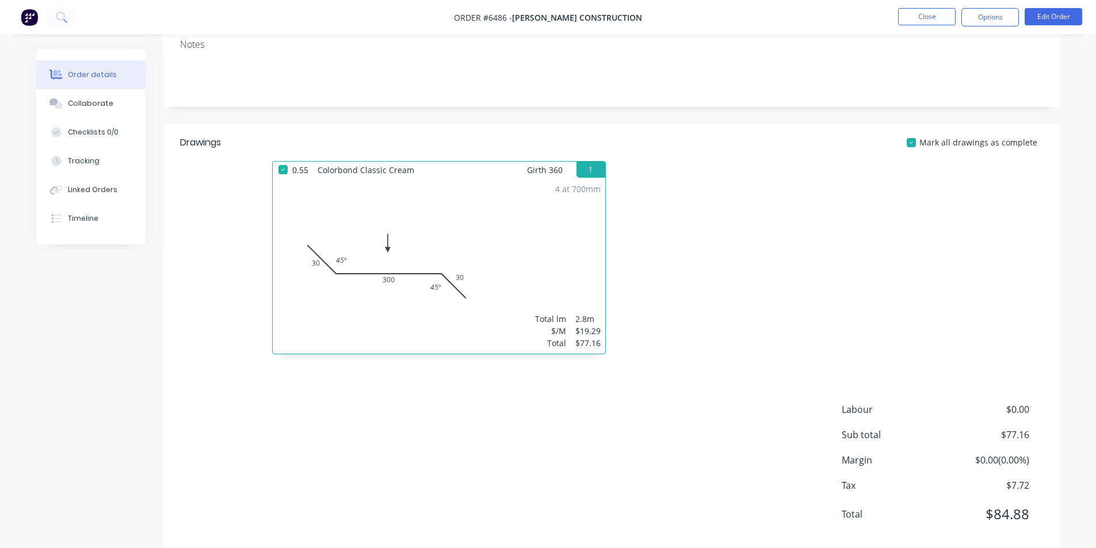
scroll to position [218, 0]
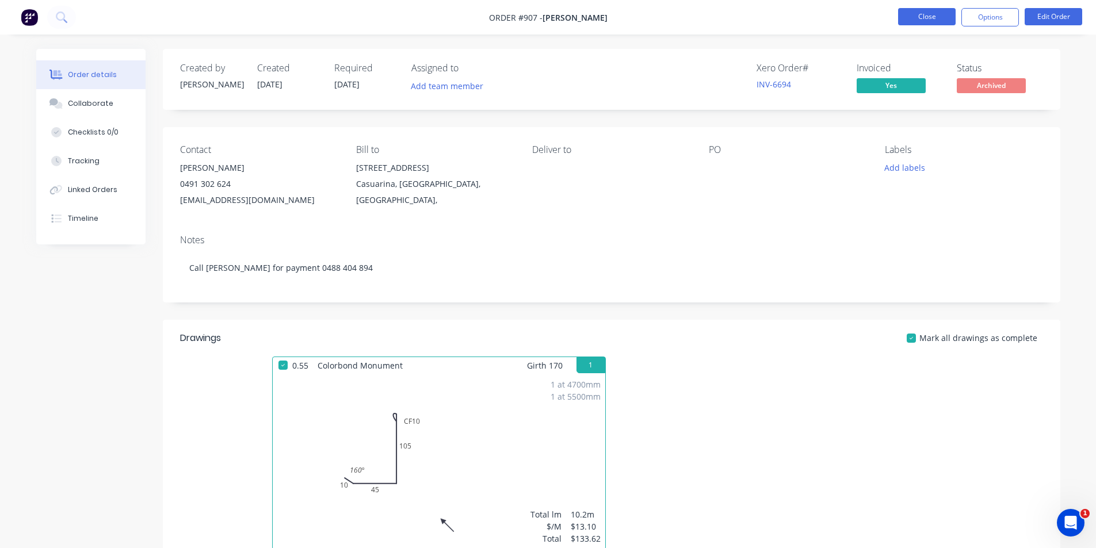
click at [924, 20] on button "Close" at bounding box center [927, 16] width 58 height 17
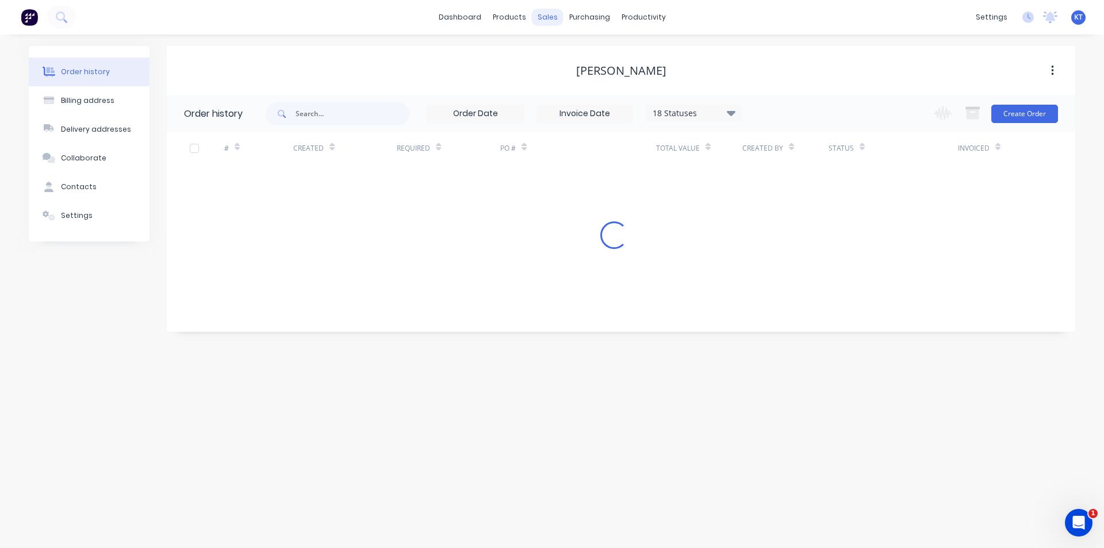
click at [553, 13] on div "dashboard products sales purchasing productivity dashboard products Product Cat…" at bounding box center [552, 17] width 1104 height 35
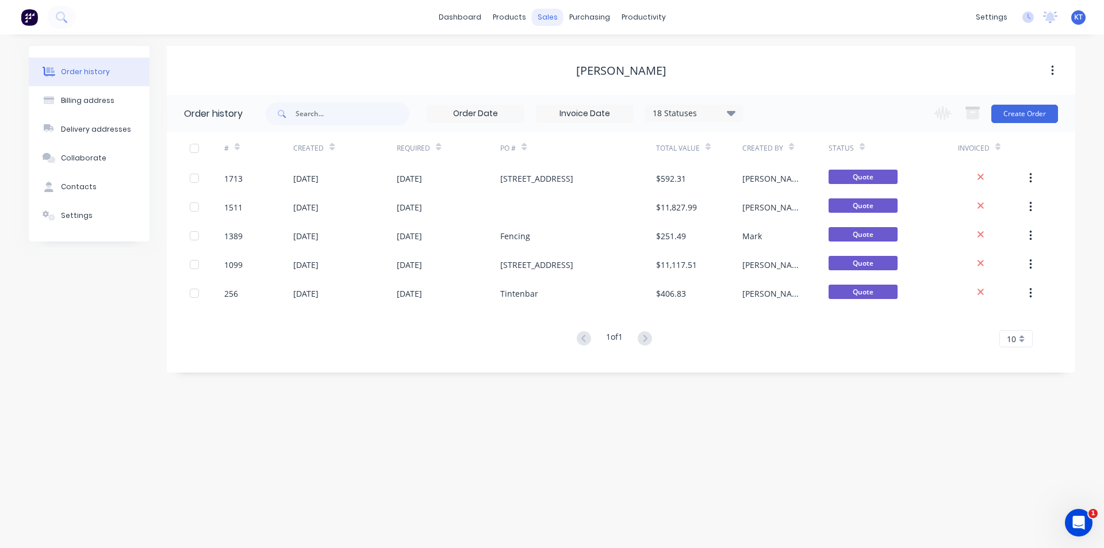
click at [552, 17] on div "sales" at bounding box center [548, 17] width 32 height 17
click at [545, 19] on div "sales" at bounding box center [548, 17] width 32 height 17
click at [570, 59] on div "Sales Orders" at bounding box center [589, 55] width 47 height 10
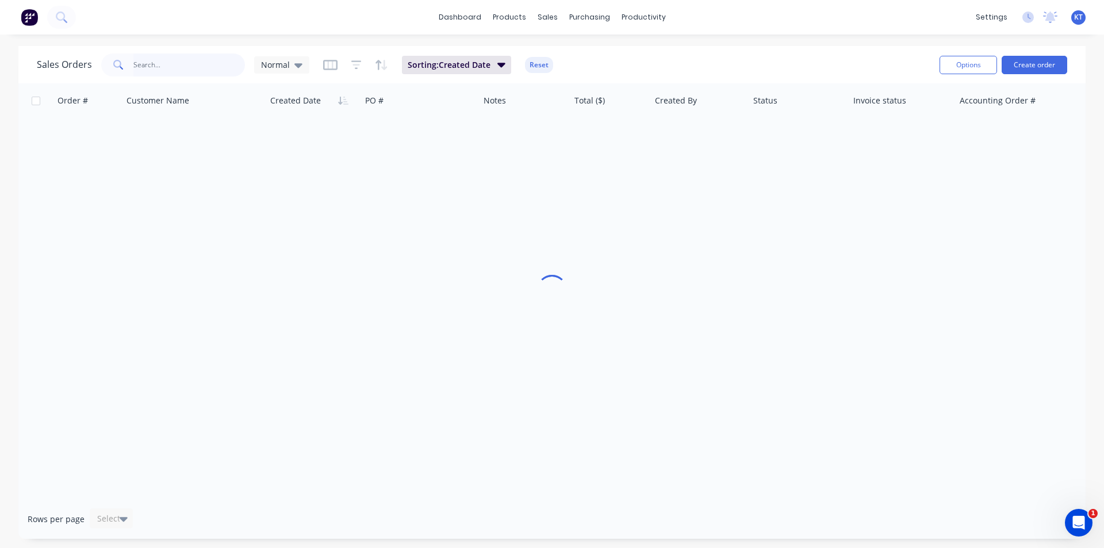
click at [192, 62] on input "text" at bounding box center [189, 64] width 112 height 23
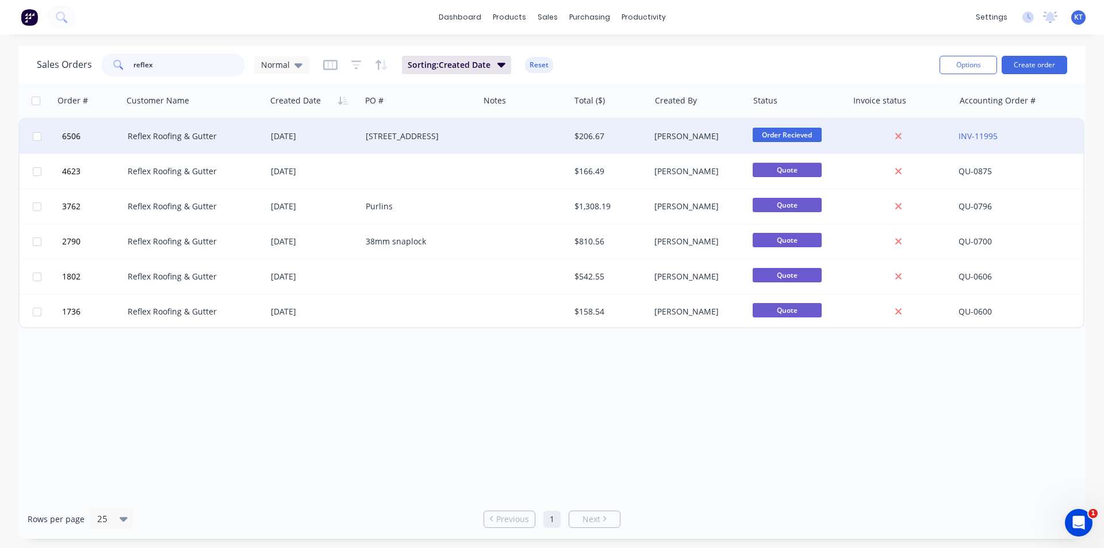
type input "reflex"
click at [446, 137] on div "[STREET_ADDRESS]" at bounding box center [418, 137] width 104 height 12
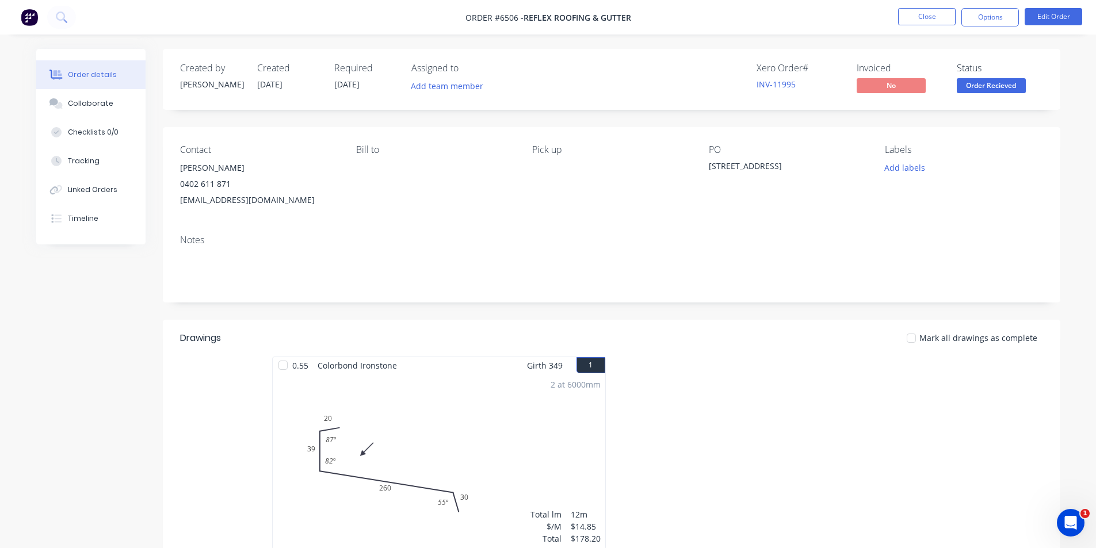
click at [1017, 85] on span "Order Recieved" at bounding box center [990, 85] width 69 height 14
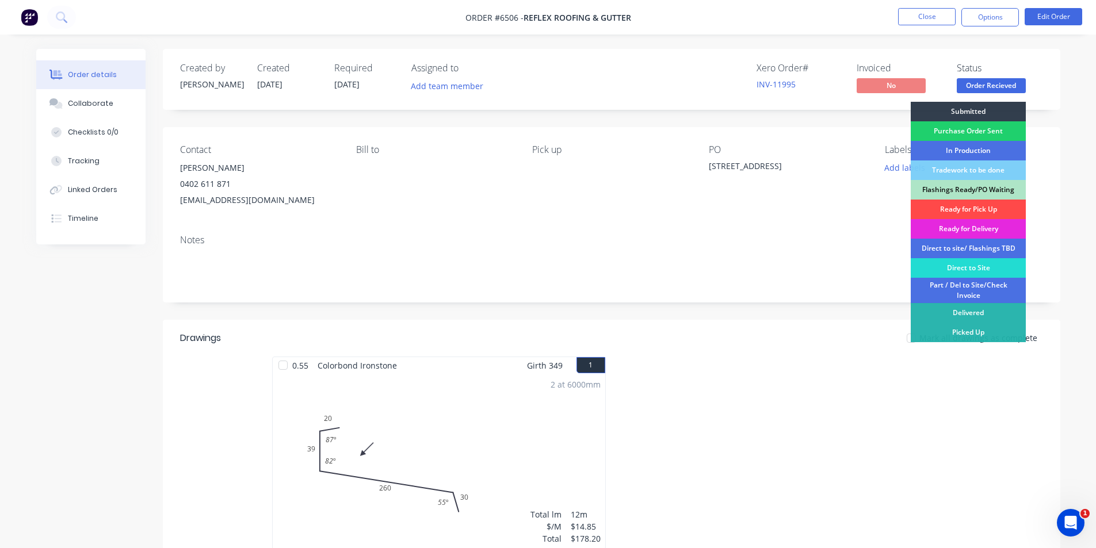
click at [994, 210] on div "Ready for Pick Up" at bounding box center [967, 210] width 115 height 20
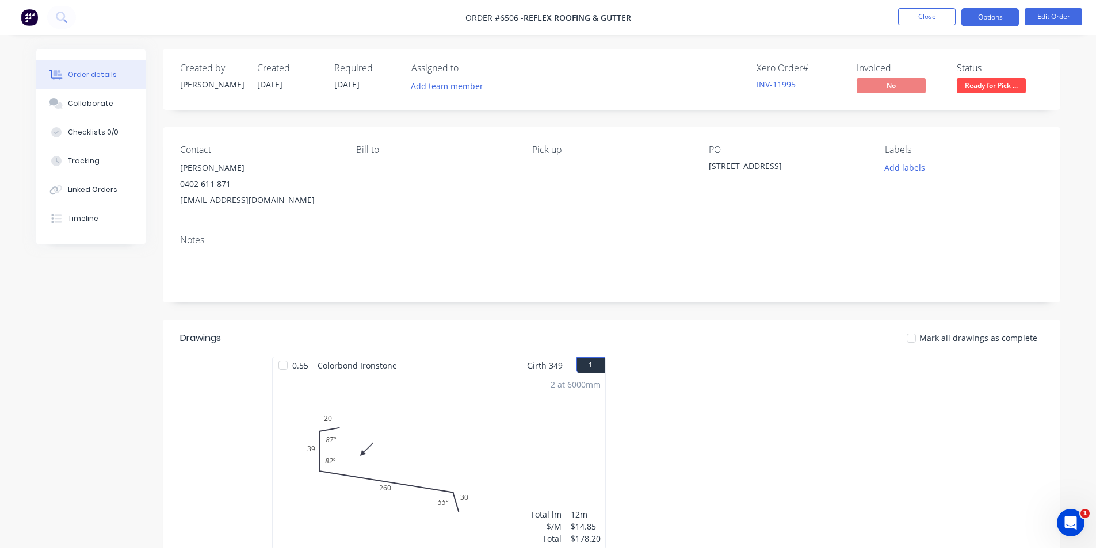
click at [993, 20] on button "Options" at bounding box center [990, 17] width 58 height 18
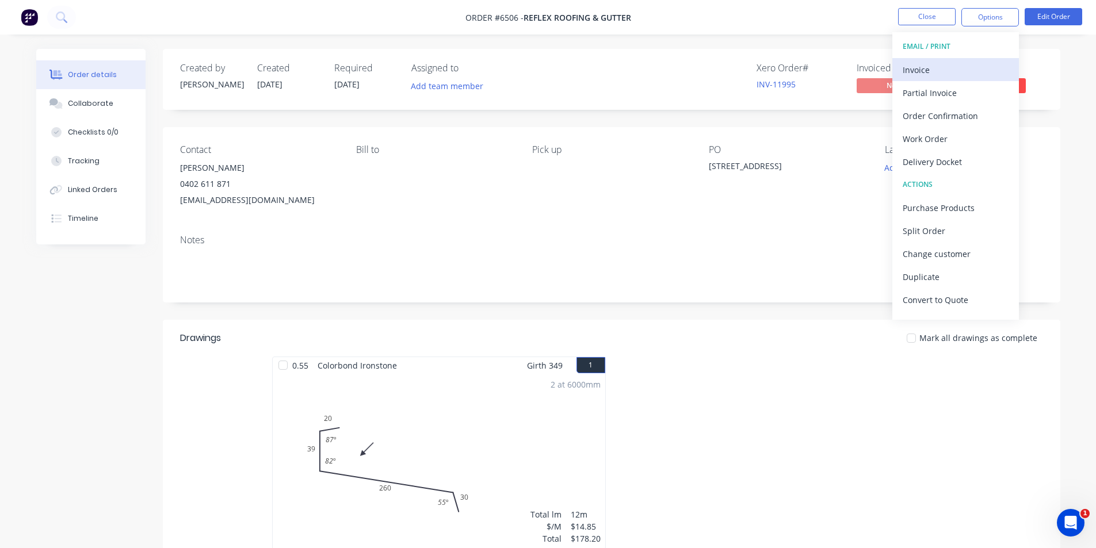
click at [972, 58] on button "Invoice" at bounding box center [955, 69] width 127 height 23
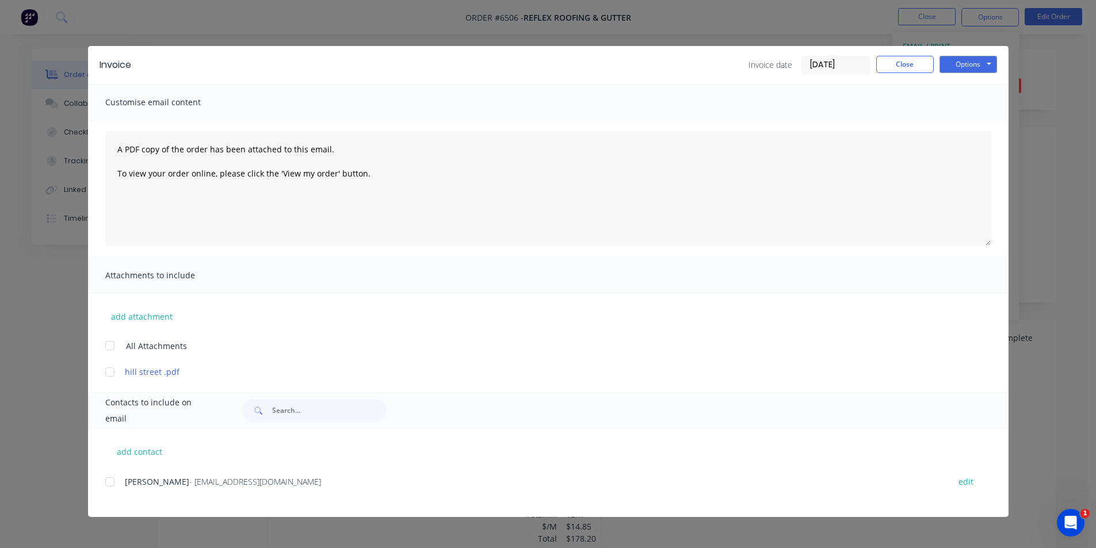
click at [111, 483] on div at bounding box center [109, 481] width 23 height 23
click at [928, 61] on button "Close" at bounding box center [905, 64] width 58 height 17
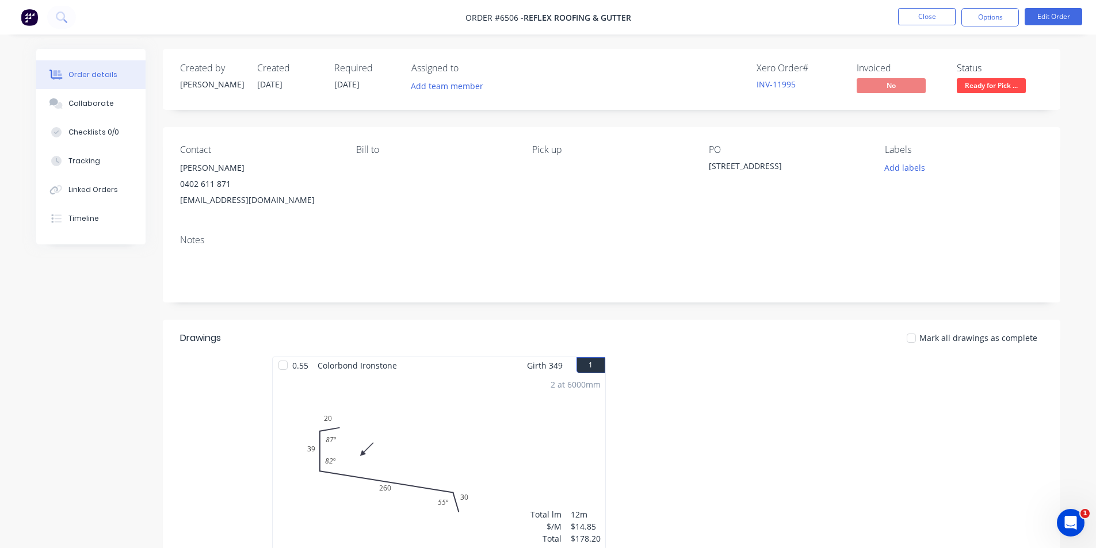
click at [958, 65] on div "Status" at bounding box center [999, 68] width 86 height 11
click at [985, 6] on nav "Order #6506 - Reflex Roofing & Gutter Close Options Edit Order" at bounding box center [548, 17] width 1096 height 35
click at [978, 14] on button "Options" at bounding box center [990, 17] width 58 height 18
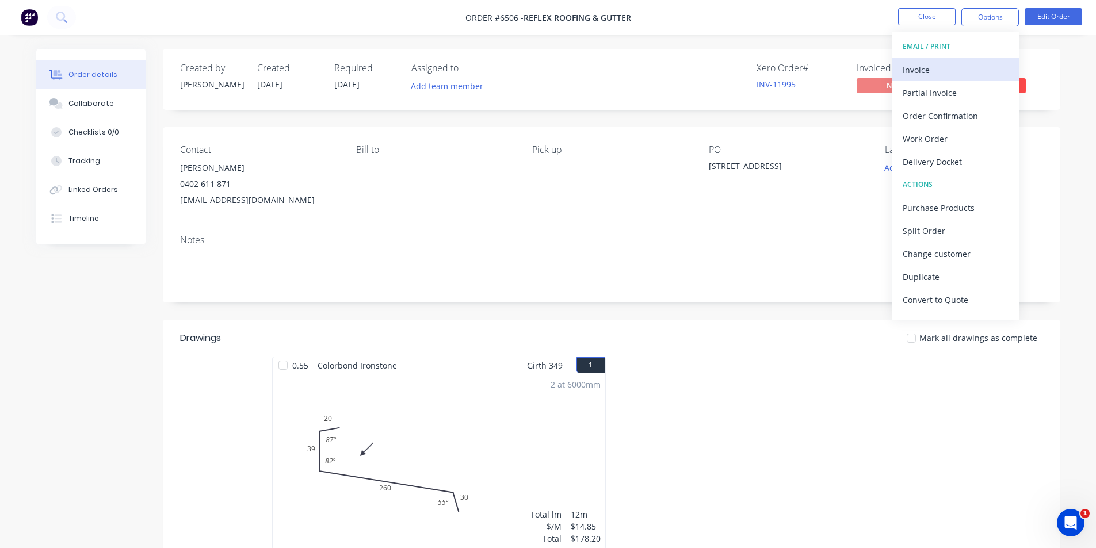
click at [958, 65] on div "Invoice" at bounding box center [955, 70] width 106 height 17
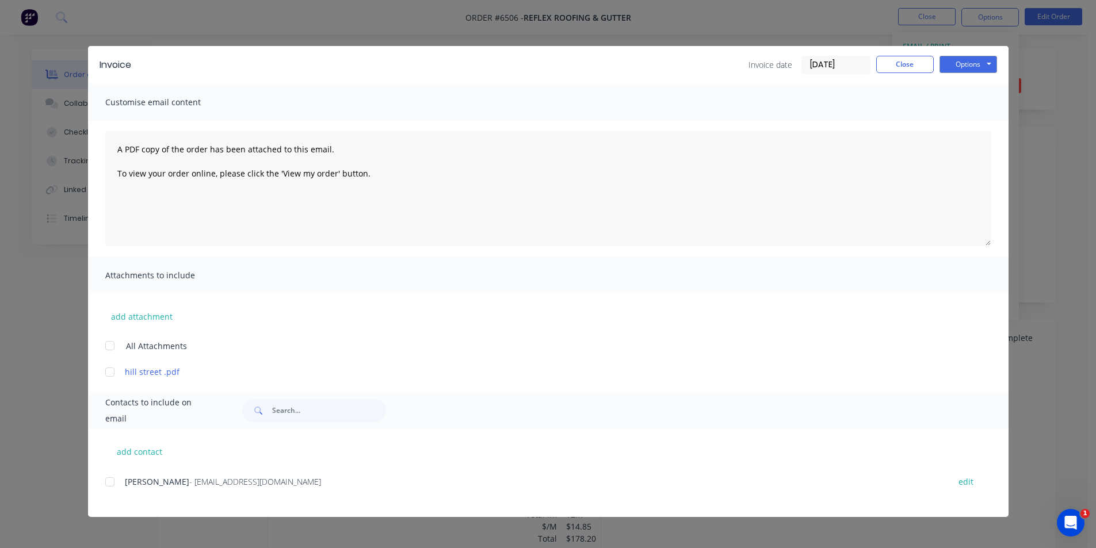
click at [114, 481] on div at bounding box center [109, 481] width 23 height 23
click at [943, 62] on button "Options" at bounding box center [968, 64] width 58 height 17
click at [971, 123] on button "Email" at bounding box center [976, 122] width 74 height 19
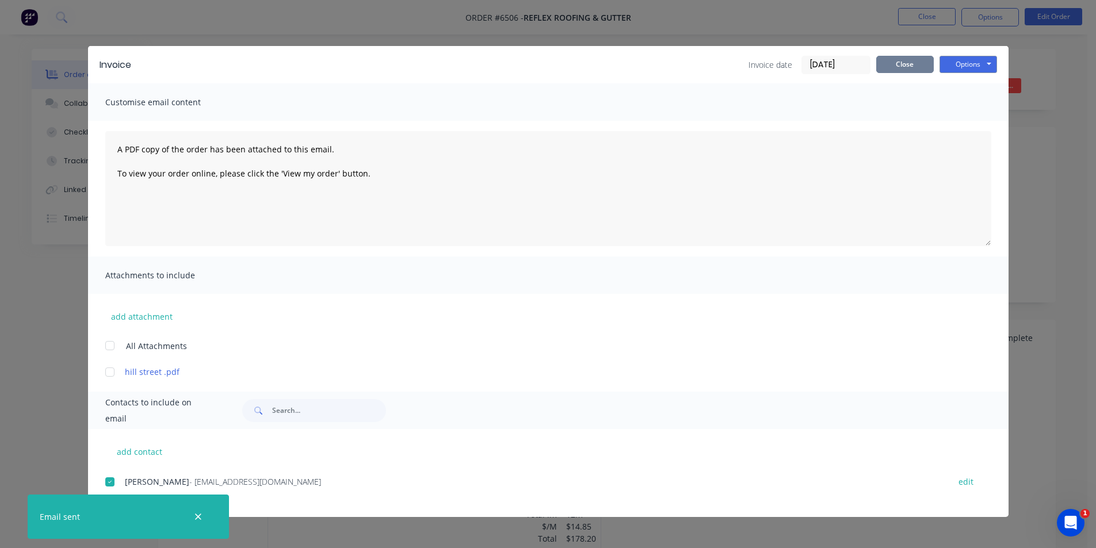
click at [927, 71] on button "Close" at bounding box center [905, 64] width 58 height 17
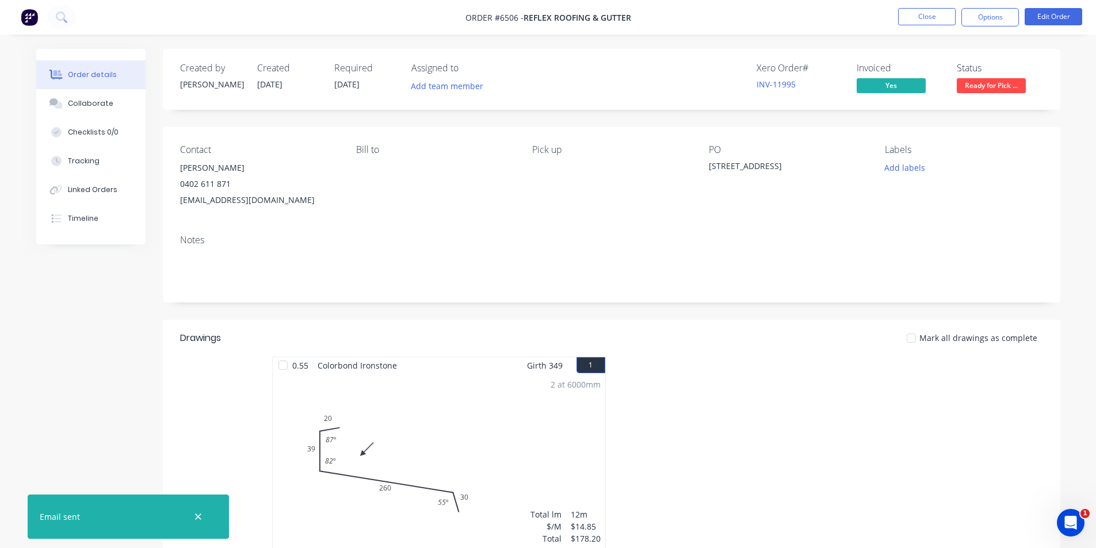
click at [924, 6] on nav "Order #6506 - Reflex Roofing & Gutter Close Options Edit Order" at bounding box center [548, 17] width 1096 height 35
click at [923, 10] on button "Close" at bounding box center [927, 16] width 58 height 17
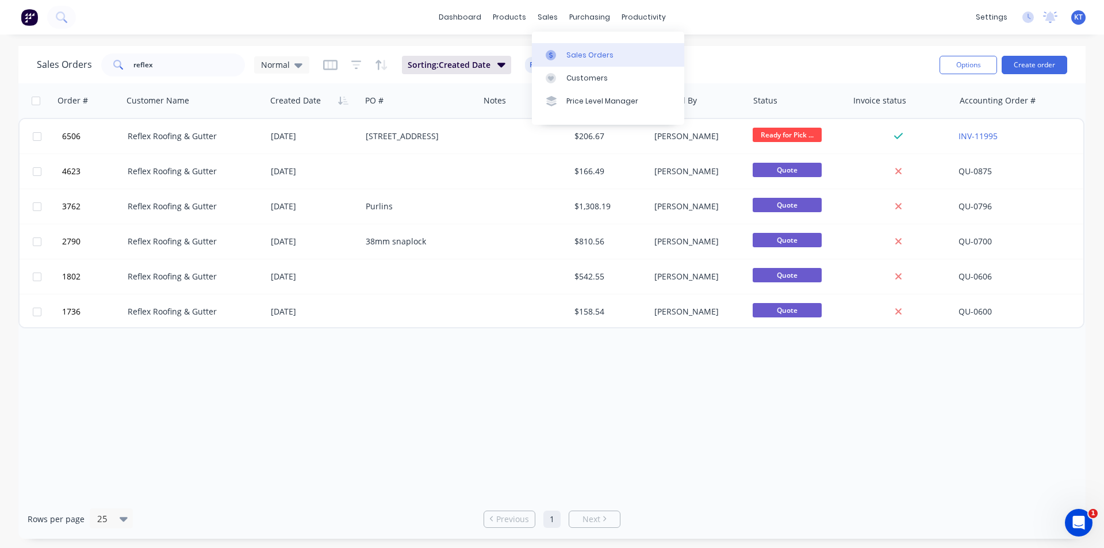
click at [551, 50] on icon at bounding box center [551, 55] width 10 height 10
click at [458, 7] on div "dashboard products sales purchasing productivity dashboard products Product Cat…" at bounding box center [552, 17] width 1104 height 35
click at [458, 16] on link "dashboard" at bounding box center [460, 17] width 54 height 17
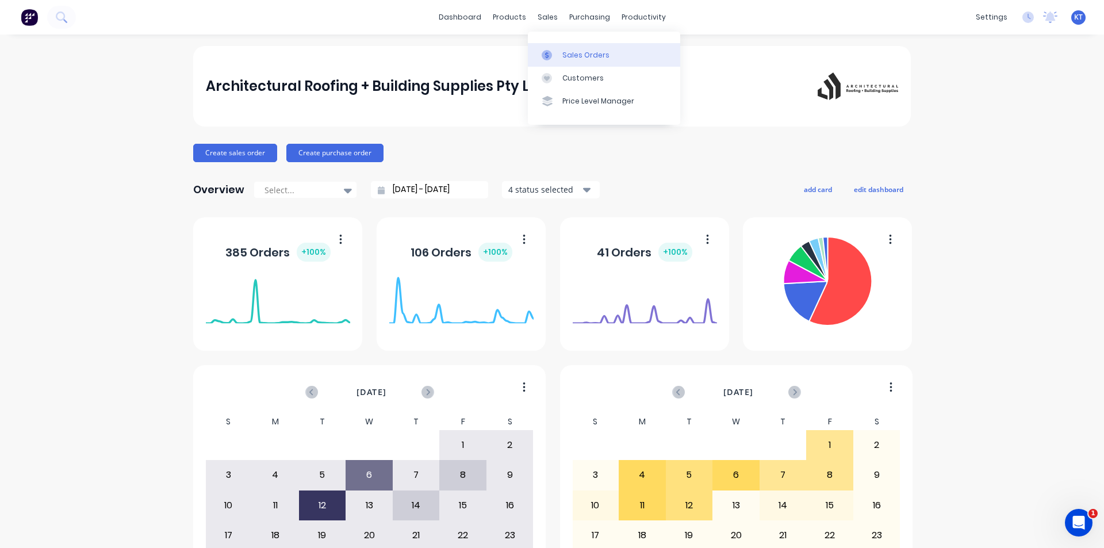
click at [566, 53] on div "Sales Orders" at bounding box center [585, 55] width 47 height 10
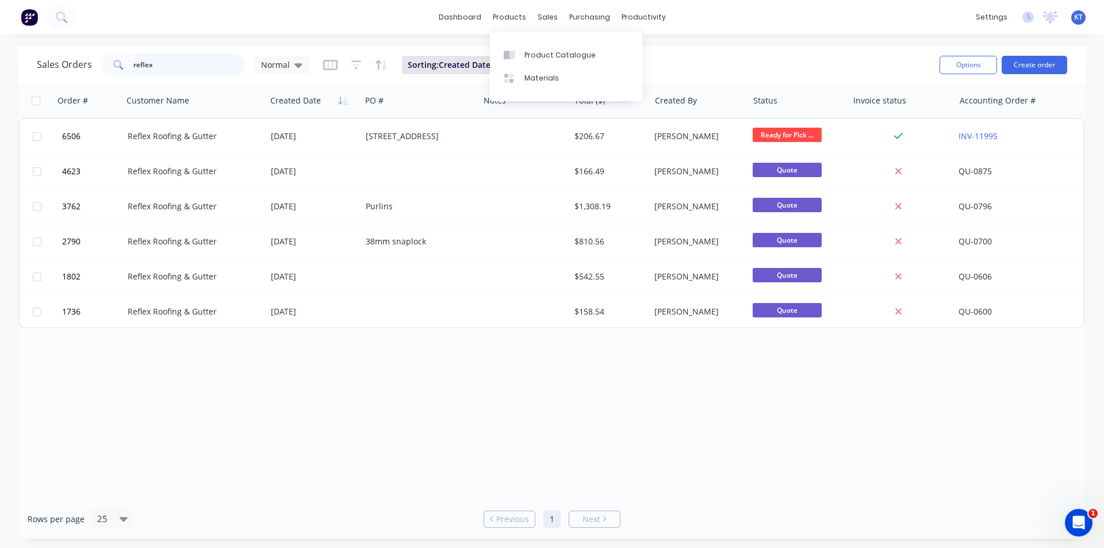
click at [189, 59] on input "reflex" at bounding box center [189, 64] width 112 height 23
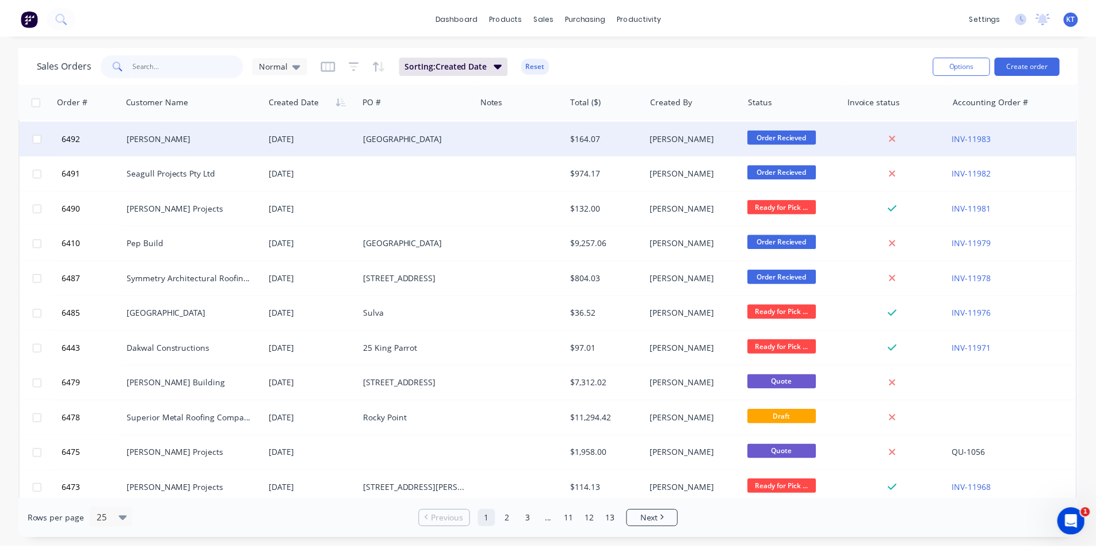
scroll to position [502, 0]
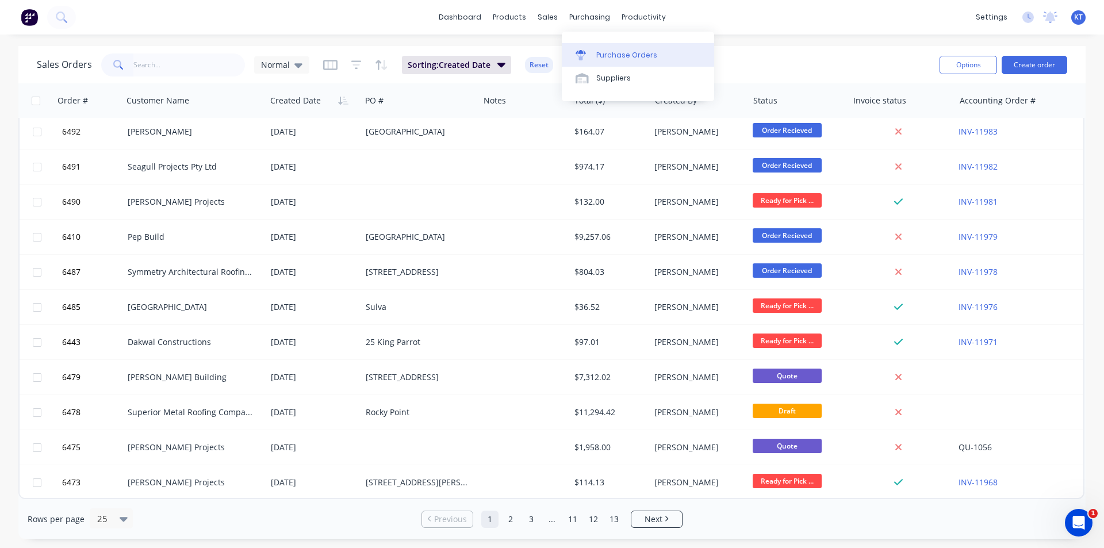
click at [621, 56] on div "Purchase Orders" at bounding box center [626, 55] width 61 height 10
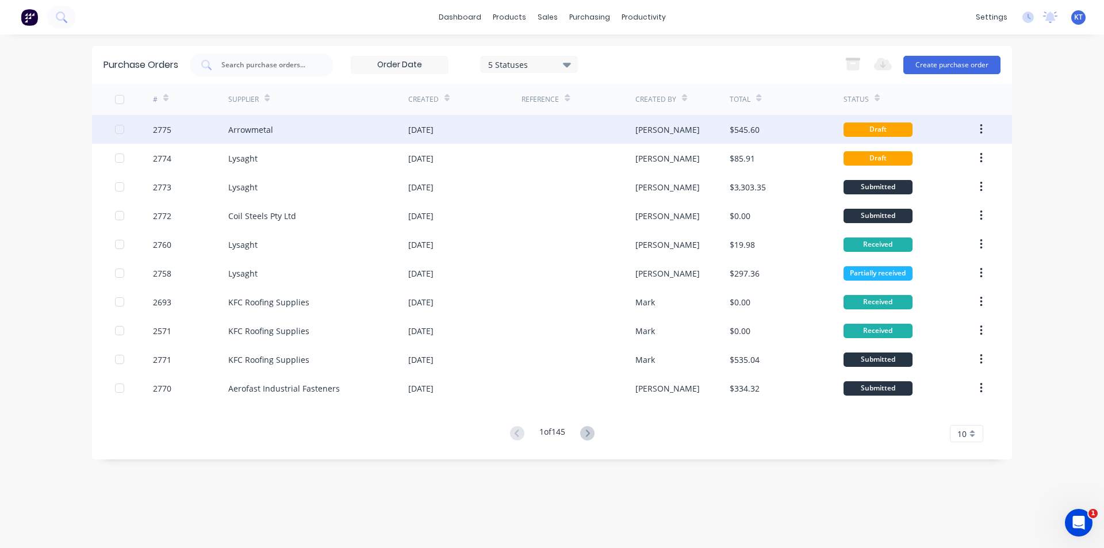
click at [541, 135] on div at bounding box center [578, 129] width 113 height 29
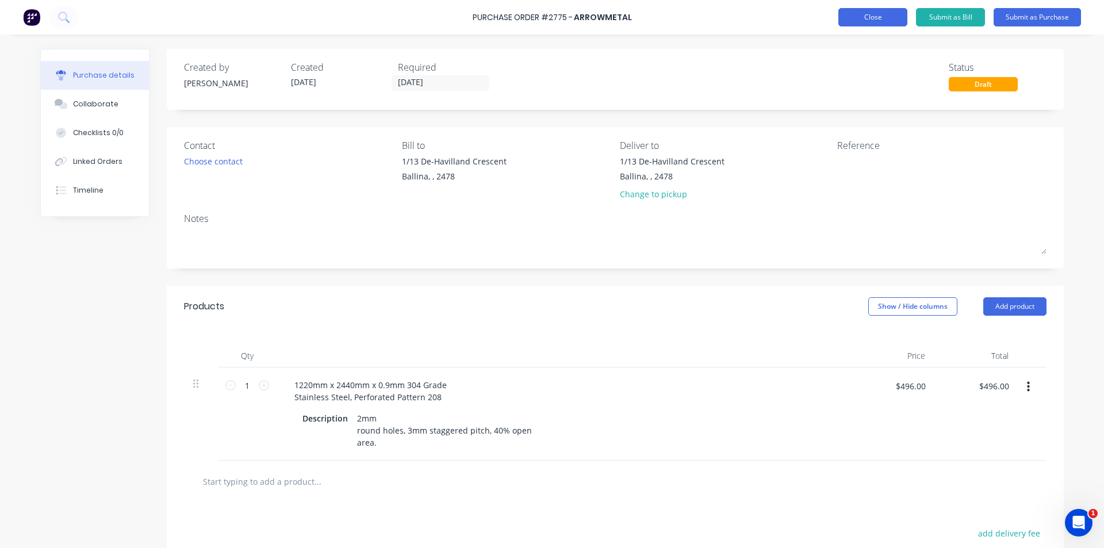
click at [886, 17] on button "Close" at bounding box center [873, 17] width 69 height 18
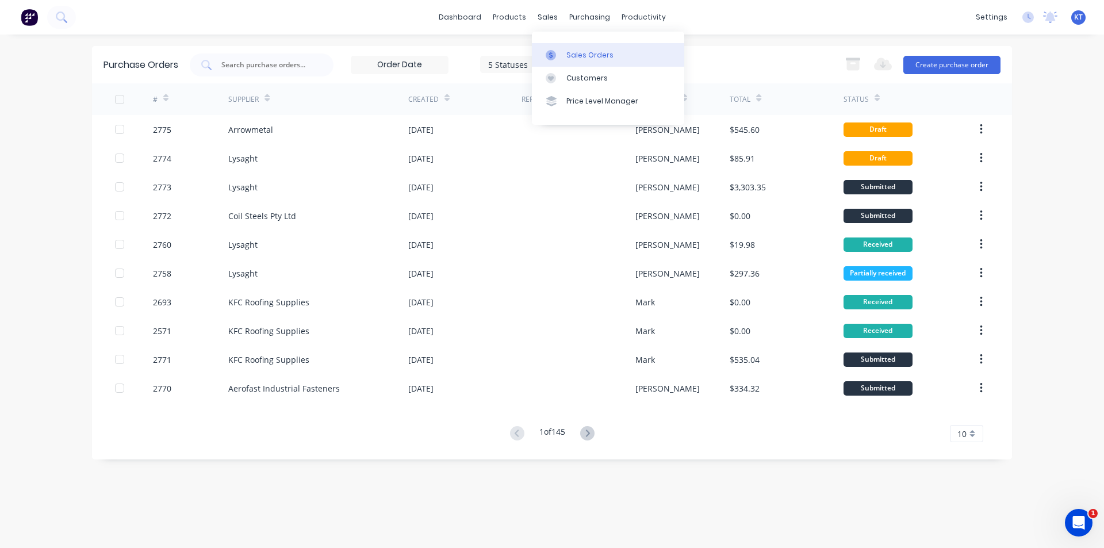
click at [582, 56] on div "Sales Orders" at bounding box center [589, 55] width 47 height 10
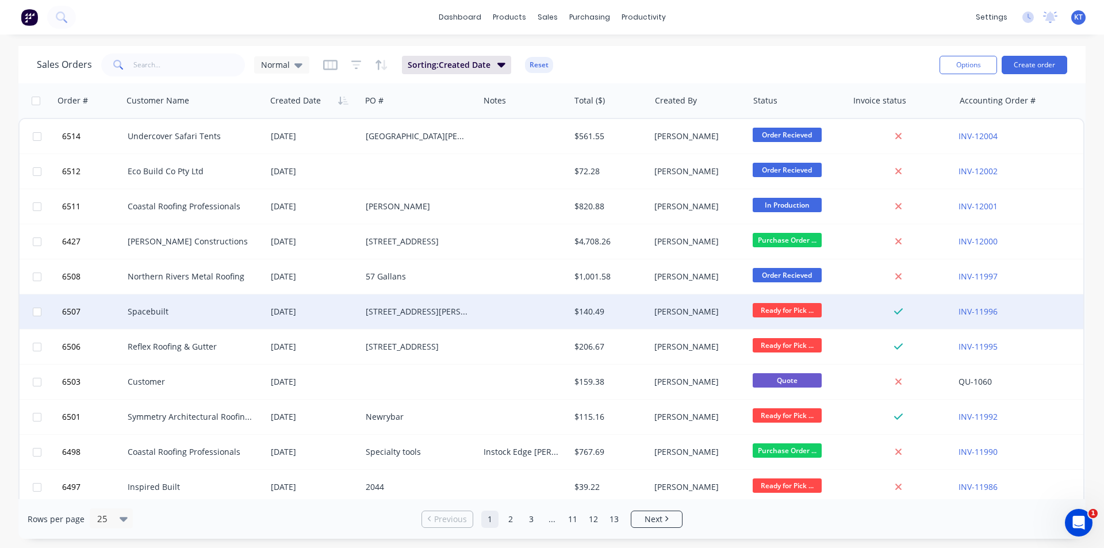
click at [526, 317] on div at bounding box center [524, 311] width 90 height 35
click at [332, 322] on div "[DATE]" at bounding box center [313, 311] width 95 height 35
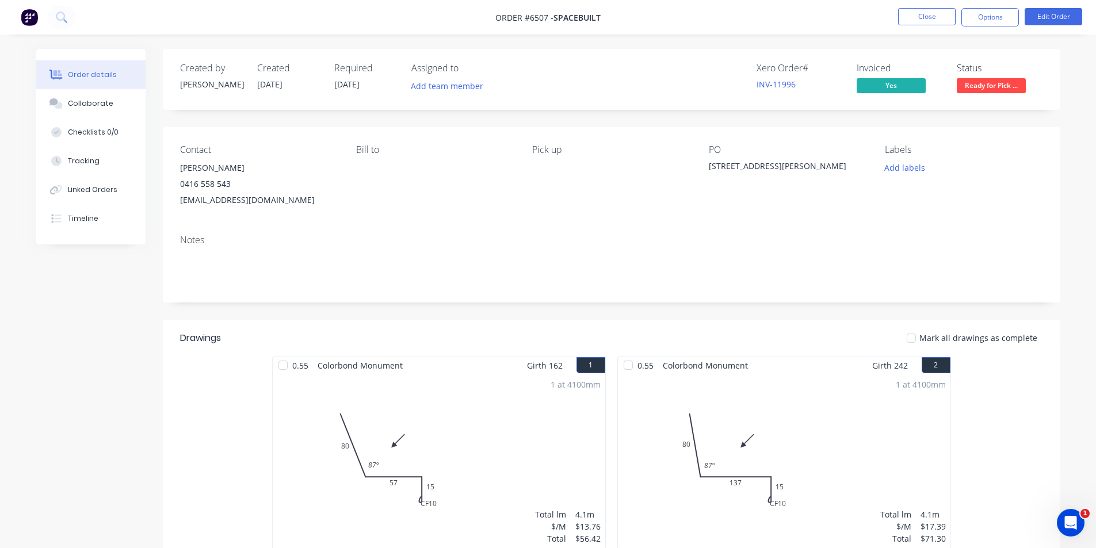
click at [921, 6] on nav "Order #6507 - Spacebuilt Close Options Edit Order" at bounding box center [548, 17] width 1096 height 35
click at [928, 21] on button "Close" at bounding box center [927, 16] width 58 height 17
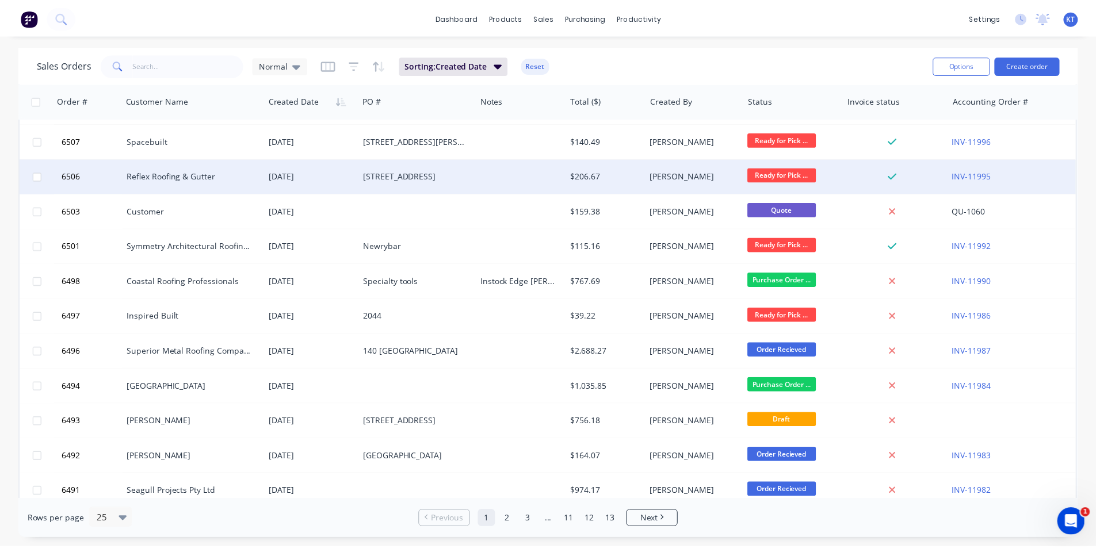
scroll to position [173, 0]
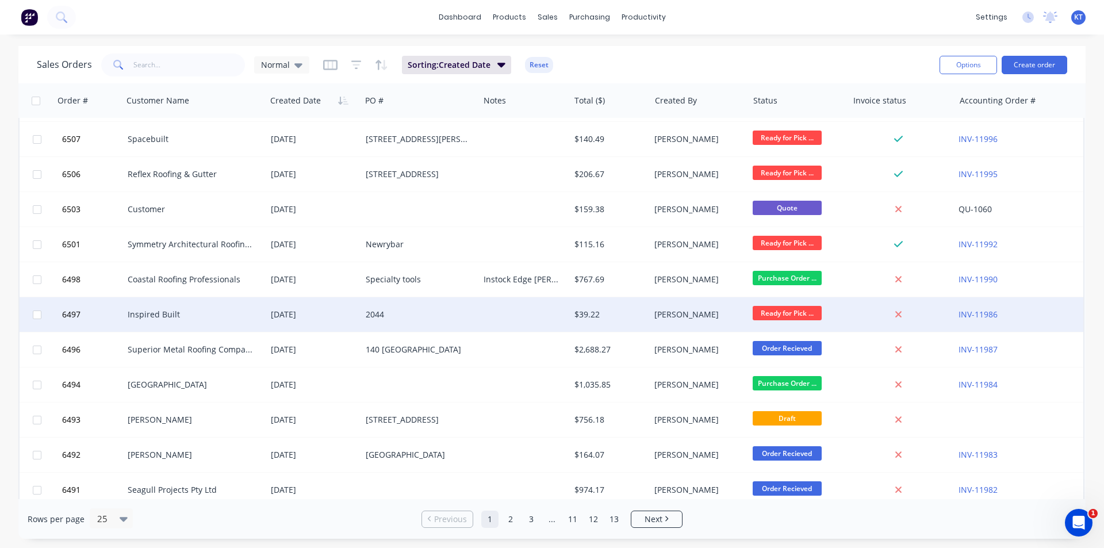
click at [271, 316] on div "[DATE]" at bounding box center [314, 315] width 86 height 12
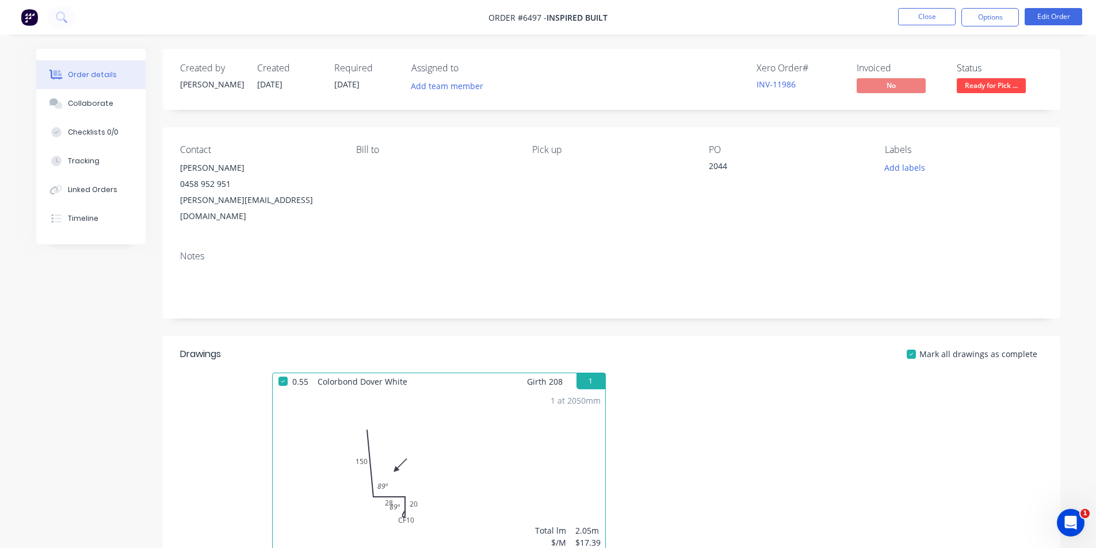
click at [992, 2] on nav "Order #6497 - Inspired Built Close Options Edit Order" at bounding box center [548, 17] width 1096 height 35
click at [981, 21] on button "Options" at bounding box center [990, 17] width 58 height 18
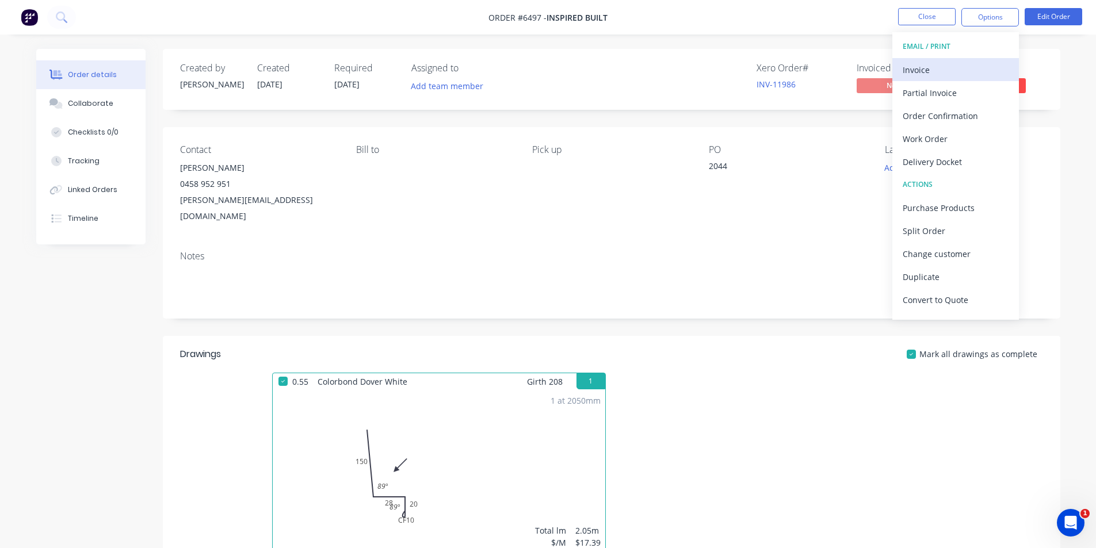
click at [935, 59] on div "EMAIL / PRINT Invoice Partial Invoice Order Confirmation Work Order Delivery Do…" at bounding box center [955, 176] width 127 height 288
click at [931, 63] on div "Invoice" at bounding box center [955, 70] width 106 height 17
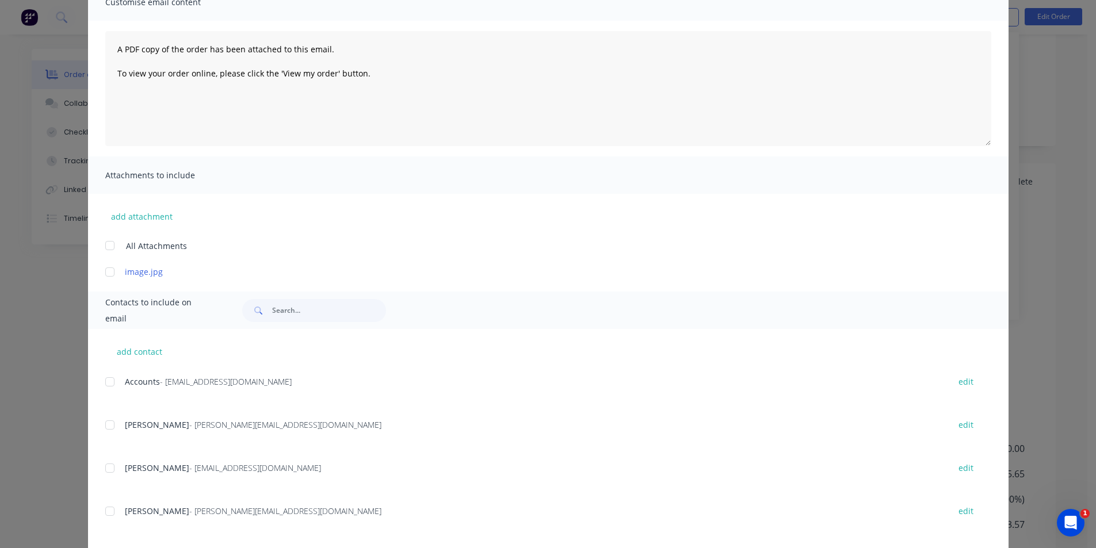
scroll to position [230, 0]
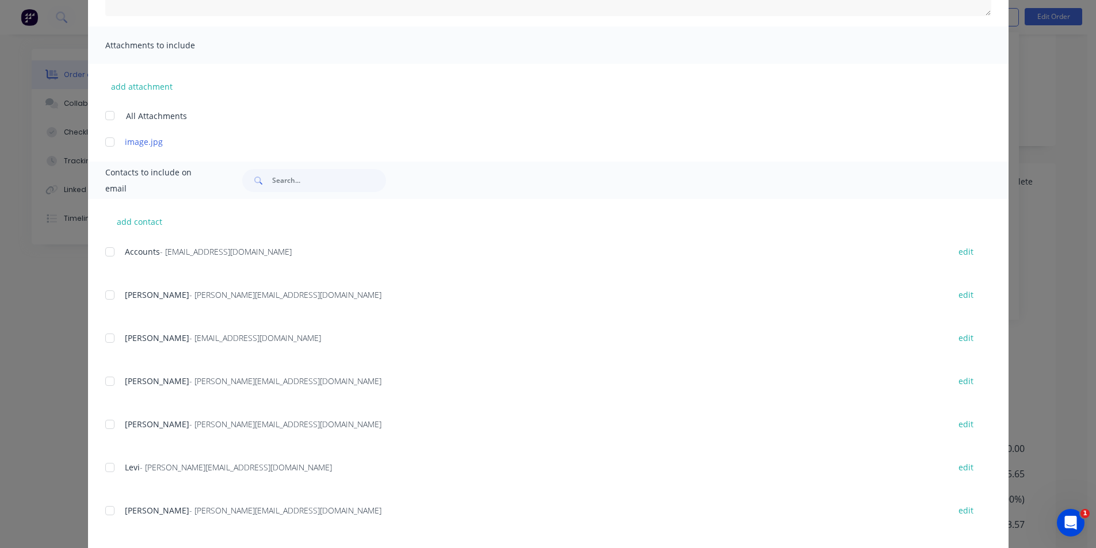
click at [106, 257] on div at bounding box center [109, 251] width 23 height 23
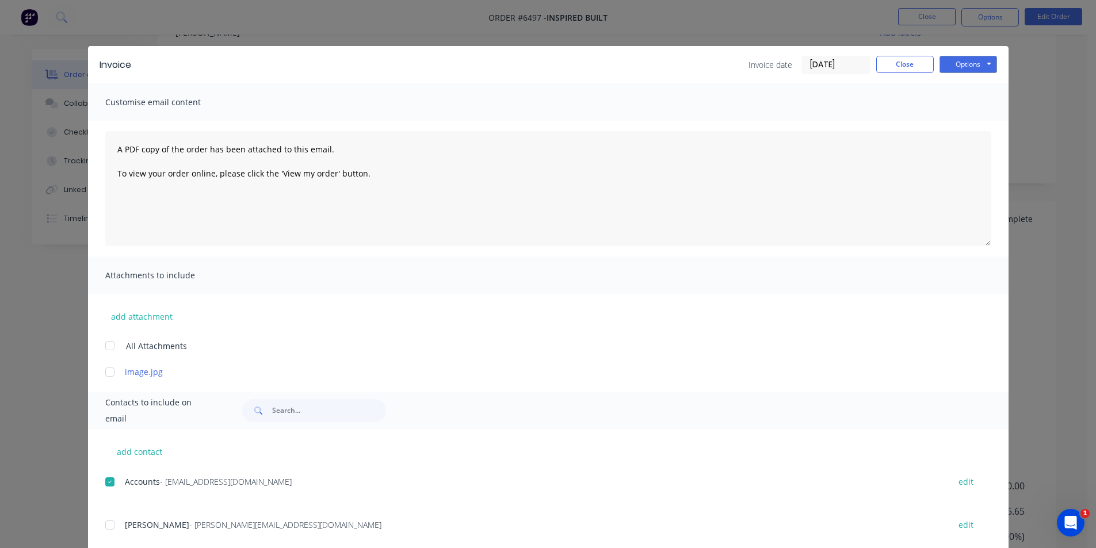
scroll to position [115, 0]
click at [997, 62] on div "Invoice Invoice date 12/08/25 Close Options Preview Print Email" at bounding box center [548, 64] width 920 height 37
click at [975, 62] on button "Options" at bounding box center [968, 64] width 58 height 17
click at [957, 123] on button "Email" at bounding box center [976, 122] width 74 height 19
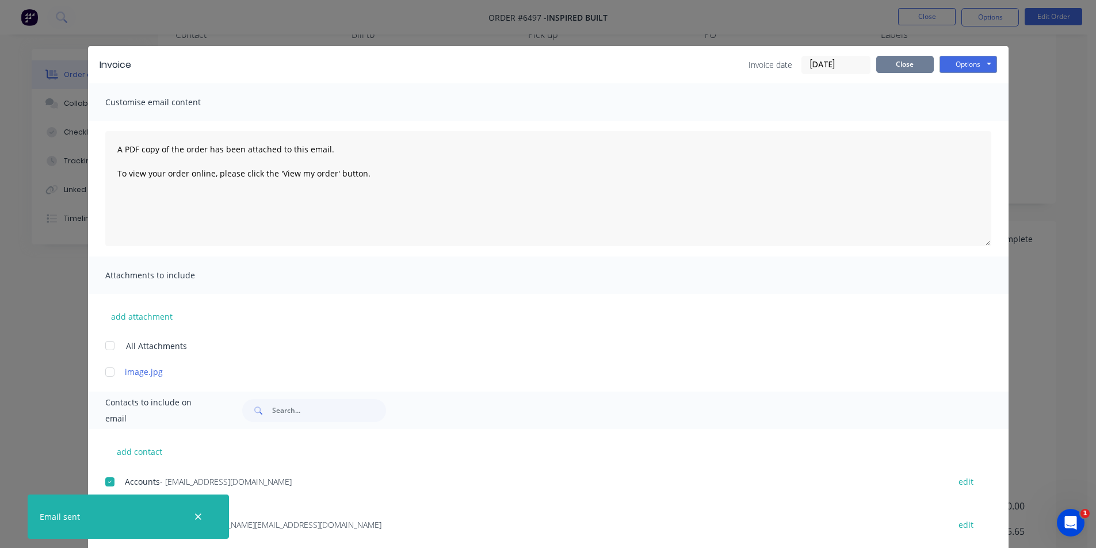
click at [924, 71] on button "Close" at bounding box center [905, 64] width 58 height 17
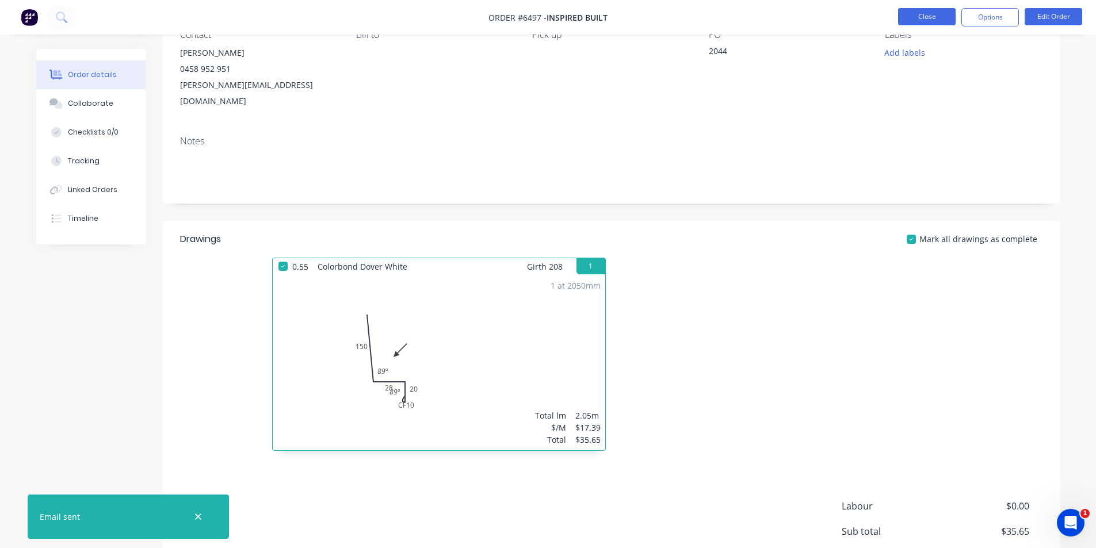
click at [917, 8] on button "Close" at bounding box center [927, 16] width 58 height 17
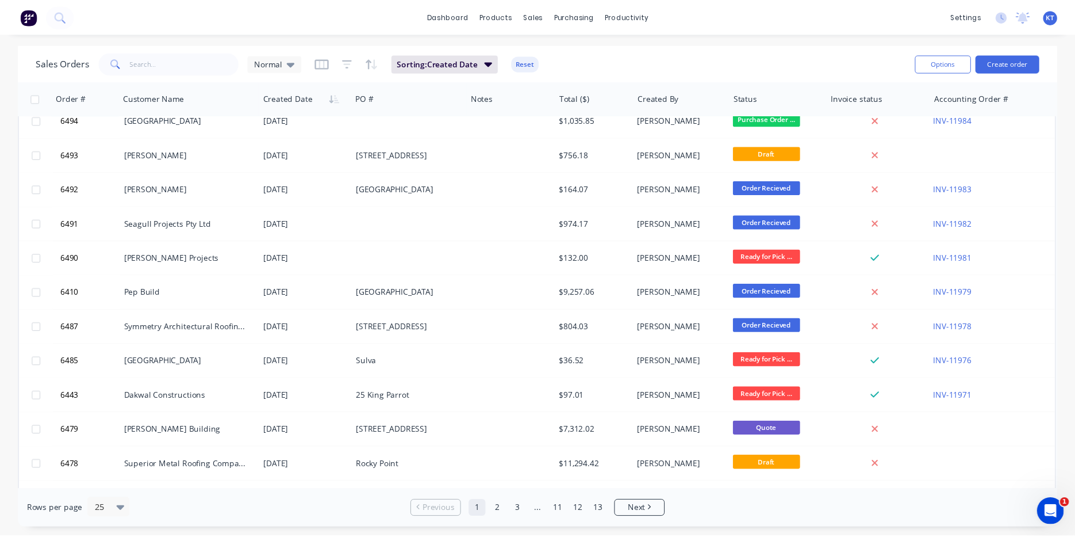
scroll to position [502, 0]
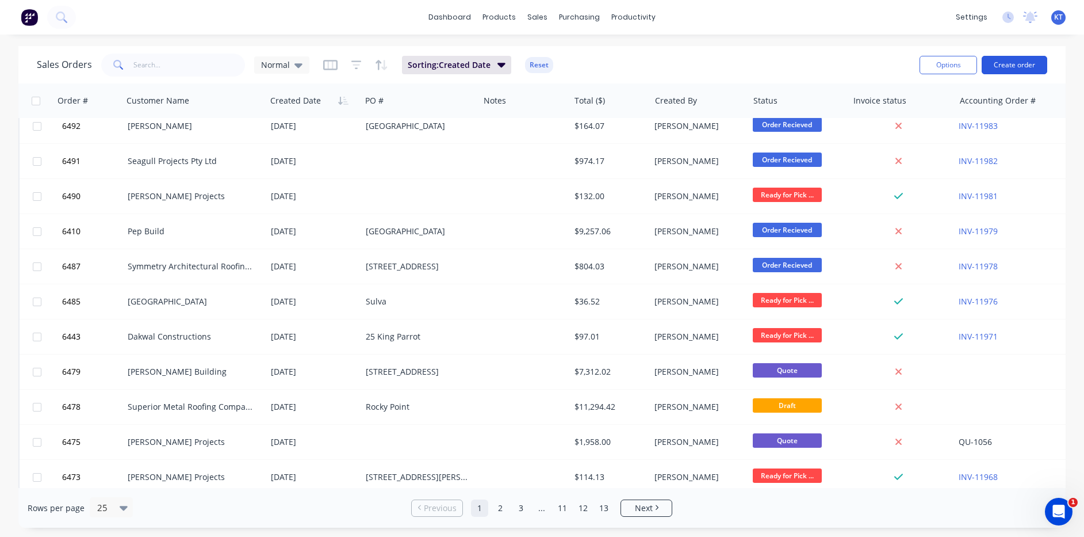
click at [997, 71] on button "Create order" at bounding box center [1015, 65] width 66 height 18
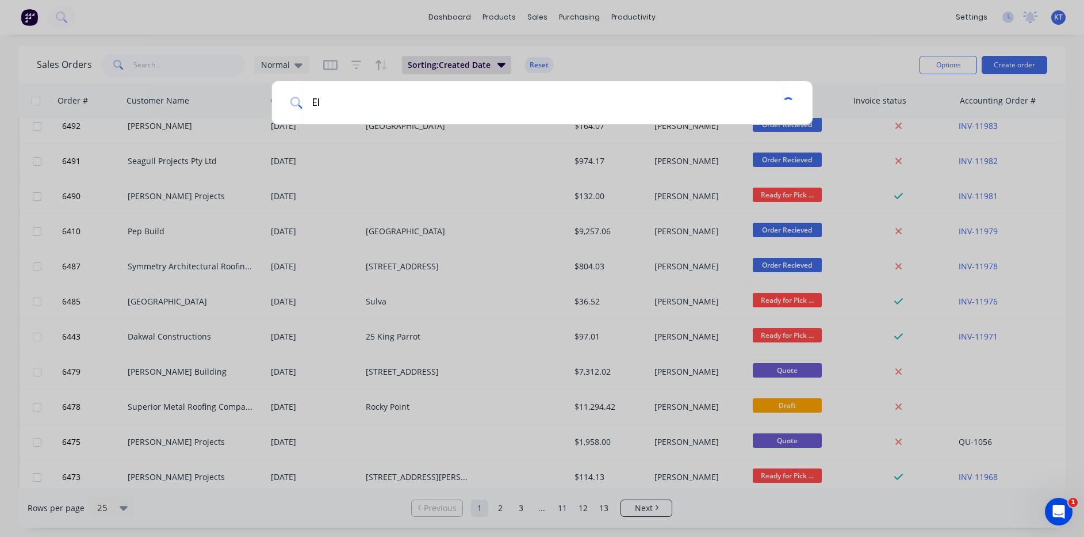
type input "E"
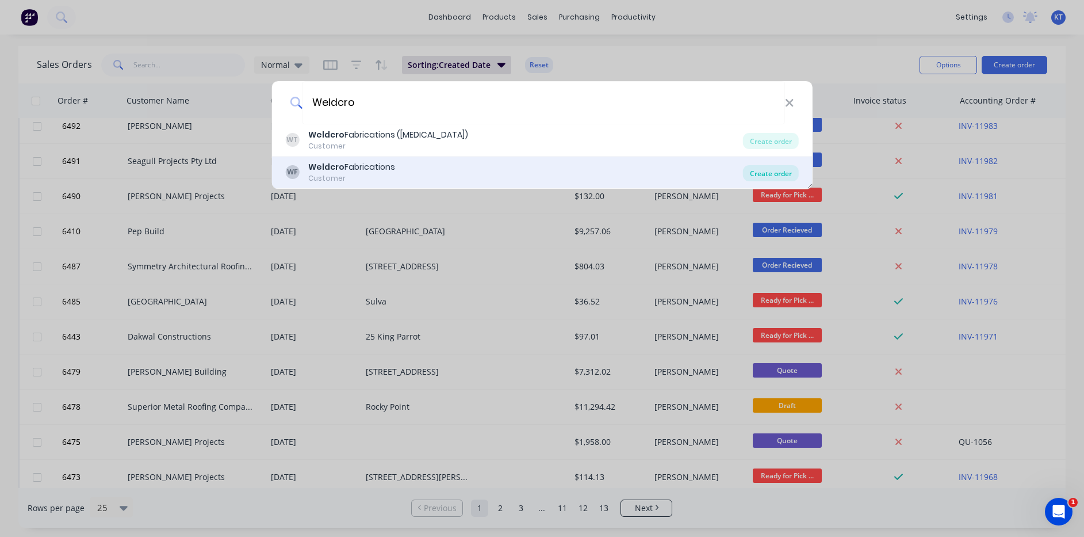
type input "Weldcro"
click at [764, 175] on div "Create order" at bounding box center [771, 173] width 56 height 16
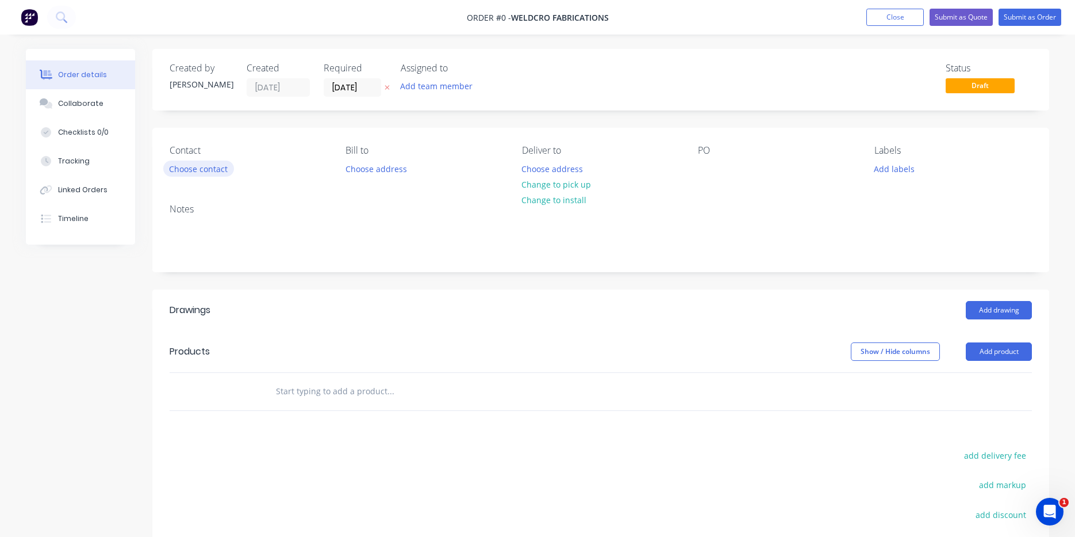
click at [215, 167] on button "Choose contact" at bounding box center [198, 168] width 71 height 16
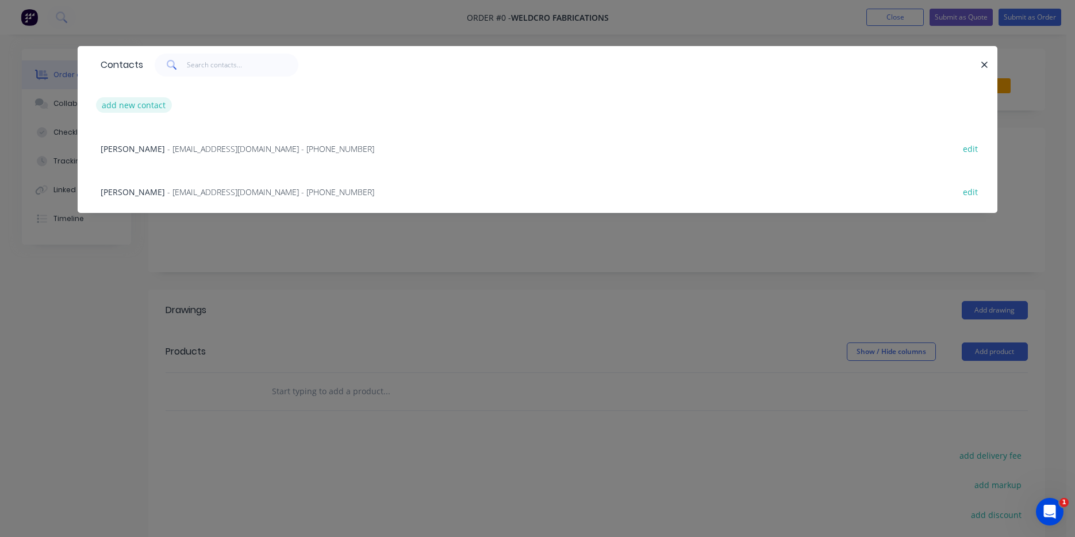
click at [143, 109] on button "add new contact" at bounding box center [134, 105] width 76 height 16
select select "AU"
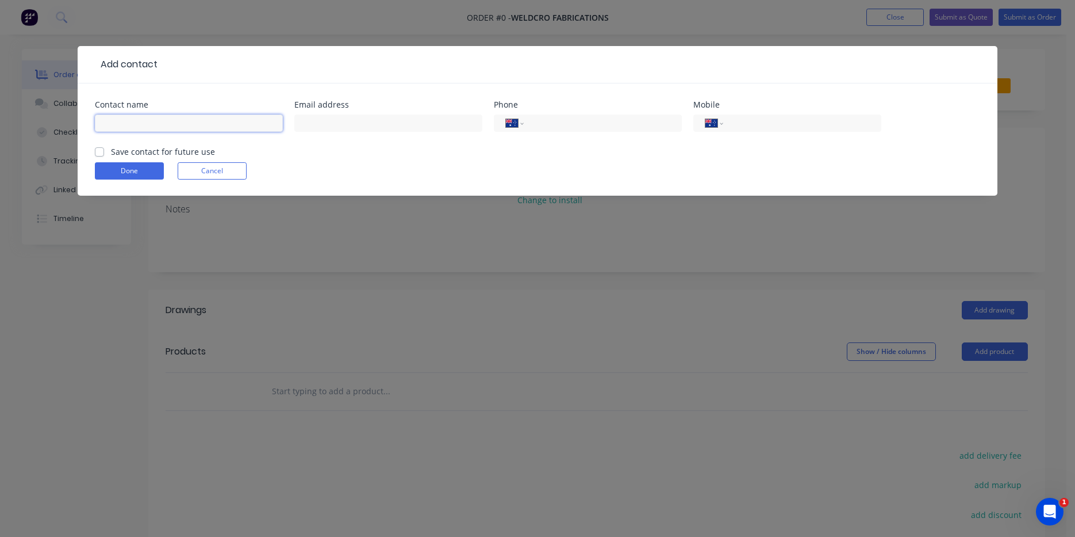
click at [171, 127] on input "text" at bounding box center [189, 122] width 188 height 17
type input "Chris"
click at [347, 137] on div at bounding box center [388, 129] width 188 height 34
click at [358, 128] on input "text" at bounding box center [388, 122] width 188 height 17
type input "chris@weldcro.com.au"
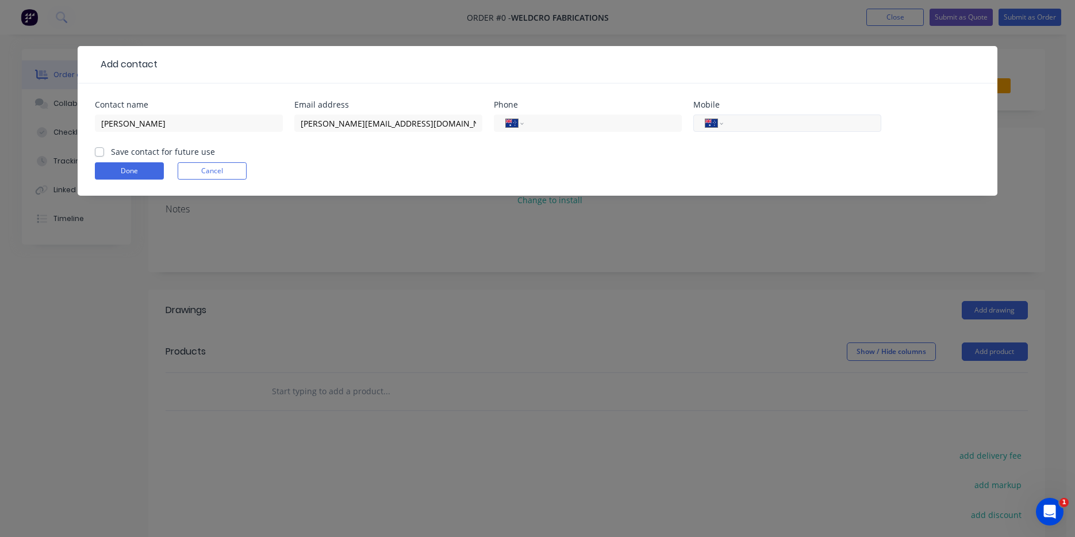
click at [793, 129] on input "tel" at bounding box center [801, 123] width 138 height 13
type input "0417 702 412"
click at [108, 152] on div "Save contact for future use" at bounding box center [155, 152] width 120 height 12
click at [111, 155] on label "Save contact for future use" at bounding box center [163, 152] width 104 height 12
click at [95, 155] on input "Save contact for future use" at bounding box center [99, 151] width 9 height 11
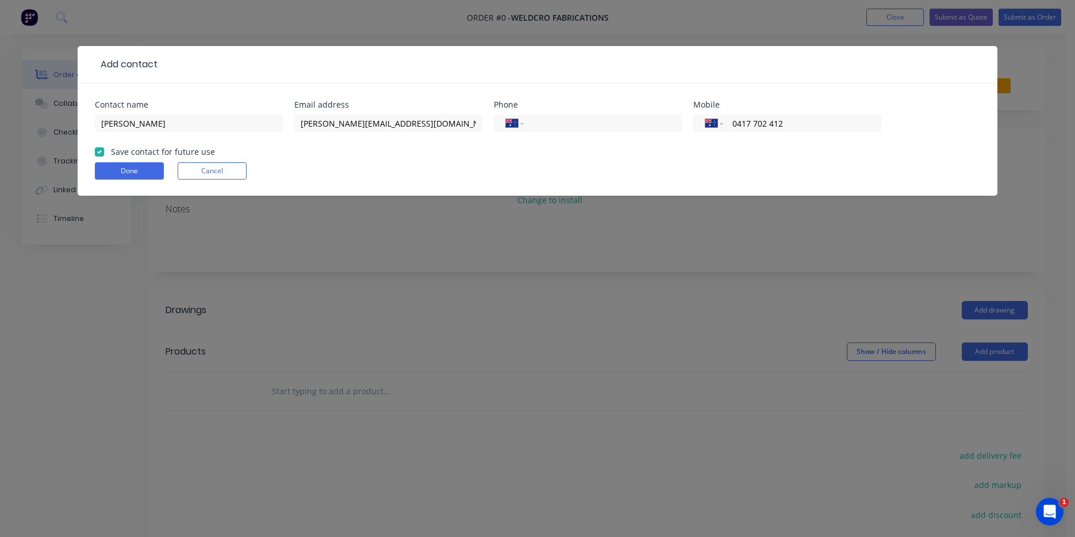
checkbox input "true"
click at [127, 166] on button "Done" at bounding box center [129, 170] width 69 height 17
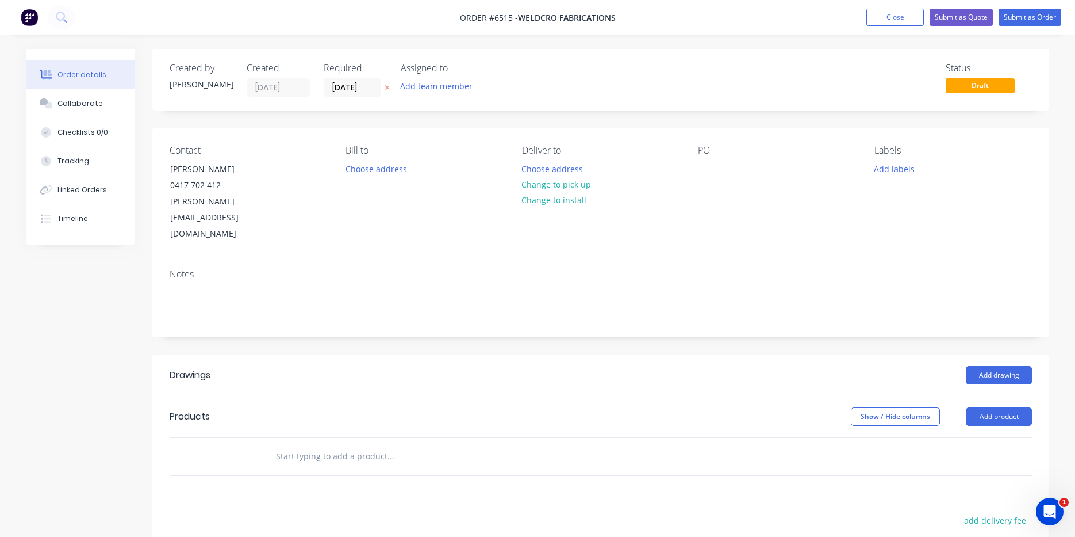
scroll to position [200, 0]
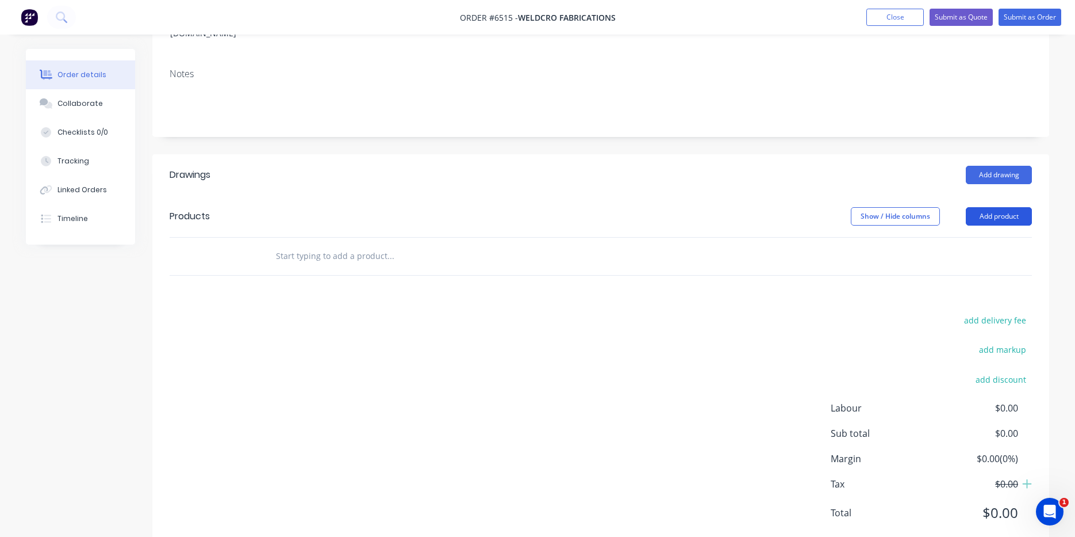
click at [1010, 207] on button "Add product" at bounding box center [999, 216] width 66 height 18
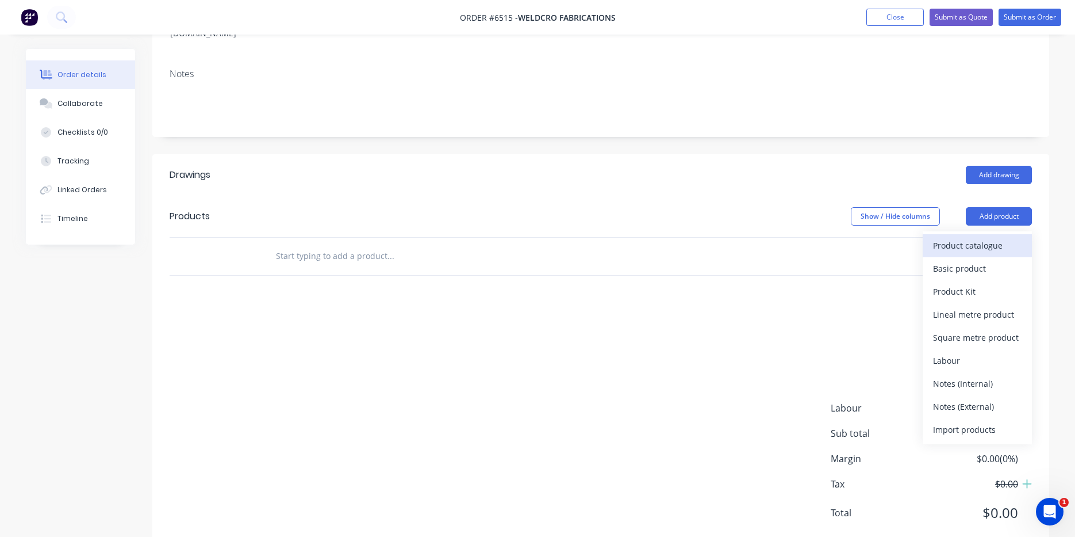
click at [985, 237] on div "Product catalogue" at bounding box center [977, 245] width 89 height 17
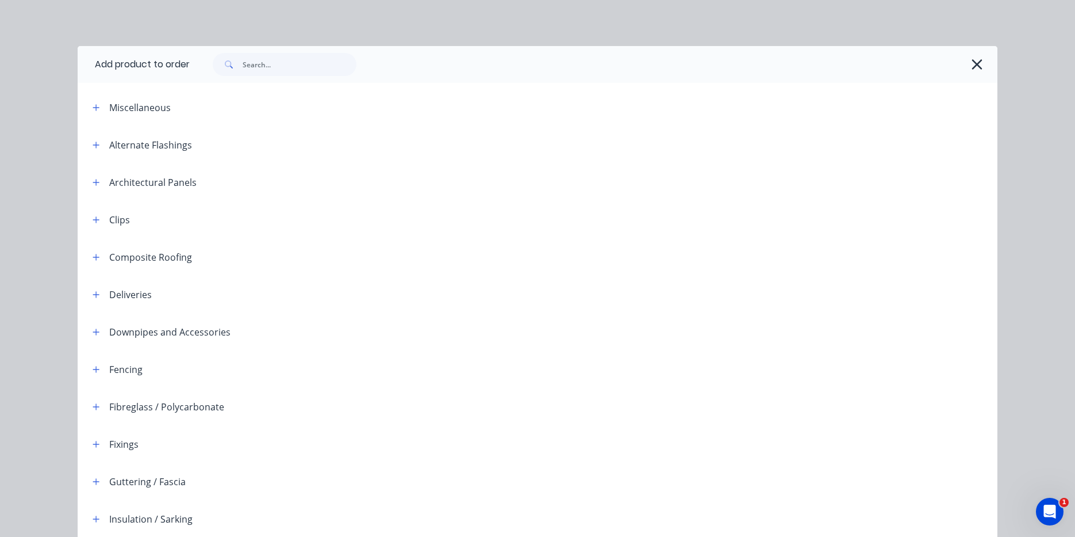
click at [286, 51] on div at bounding box center [594, 64] width 808 height 37
click at [311, 72] on input "text" at bounding box center [300, 64] width 114 height 23
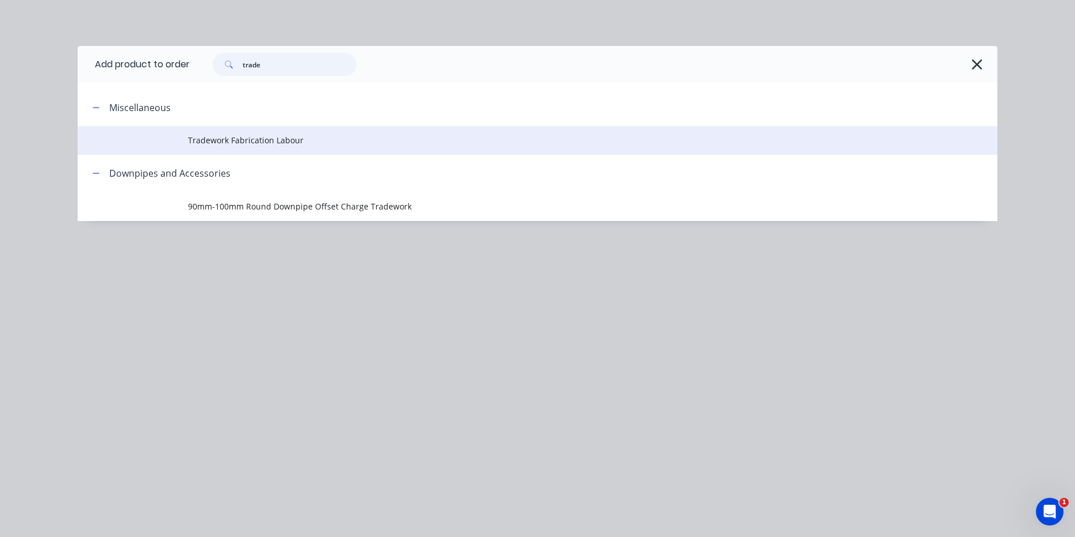
type input "trade"
click at [293, 139] on span "Tradework Fabrication Labour" at bounding box center [512, 140] width 648 height 12
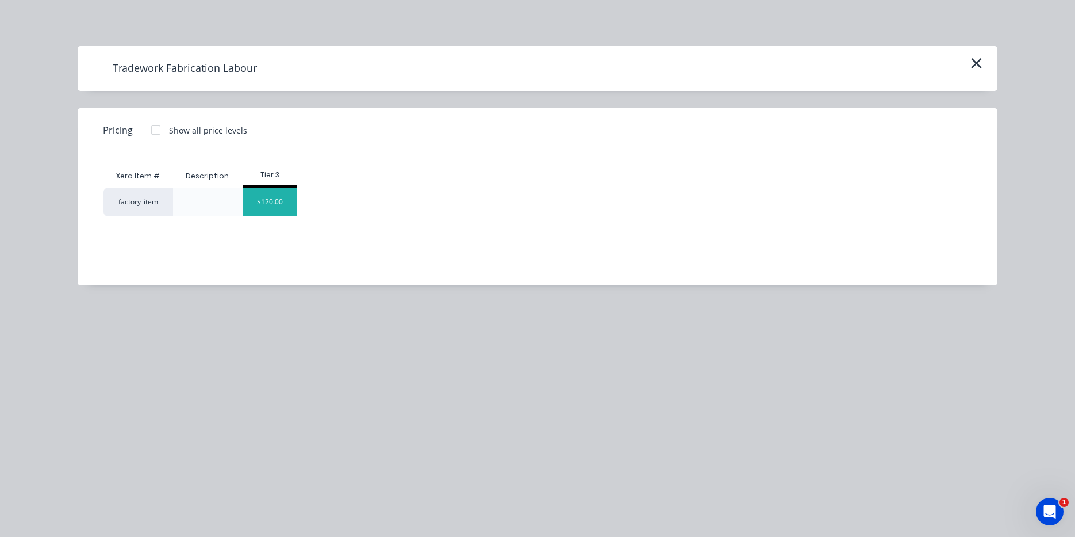
click at [256, 197] on div "$120.00" at bounding box center [270, 202] width 54 height 28
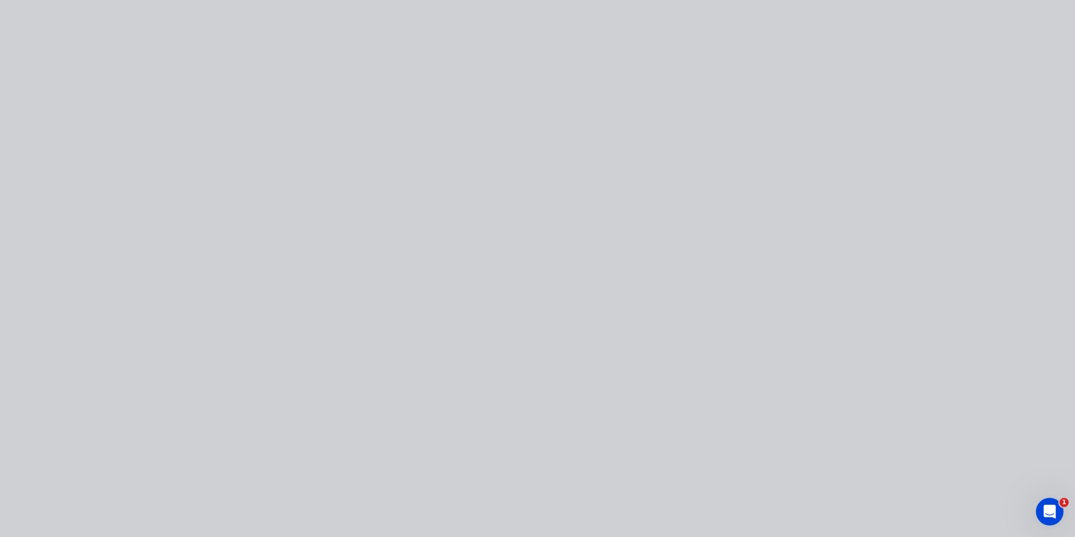
type input "$120.00"
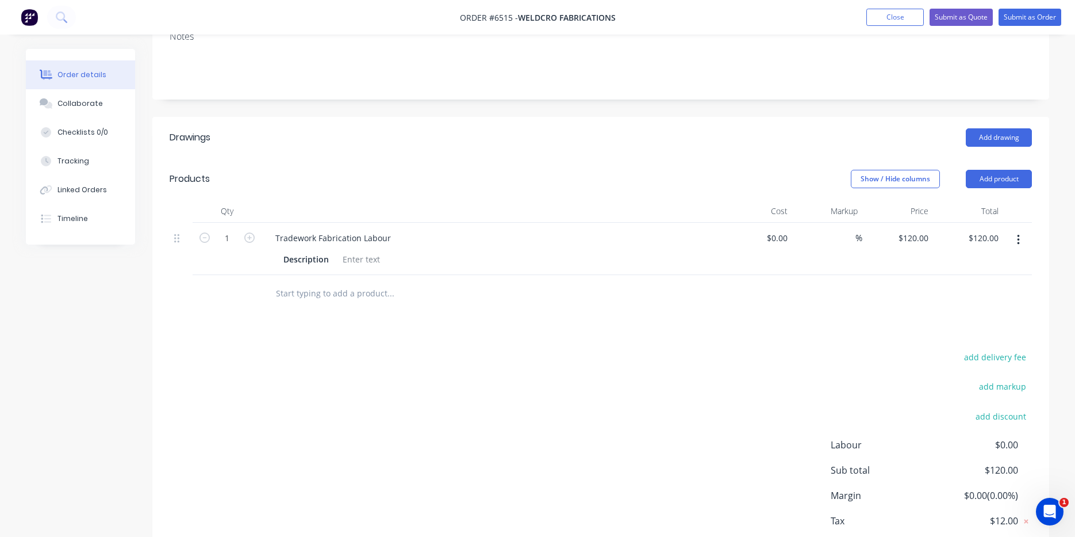
scroll to position [258, 0]
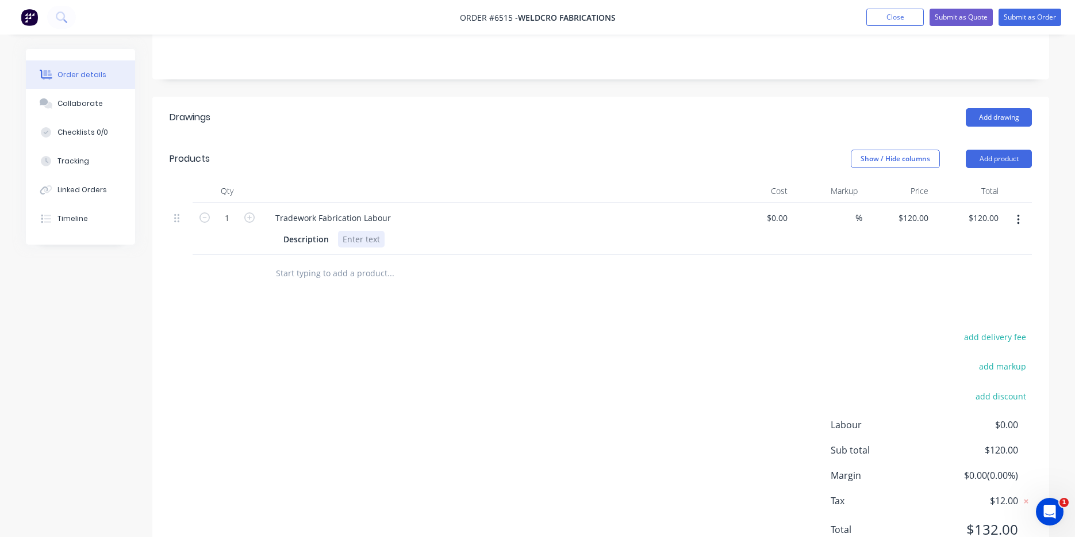
click at [350, 231] on div at bounding box center [361, 239] width 47 height 17
drag, startPoint x: 357, startPoint y: 209, endPoint x: 343, endPoint y: 206, distance: 14.1
click at [343, 231] on div "Cost to fold aluminium" at bounding box center [386, 239] width 97 height 17
click at [356, 231] on div "Cost to fold aluminium" at bounding box center [386, 239] width 97 height 17
click at [361, 231] on div "Cost to fold aluminium" at bounding box center [386, 239] width 97 height 17
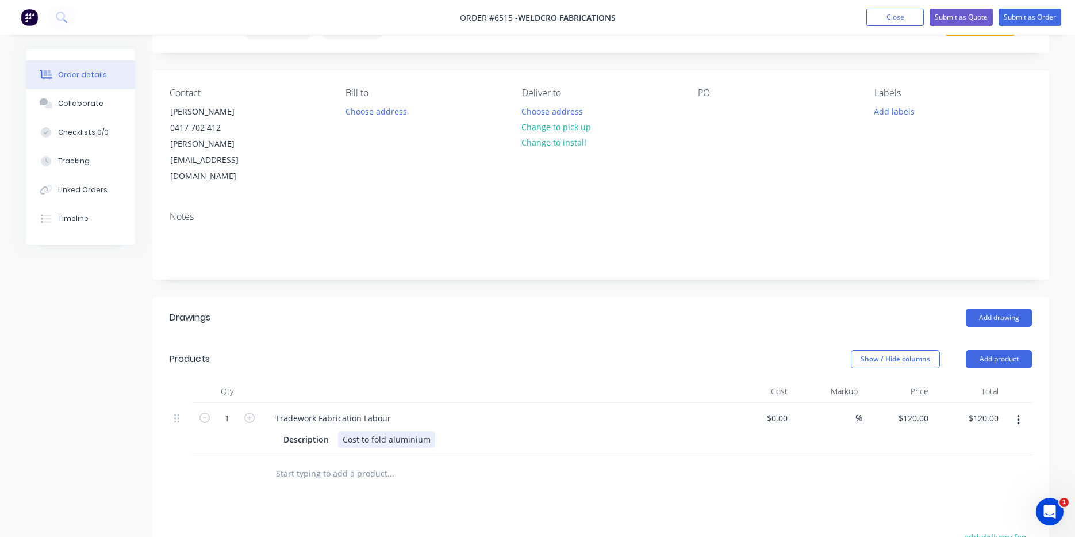
scroll to position [173, 0]
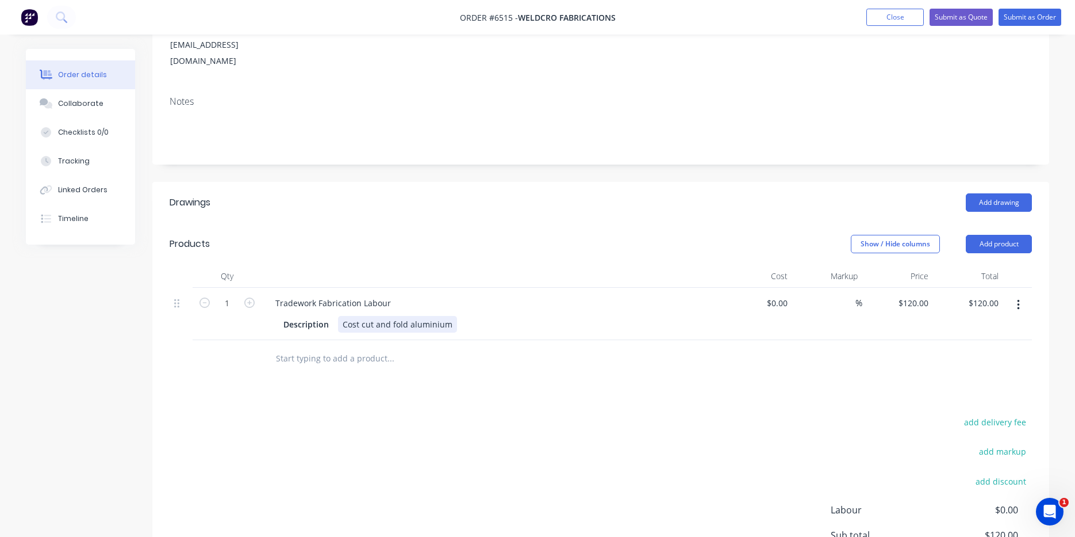
click at [686, 288] on div "Tradework Fabrication Labour Description Cost cut and fold aluminium" at bounding box center [492, 314] width 460 height 52
click at [254, 297] on icon "button" at bounding box center [249, 302] width 10 height 10
type input "2"
type input "$240.00"
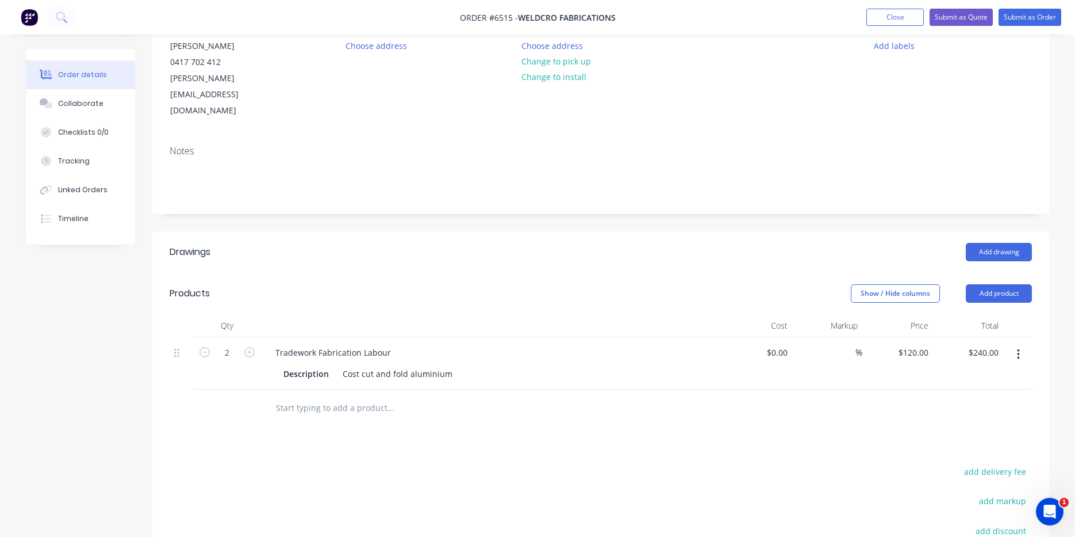
scroll to position [159, 0]
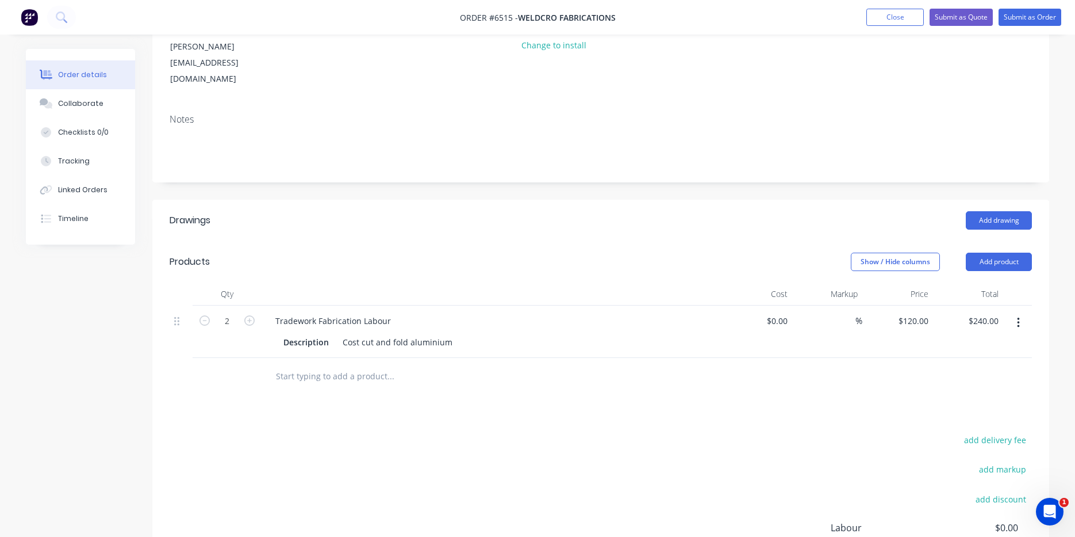
click at [1008, 312] on button "button" at bounding box center [1018, 322] width 27 height 21
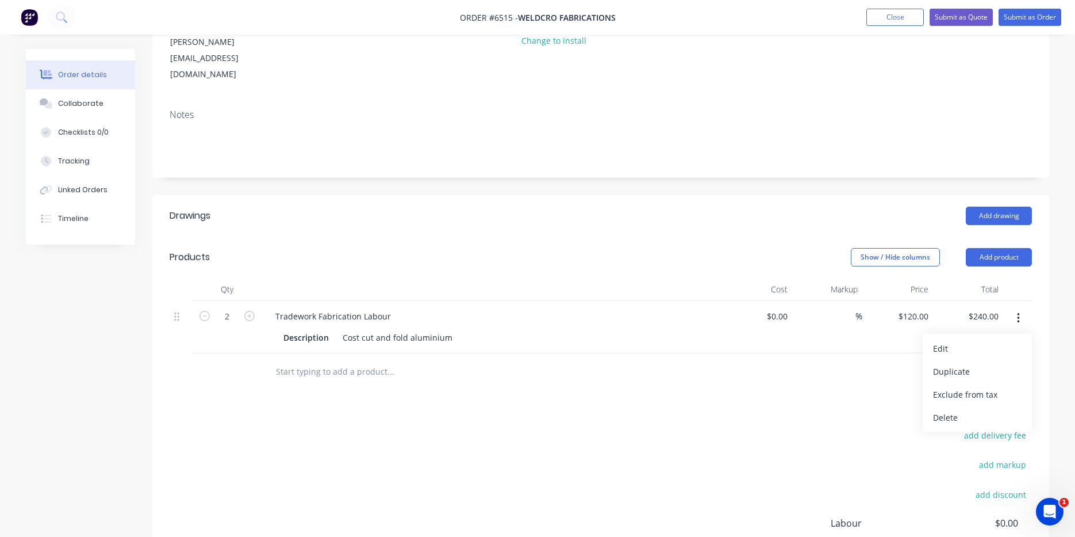
click at [1002, 248] on button "Add product" at bounding box center [999, 257] width 66 height 18
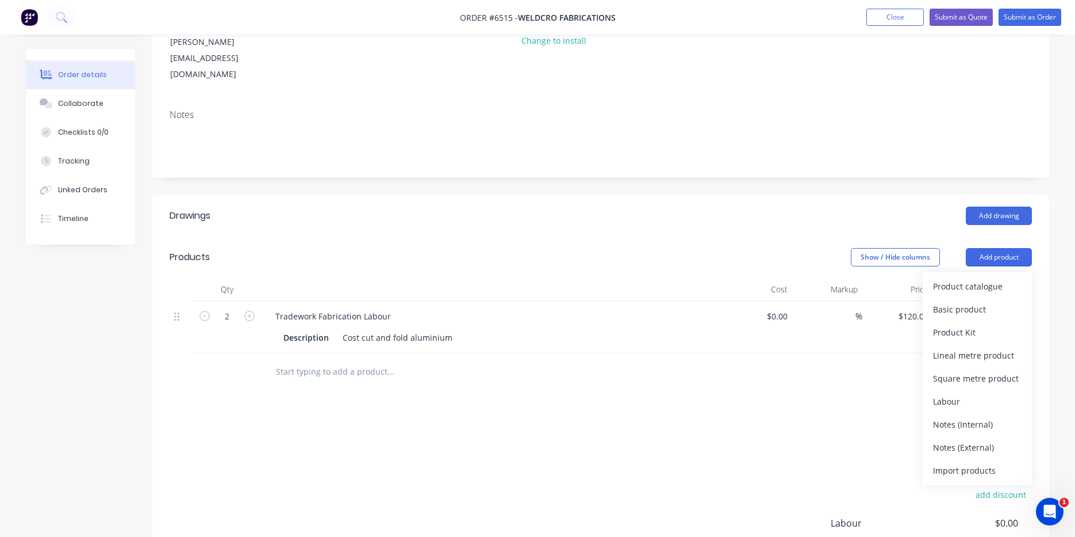
click at [1001, 236] on header "Products Show / Hide columns Add product Product catalogue Basic product Produc…" at bounding box center [600, 256] width 897 height 41
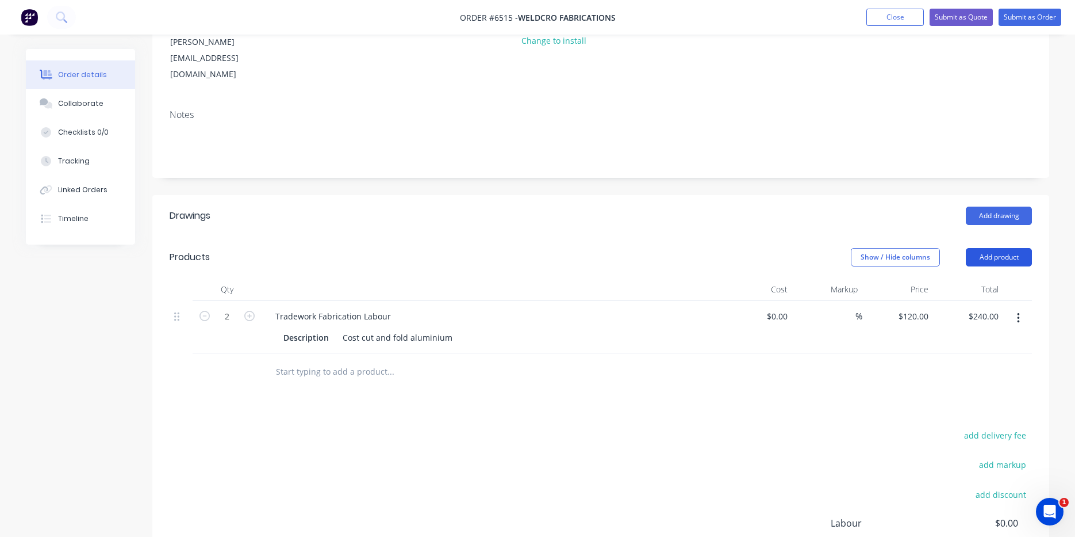
click at [991, 248] on button "Add product" at bounding box center [999, 257] width 66 height 18
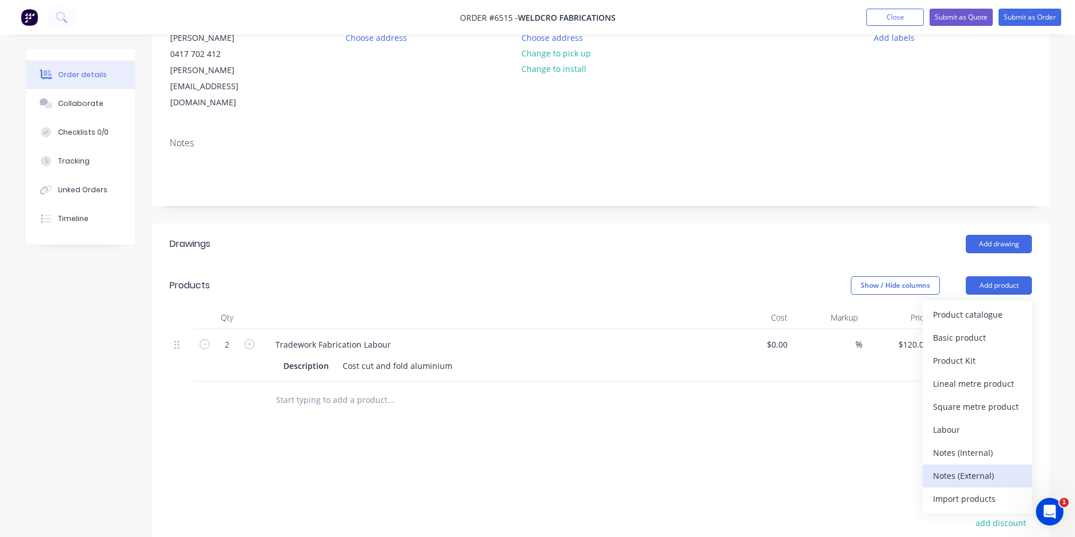
click at [970, 421] on div "Product catalogue Basic product Product Kit Lineal metre product Square metre p…" at bounding box center [977, 406] width 109 height 213
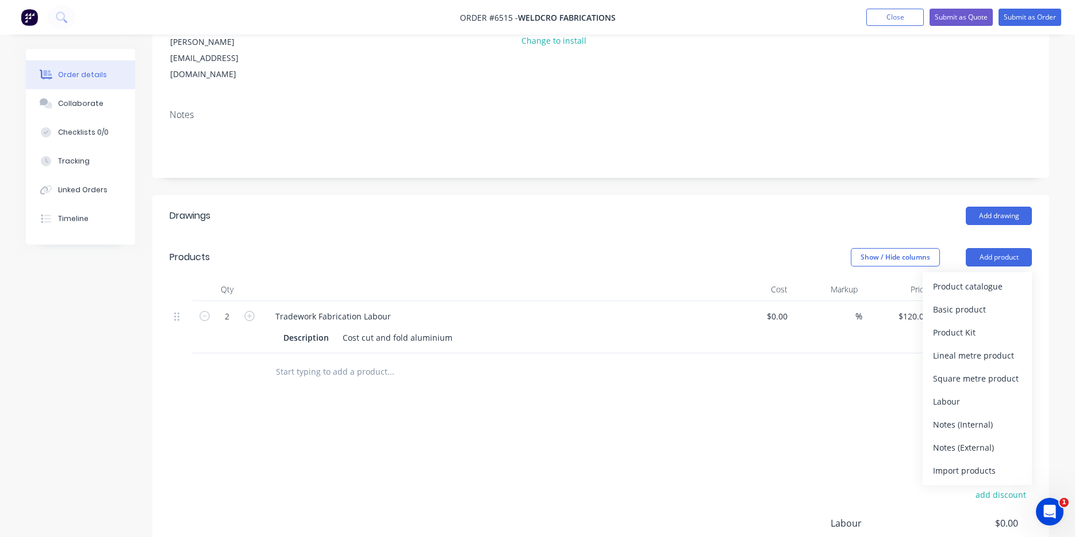
drag, startPoint x: 983, startPoint y: 419, endPoint x: 990, endPoint y: 453, distance: 34.7
click at [983, 439] on div "Notes (External)" at bounding box center [977, 447] width 89 height 17
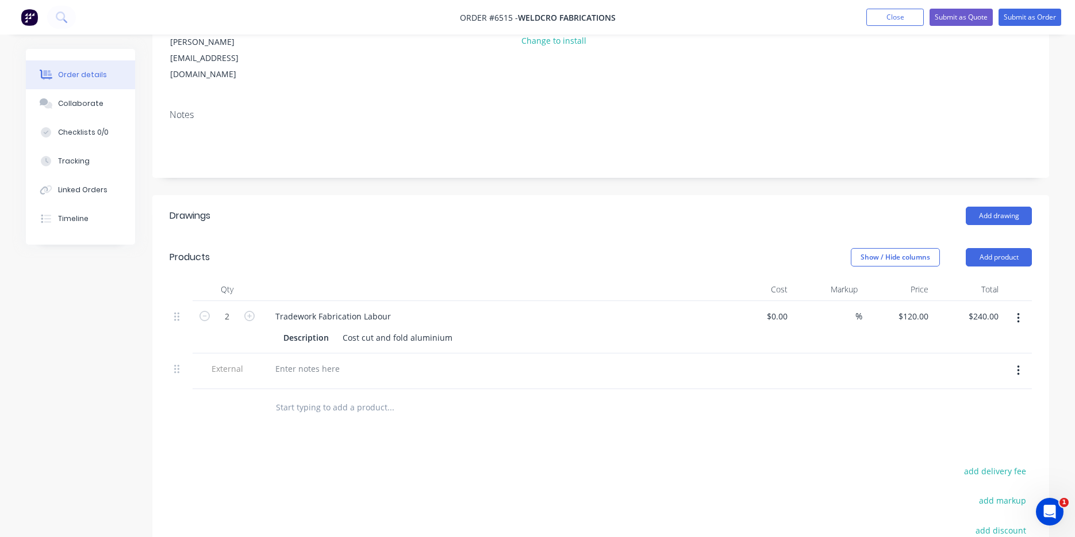
click at [301, 379] on div at bounding box center [491, 380] width 451 height 2
click at [308, 360] on div at bounding box center [307, 368] width 83 height 17
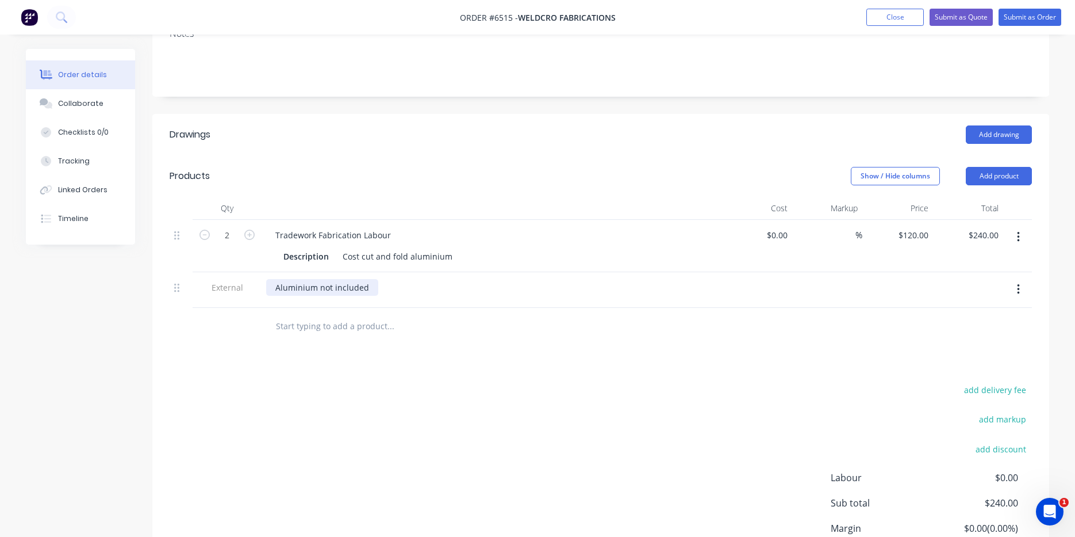
scroll to position [288, 0]
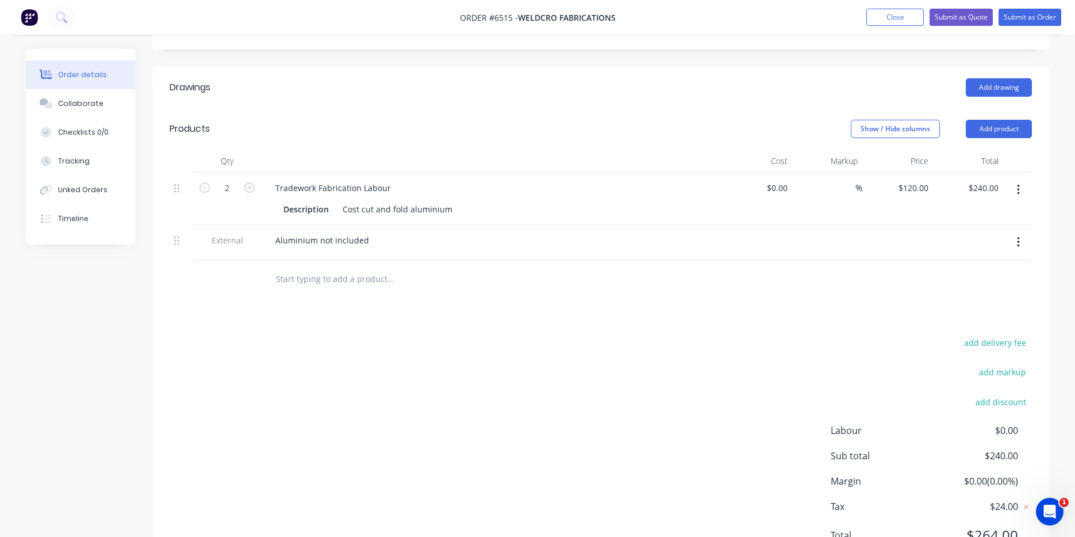
click at [1022, 232] on button "button" at bounding box center [1018, 242] width 27 height 21
click at [993, 287] on div "Delete" at bounding box center [977, 295] width 89 height 17
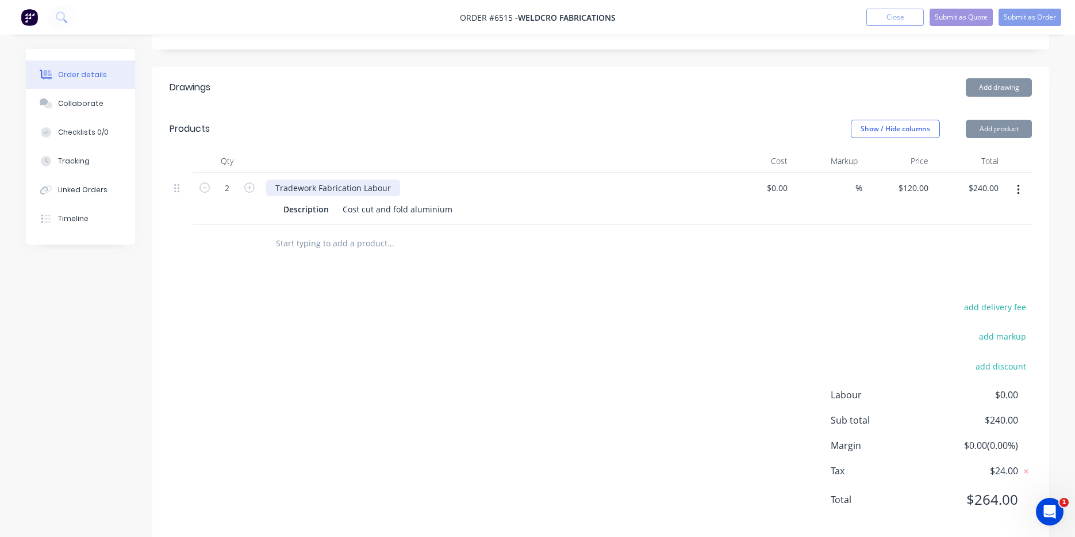
scroll to position [274, 0]
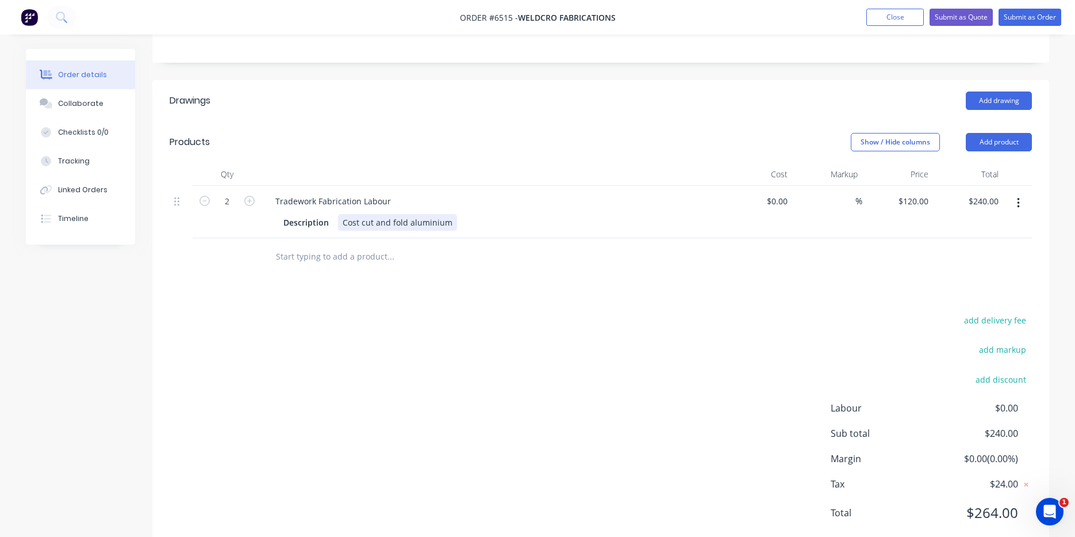
click at [358, 214] on div "Cost cut and fold aluminium" at bounding box center [397, 222] width 119 height 17
click at [419, 214] on div "Cost to cut and fold aluminium" at bounding box center [402, 222] width 129 height 17
drag, startPoint x: 983, startPoint y: 21, endPoint x: 1081, endPoint y: 24, distance: 97.8
click at [983, 20] on button "Submit as Quote" at bounding box center [961, 17] width 63 height 17
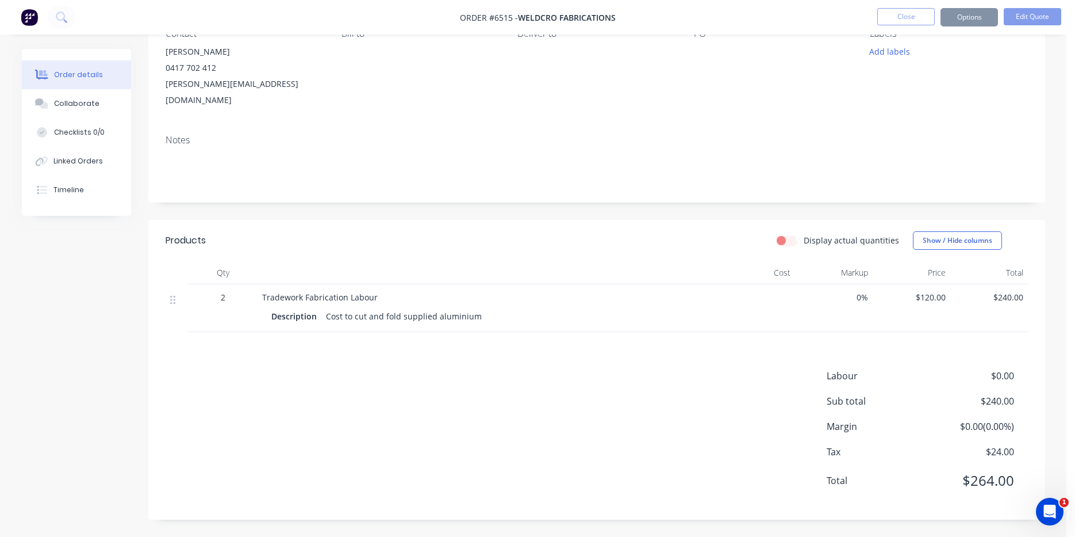
scroll to position [0, 0]
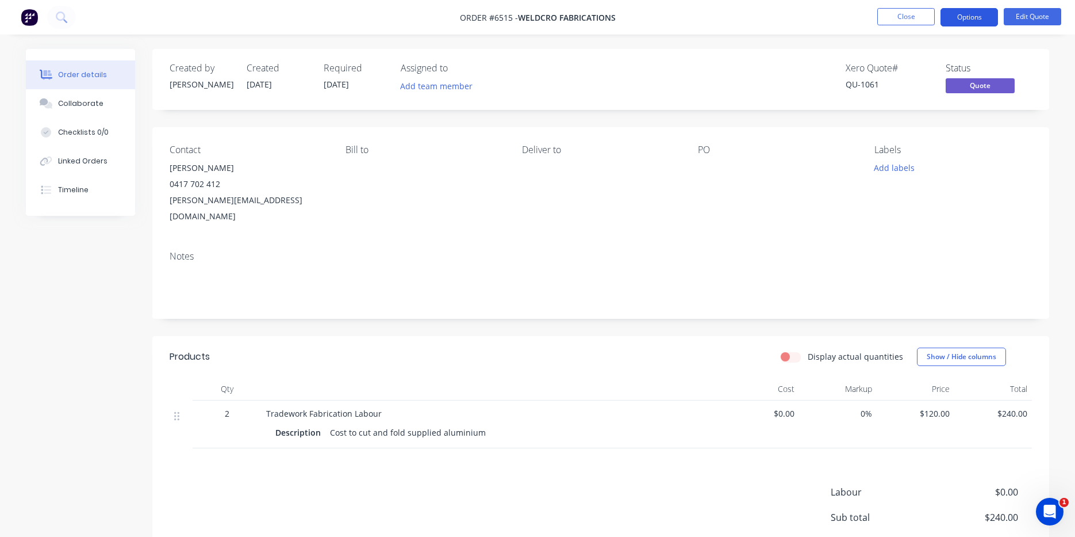
click at [955, 21] on button "Options" at bounding box center [970, 17] width 58 height 18
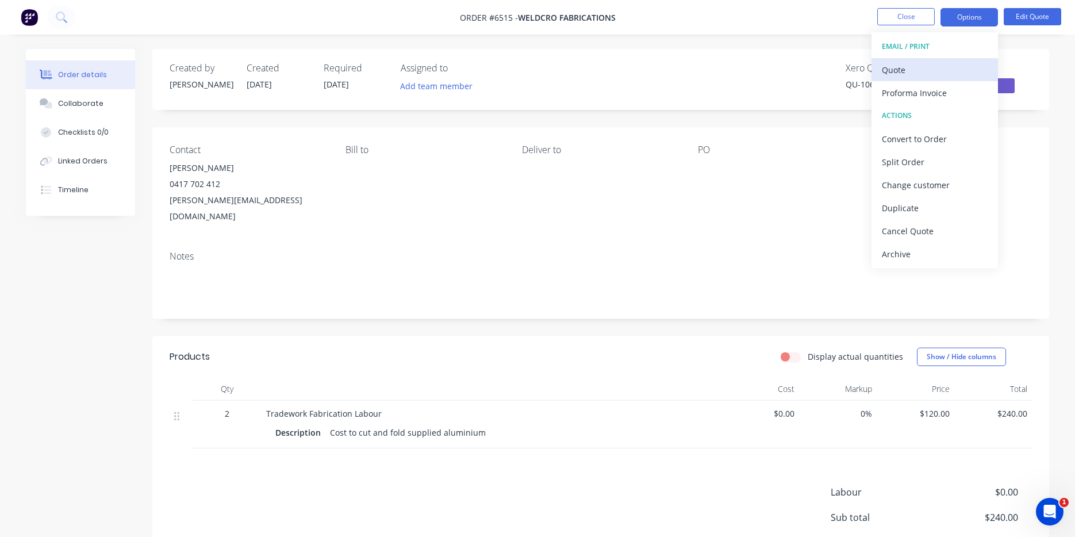
click at [906, 63] on div "Quote" at bounding box center [935, 70] width 106 height 17
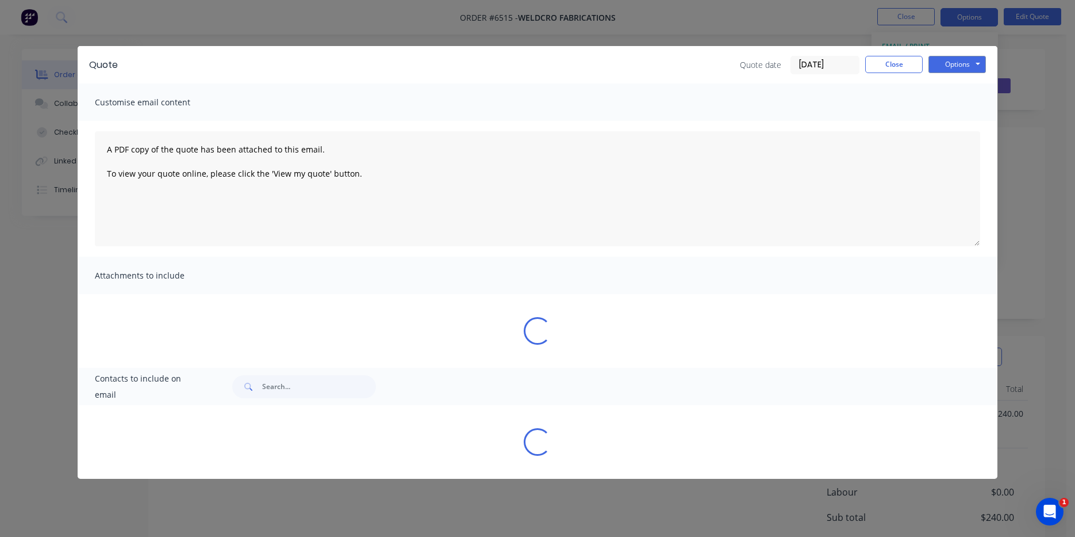
type textarea "A PDF copy of the quote has been attached to this email. To view your quote onl…"
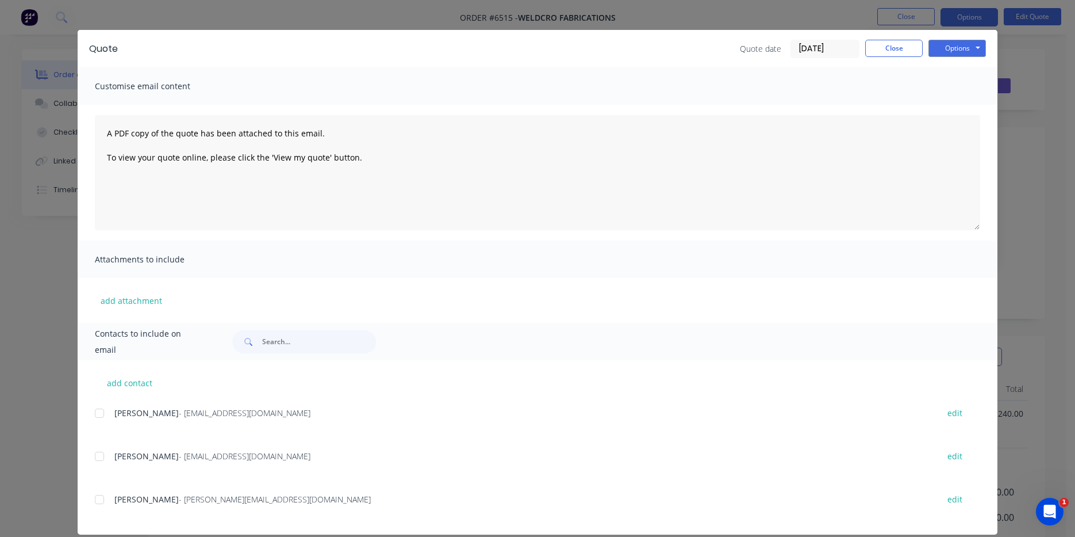
scroll to position [30, 0]
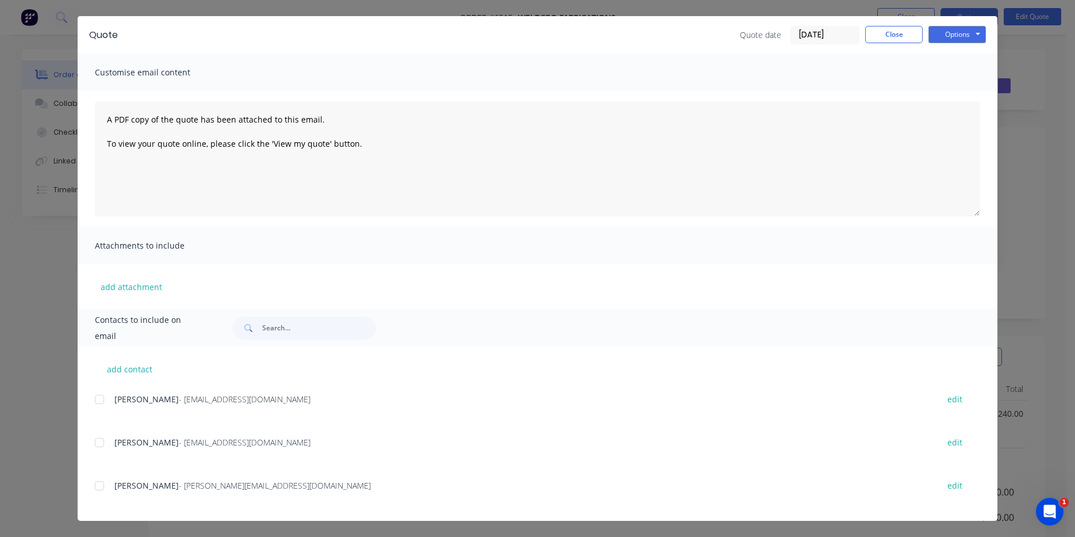
click at [97, 489] on div at bounding box center [99, 485] width 23 height 23
click at [939, 33] on button "Options" at bounding box center [958, 34] width 58 height 17
click at [944, 96] on button "Email" at bounding box center [966, 92] width 74 height 19
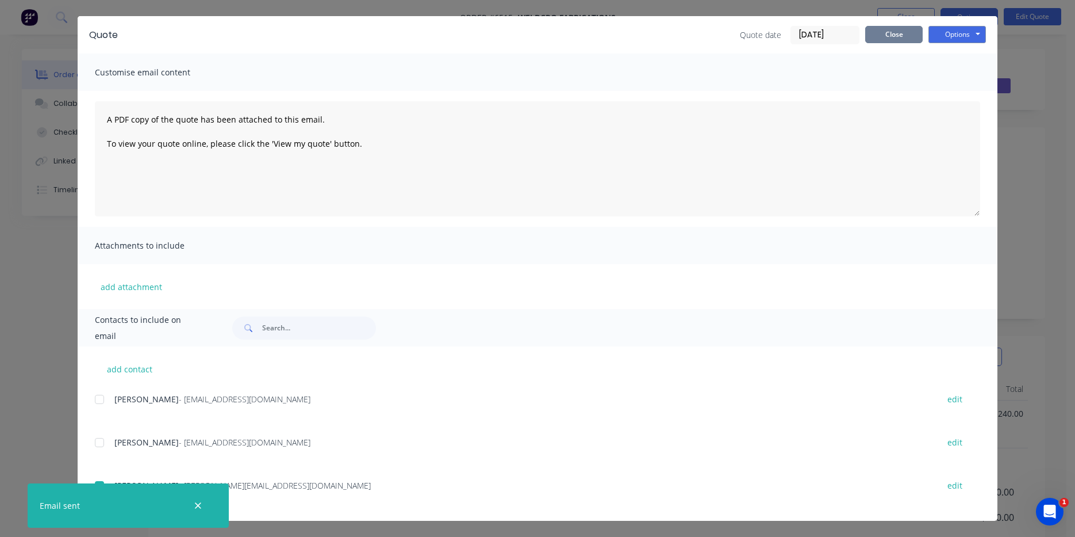
click at [897, 43] on button "Close" at bounding box center [895, 34] width 58 height 17
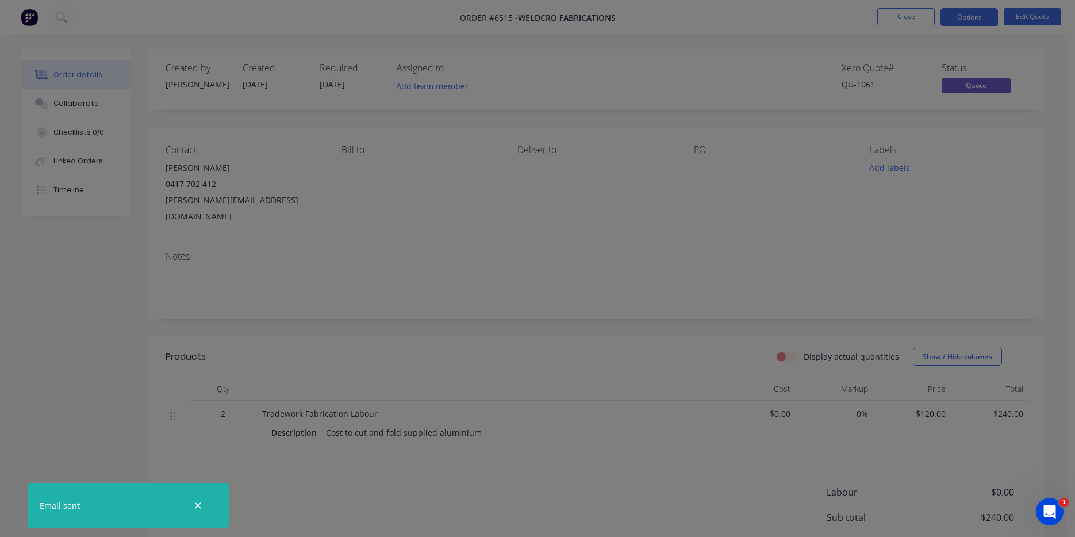
scroll to position [0, 0]
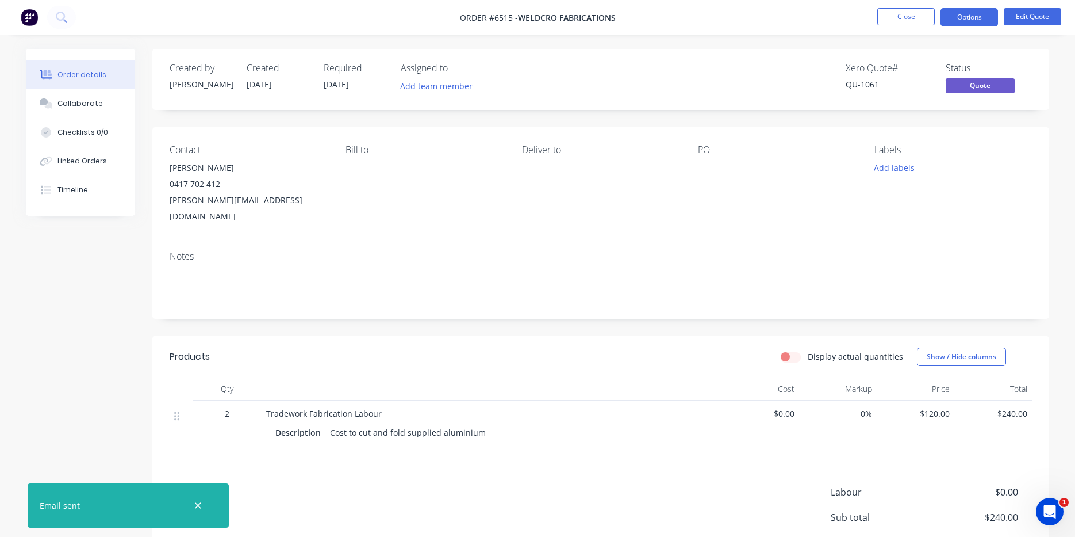
click at [897, 22] on button "Close" at bounding box center [907, 16] width 58 height 17
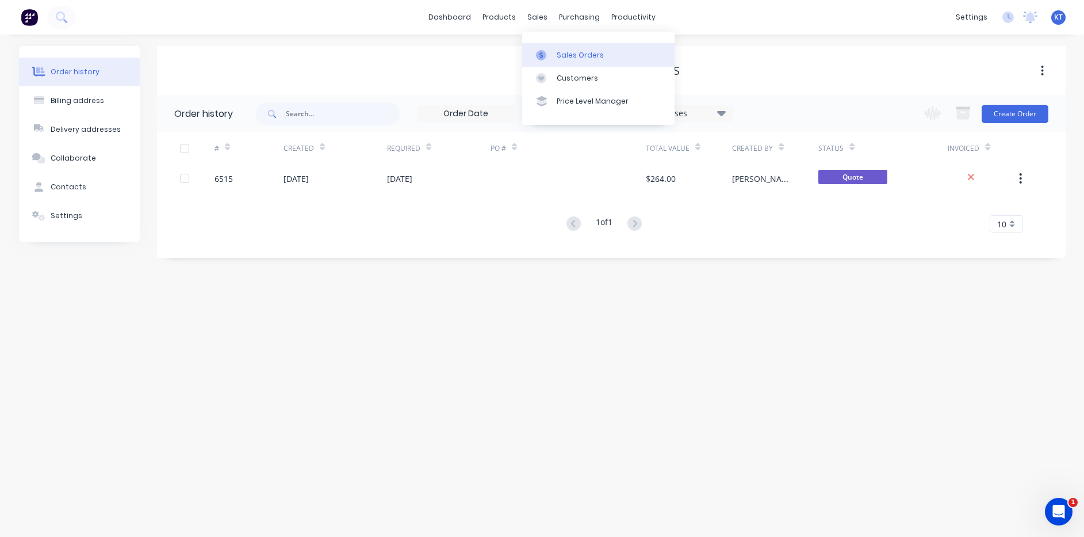
click at [587, 54] on div "Sales Orders" at bounding box center [580, 55] width 47 height 10
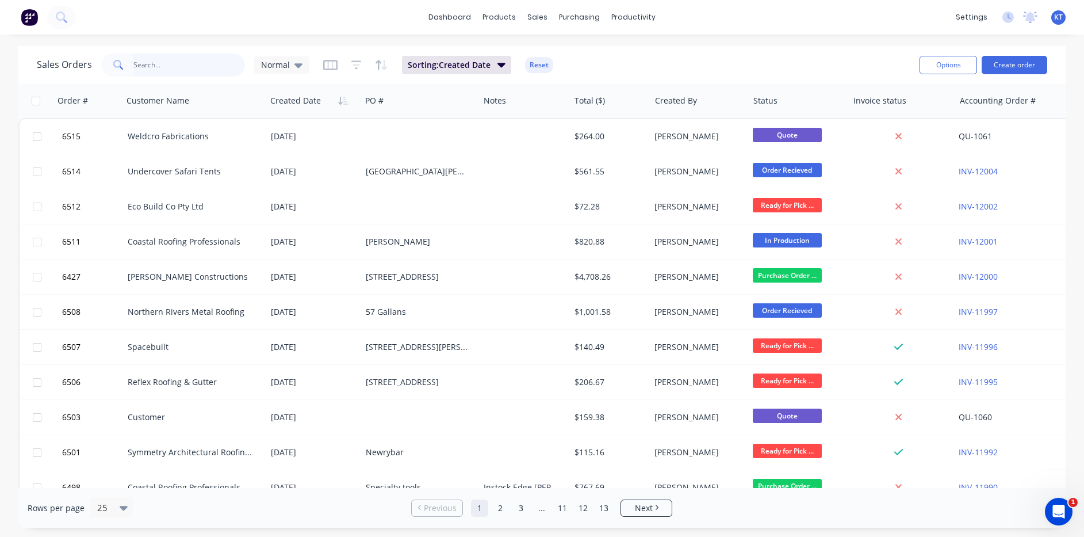
click at [169, 61] on input "text" at bounding box center [189, 64] width 112 height 23
type input "eco"
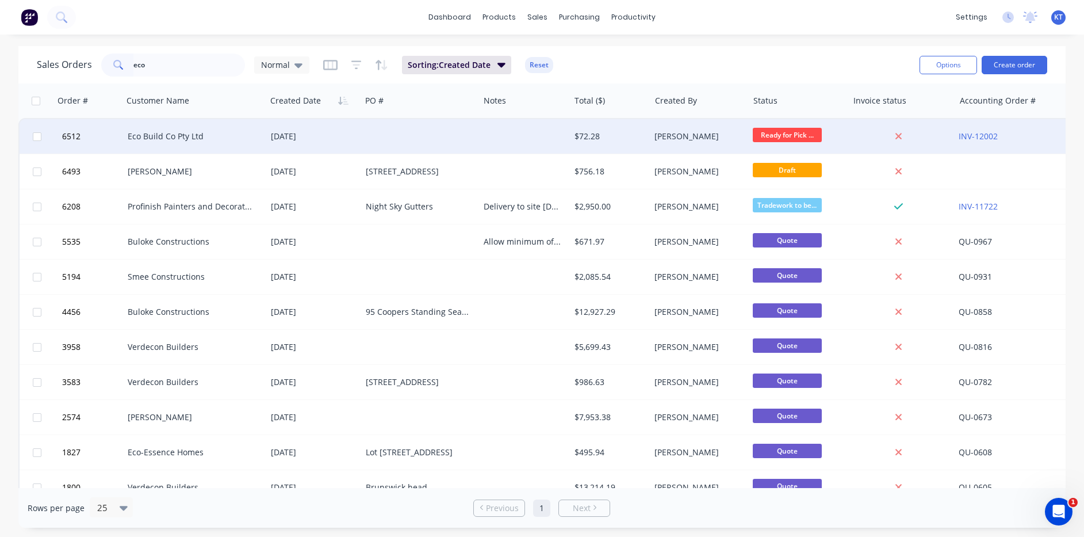
click at [228, 147] on div "Eco Build Co Pty Ltd" at bounding box center [194, 136] width 143 height 35
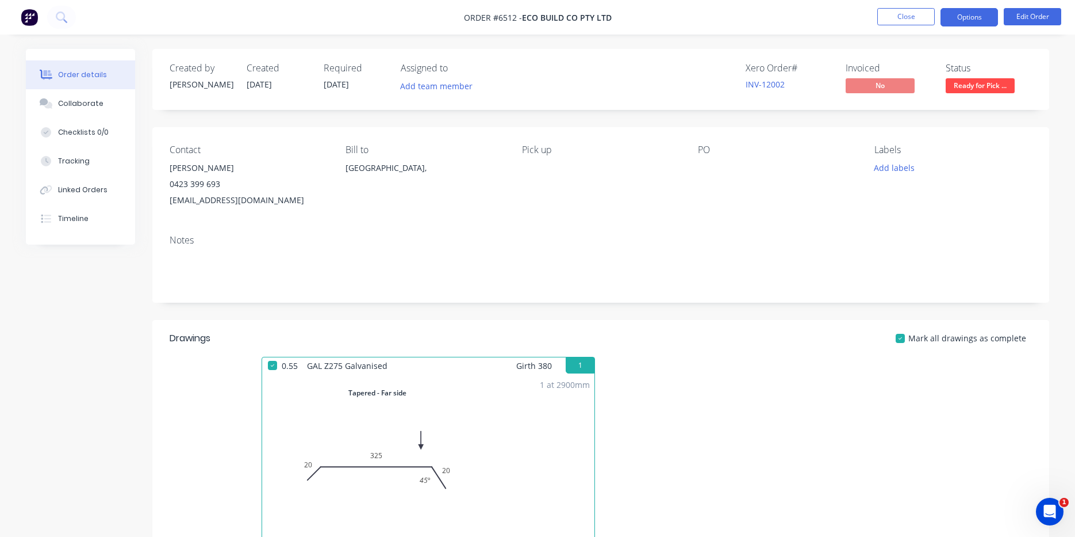
click at [954, 13] on button "Options" at bounding box center [970, 17] width 58 height 18
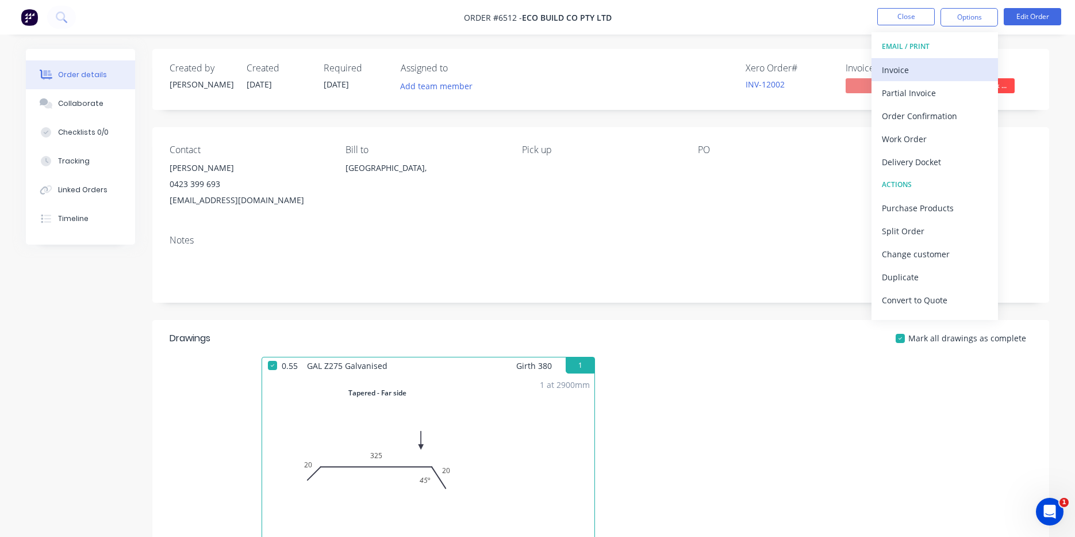
click at [888, 63] on div "Invoice" at bounding box center [935, 70] width 106 height 17
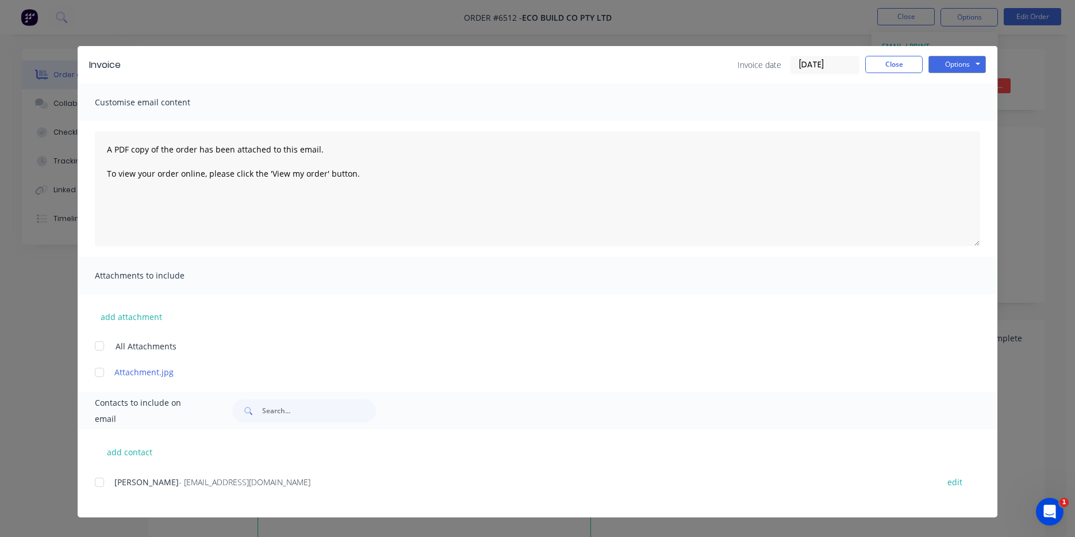
click at [105, 480] on div at bounding box center [99, 481] width 23 height 23
click at [935, 60] on button "Options" at bounding box center [958, 64] width 58 height 17
click at [948, 125] on button "Email" at bounding box center [966, 122] width 74 height 19
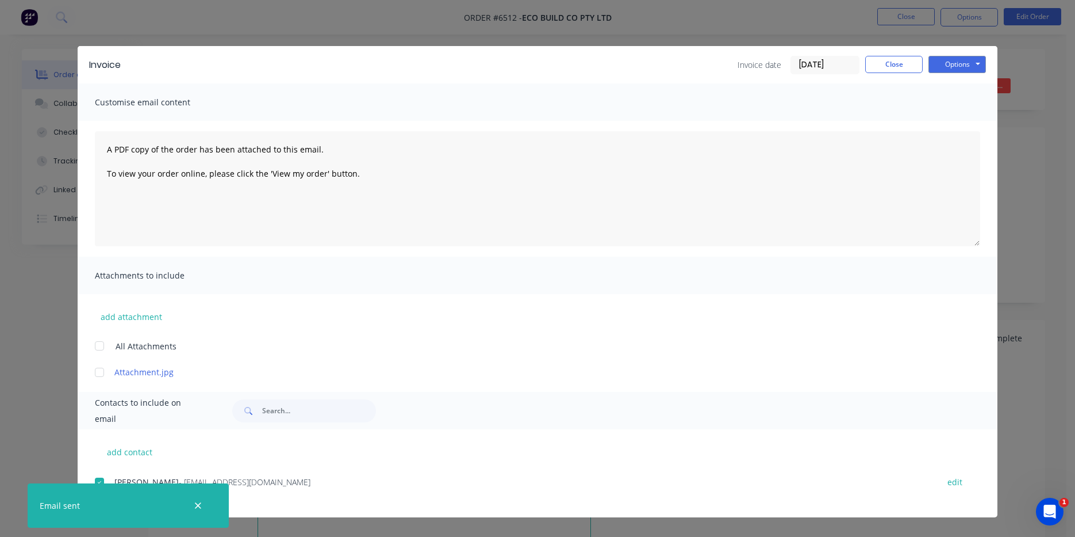
click at [911, 85] on div "Customise email content" at bounding box center [538, 101] width 920 height 37
click at [909, 68] on button "Close" at bounding box center [895, 64] width 58 height 17
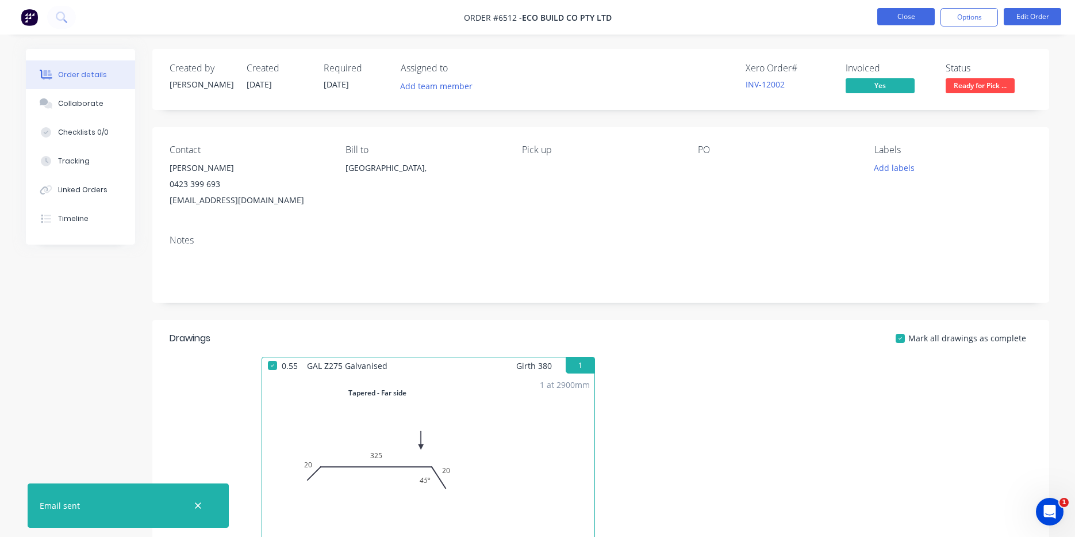
click at [889, 17] on button "Close" at bounding box center [907, 16] width 58 height 17
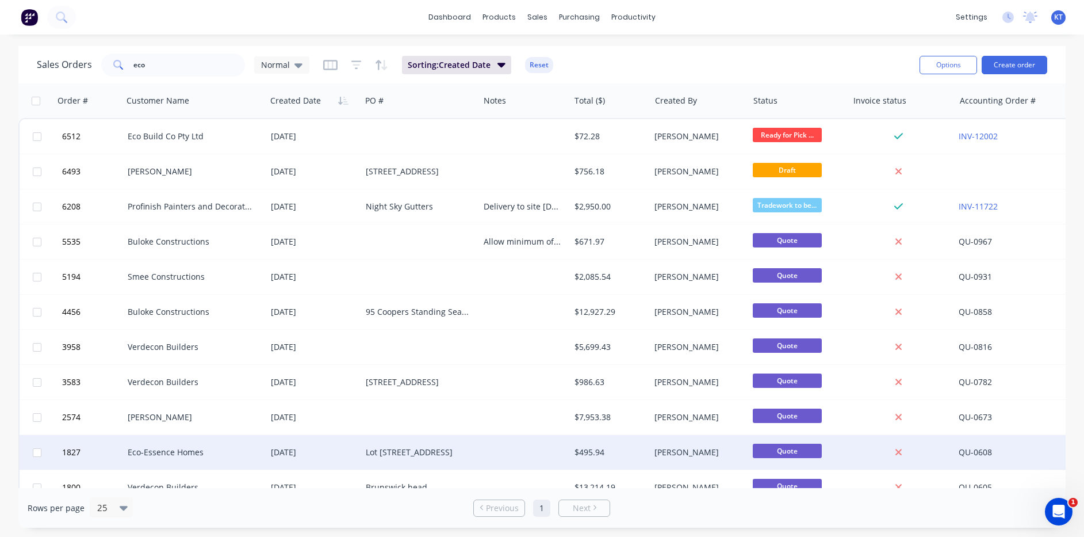
click at [514, 509] on div "Sales Orders eco Normal Sorting: Created Date Reset Options Create order Order …" at bounding box center [541, 286] width 1047 height 481
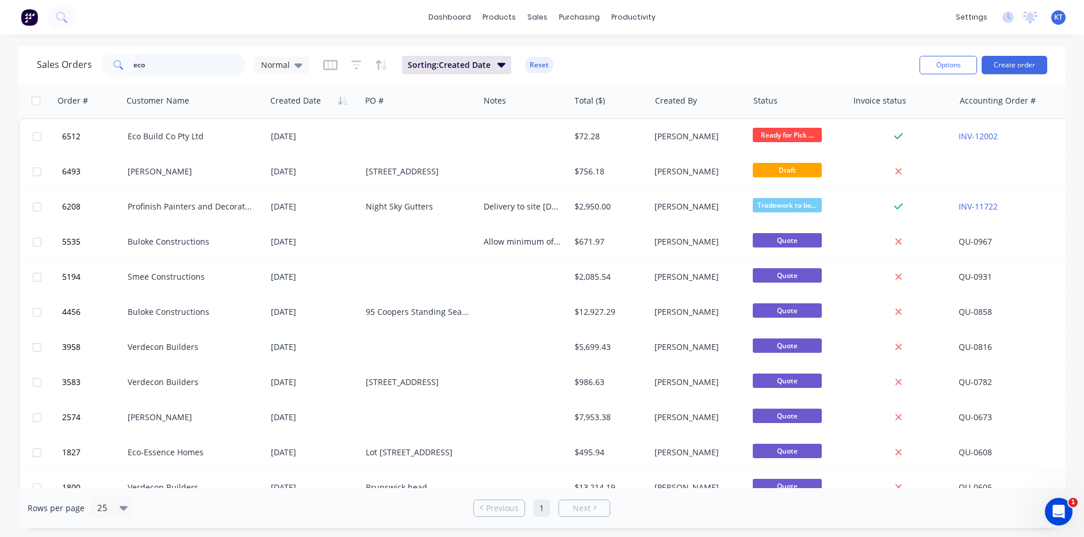
click at [195, 60] on input "eco" at bounding box center [189, 64] width 112 height 23
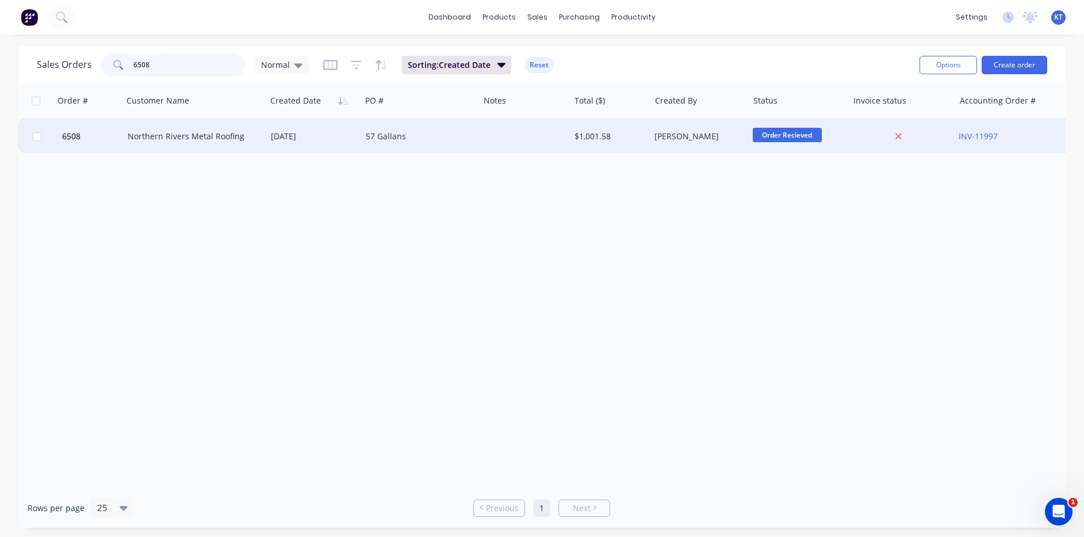
type input "6508"
click at [512, 142] on div at bounding box center [524, 136] width 90 height 35
click at [400, 125] on div "57 Gallans" at bounding box center [420, 136] width 118 height 35
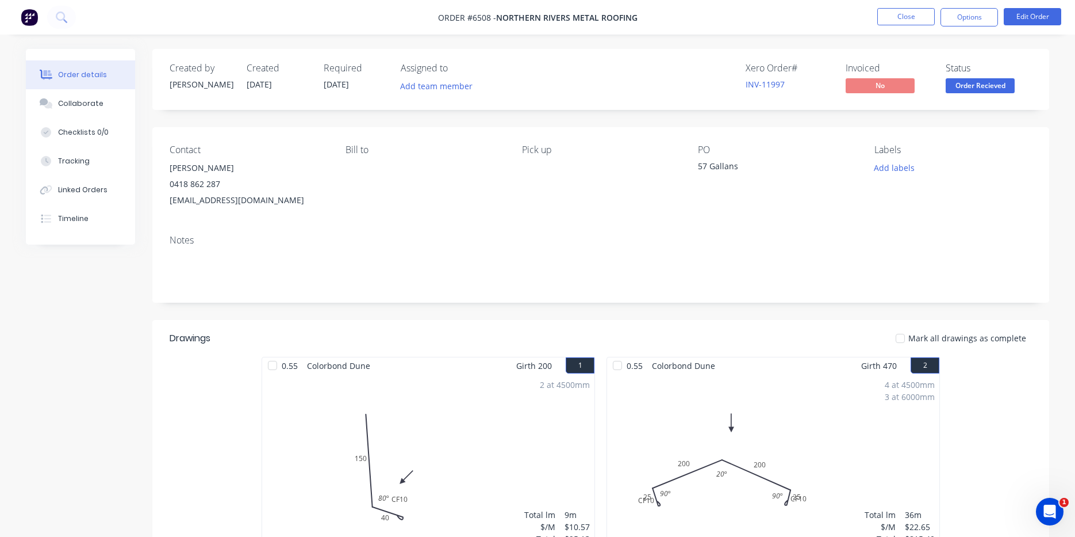
click at [973, 90] on span "Order Recieved" at bounding box center [980, 85] width 69 height 14
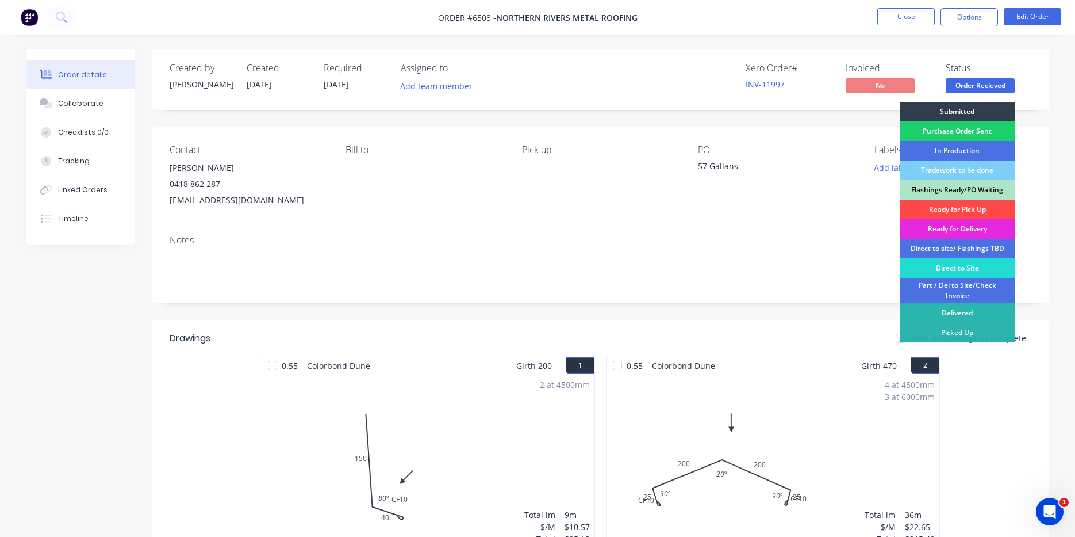
click at [961, 208] on div "Ready for Pick Up" at bounding box center [957, 210] width 115 height 20
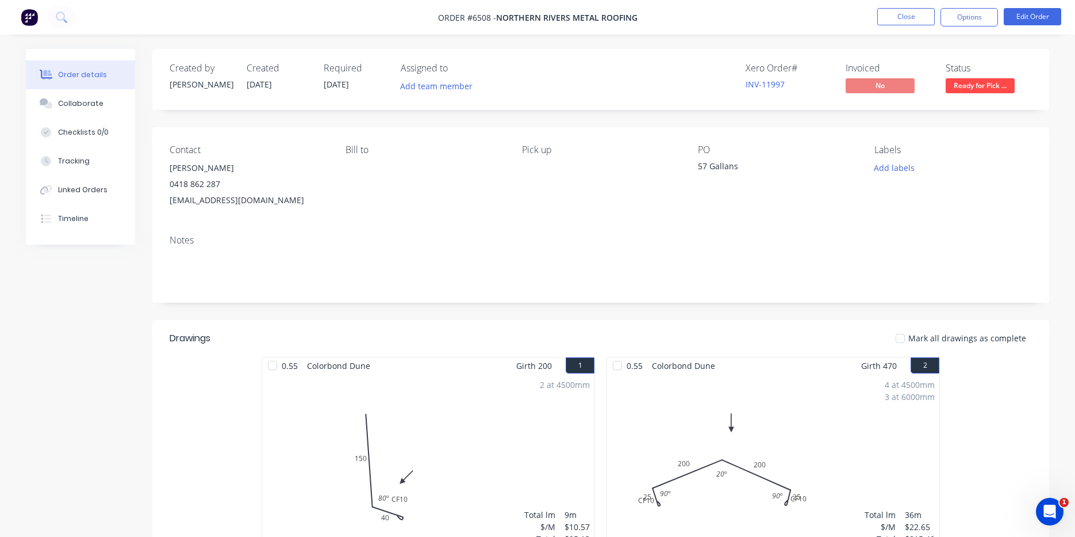
scroll to position [229, 0]
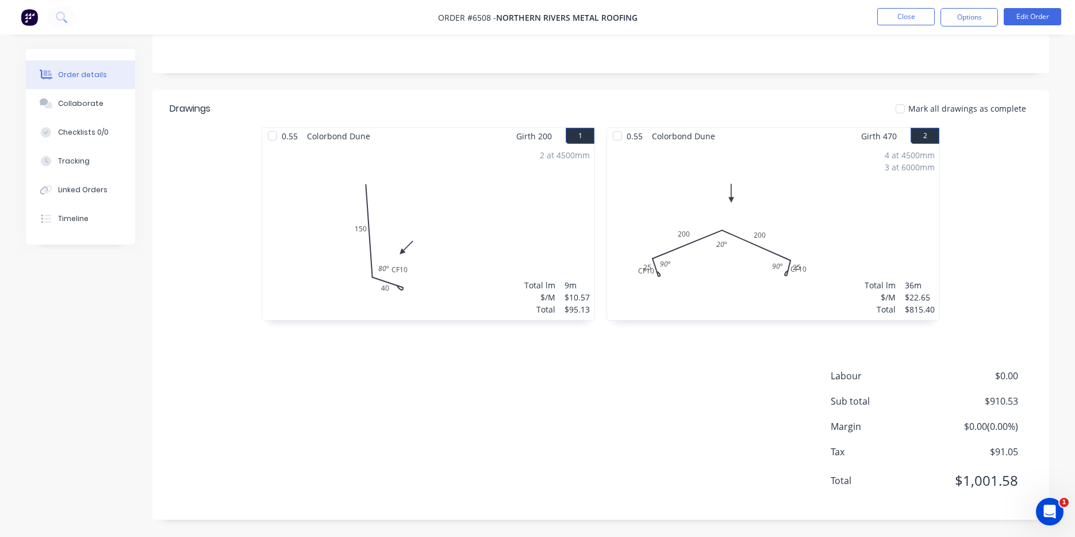
drag, startPoint x: 904, startPoint y: 109, endPoint x: 833, endPoint y: 144, distance: 79.0
click at [904, 109] on div at bounding box center [900, 108] width 23 height 23
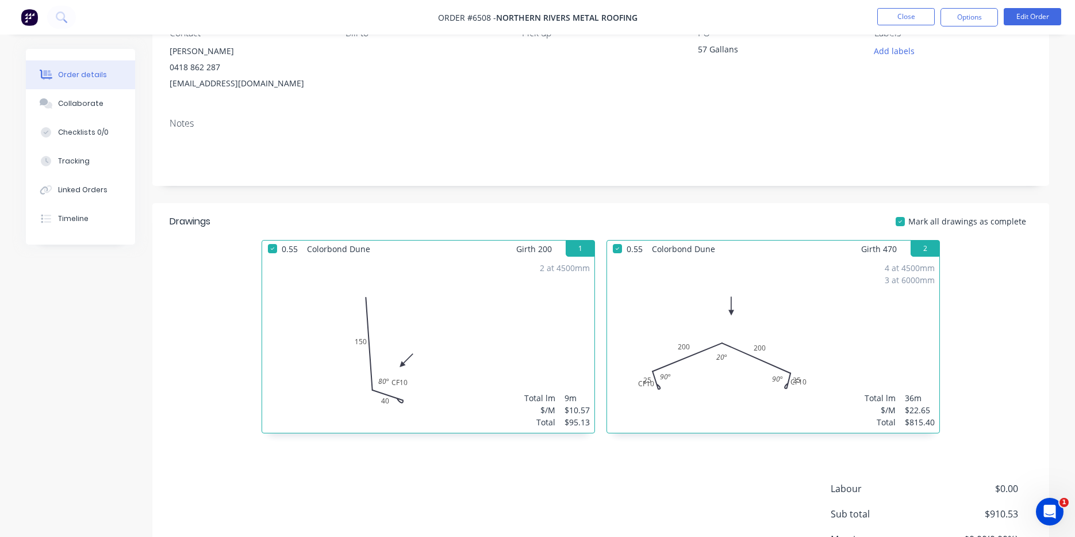
scroll to position [114, 0]
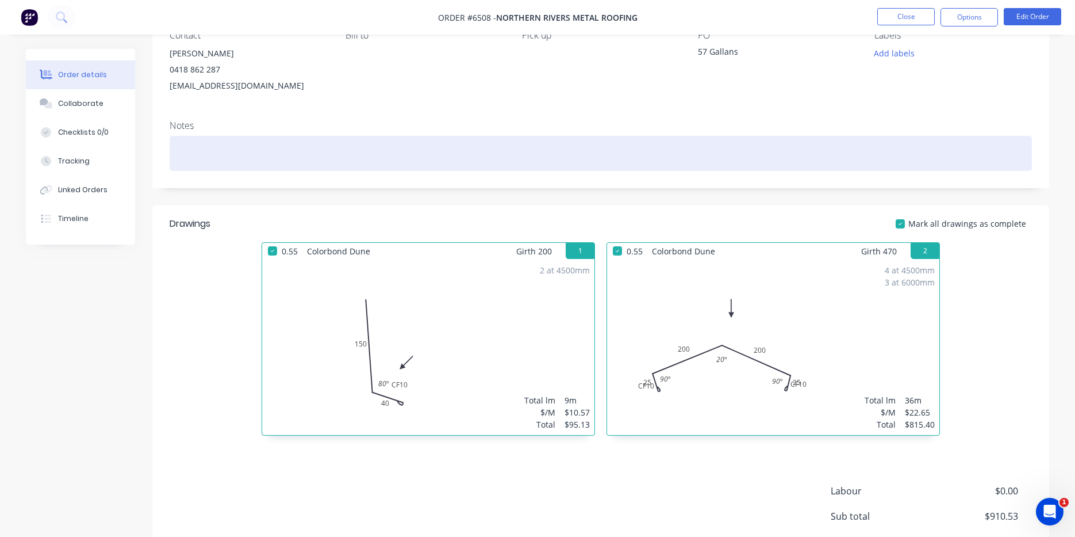
click at [218, 144] on div at bounding box center [601, 153] width 863 height 35
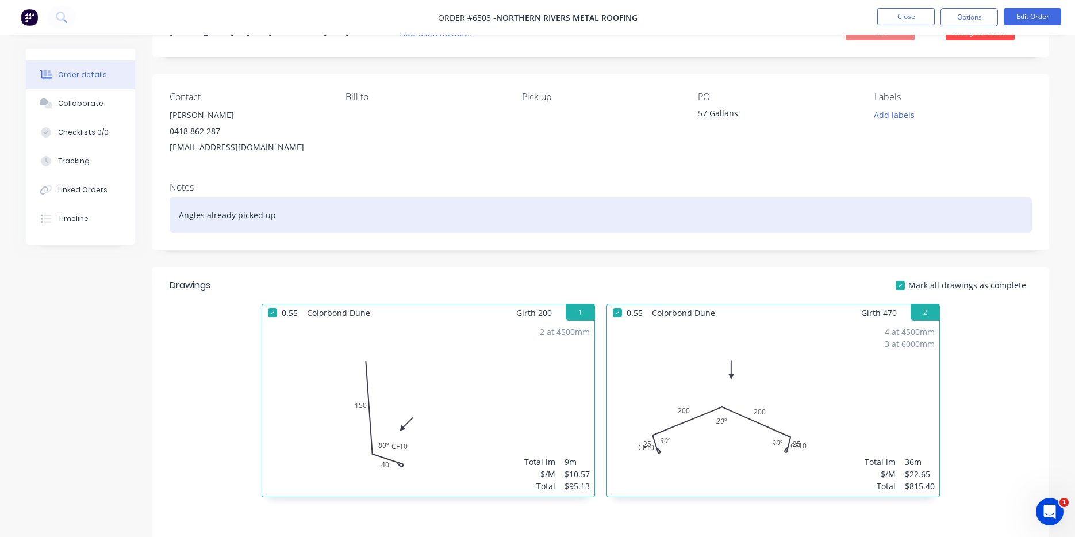
scroll to position [0, 0]
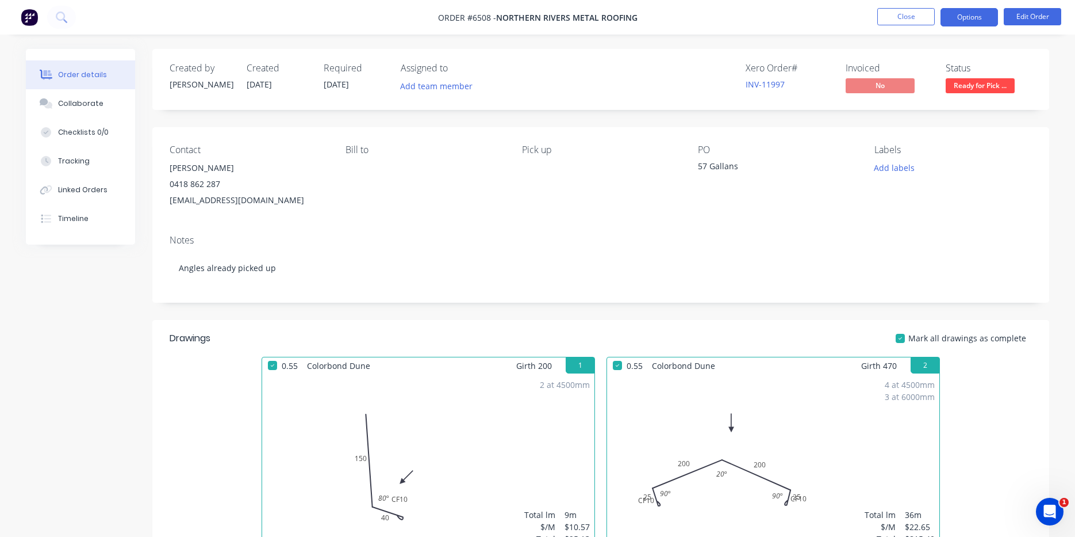
click at [973, 18] on button "Options" at bounding box center [970, 17] width 58 height 18
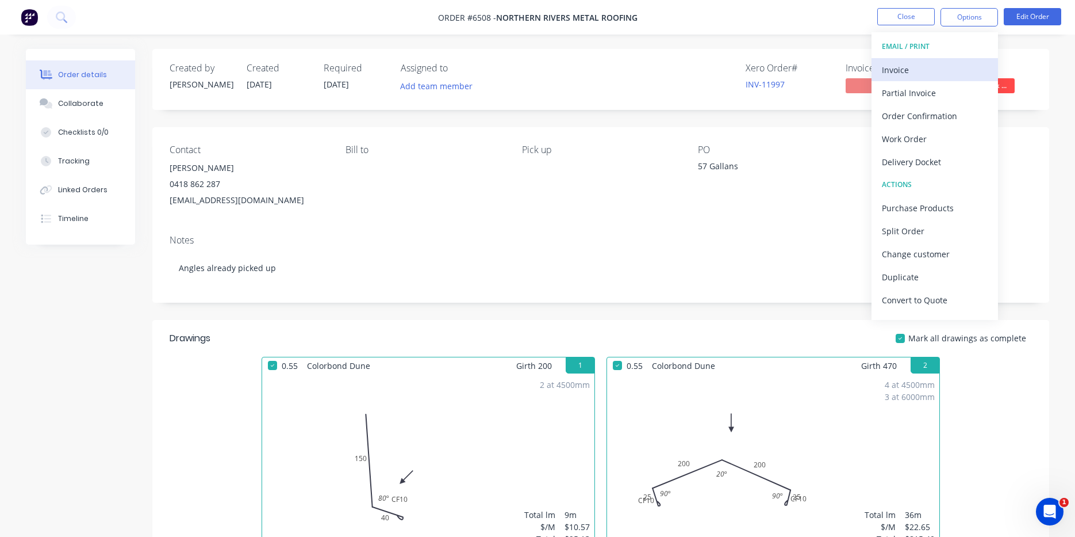
click at [911, 62] on div "Invoice" at bounding box center [935, 70] width 106 height 17
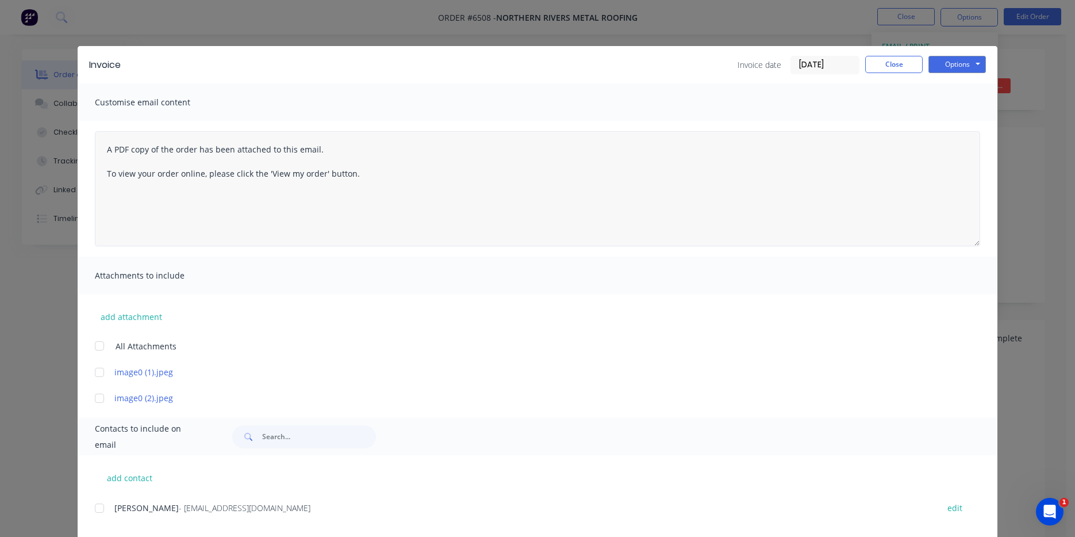
click at [94, 509] on div at bounding box center [99, 507] width 23 height 23
click at [969, 49] on div "Invoice Invoice date 12/08/25 Close Options Preview Print Email" at bounding box center [538, 64] width 920 height 37
click at [969, 66] on button "Options" at bounding box center [958, 64] width 58 height 17
click at [953, 125] on button "Email" at bounding box center [966, 122] width 74 height 19
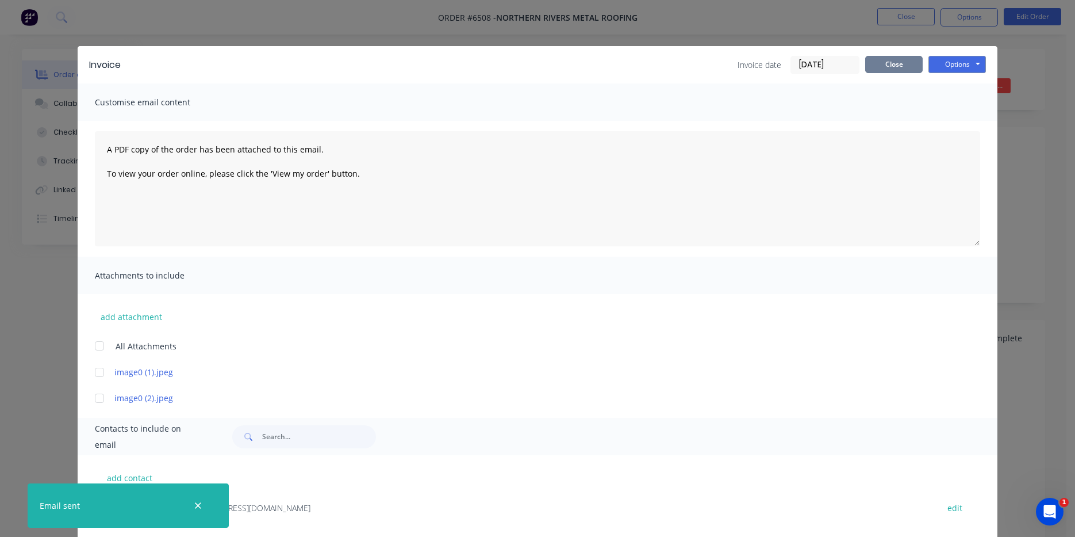
click at [874, 64] on button "Close" at bounding box center [895, 64] width 58 height 17
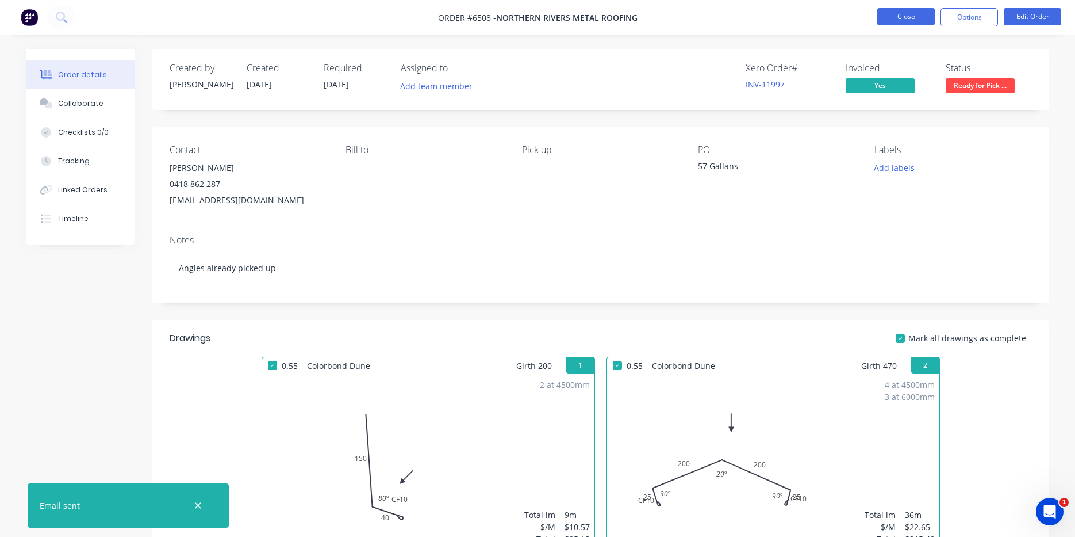
click at [917, 16] on button "Close" at bounding box center [907, 16] width 58 height 17
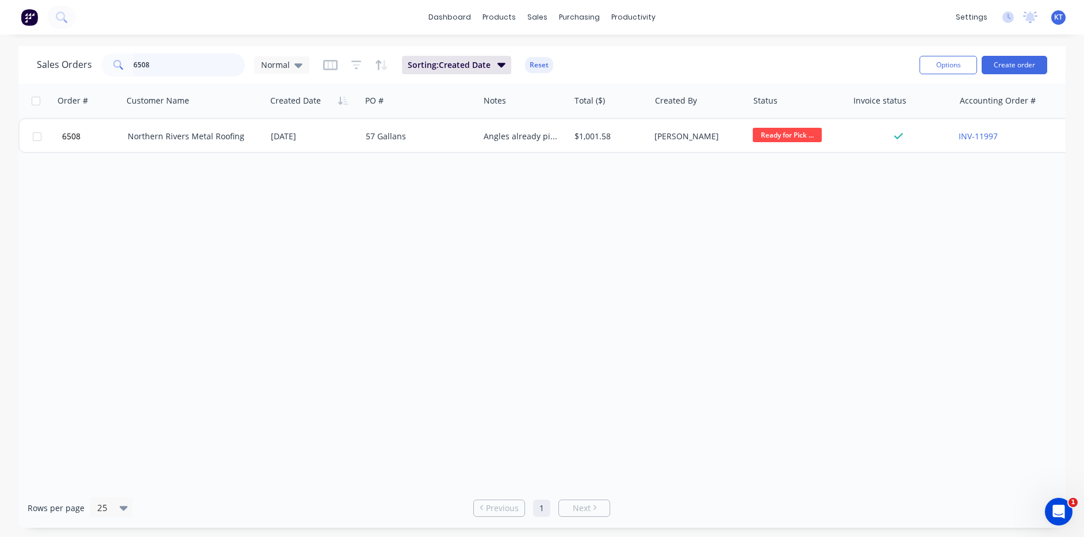
click at [166, 68] on input "6508" at bounding box center [189, 64] width 112 height 23
type input "6332"
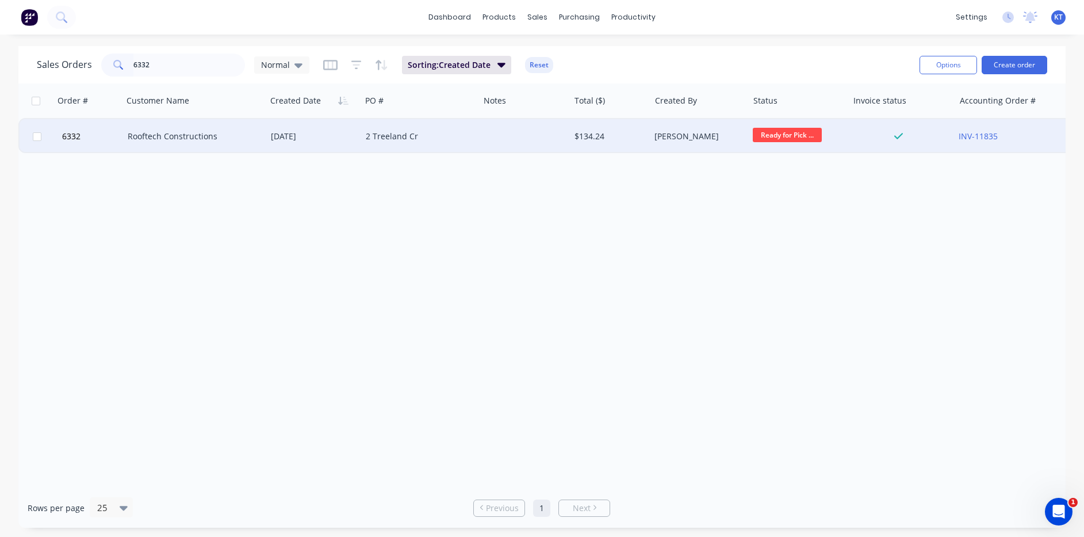
click at [176, 129] on div "Rooftech Constructions" at bounding box center [194, 136] width 143 height 35
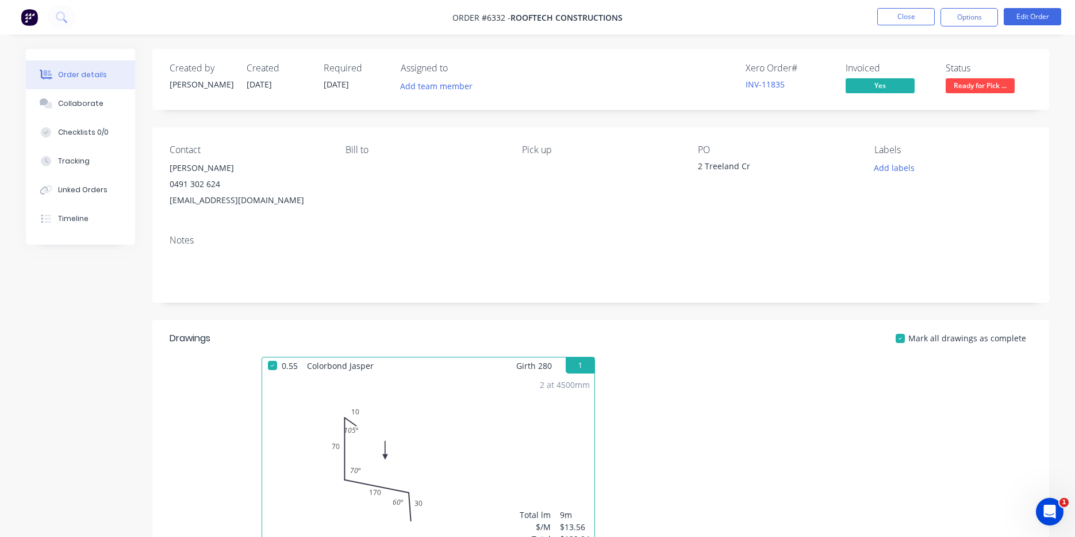
click at [986, 82] on span "Ready for Pick ..." at bounding box center [980, 85] width 69 height 14
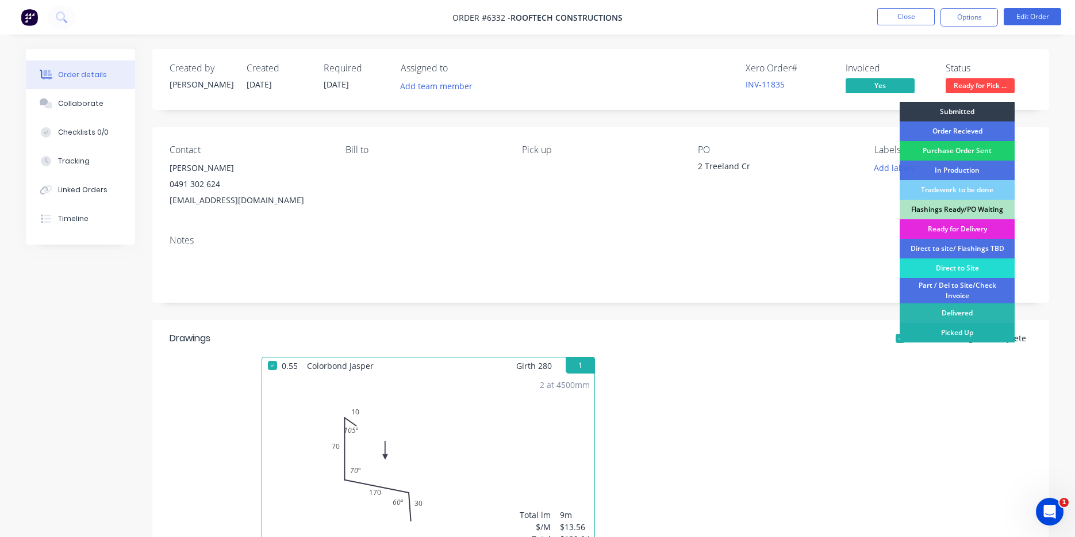
click at [970, 330] on div "Picked Up" at bounding box center [957, 333] width 115 height 20
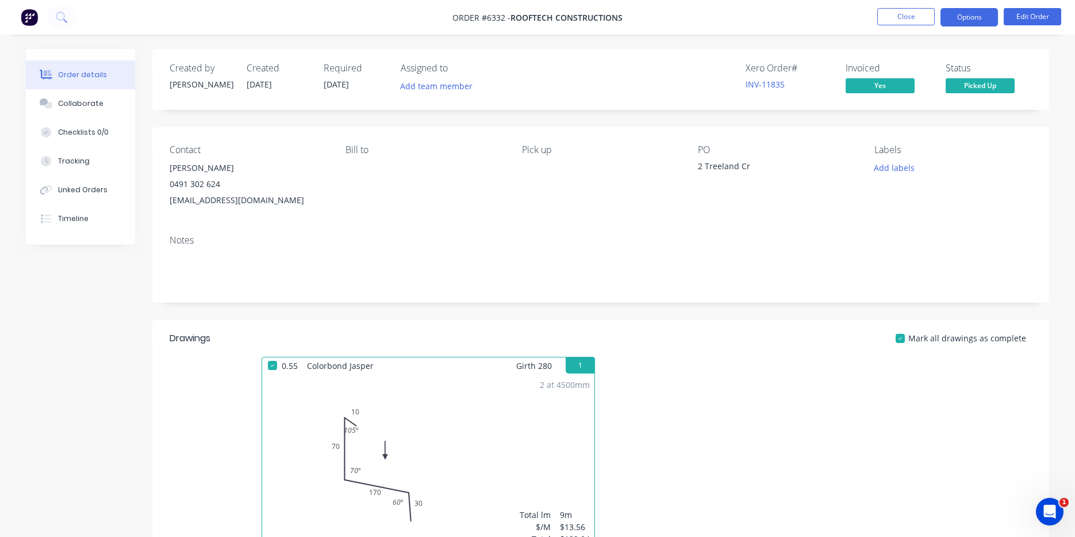
click at [965, 21] on button "Options" at bounding box center [970, 17] width 58 height 18
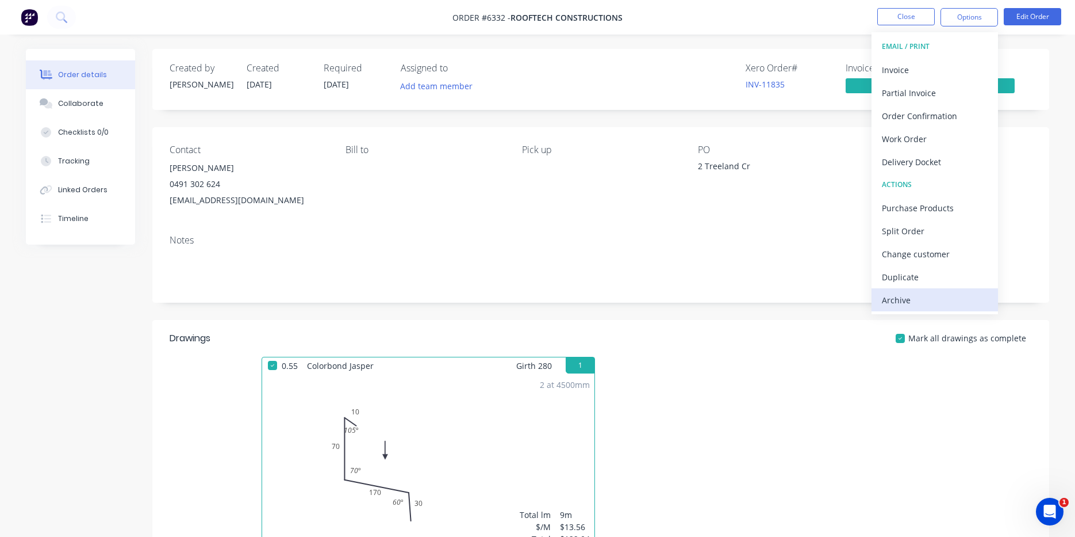
click at [925, 294] on div "Archive" at bounding box center [935, 300] width 106 height 17
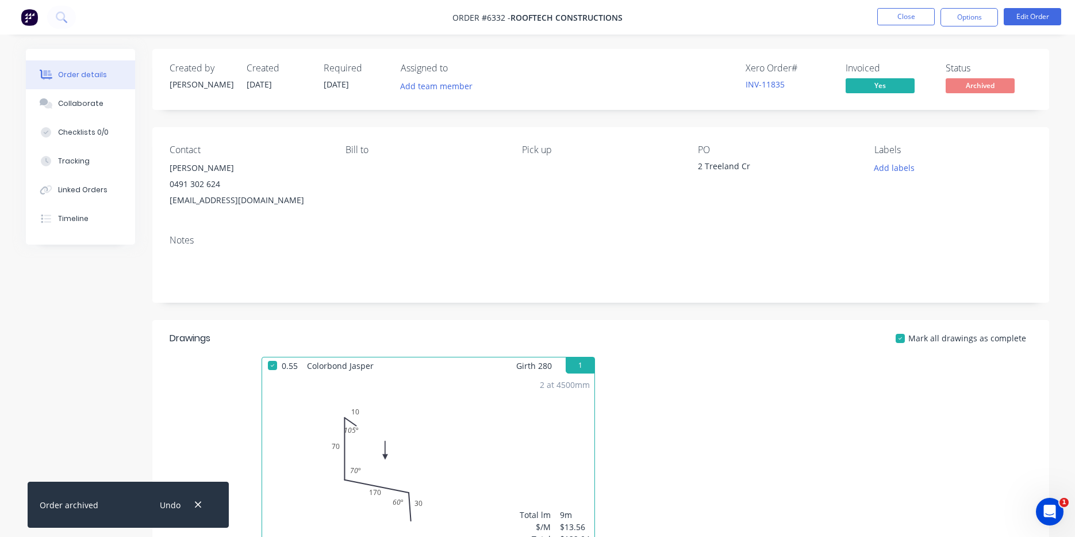
click at [899, 30] on nav "Order #6332 - Rooftech Constructions Close Options Edit Order" at bounding box center [537, 17] width 1075 height 35
click at [903, 21] on button "Close" at bounding box center [907, 16] width 58 height 17
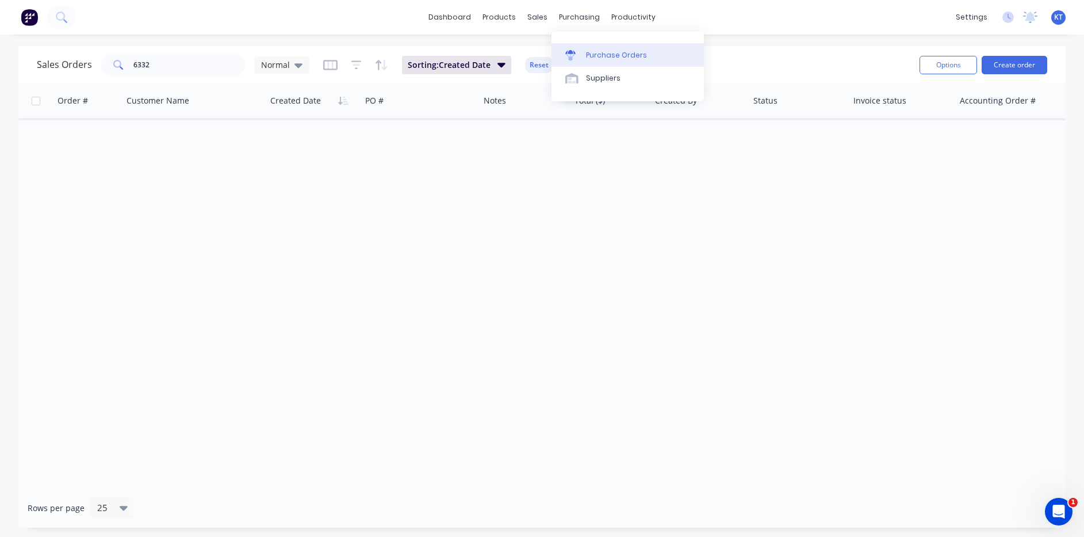
click at [596, 59] on div "Purchase Orders" at bounding box center [616, 55] width 61 height 10
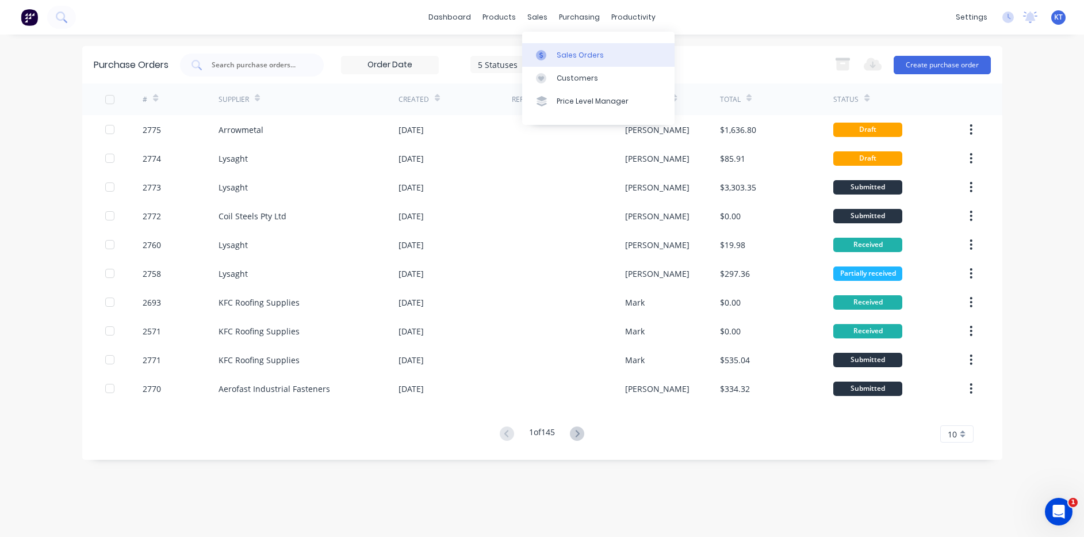
click at [571, 55] on div "Sales Orders" at bounding box center [580, 55] width 47 height 10
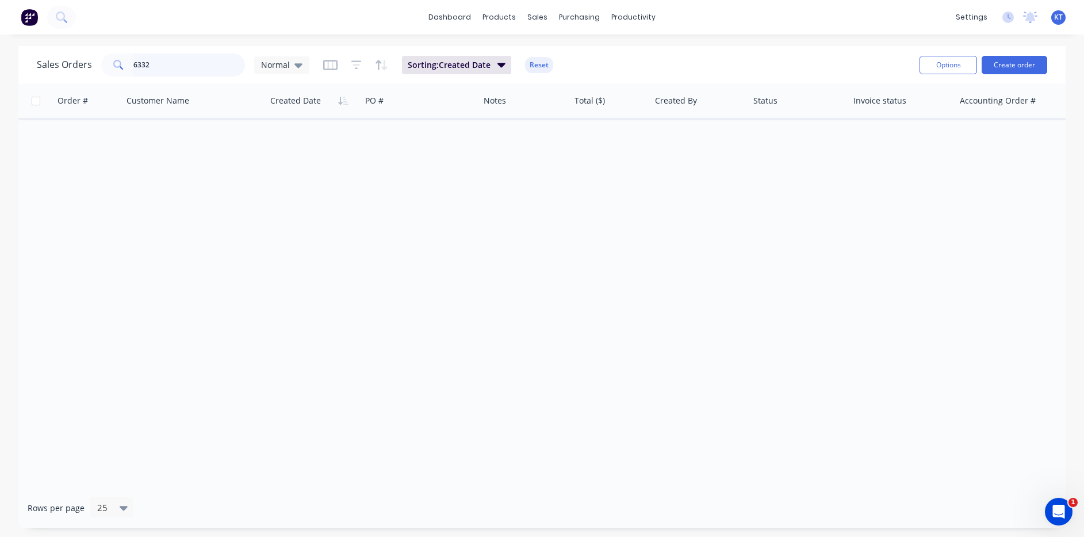
click at [229, 68] on input "6332" at bounding box center [189, 64] width 112 height 23
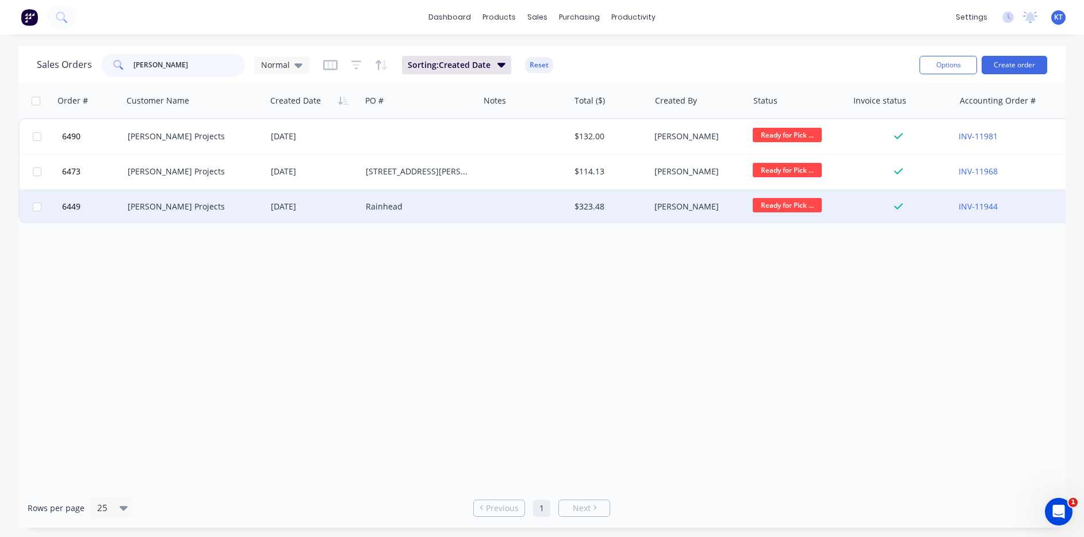
type input "betson"
click at [429, 211] on div "Rainhead" at bounding box center [418, 207] width 104 height 12
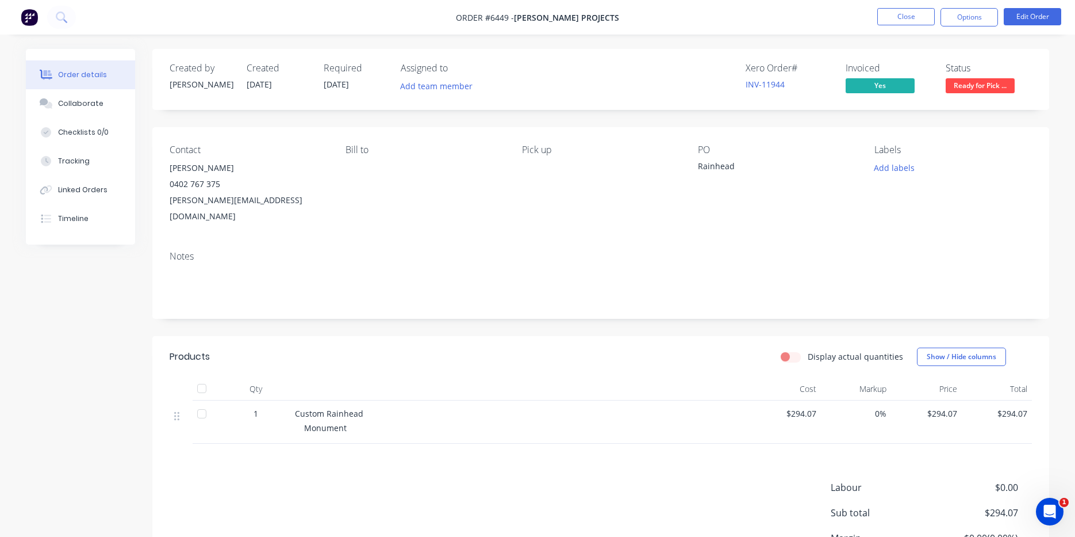
click at [984, 86] on span "Ready for Pick ..." at bounding box center [980, 85] width 69 height 14
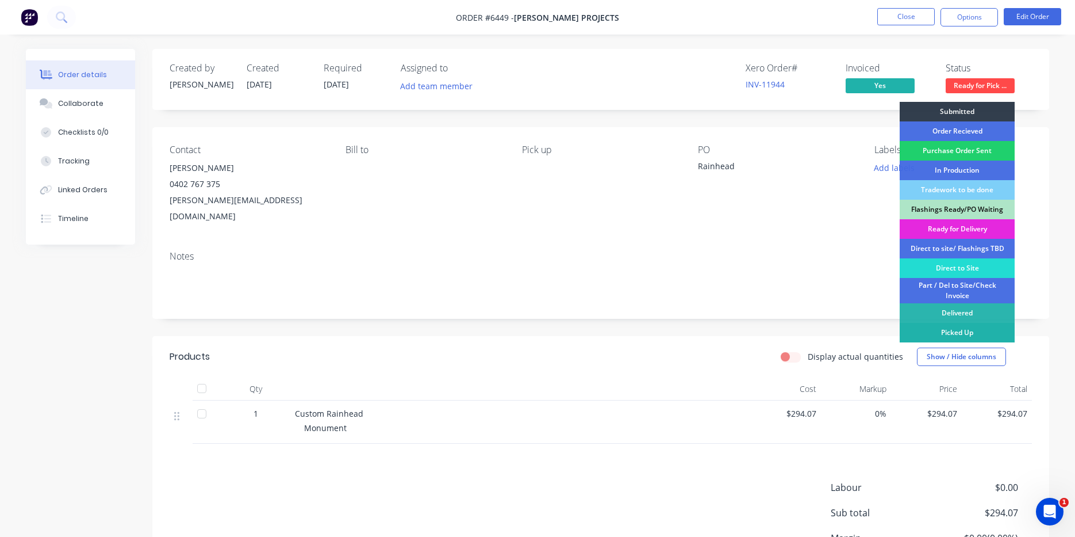
click at [977, 335] on div "Picked Up" at bounding box center [957, 333] width 115 height 20
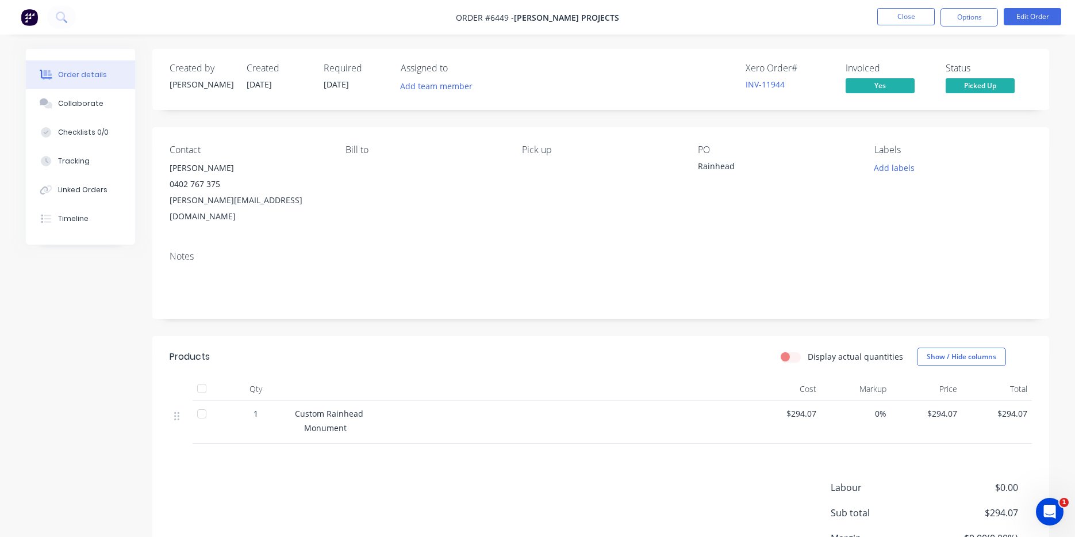
click at [199, 377] on div at bounding box center [201, 388] width 23 height 23
click at [960, 16] on button "Options" at bounding box center [970, 17] width 58 height 18
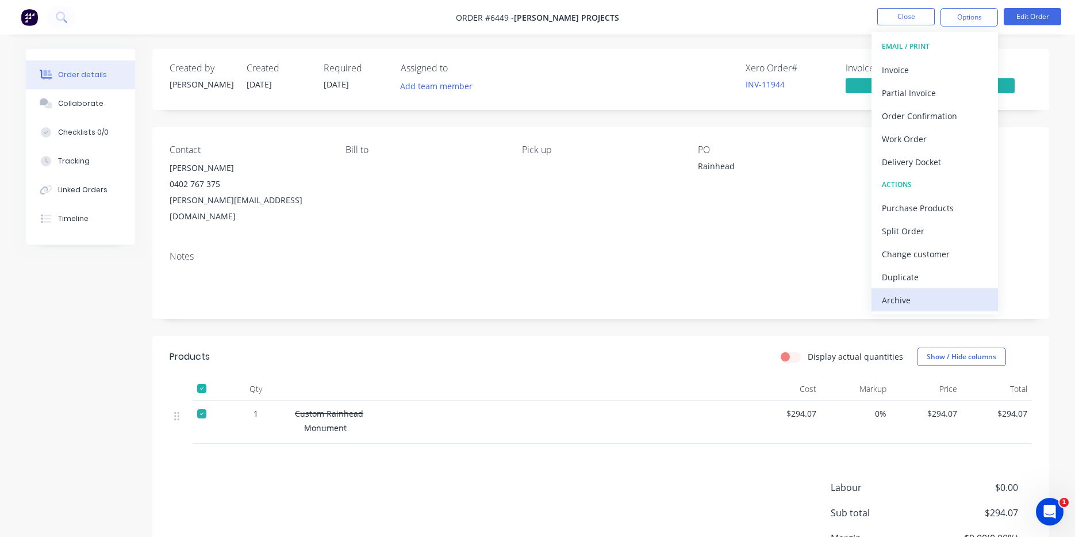
click at [923, 311] on button "Archive" at bounding box center [935, 299] width 127 height 23
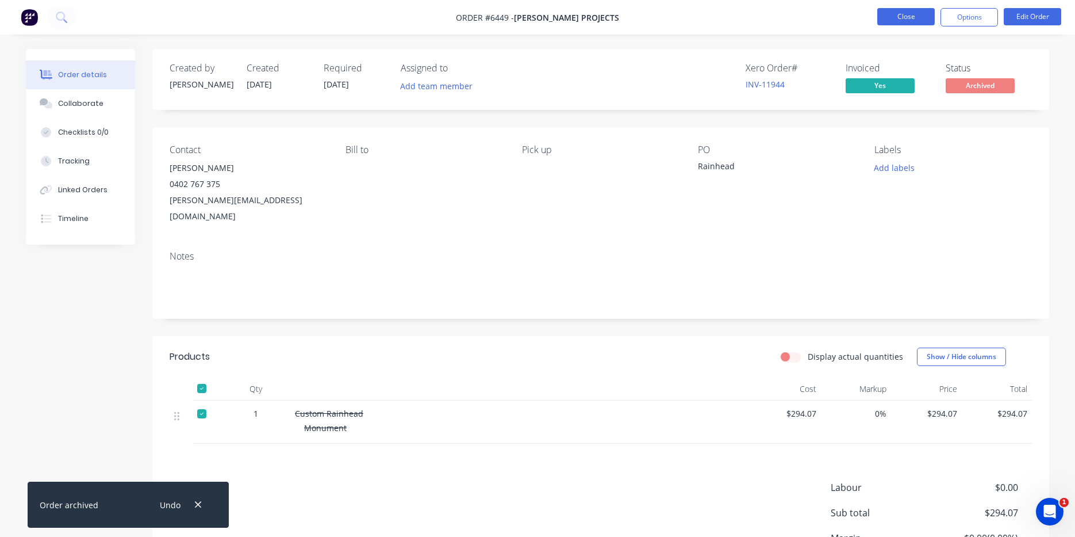
click at [891, 22] on button "Close" at bounding box center [907, 16] width 58 height 17
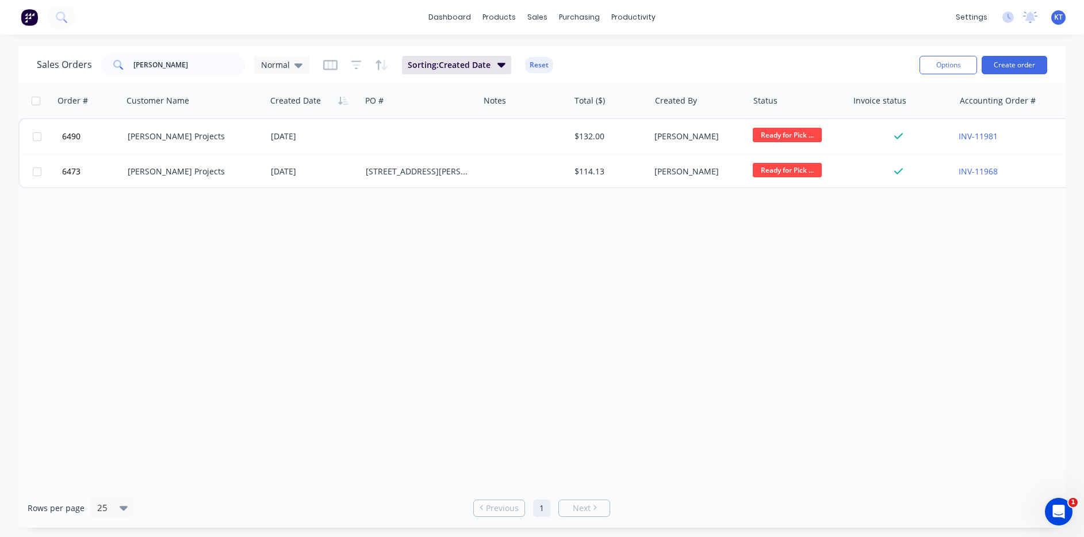
click at [303, 145] on div "[DATE]" at bounding box center [313, 136] width 95 height 35
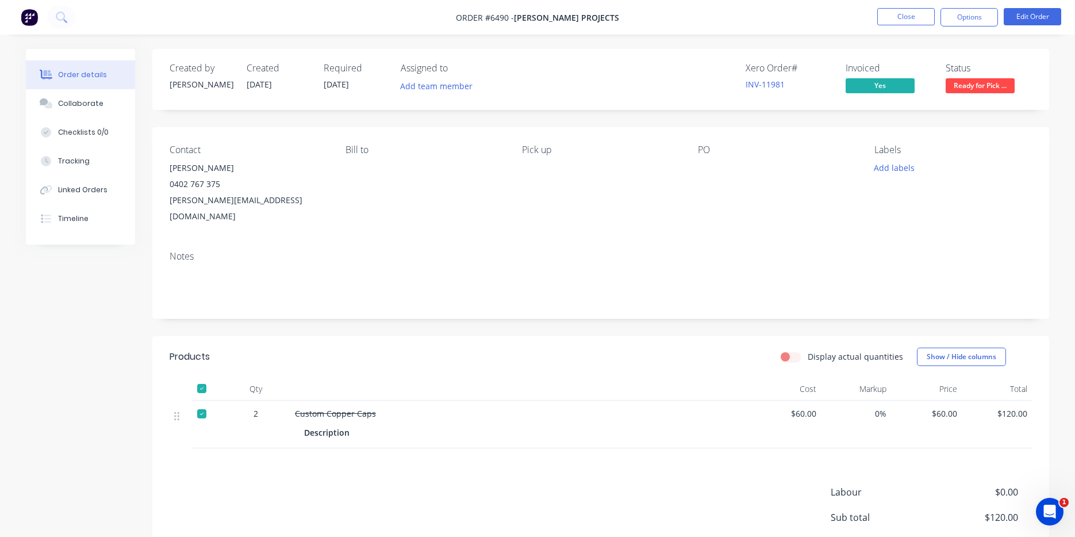
click at [974, 78] on span "Ready for Pick ..." at bounding box center [980, 85] width 69 height 14
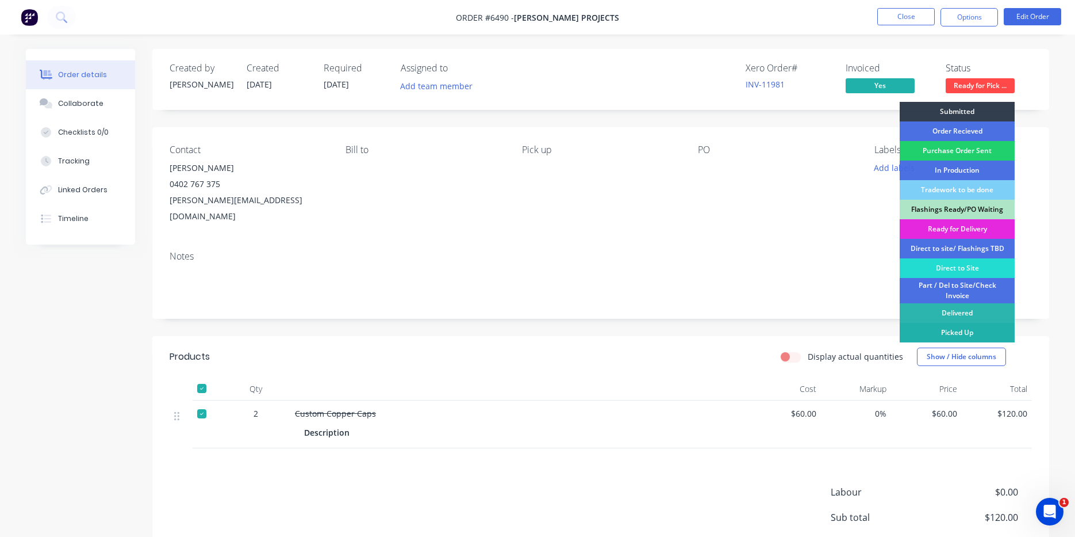
click at [982, 334] on div "Picked Up" at bounding box center [957, 333] width 115 height 20
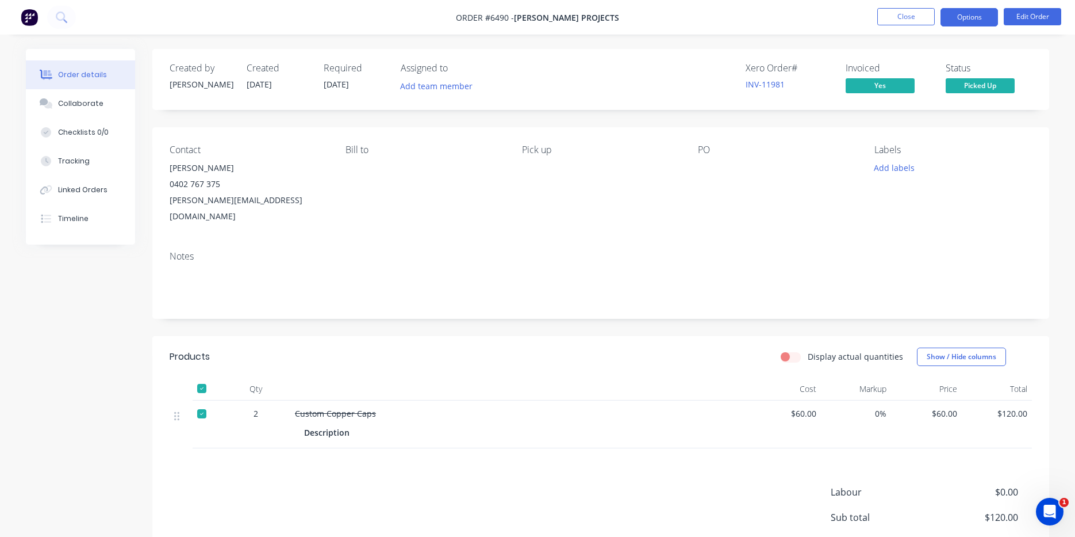
click at [969, 14] on button "Options" at bounding box center [970, 17] width 58 height 18
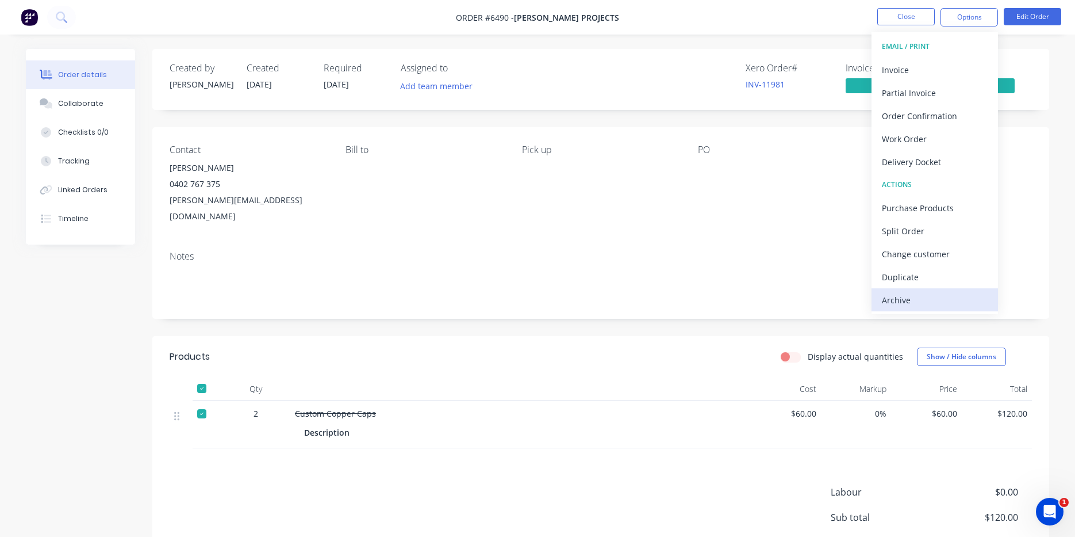
click at [944, 307] on div "Archive" at bounding box center [935, 300] width 106 height 17
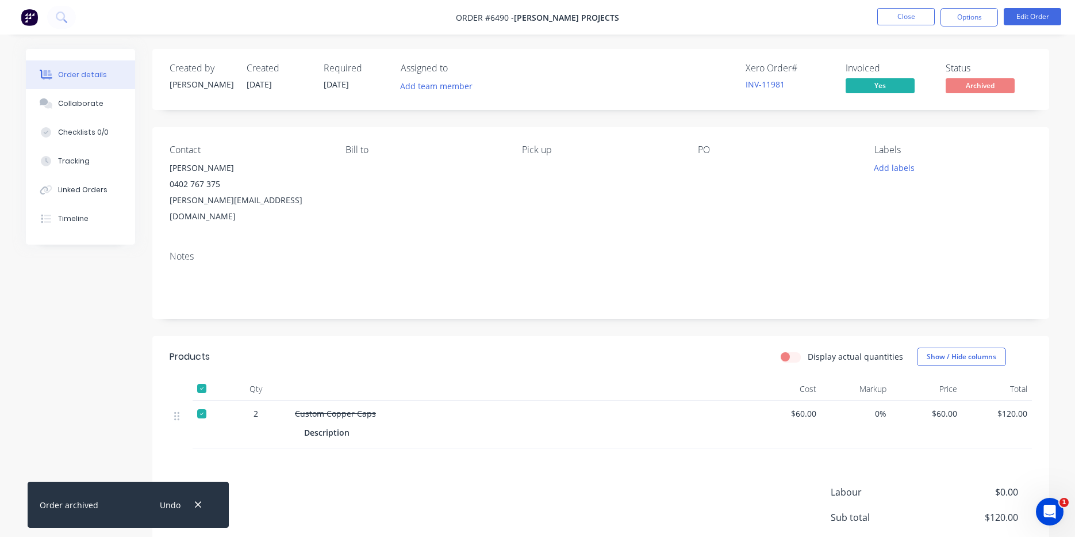
click at [904, 7] on nav "Order #6490 - Betson Projects Close Options Edit Order" at bounding box center [537, 17] width 1075 height 35
click at [902, 20] on button "Close" at bounding box center [907, 16] width 58 height 17
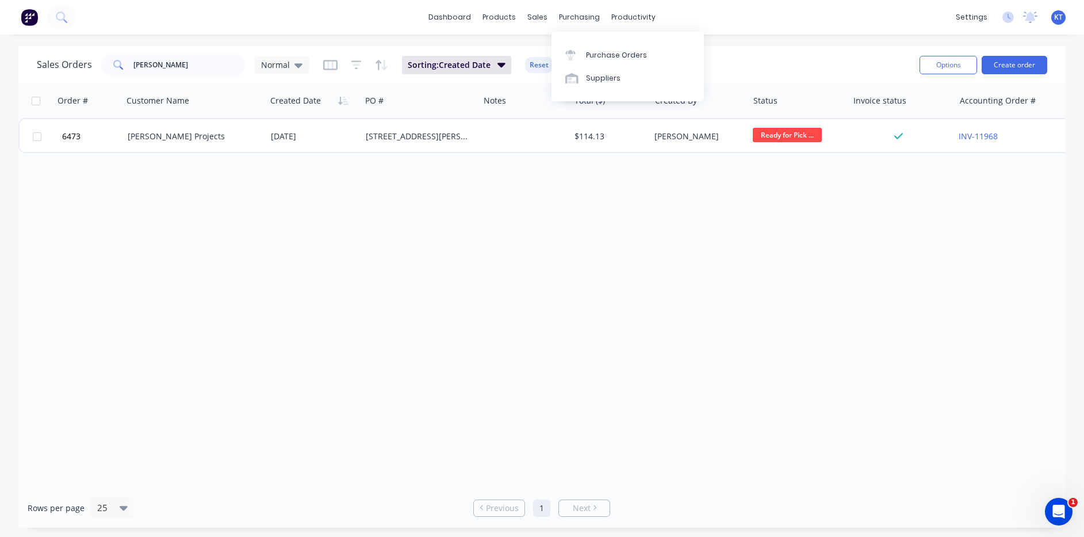
click at [586, 48] on link "Purchase Orders" at bounding box center [628, 54] width 152 height 23
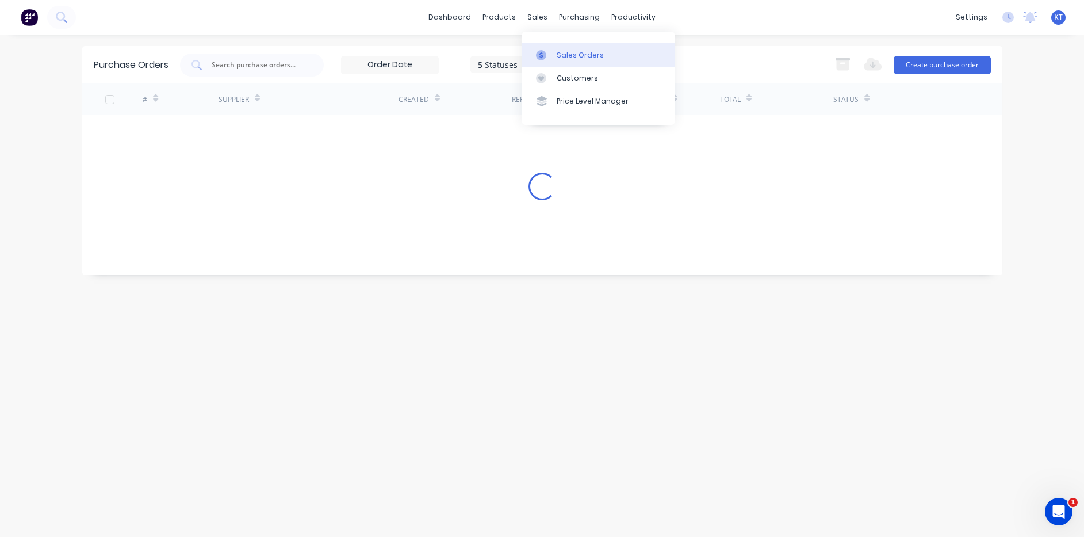
click at [565, 59] on div "Sales Orders" at bounding box center [580, 55] width 47 height 10
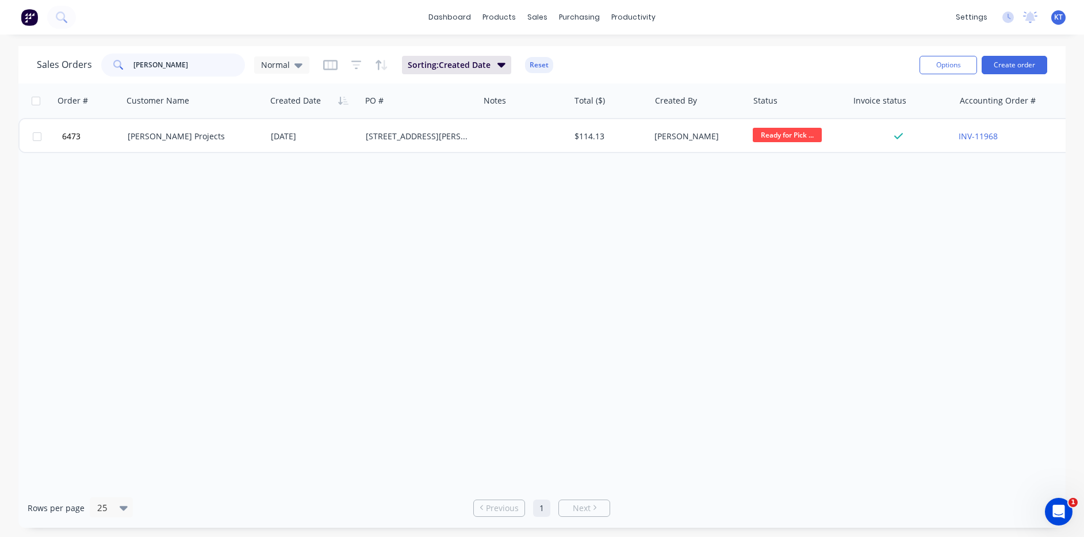
click at [171, 62] on input "betson" at bounding box center [189, 64] width 112 height 23
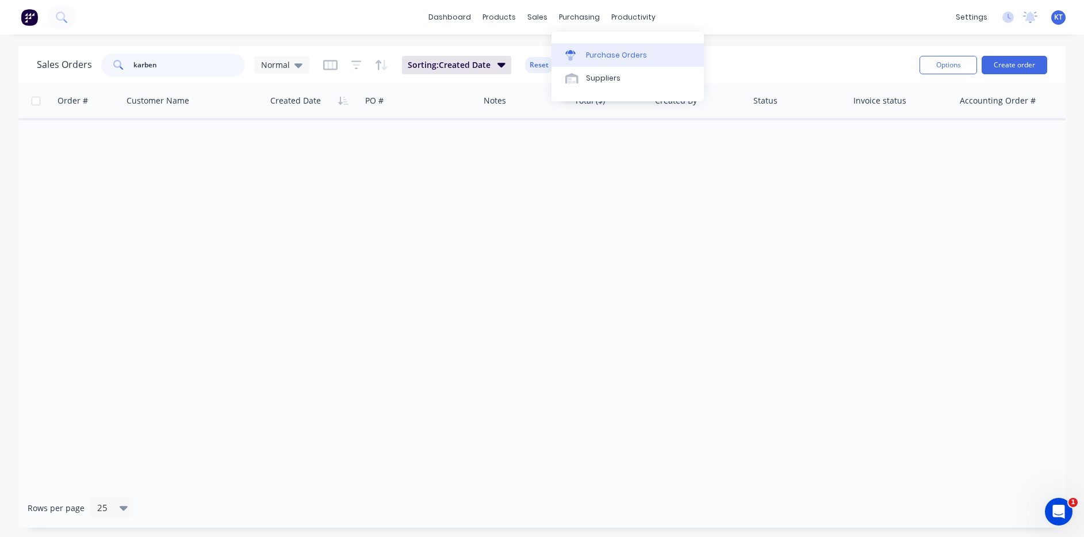
type input "karben"
click at [596, 48] on link "Purchase Orders" at bounding box center [628, 54] width 152 height 23
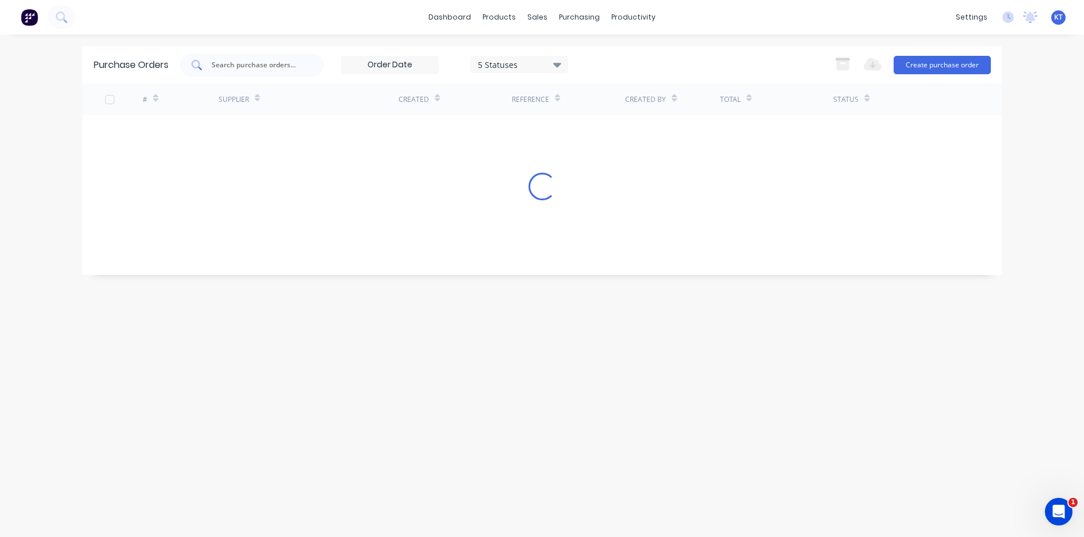
click at [281, 65] on input "text" at bounding box center [257, 65] width 95 height 12
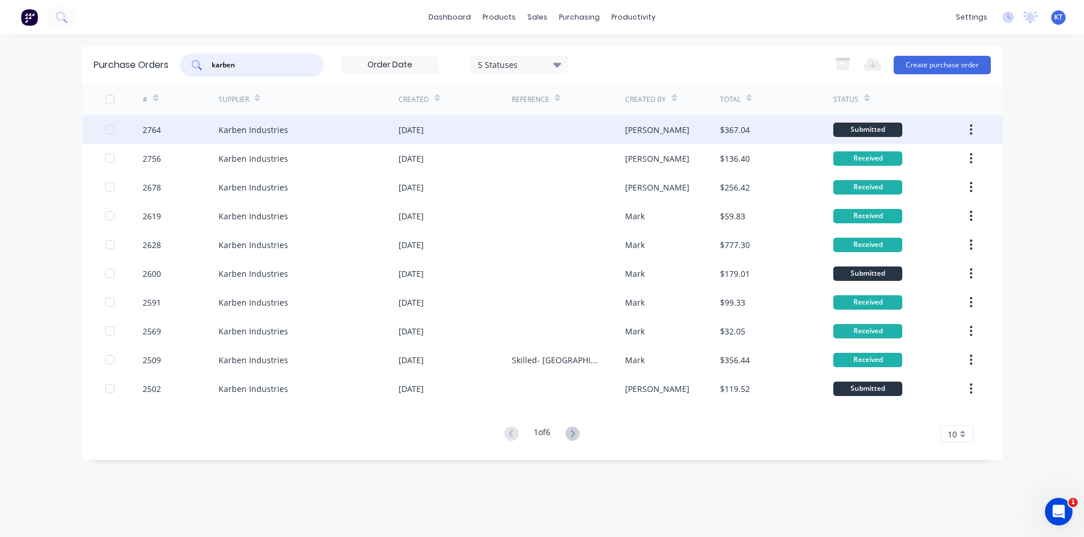
type input "karben"
click at [392, 136] on div "Karben Industries" at bounding box center [309, 129] width 180 height 29
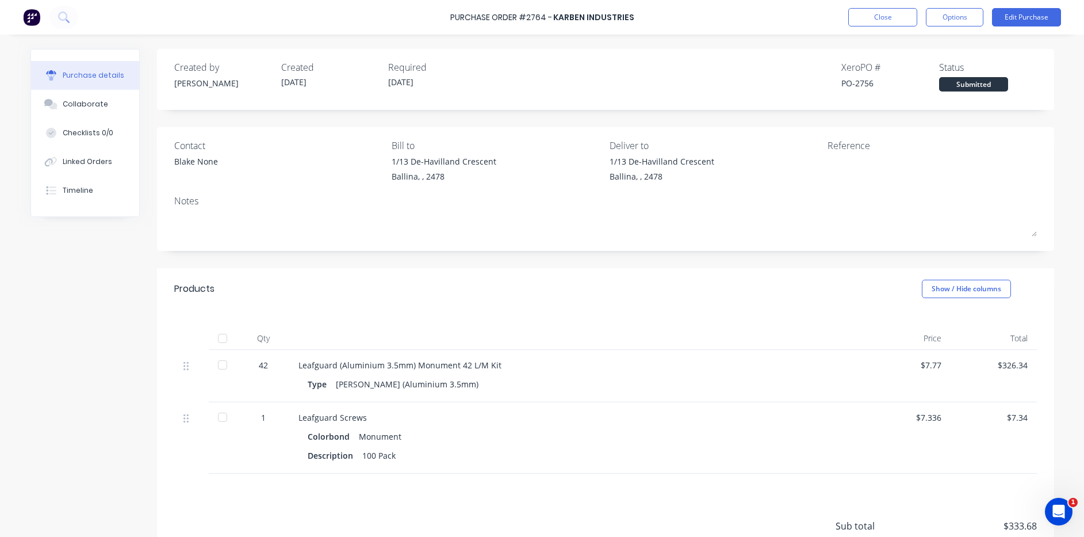
click at [219, 339] on div at bounding box center [222, 338] width 23 height 23
click at [86, 165] on div "Linked Orders" at bounding box center [87, 161] width 49 height 10
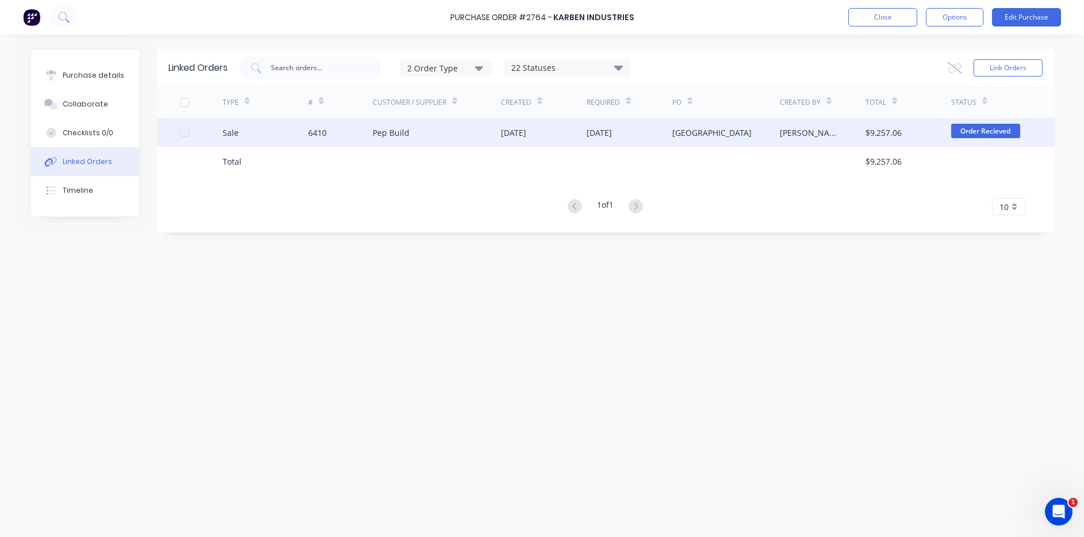
click at [337, 135] on div "6410" at bounding box center [340, 132] width 64 height 29
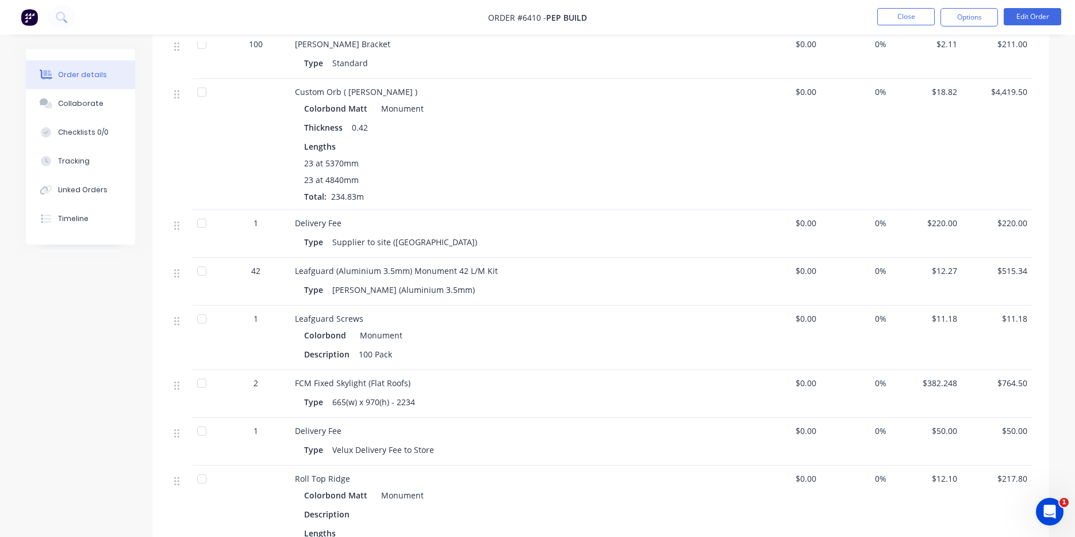
scroll to position [575, 0]
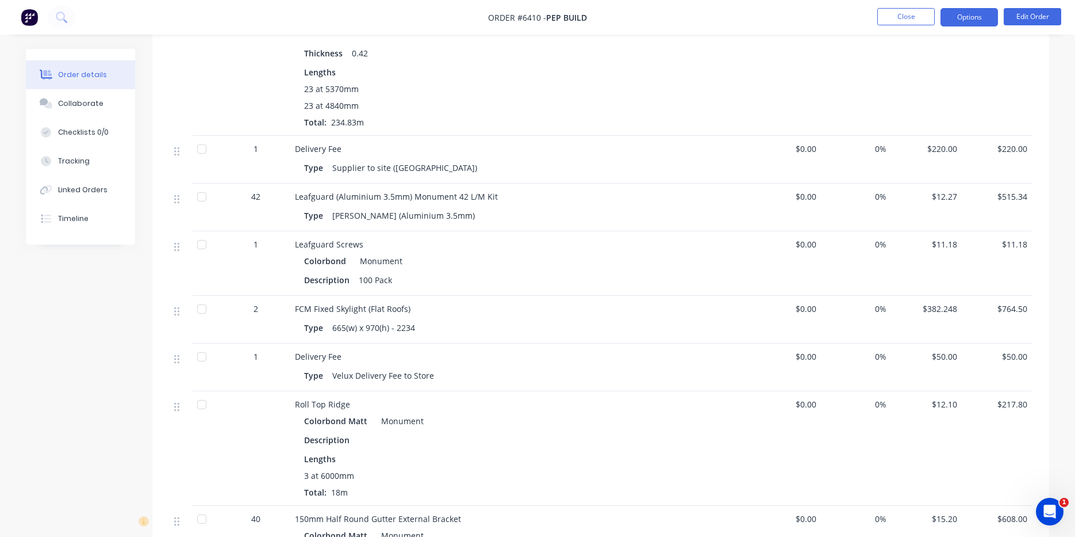
click at [966, 13] on button "Options" at bounding box center [970, 17] width 58 height 18
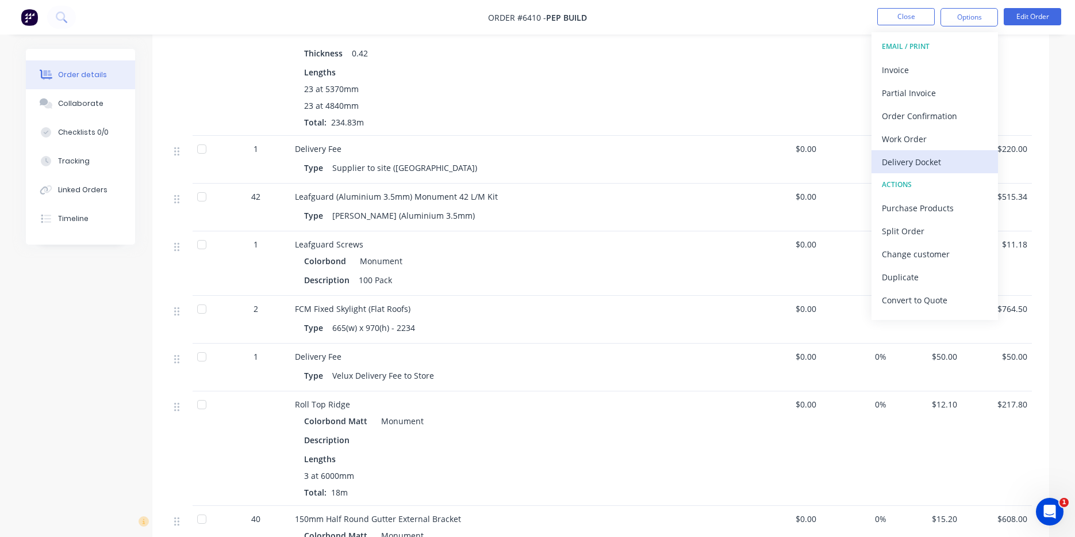
click at [929, 166] on div "Delivery Docket" at bounding box center [935, 162] width 106 height 17
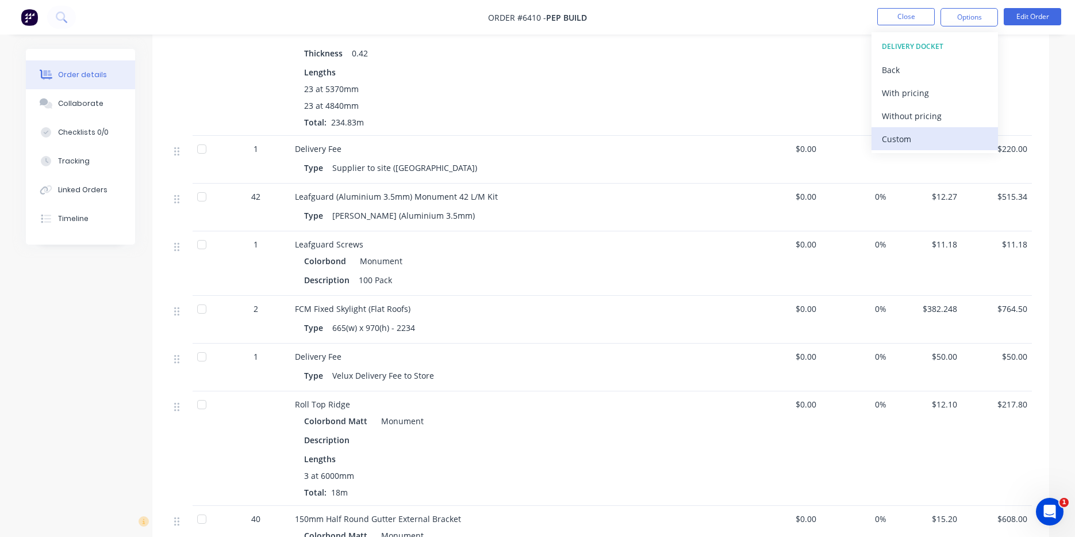
click at [917, 136] on div "Custom" at bounding box center [935, 139] width 106 height 17
click at [924, 116] on div "Without pricing" at bounding box center [935, 116] width 106 height 17
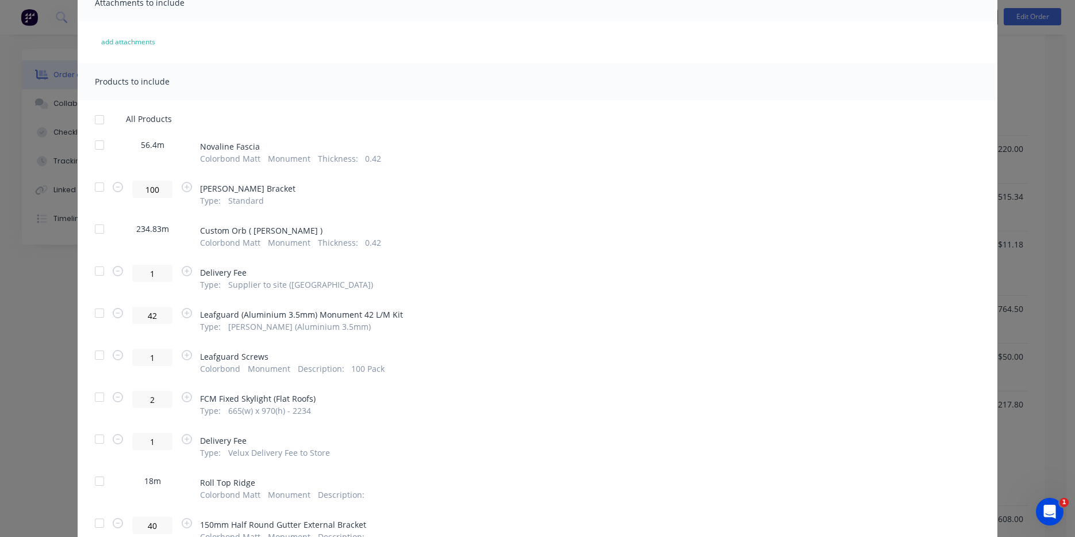
scroll to position [173, 0]
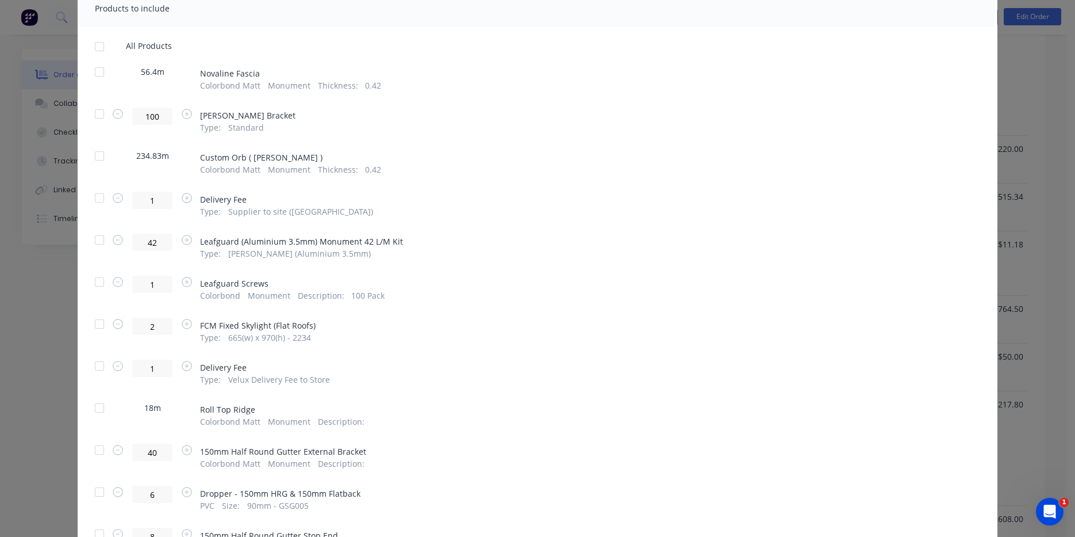
drag, startPoint x: 95, startPoint y: 240, endPoint x: 97, endPoint y: 267, distance: 27.1
click at [94, 240] on div at bounding box center [99, 239] width 23 height 23
click at [95, 281] on div at bounding box center [99, 281] width 23 height 23
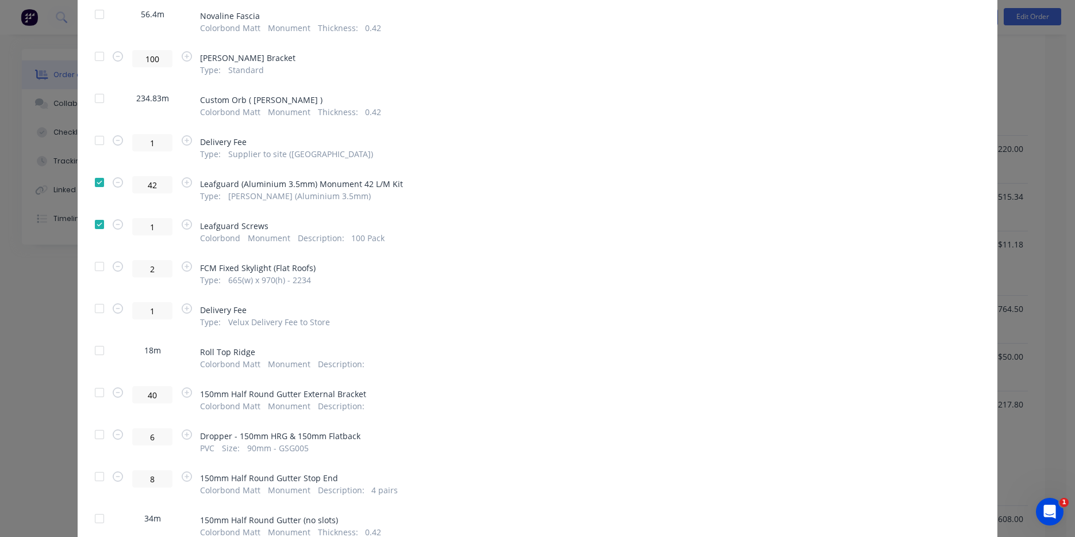
click at [95, 267] on div at bounding box center [99, 266] width 23 height 23
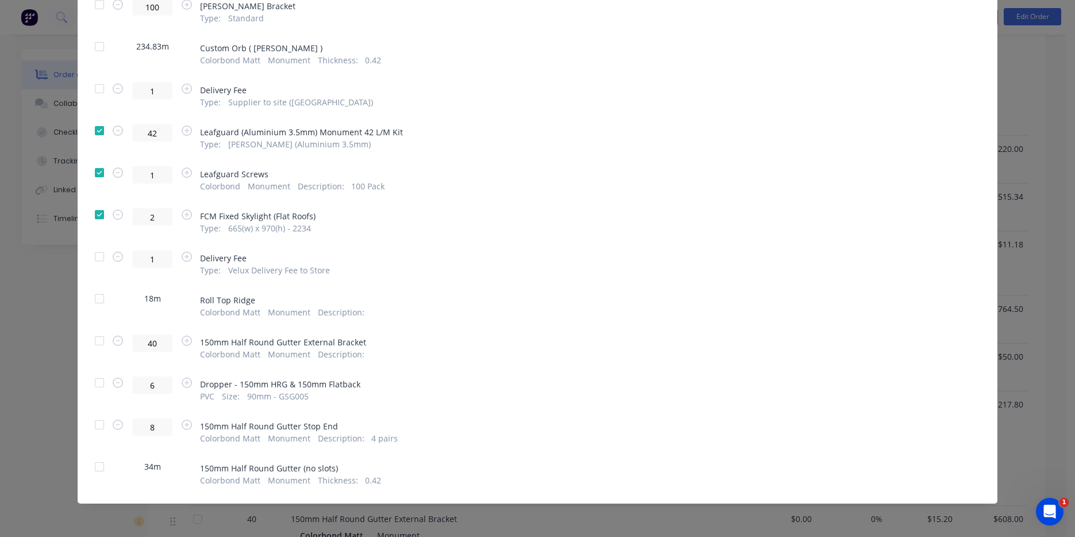
click at [95, 380] on div at bounding box center [99, 382] width 23 height 23
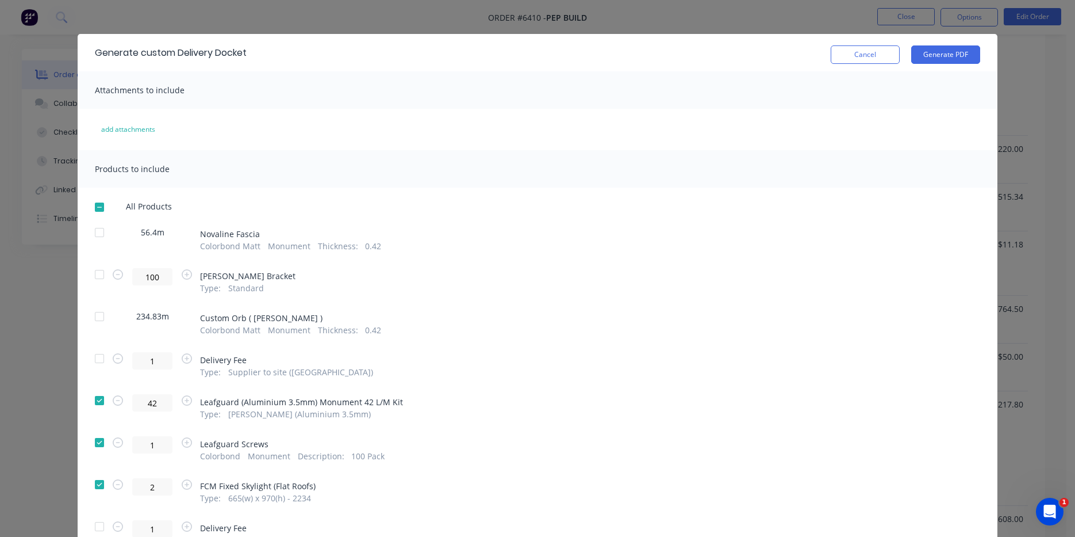
scroll to position [0, 0]
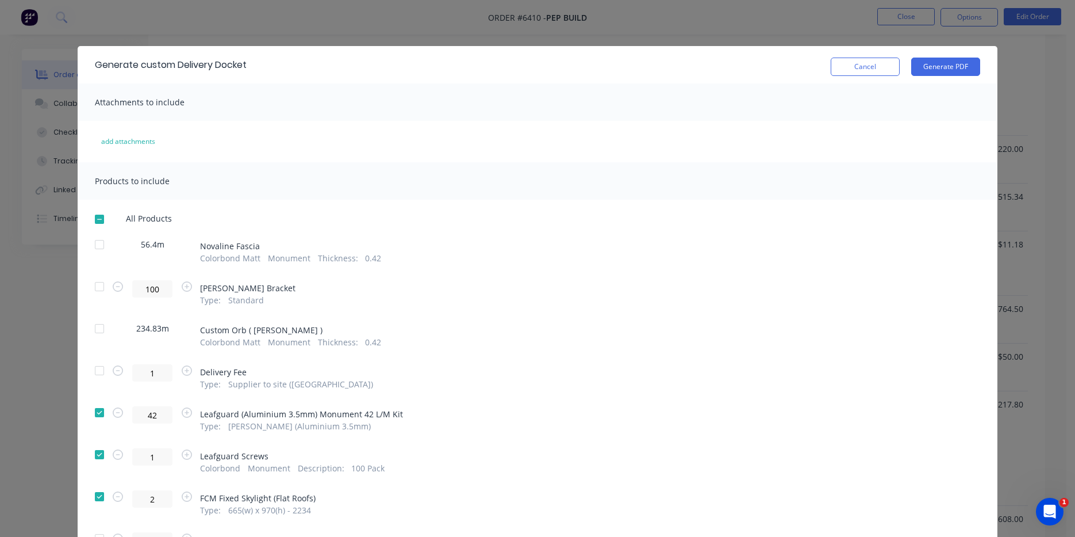
click at [925, 76] on div "Generate custom Delivery Docket Cancel Generate PDF" at bounding box center [538, 64] width 920 height 37
click at [934, 60] on button "Generate PDF" at bounding box center [946, 67] width 69 height 18
drag, startPoint x: 1040, startPoint y: 76, endPoint x: 874, endPoint y: 71, distance: 166.9
click at [1040, 76] on div "Generate custom Delivery Docket Cancel Generate PDF Attachments to include add …" at bounding box center [537, 268] width 1075 height 537
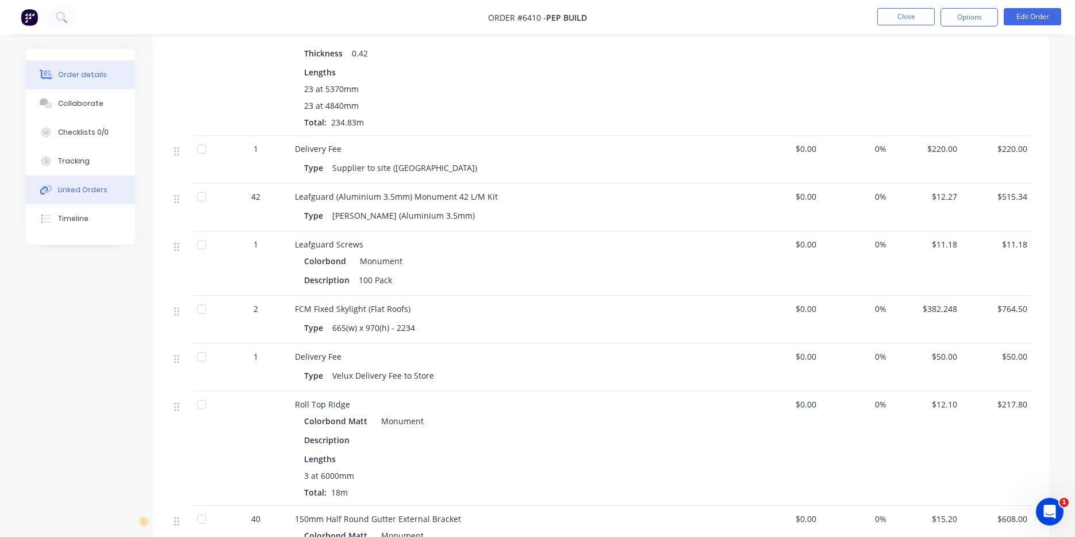
click at [97, 186] on div "Linked Orders" at bounding box center [82, 190] width 49 height 10
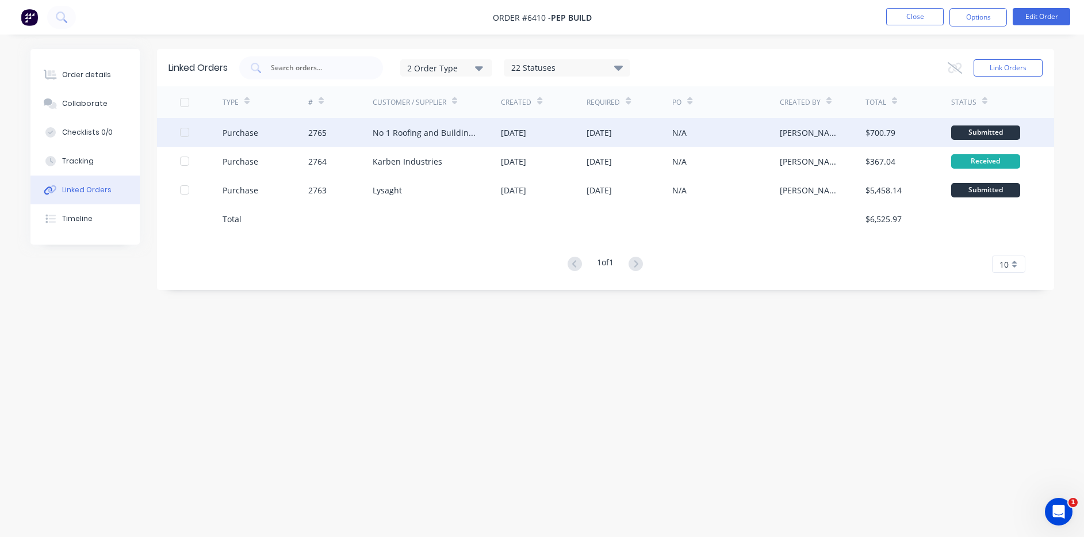
click at [483, 129] on div "No 1 Roofing and Building Supplies" at bounding box center [437, 132] width 129 height 29
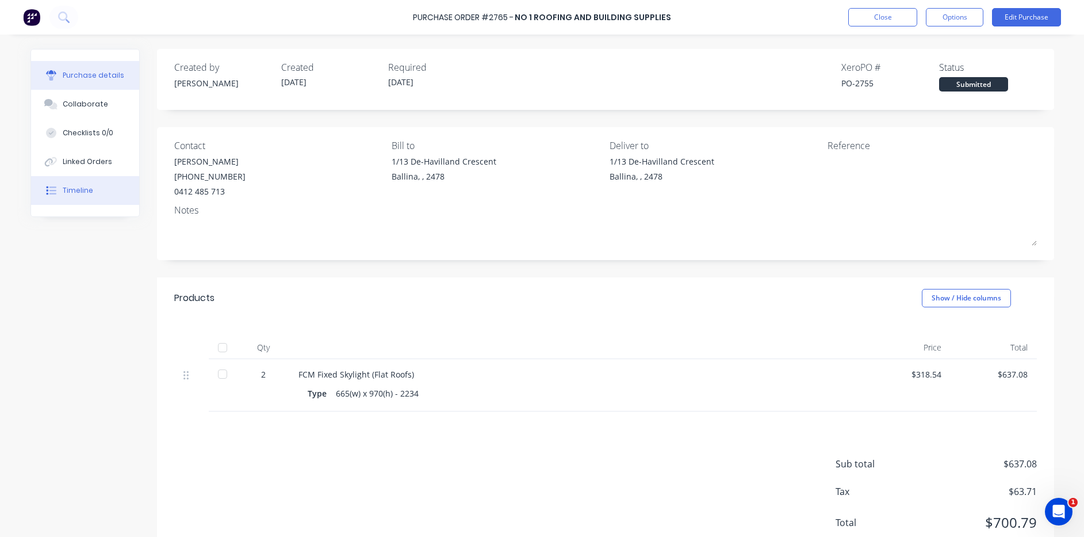
click at [87, 178] on button "Timeline" at bounding box center [85, 190] width 108 height 29
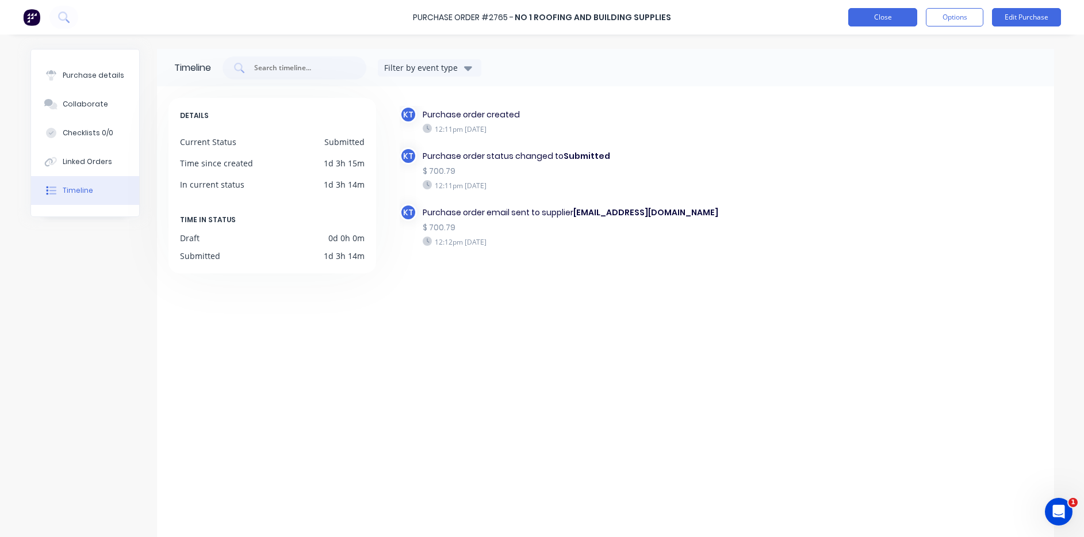
click at [902, 18] on button "Close" at bounding box center [882, 17] width 69 height 18
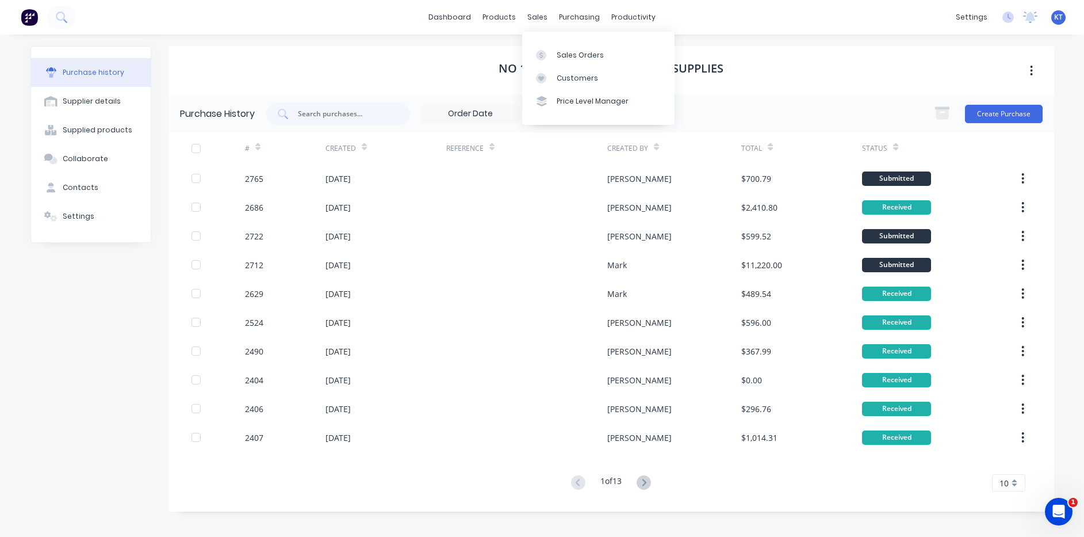
drag, startPoint x: 548, startPoint y: 9, endPoint x: 541, endPoint y: 3, distance: 9.4
click at [546, 20] on div "sales" at bounding box center [538, 17] width 32 height 17
click at [559, 45] on link "Sales Orders" at bounding box center [598, 54] width 152 height 23
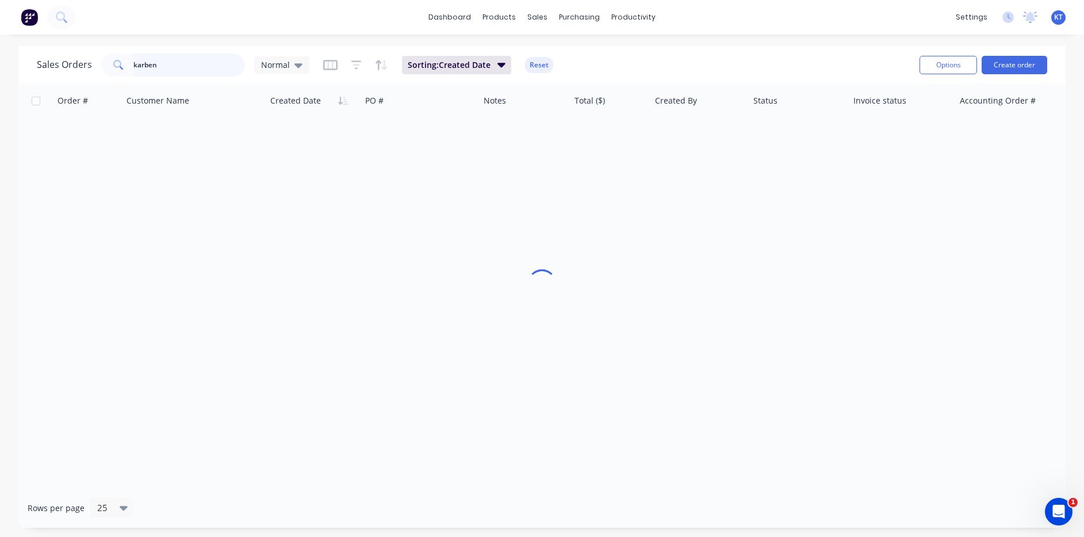
click at [191, 59] on input "karben" at bounding box center [189, 64] width 112 height 23
type input "superior"
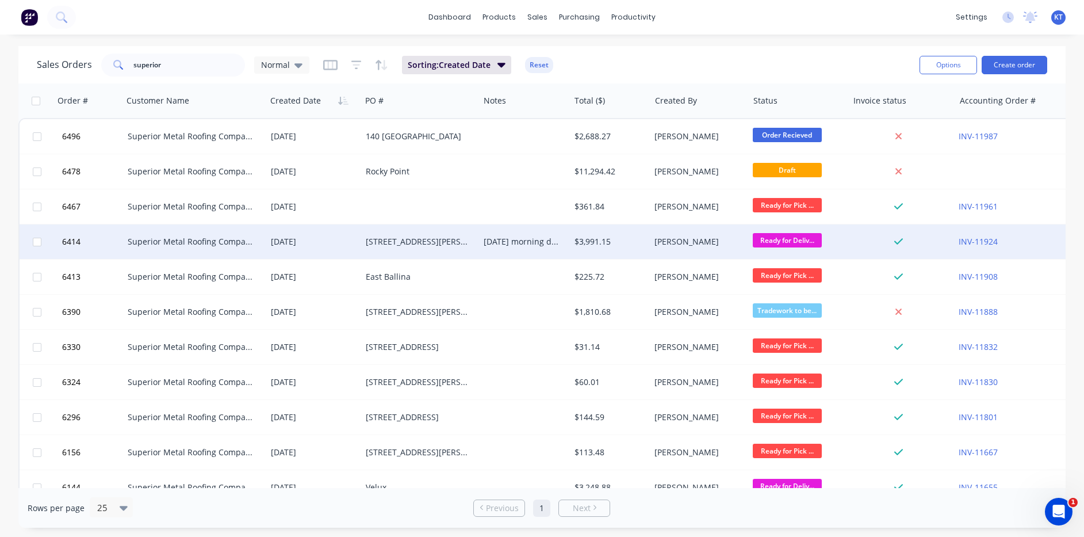
click at [372, 239] on div "58 Jonson St" at bounding box center [418, 242] width 104 height 12
click at [666, 250] on div "[PERSON_NAME]" at bounding box center [699, 241] width 98 height 35
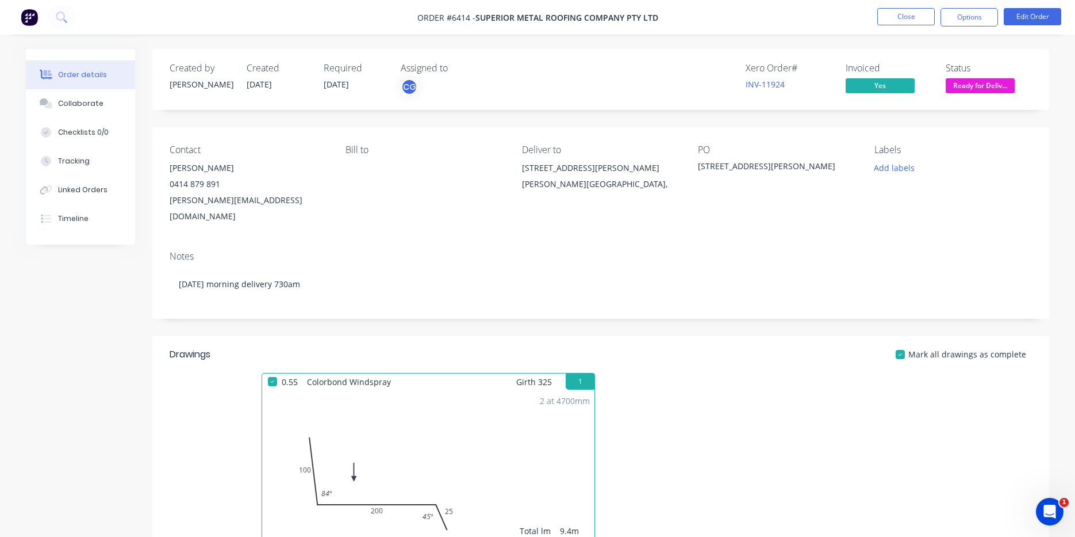
click at [995, 82] on span "Ready for Deliv..." at bounding box center [980, 85] width 69 height 14
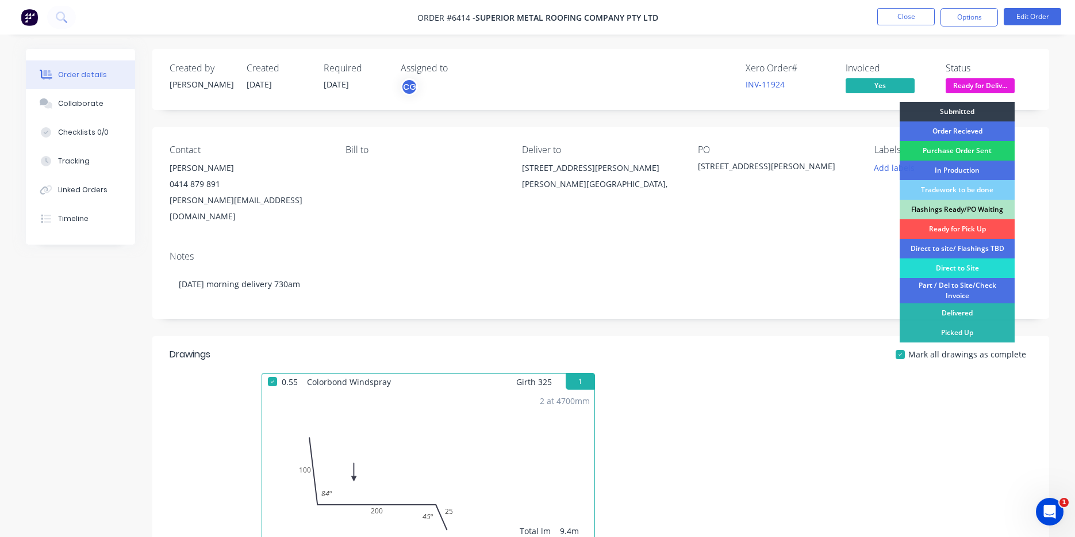
click at [981, 316] on div "Delivered" at bounding box center [957, 313] width 115 height 20
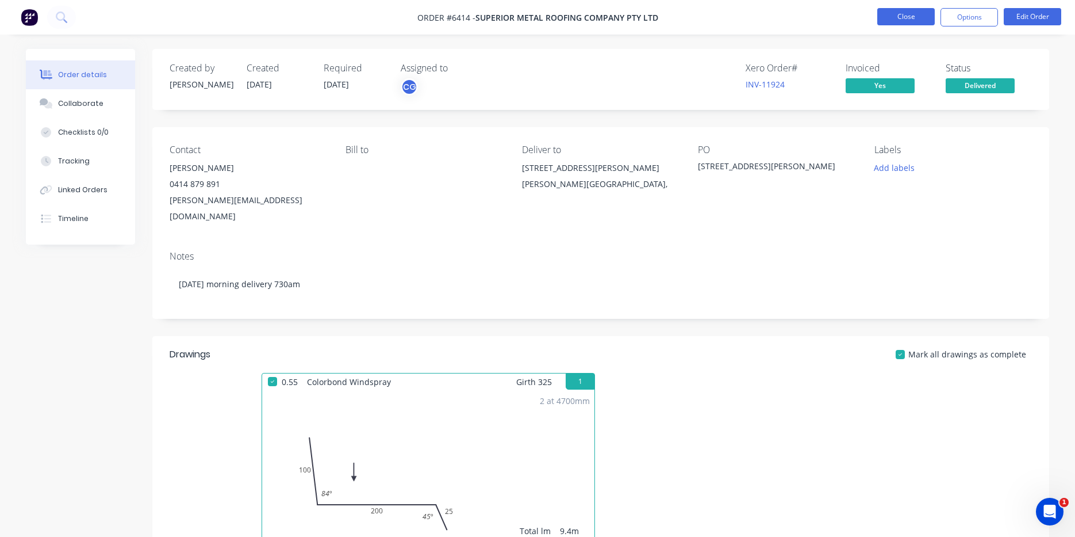
click at [898, 21] on button "Close" at bounding box center [907, 16] width 58 height 17
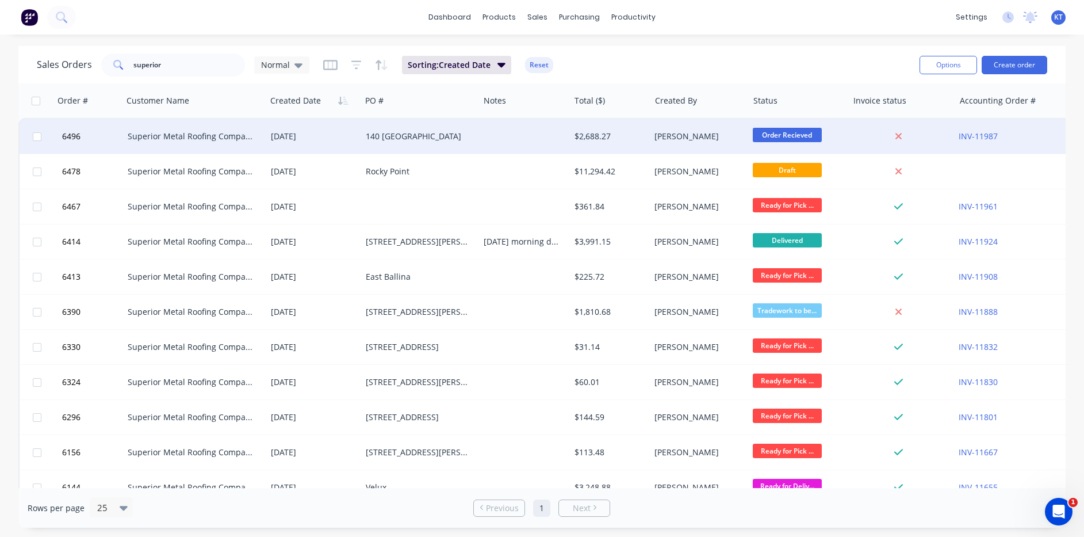
click at [384, 136] on div "140 [GEOGRAPHIC_DATA]" at bounding box center [418, 137] width 104 height 12
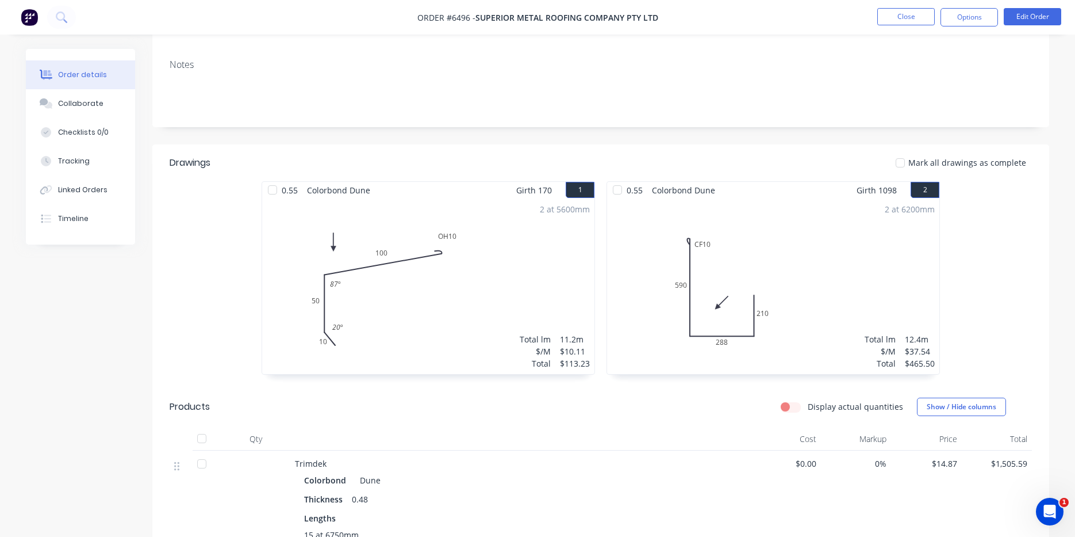
scroll to position [288, 0]
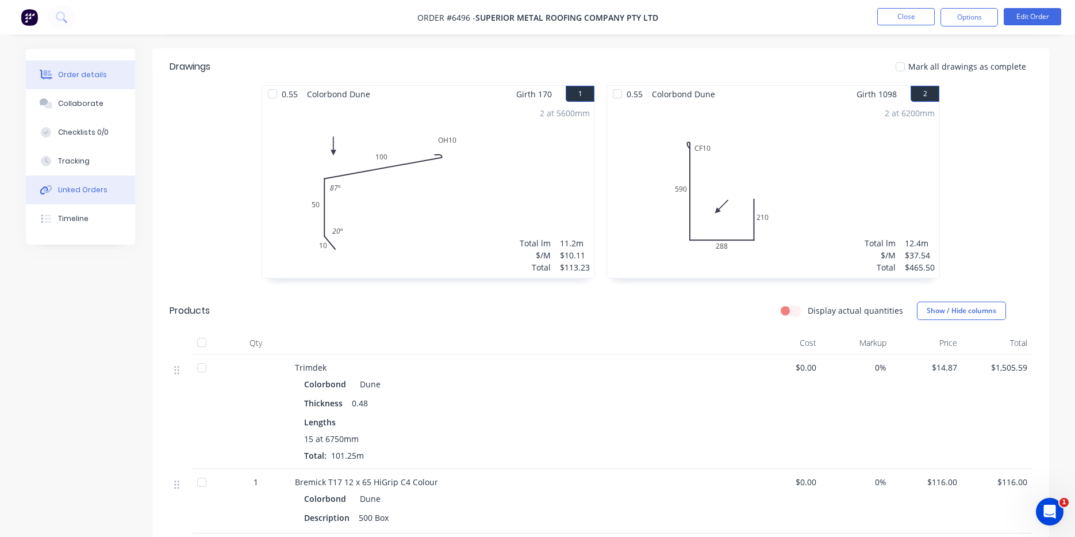
click at [70, 193] on div "Linked Orders" at bounding box center [82, 190] width 49 height 10
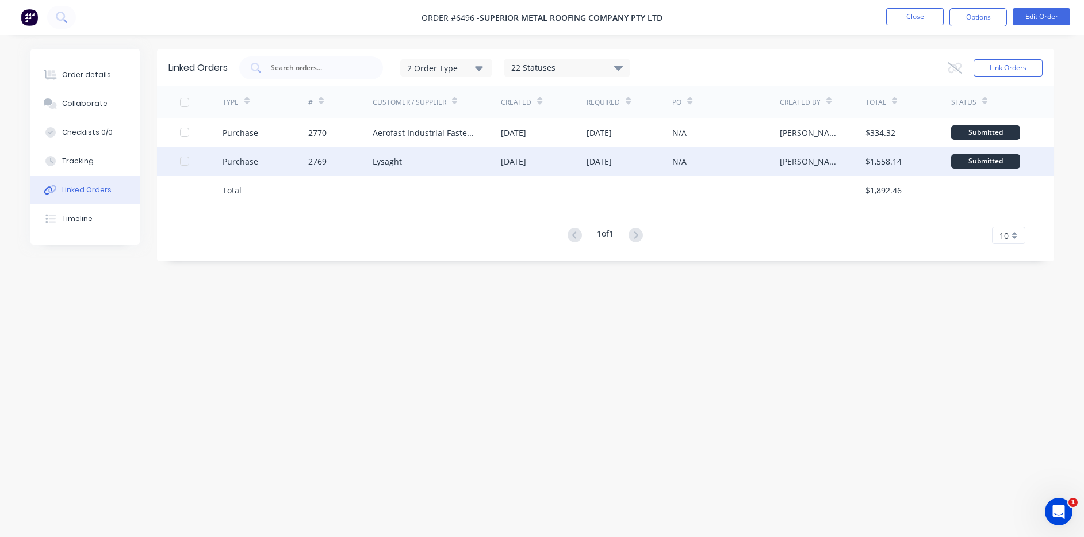
click at [317, 165] on div "2769" at bounding box center [317, 161] width 18 height 12
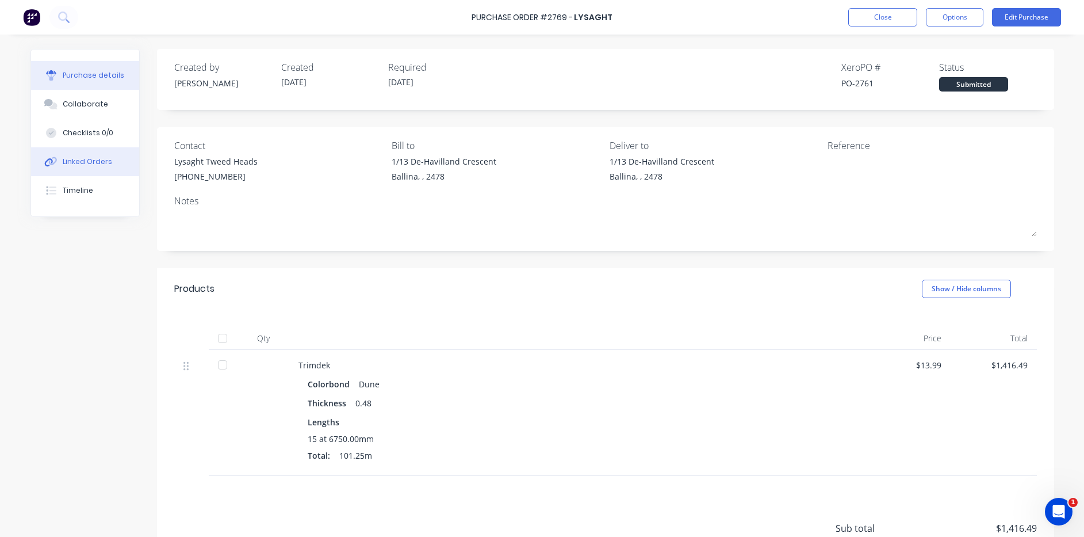
click at [104, 160] on div "Linked Orders" at bounding box center [87, 161] width 49 height 10
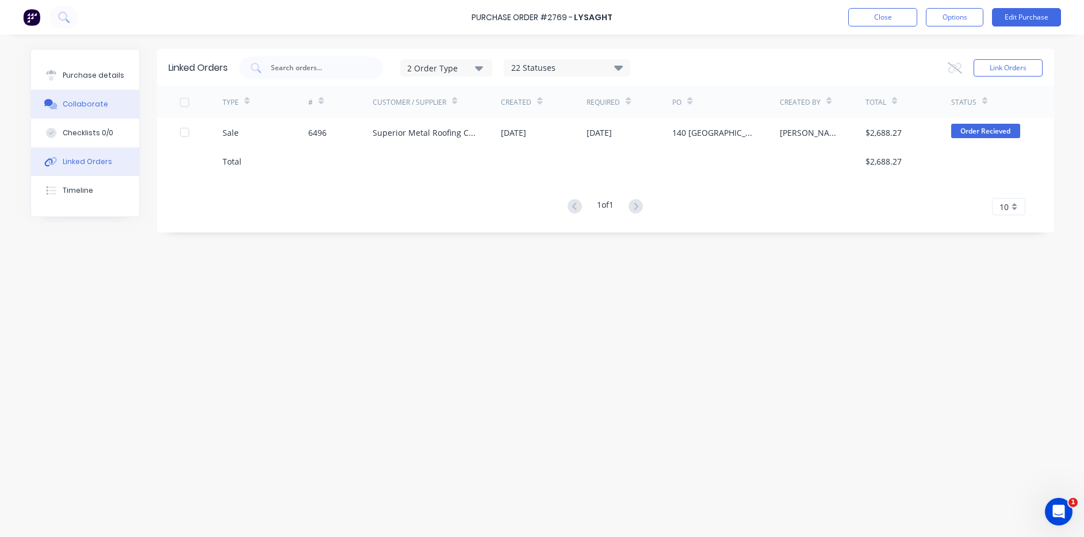
click at [96, 111] on button "Collaborate" at bounding box center [85, 104] width 108 height 29
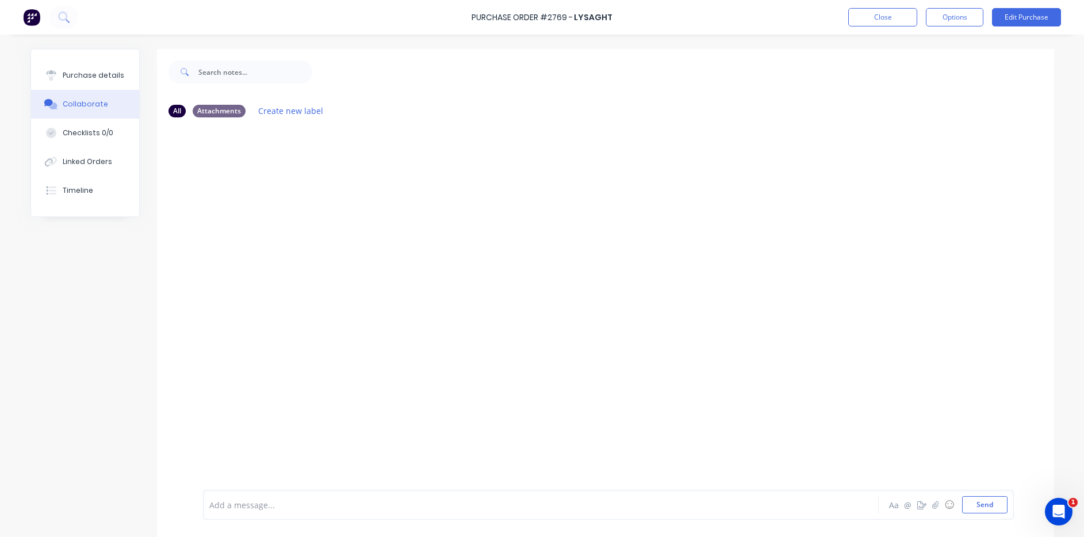
click at [1075, 528] on div at bounding box center [1075, 528] width 0 height 0
click at [932, 504] on icon "button" at bounding box center [935, 504] width 7 height 8
click at [975, 507] on button "Send" at bounding box center [984, 504] width 45 height 17
click at [92, 161] on div "Linked Orders" at bounding box center [87, 161] width 49 height 10
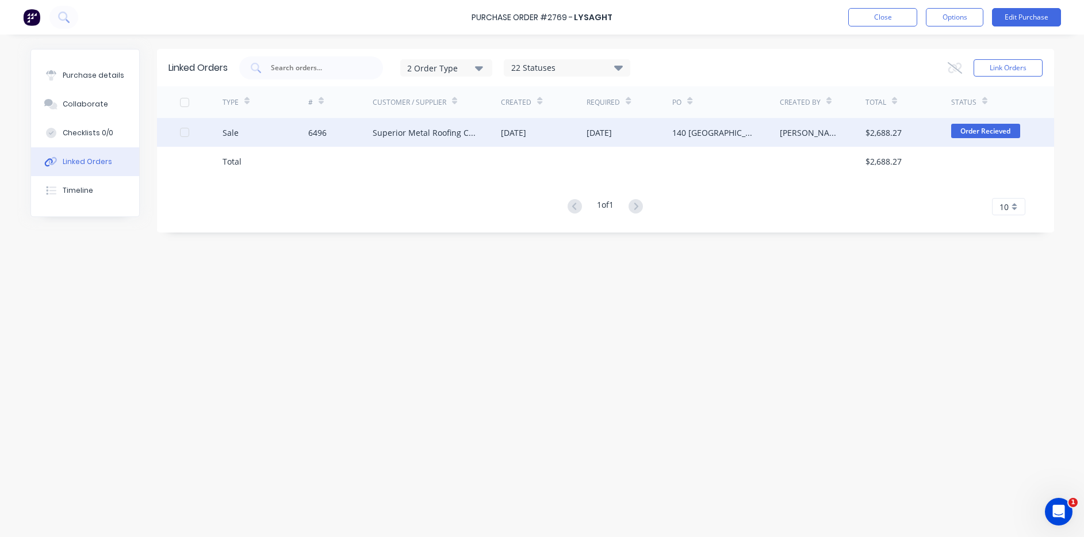
click at [258, 132] on div "Sale" at bounding box center [266, 132] width 86 height 29
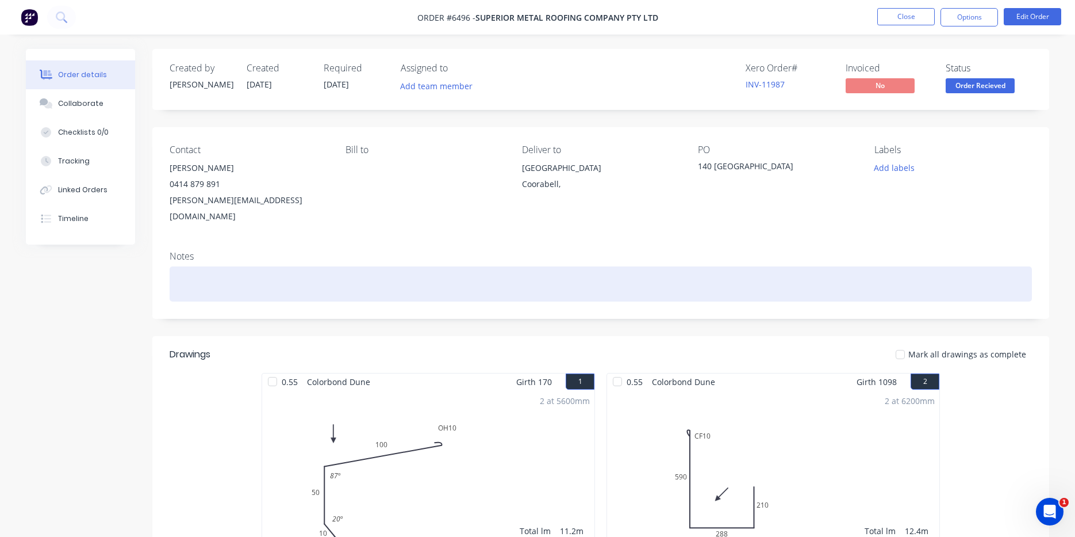
drag, startPoint x: 883, startPoint y: 291, endPoint x: 912, endPoint y: 259, distance: 42.4
click at [883, 291] on div "Notes" at bounding box center [600, 280] width 897 height 77
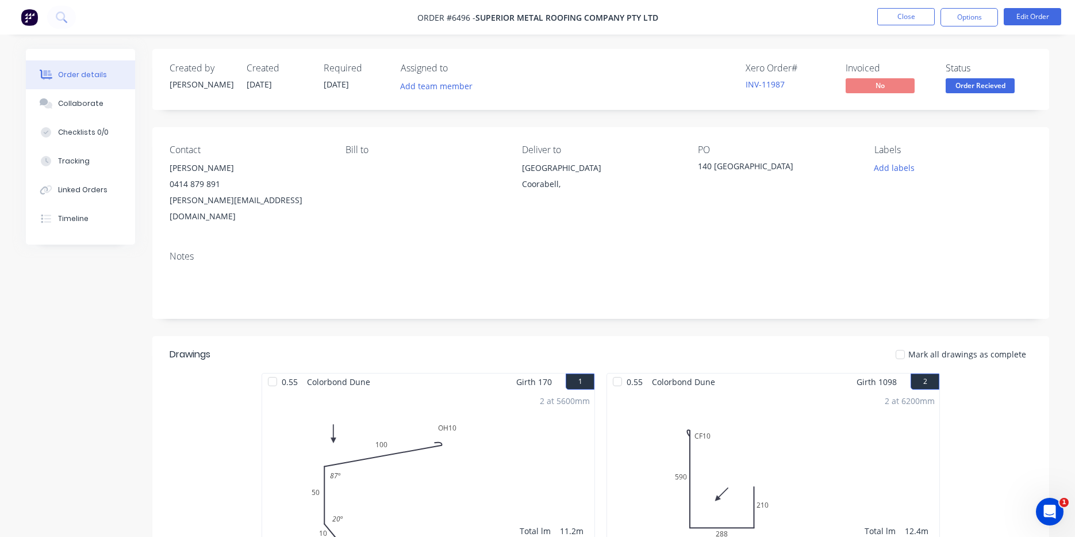
click at [907, 25] on li "Close" at bounding box center [907, 17] width 58 height 18
click at [906, 14] on button "Close" at bounding box center [907, 16] width 58 height 17
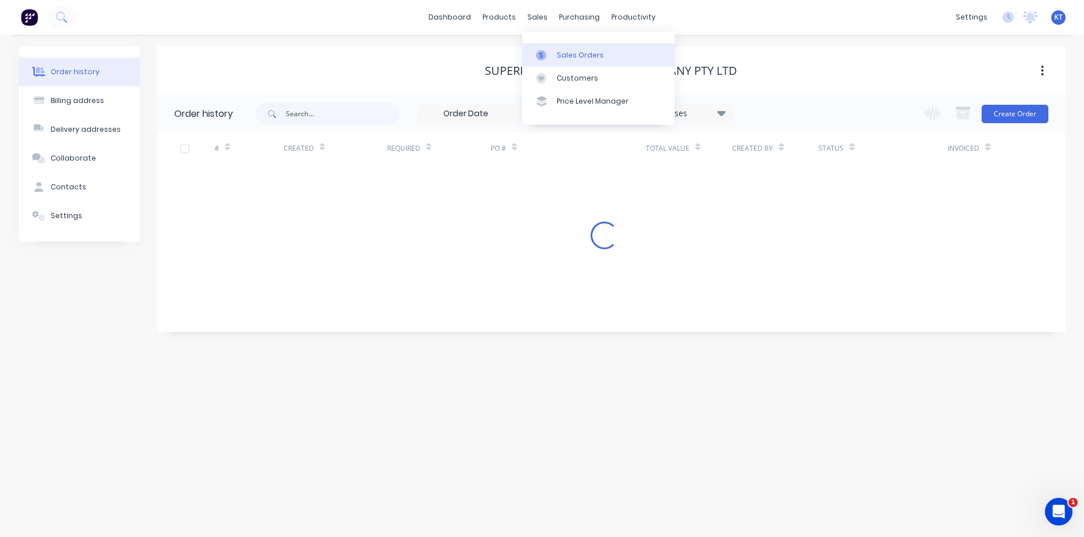
click at [579, 15] on div "purchasing" at bounding box center [579, 17] width 52 height 17
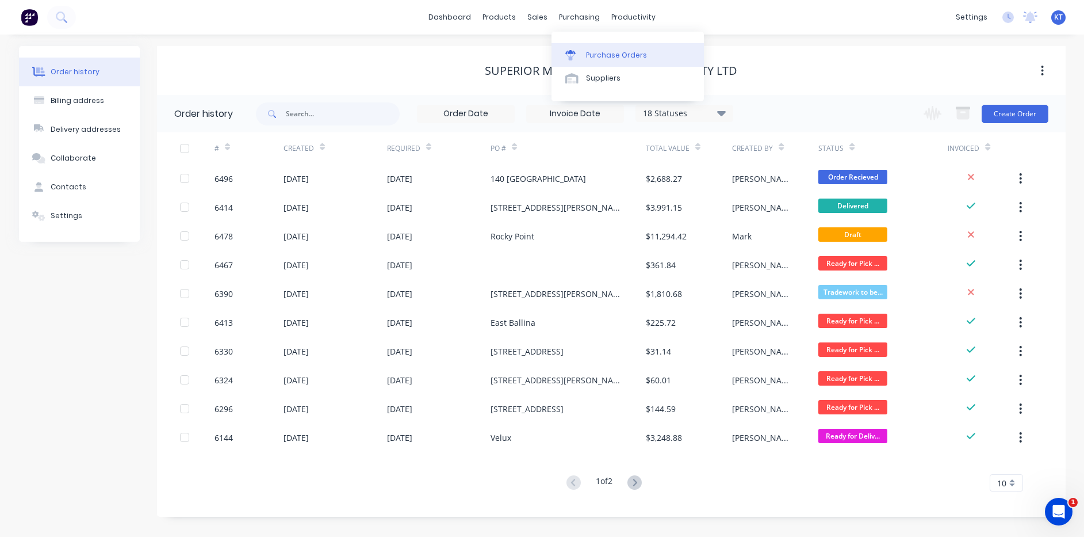
click at [573, 59] on icon at bounding box center [570, 55] width 10 height 10
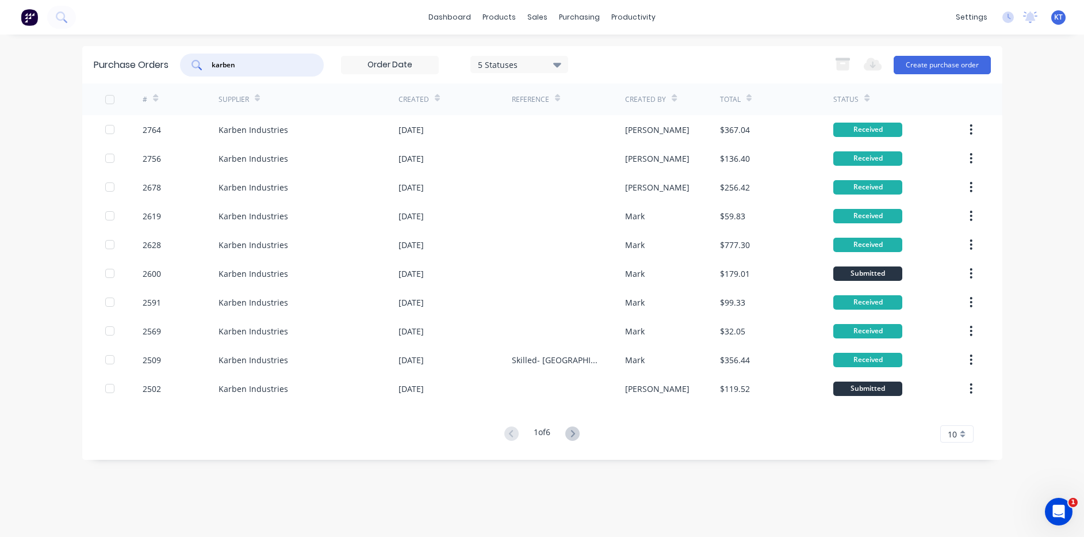
click at [273, 64] on input "karben" at bounding box center [257, 65] width 95 height 12
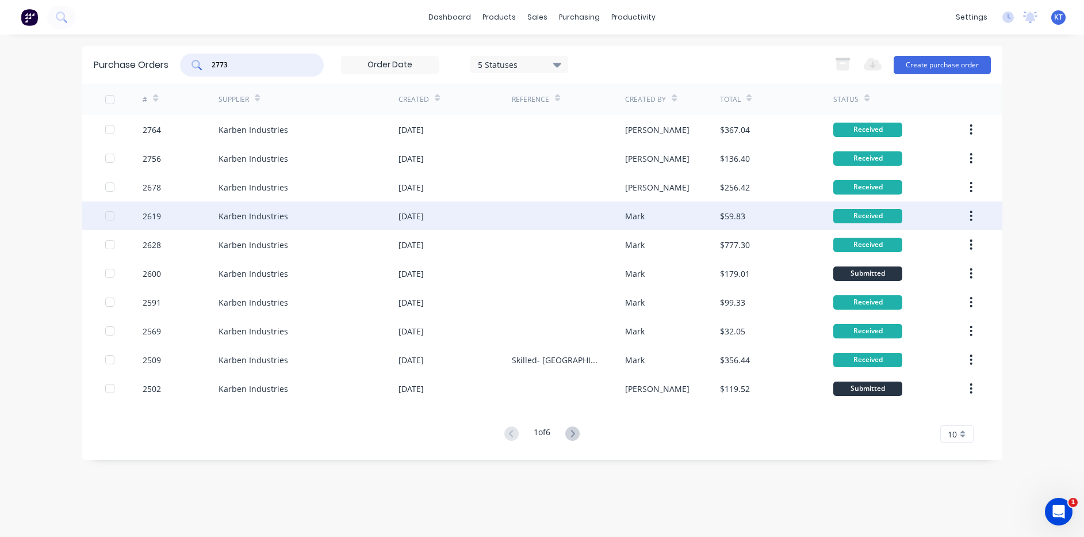
type input "2773"
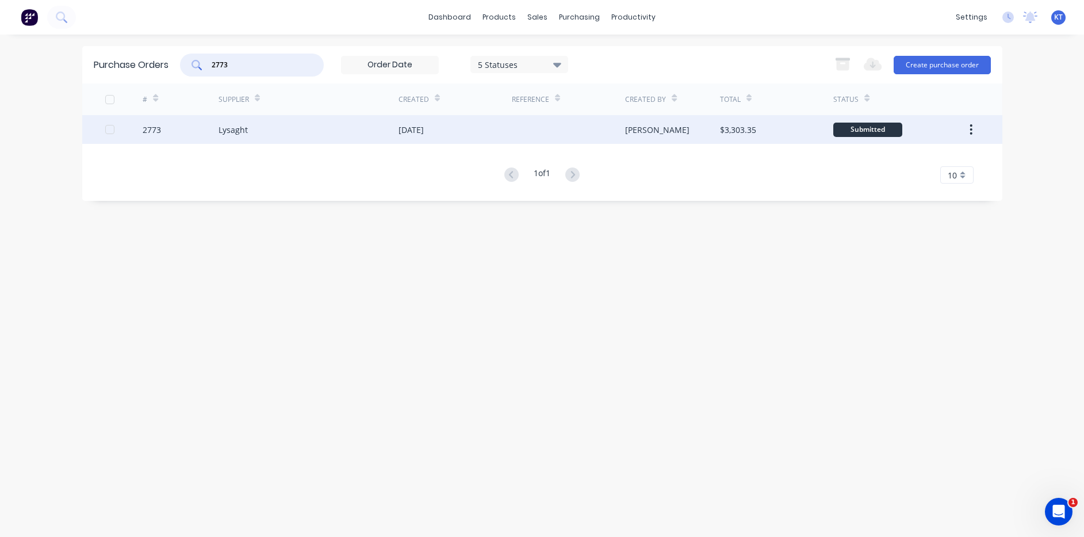
click at [279, 139] on div "Lysaght" at bounding box center [309, 129] width 180 height 29
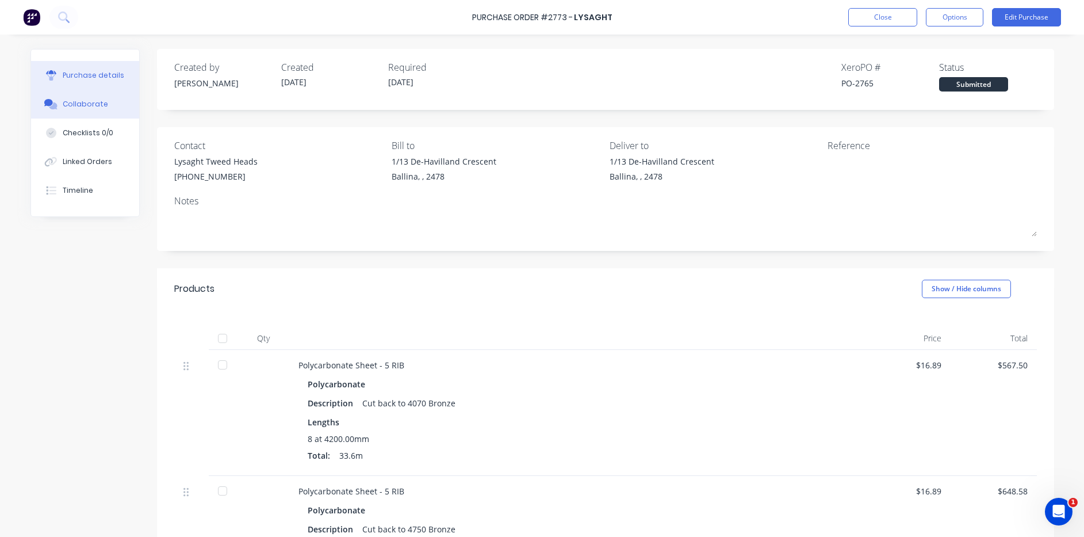
click at [44, 106] on icon at bounding box center [50, 104] width 13 height 10
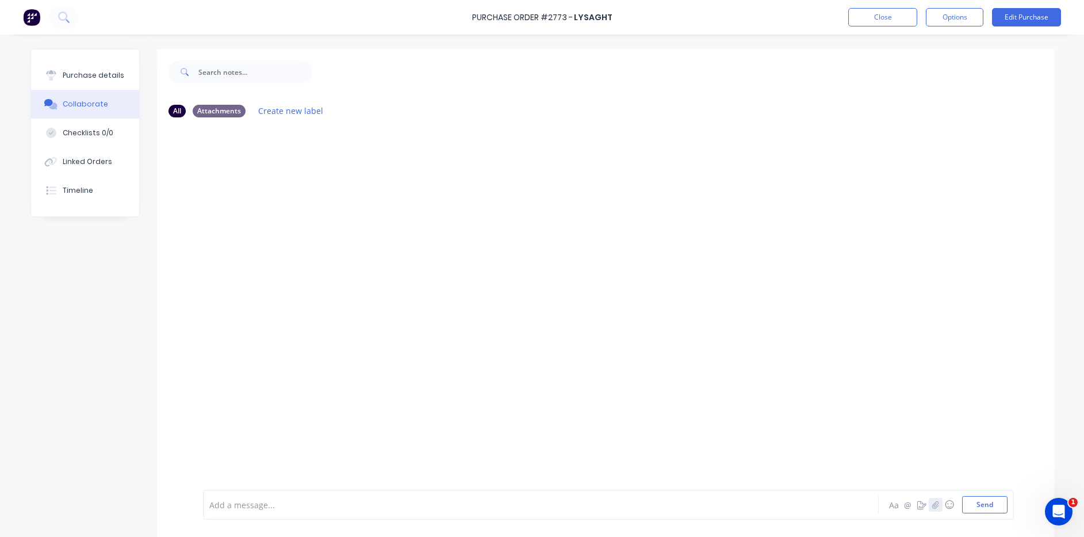
click at [932, 502] on icon "button" at bounding box center [935, 504] width 7 height 8
click at [984, 502] on button "Send" at bounding box center [984, 504] width 45 height 17
click at [77, 171] on button "Linked Orders" at bounding box center [85, 161] width 108 height 29
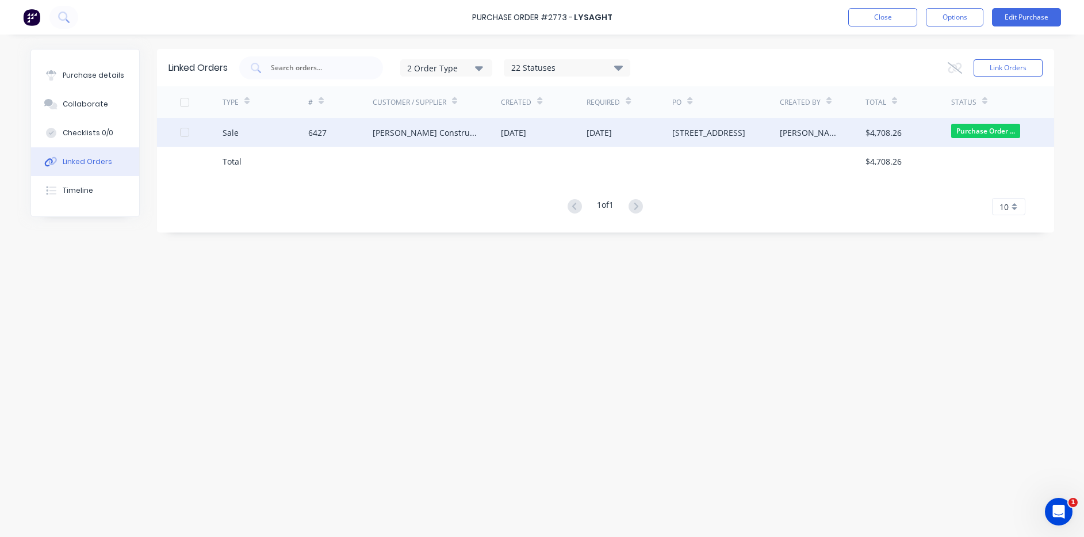
click at [382, 132] on div "[PERSON_NAME] Constructions" at bounding box center [426, 133] width 106 height 12
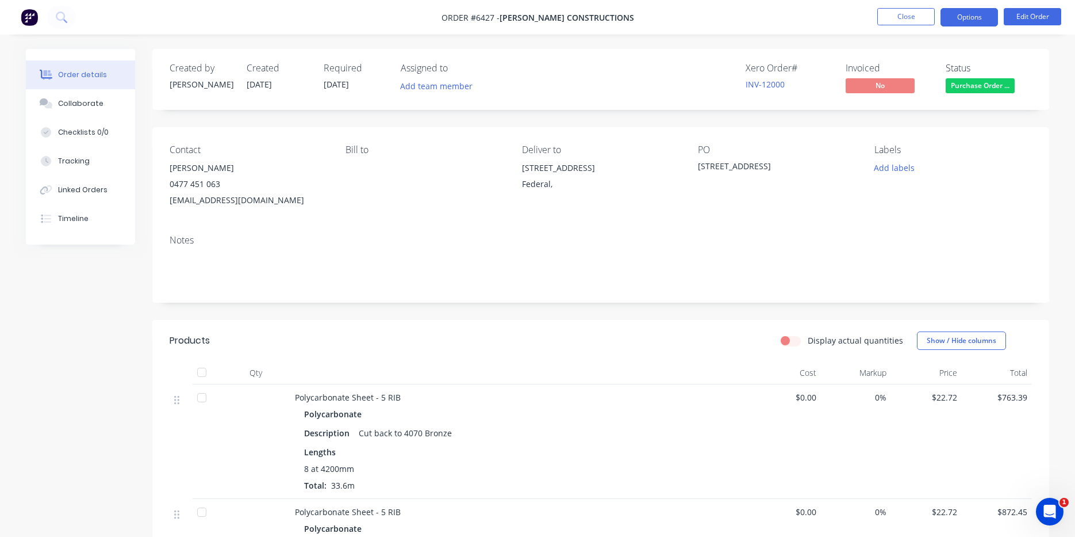
click at [996, 23] on button "Options" at bounding box center [970, 17] width 58 height 18
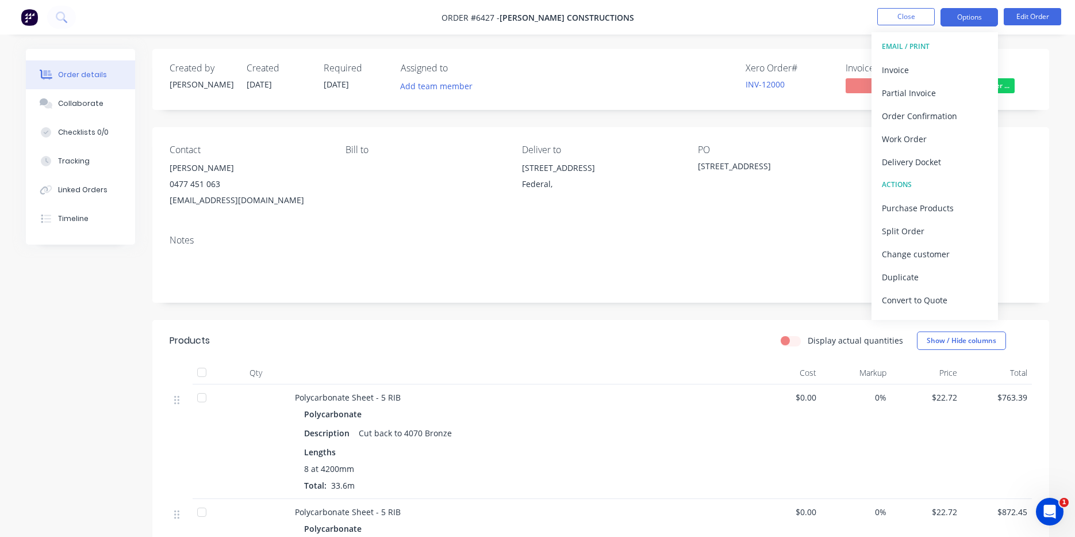
click at [993, 23] on button "Options" at bounding box center [970, 17] width 58 height 18
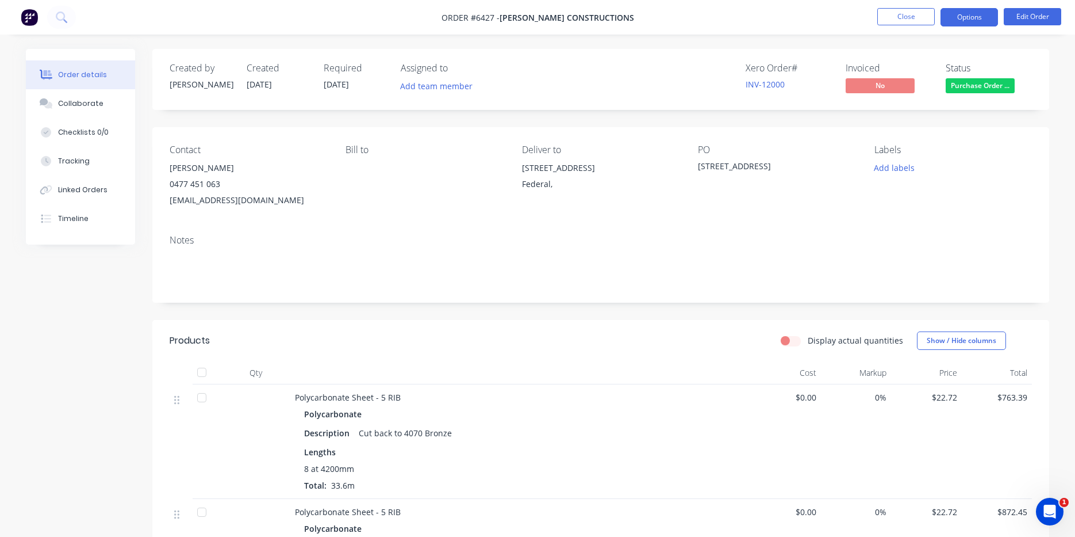
click at [985, 20] on button "Options" at bounding box center [970, 17] width 58 height 18
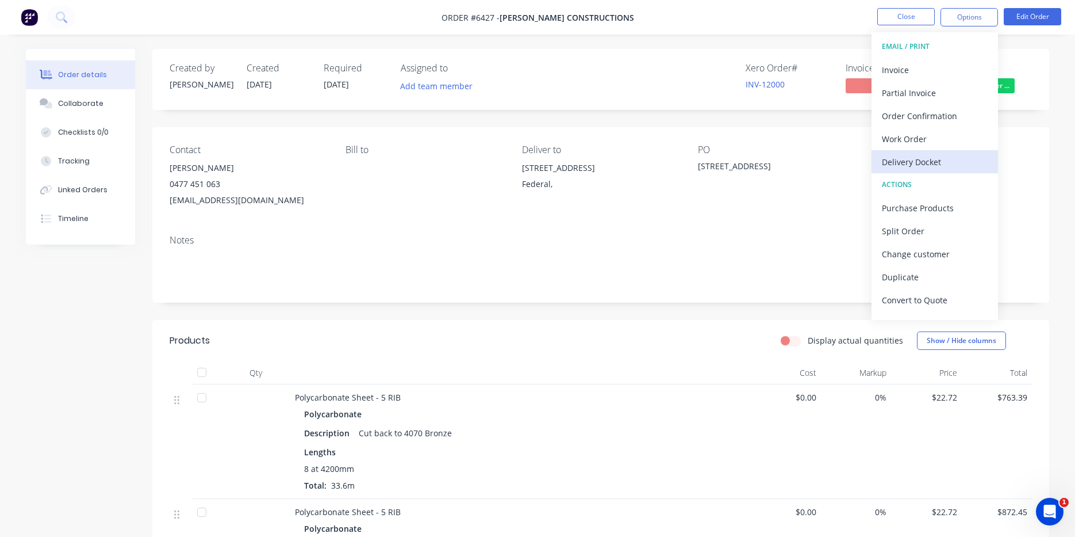
click at [962, 167] on div "Delivery Docket" at bounding box center [935, 162] width 106 height 17
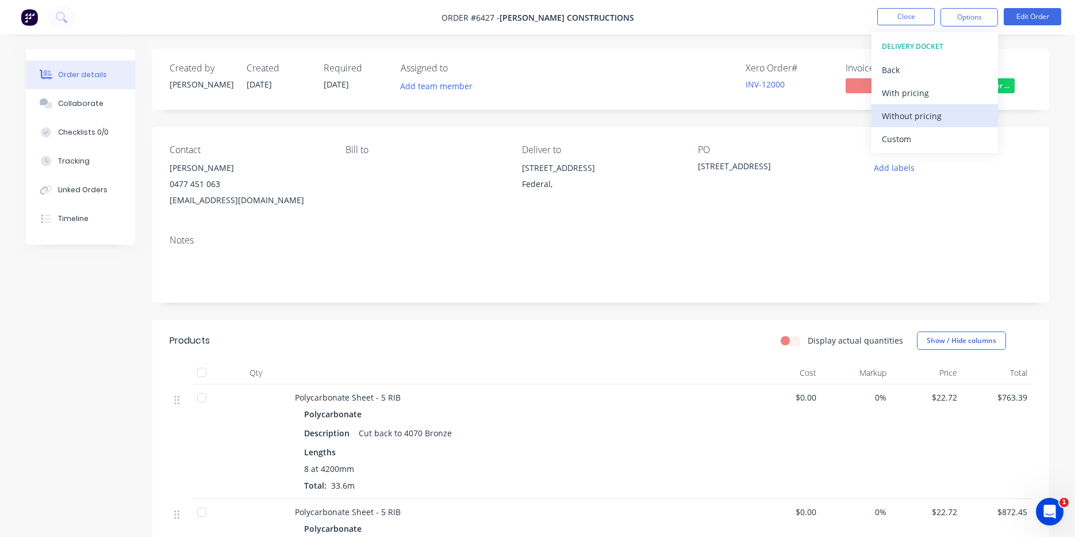
click at [961, 123] on div "Without pricing" at bounding box center [935, 116] width 106 height 17
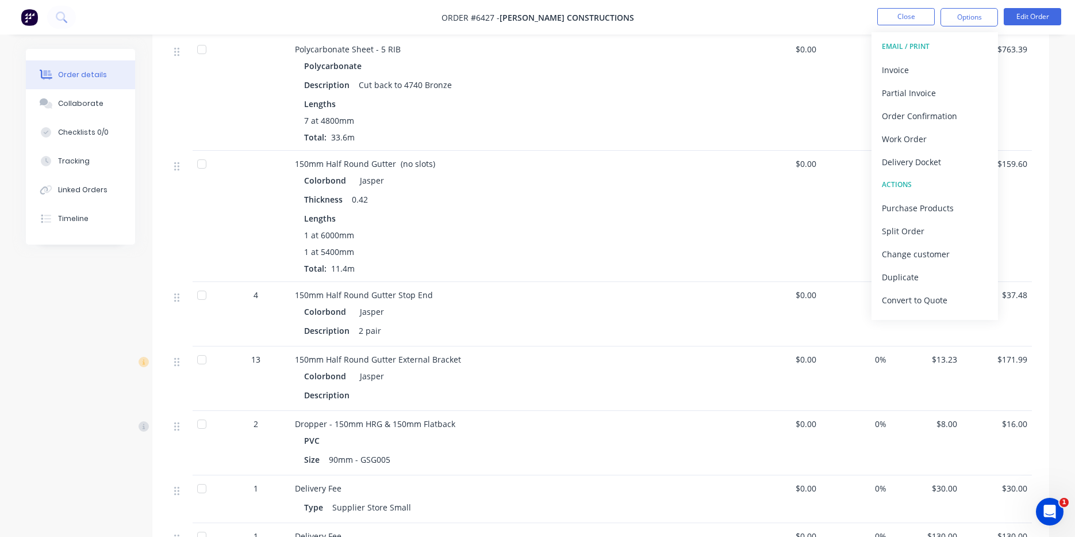
scroll to position [920, 0]
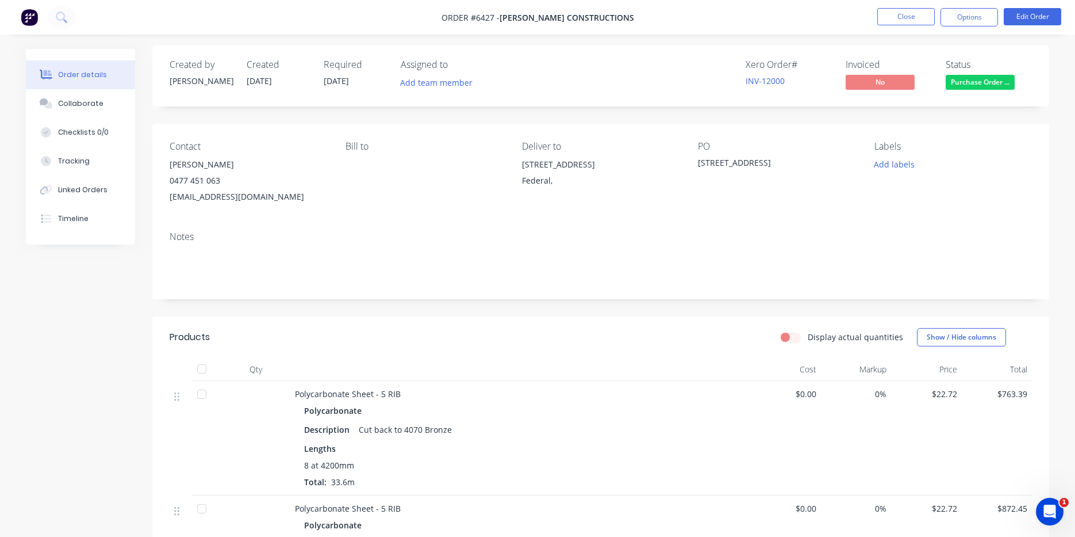
scroll to position [0, 0]
click at [329, 25] on nav "Order #6427 - Ben Eliya Constructions Close Options Edit Order" at bounding box center [537, 17] width 1075 height 35
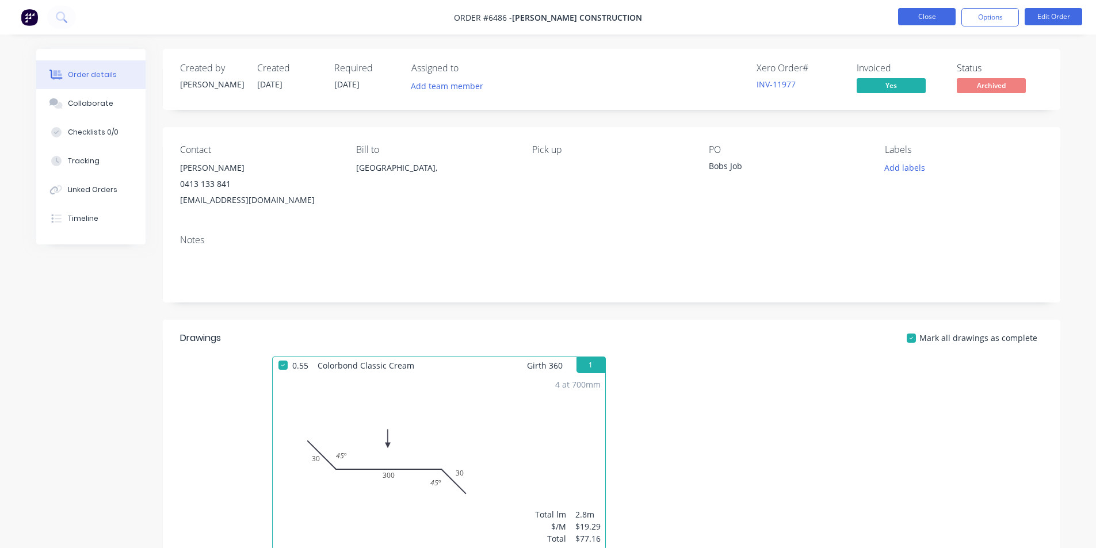
click at [899, 18] on button "Close" at bounding box center [927, 16] width 58 height 17
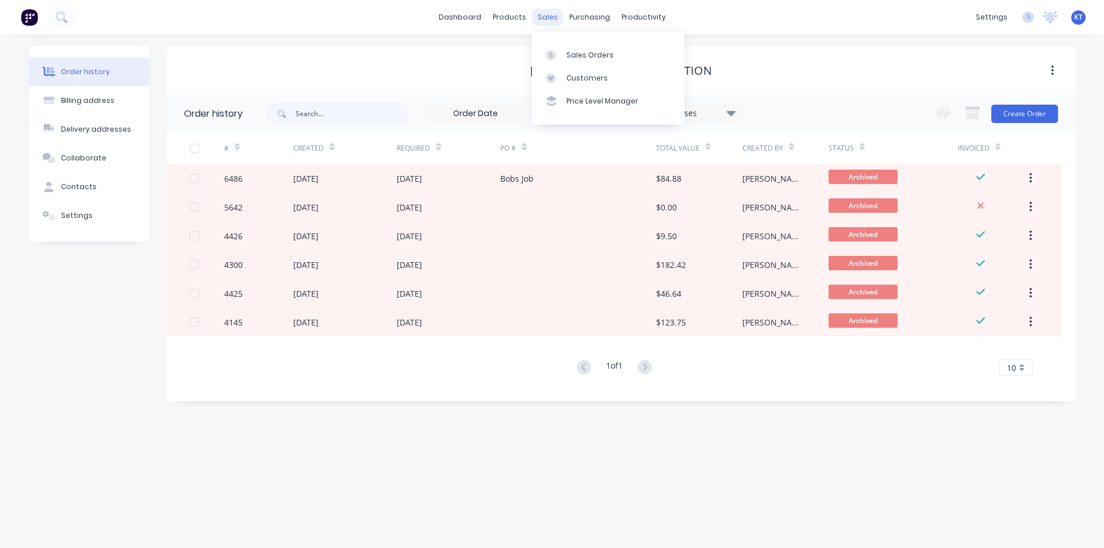
click at [549, 20] on div "sales" at bounding box center [548, 17] width 32 height 17
click at [637, 63] on link "Sales Orders" at bounding box center [608, 54] width 152 height 23
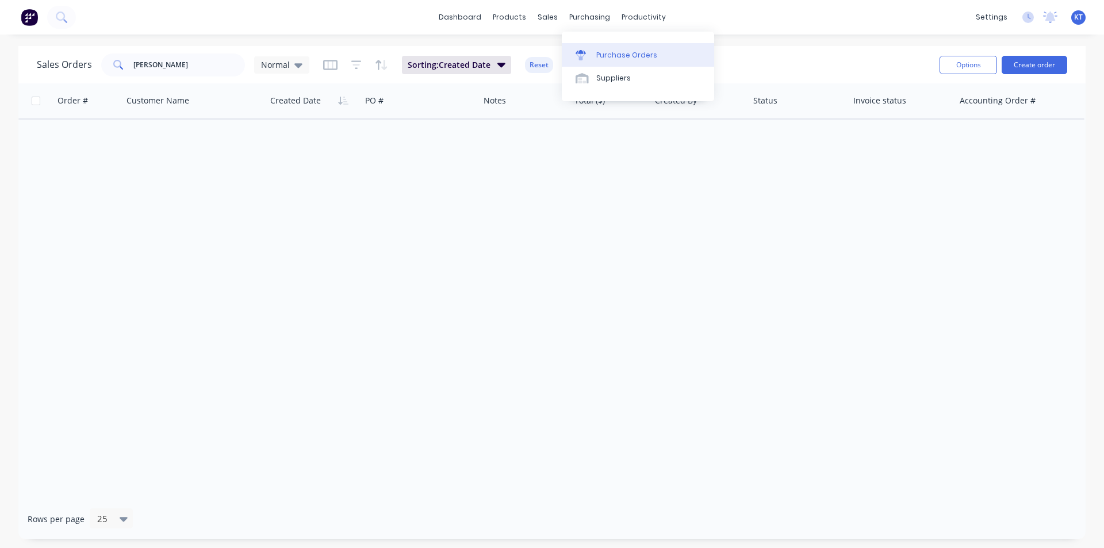
click at [601, 55] on div "Purchase Orders" at bounding box center [626, 55] width 61 height 10
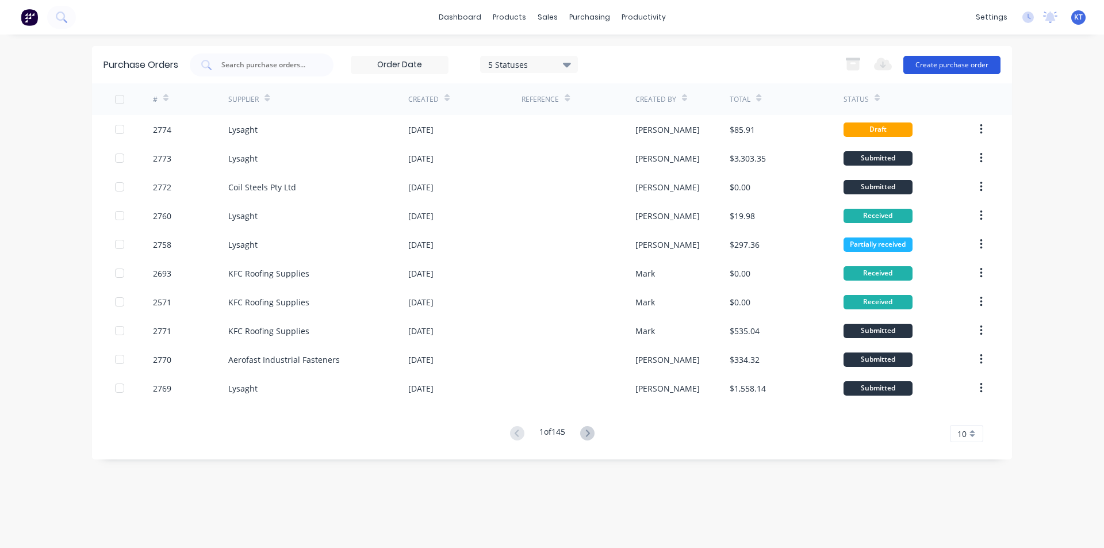
click at [960, 67] on button "Create purchase order" at bounding box center [952, 65] width 97 height 18
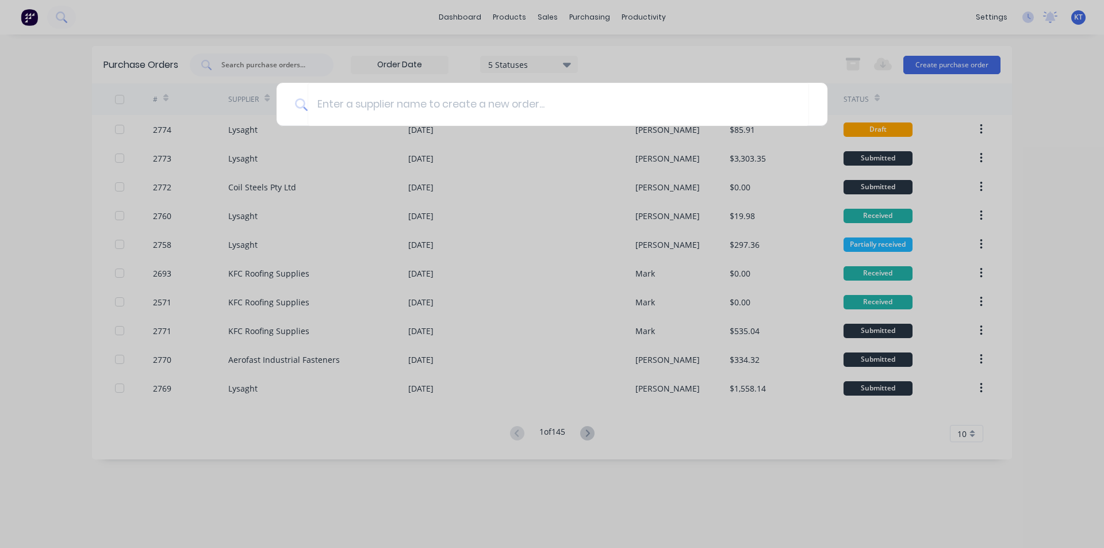
click at [660, 51] on div at bounding box center [552, 274] width 1104 height 548
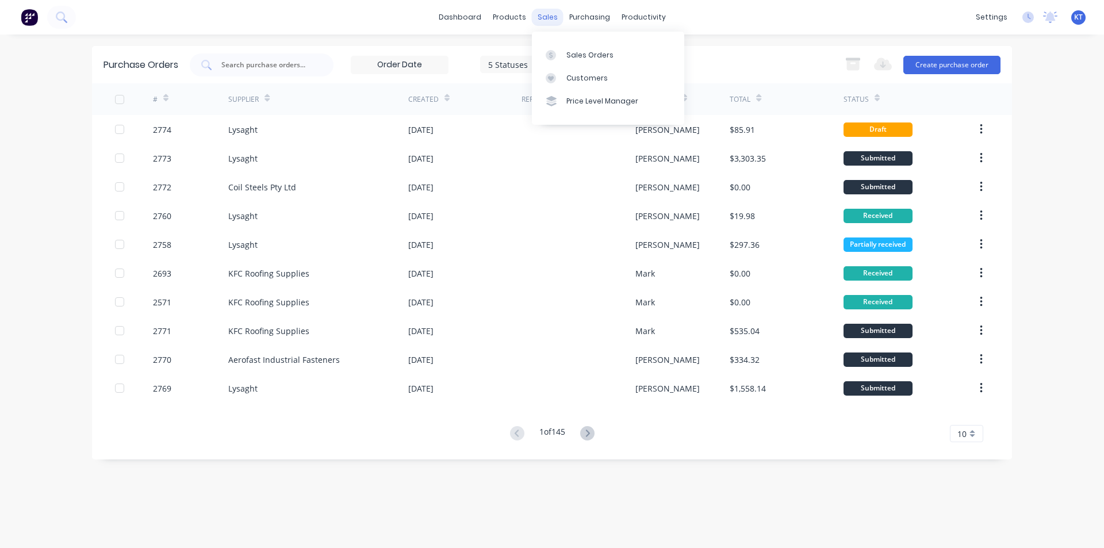
click at [532, 20] on div "sales" at bounding box center [548, 17] width 32 height 17
click at [574, 86] on link "Materials" at bounding box center [566, 78] width 152 height 23
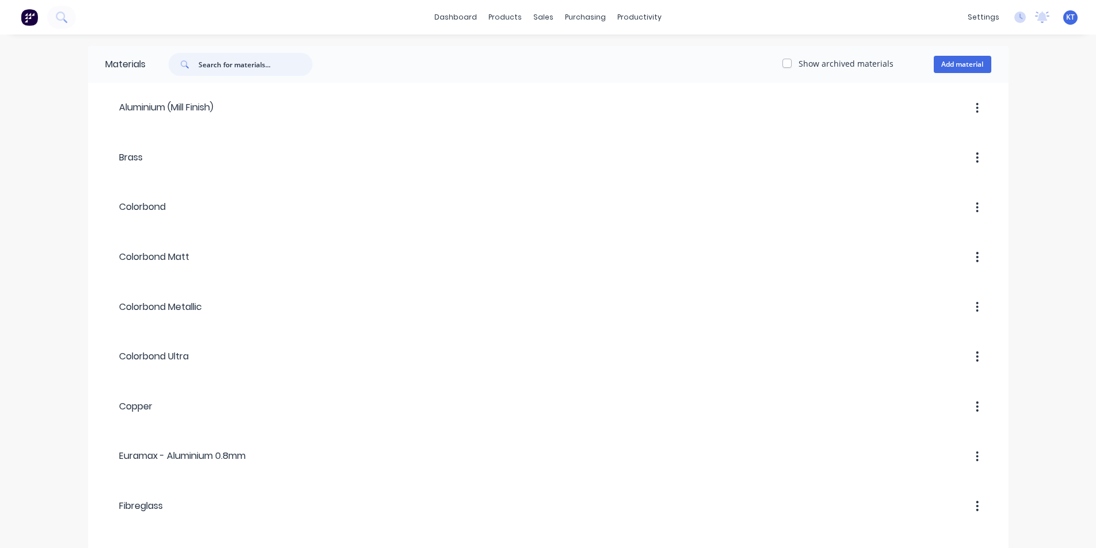
click at [273, 64] on input "text" at bounding box center [255, 64] width 114 height 23
click at [541, 57] on div "Product Catalogue" at bounding box center [555, 55] width 71 height 10
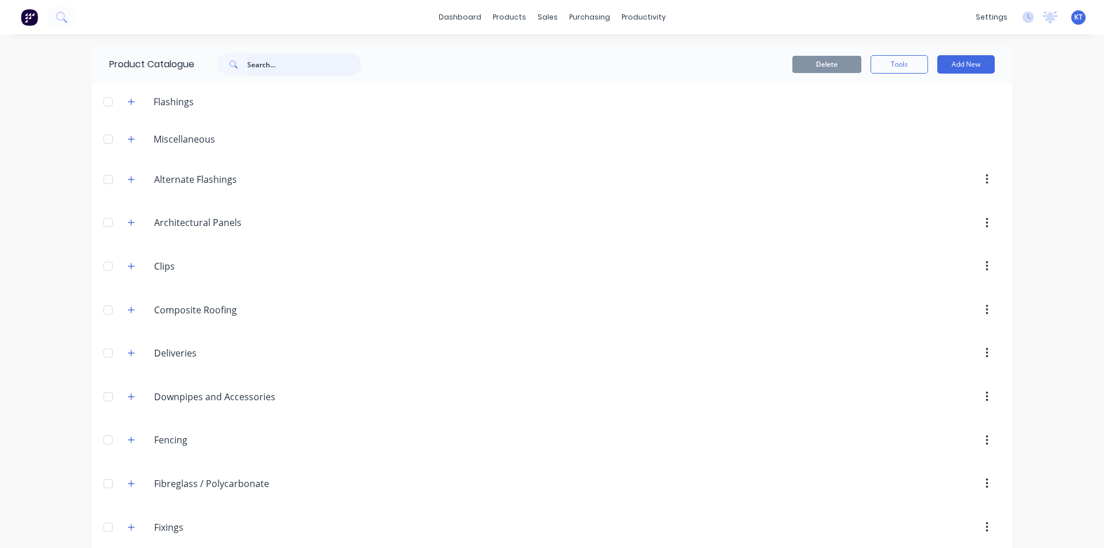
click at [338, 66] on input "text" at bounding box center [304, 64] width 114 height 23
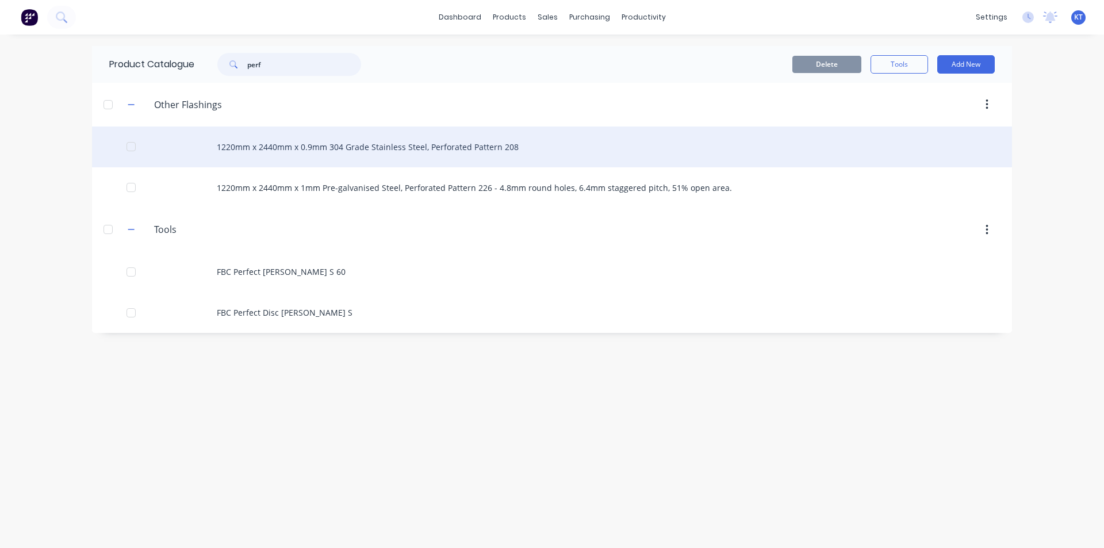
type input "perf"
click at [339, 132] on div "1220mm x 2440mm x 0.9mm 304 Grade Stainless Steel, Perforated Pattern 208" at bounding box center [552, 147] width 920 height 41
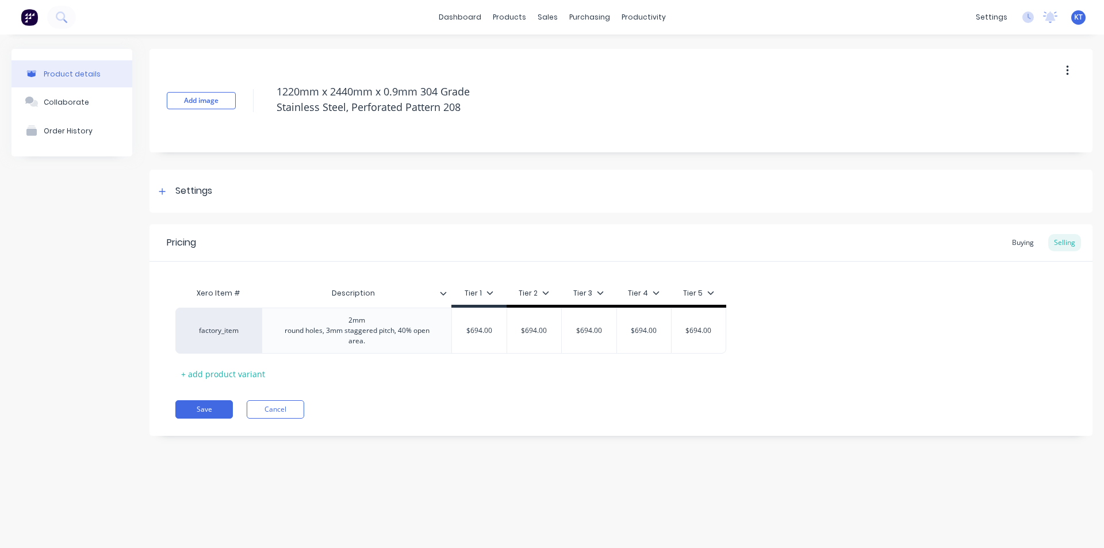
type textarea "x"
click at [1024, 240] on div "Buying" at bounding box center [1022, 242] width 33 height 17
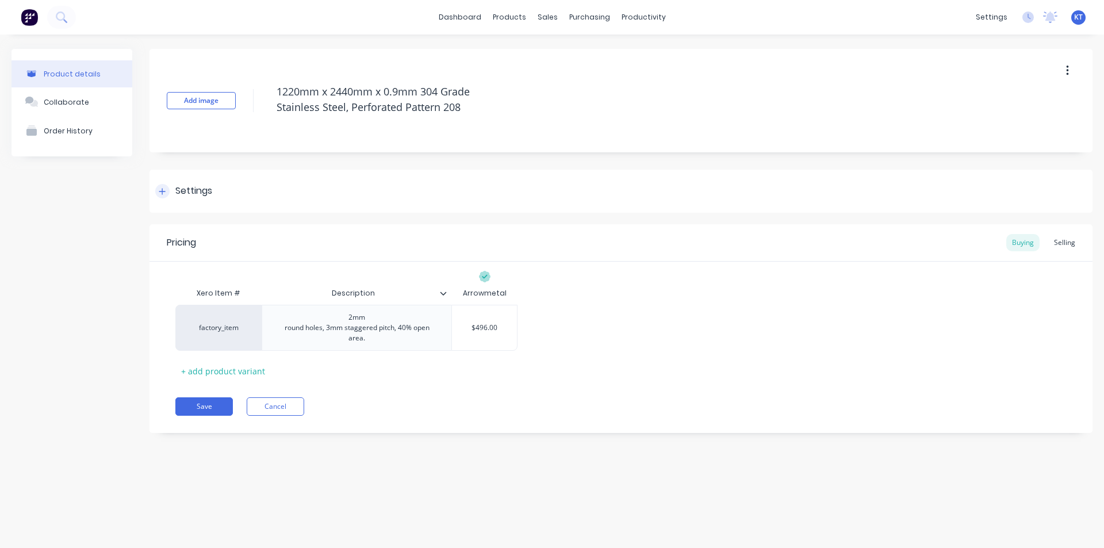
click at [207, 193] on div "Settings" at bounding box center [193, 191] width 37 height 14
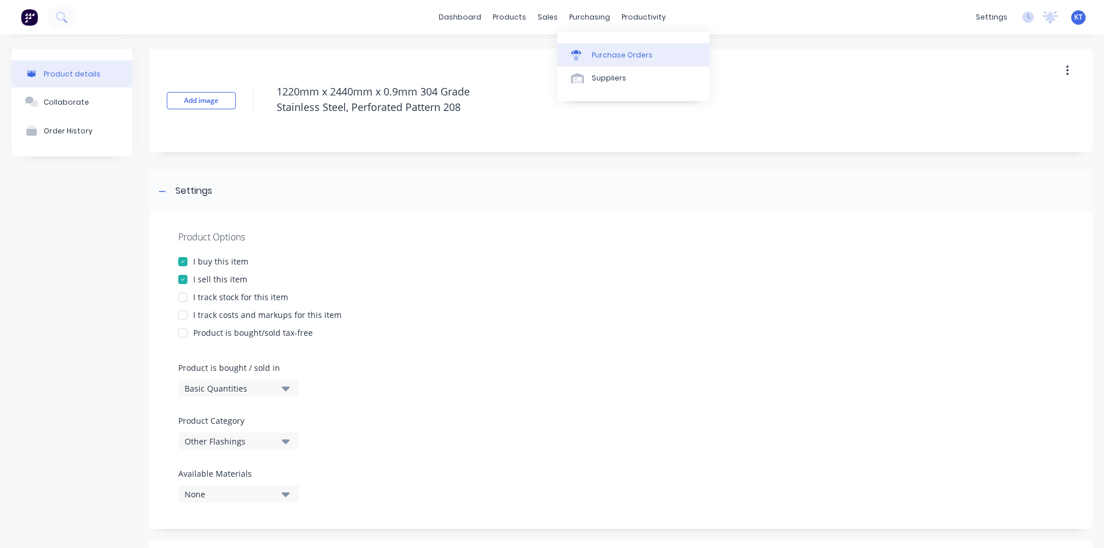
click at [597, 47] on link "Purchase Orders" at bounding box center [633, 54] width 152 height 23
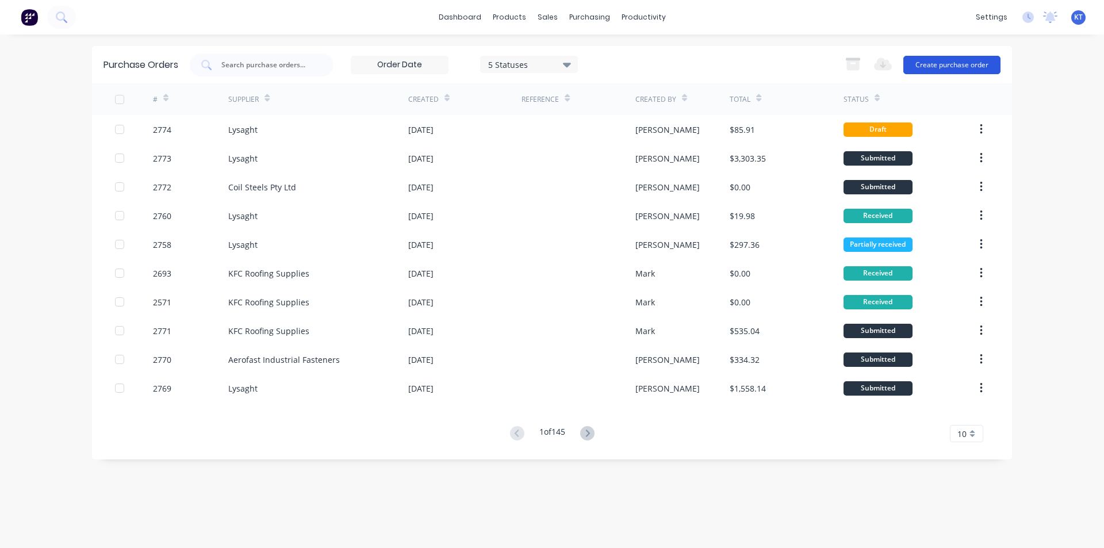
click at [929, 65] on button "Create purchase order" at bounding box center [952, 65] width 97 height 18
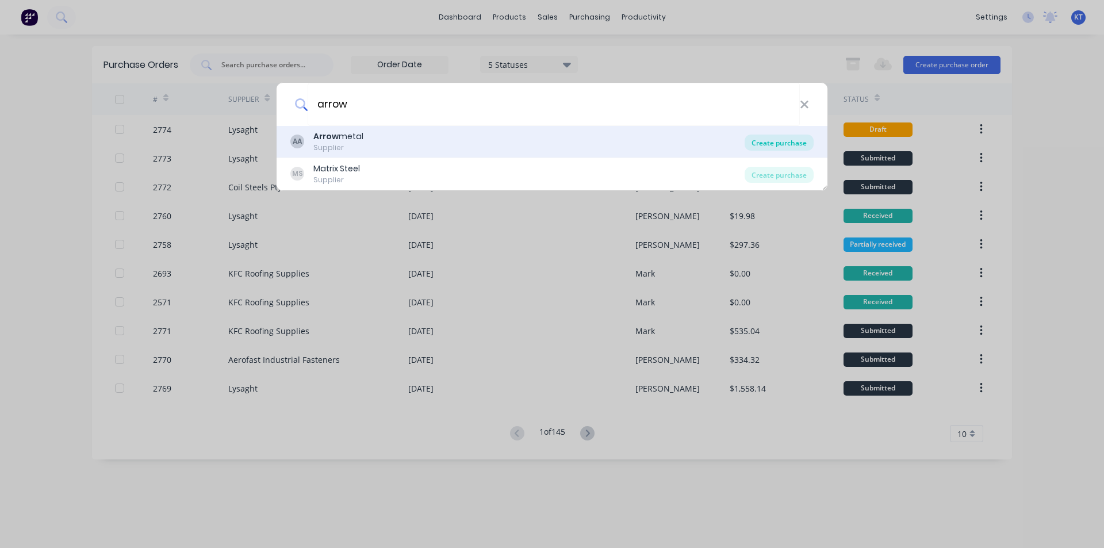
type input "arrow"
click at [799, 144] on div "Create purchase" at bounding box center [779, 143] width 69 height 16
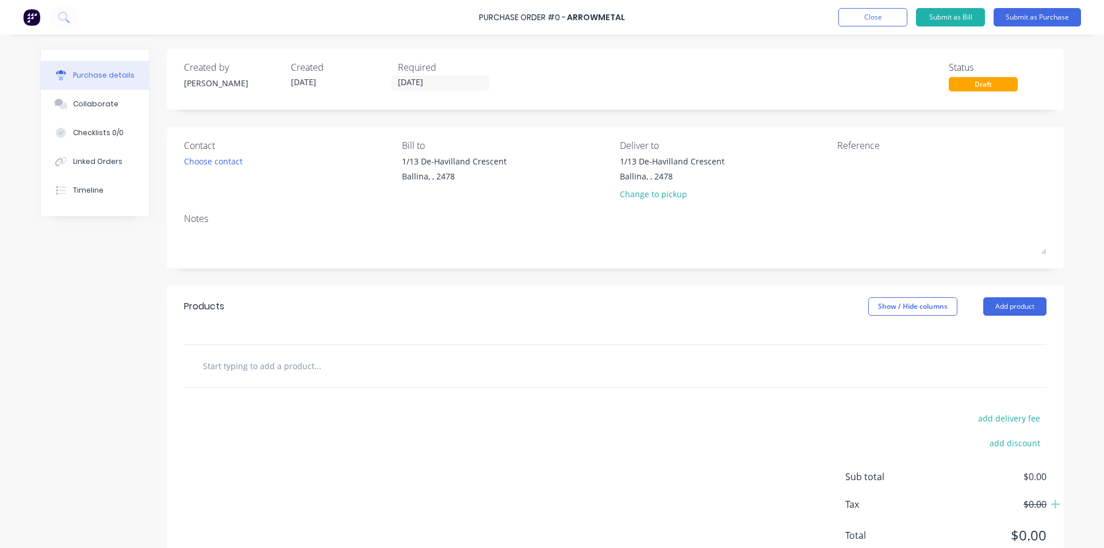
click at [999, 316] on div "Products Show / Hide columns Add product" at bounding box center [615, 306] width 897 height 41
click at [1008, 309] on button "Add product" at bounding box center [1014, 306] width 63 height 18
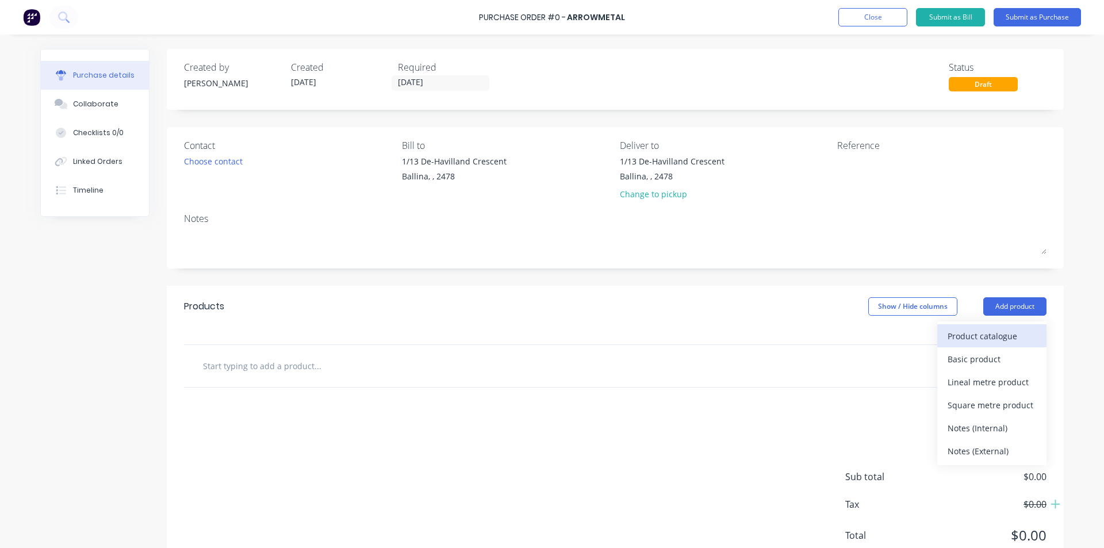
click at [1014, 339] on div "Product catalogue" at bounding box center [992, 336] width 89 height 17
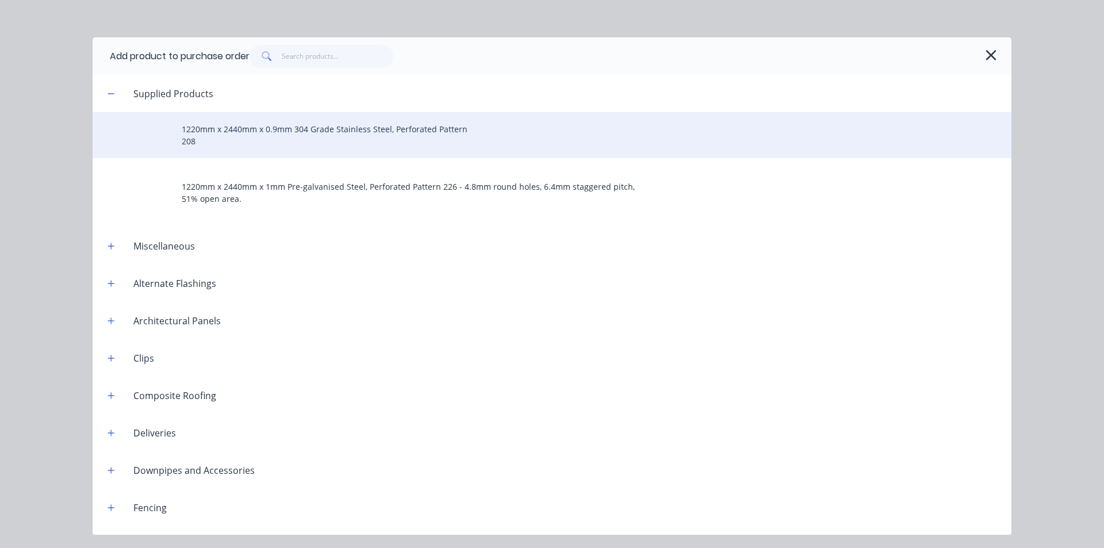
click at [341, 133] on div "1220mm x 2440mm x 0.9mm 304 Grade Stainless Steel, Perforated Pattern 208" at bounding box center [552, 135] width 919 height 46
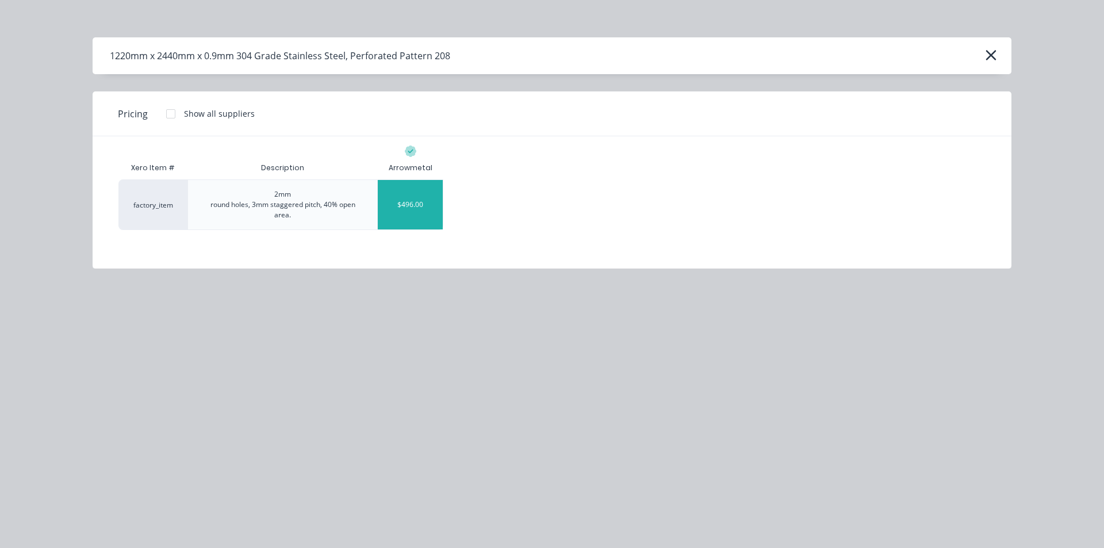
click at [406, 215] on div "$496.00" at bounding box center [410, 204] width 65 height 49
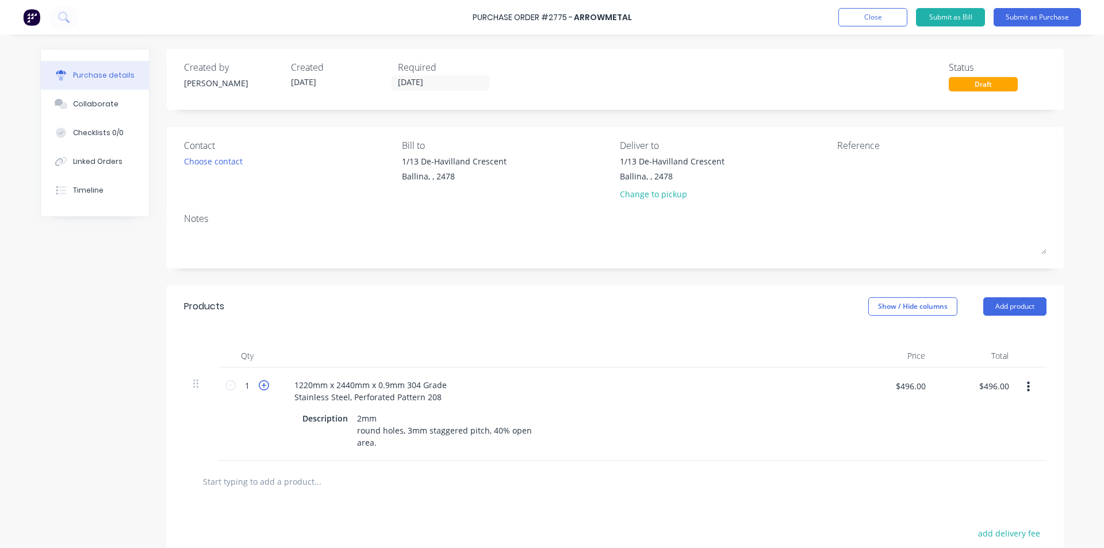
click at [261, 386] on icon at bounding box center [264, 385] width 10 height 10
type input "2"
type input "$992.00"
click at [261, 386] on icon at bounding box center [264, 385] width 10 height 10
type input "3"
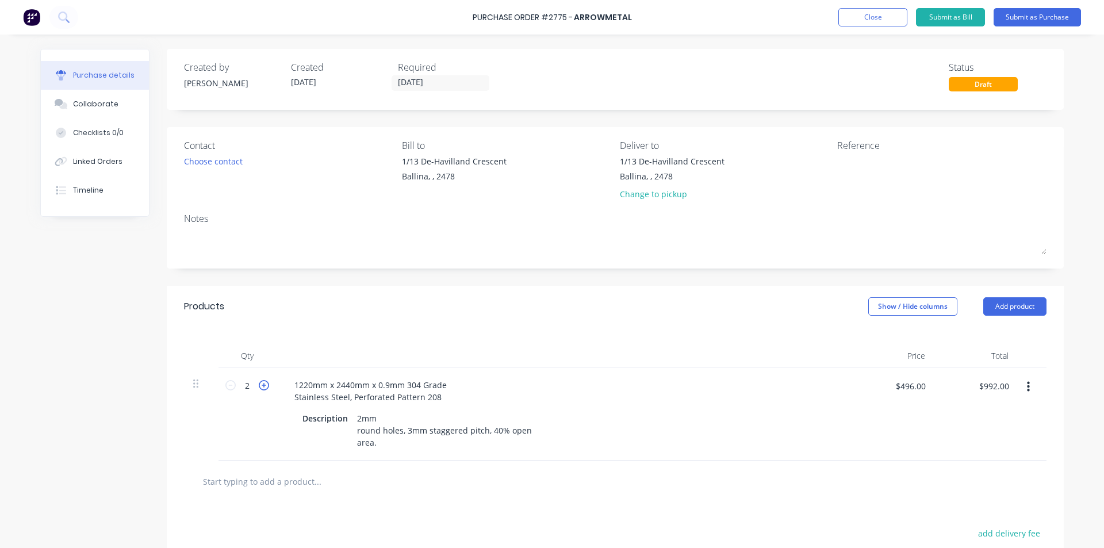
type input "$1,488.00"
click at [204, 163] on div "Choose contact" at bounding box center [213, 161] width 59 height 12
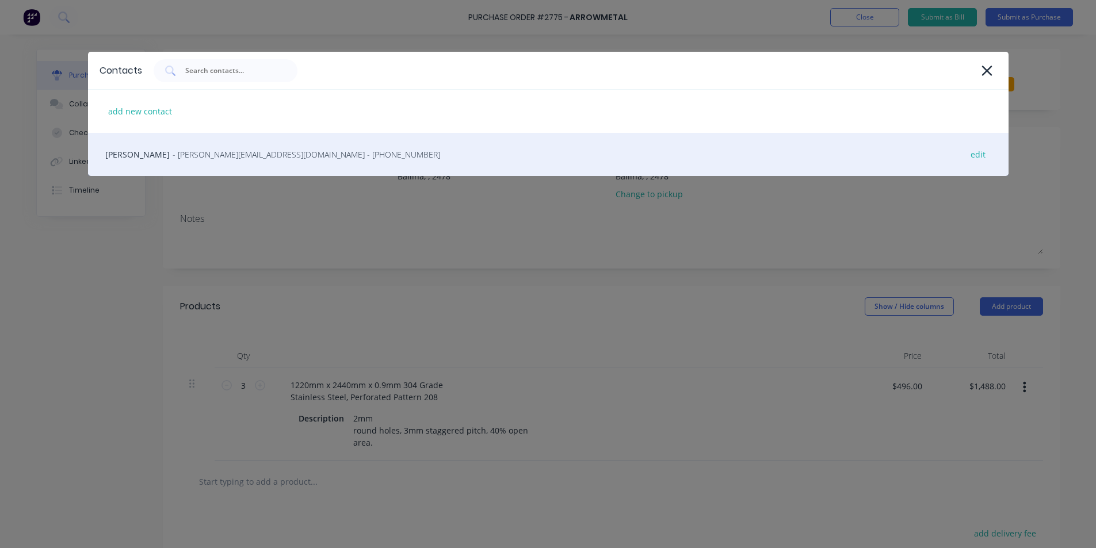
click at [195, 164] on div "John Olsson - john@arrowmetal.com.au - (02) 9748 2200 edit" at bounding box center [548, 154] width 920 height 43
